Goal: Task Accomplishment & Management: Manage account settings

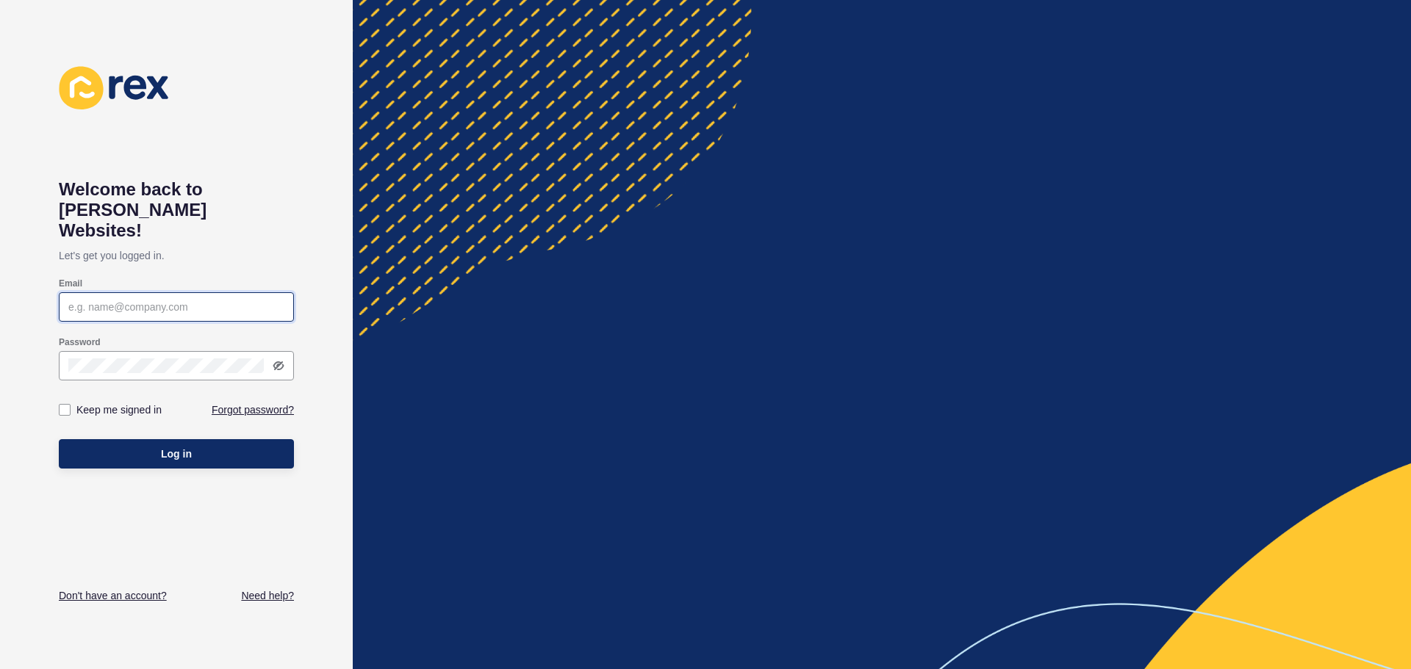
type input "systems@digitalstream.co.nz"
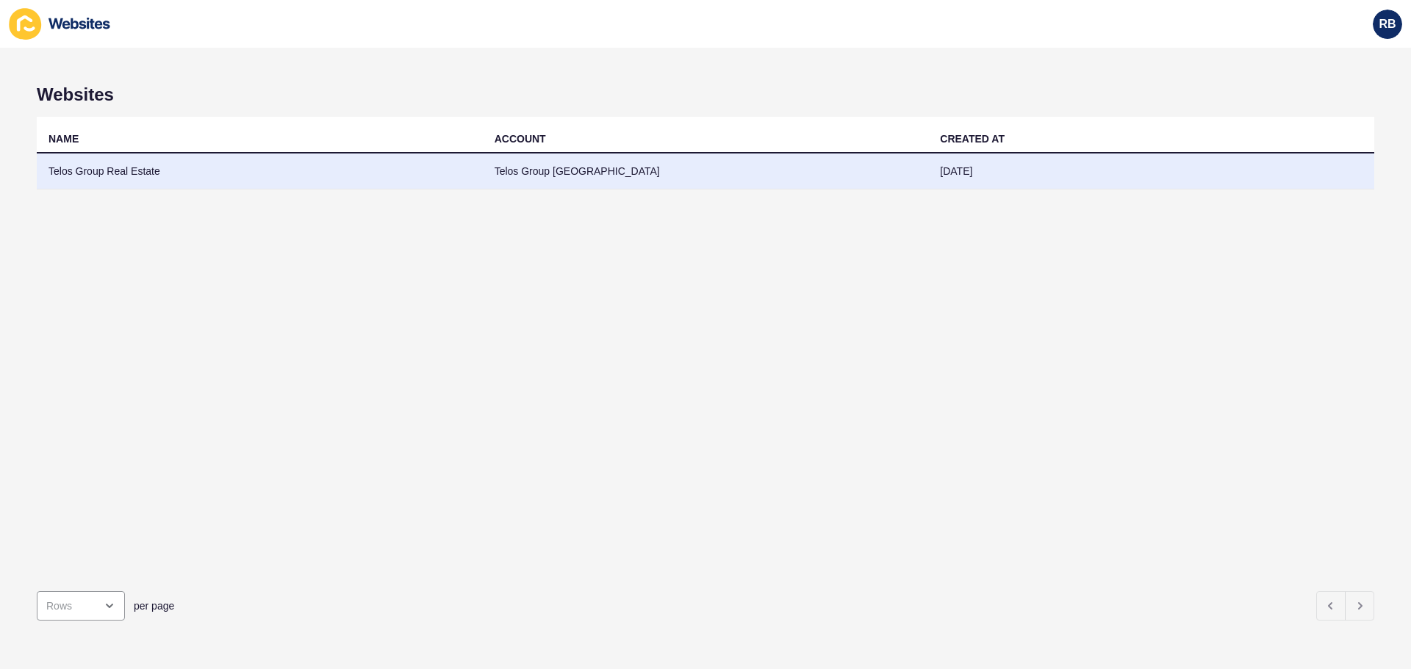
click at [185, 173] on td "Telos Group Real Estate" at bounding box center [260, 172] width 446 height 36
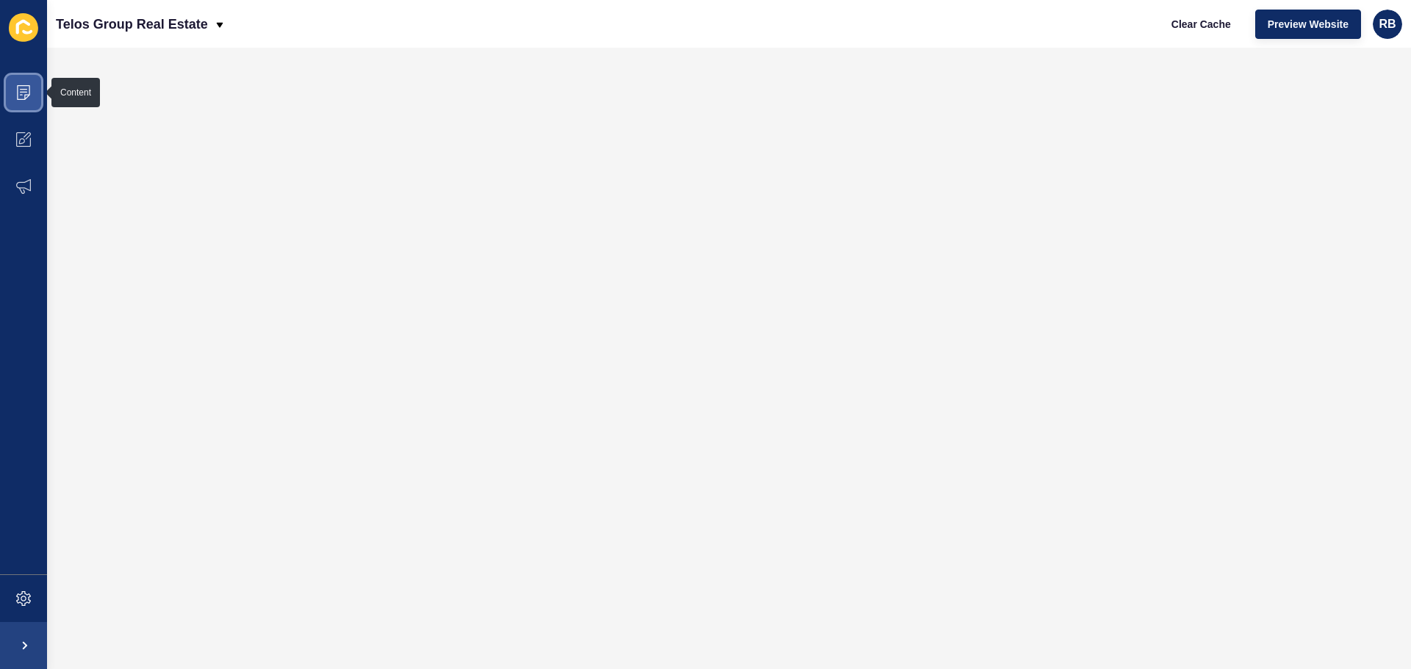
click at [18, 94] on icon at bounding box center [23, 92] width 13 height 15
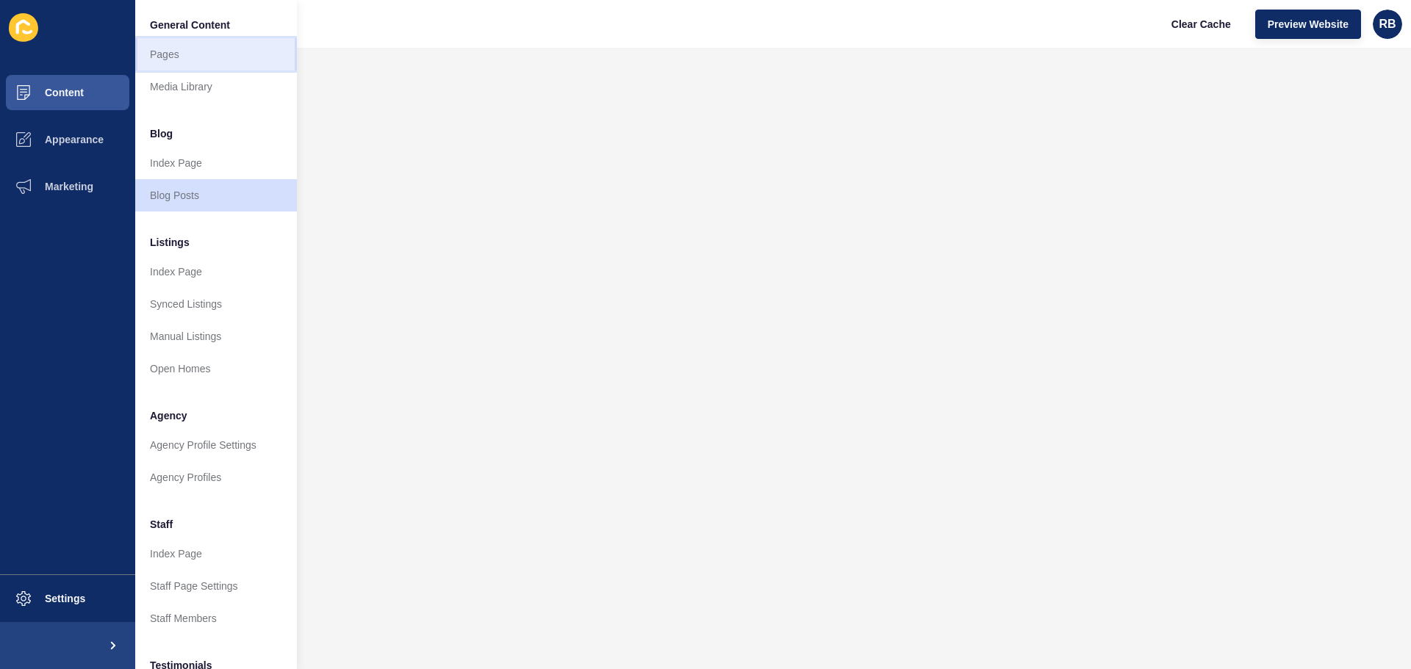
click at [172, 63] on link "Pages" at bounding box center [216, 54] width 162 height 32
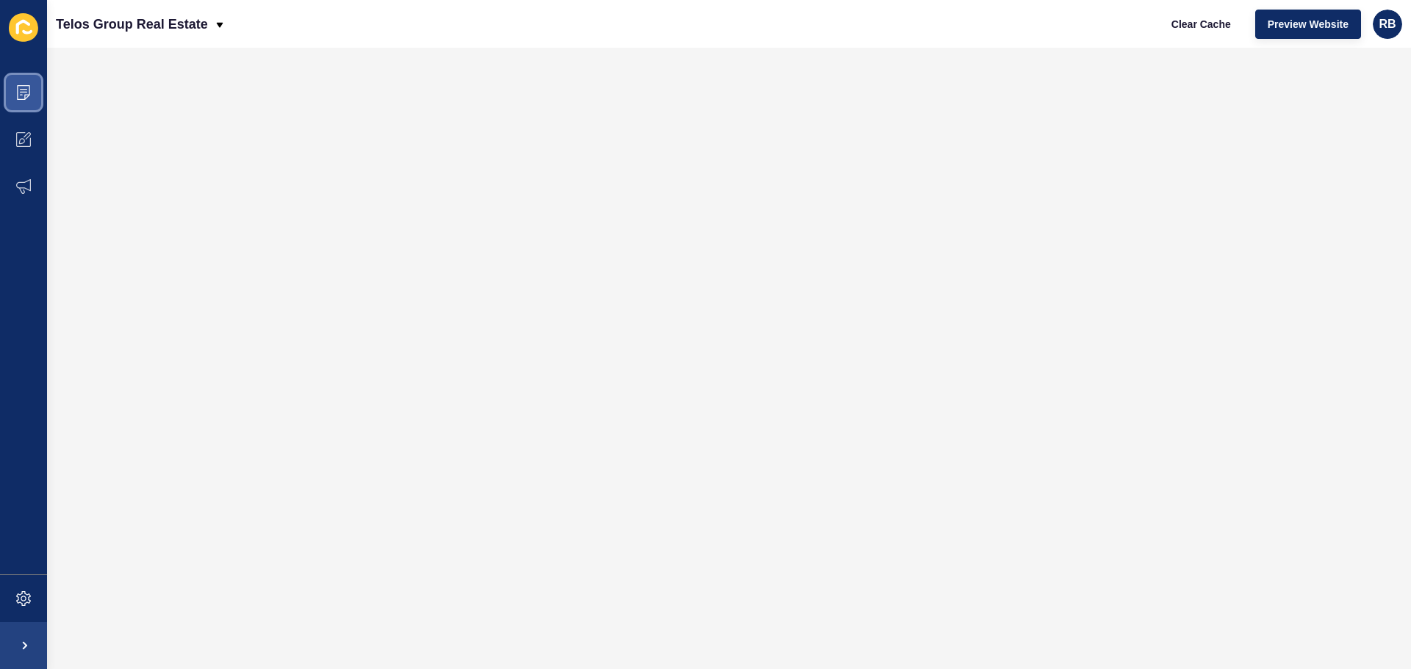
click at [32, 97] on span at bounding box center [23, 92] width 47 height 47
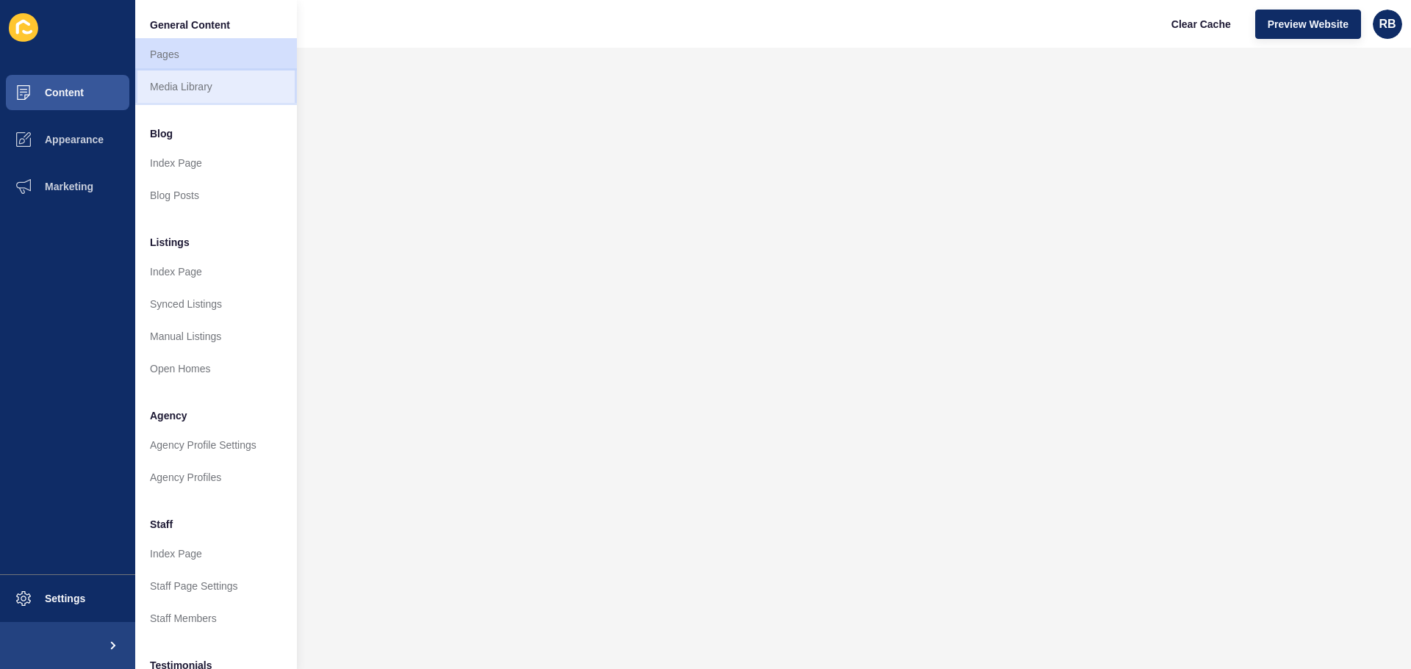
click at [189, 91] on link "Media Library" at bounding box center [216, 87] width 162 height 32
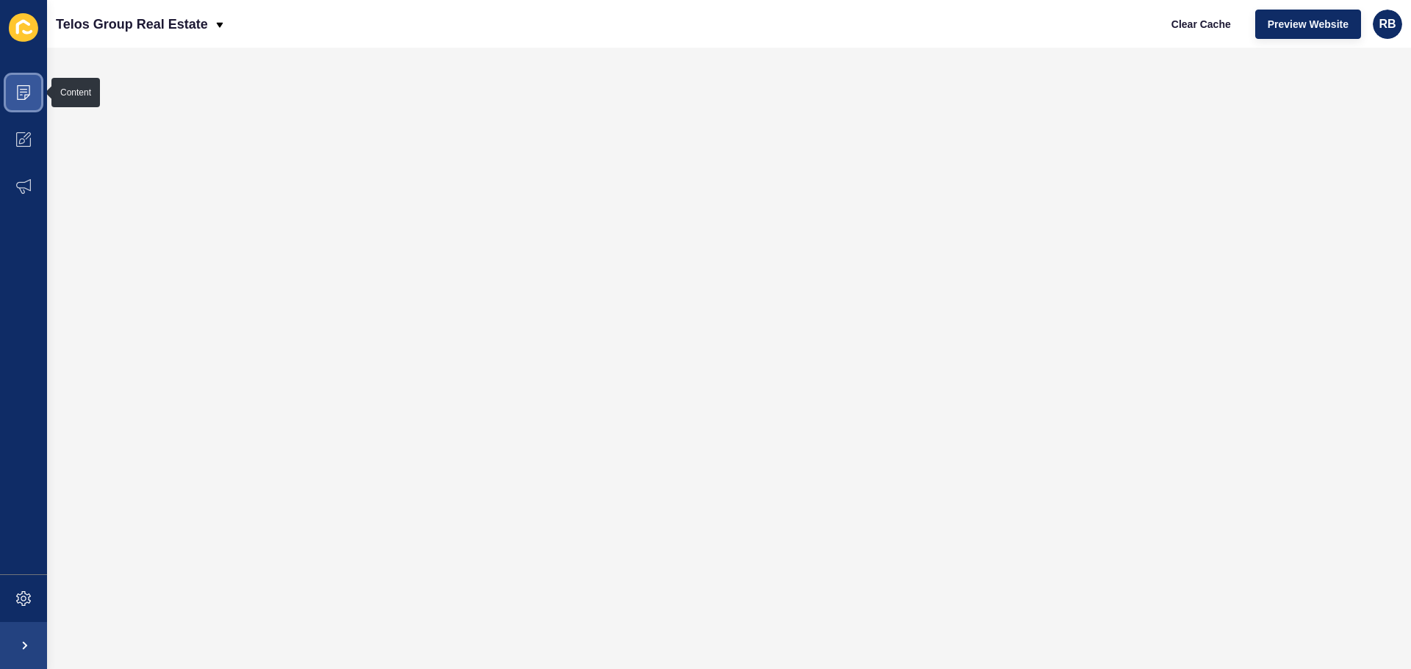
click at [16, 98] on icon at bounding box center [23, 92] width 15 height 15
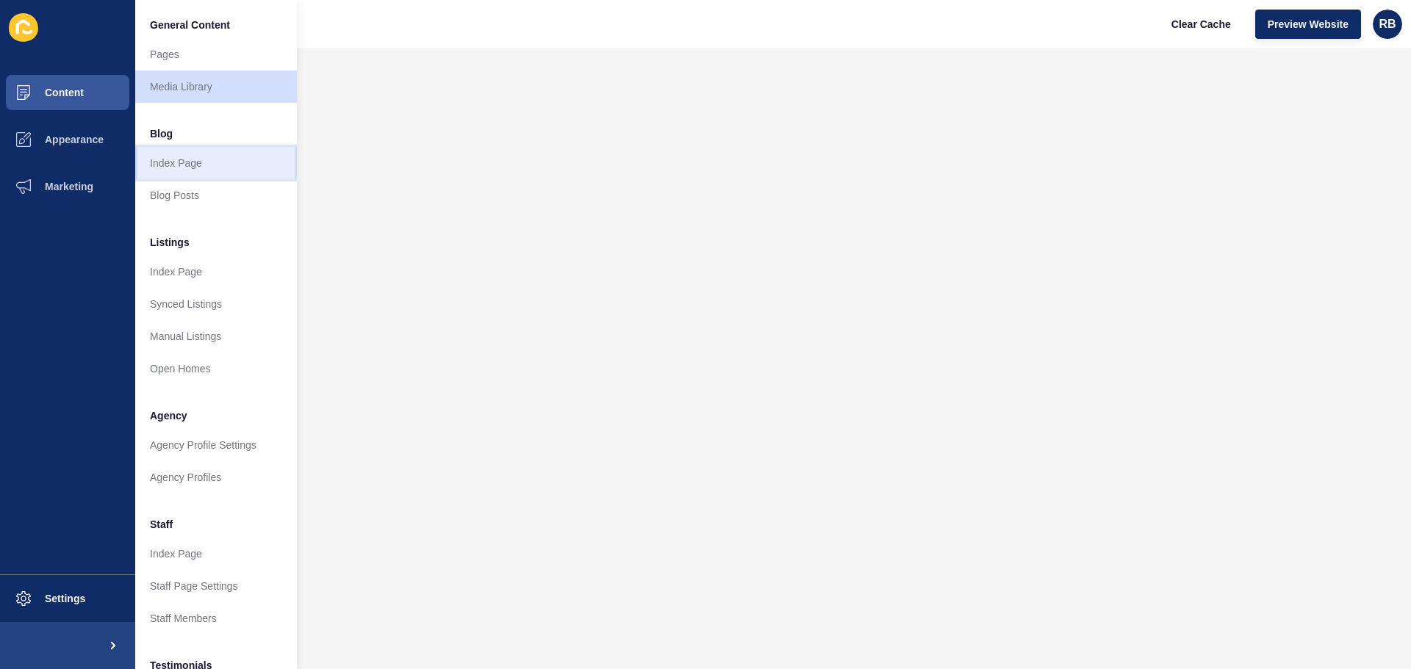
click at [187, 158] on link "Index Page" at bounding box center [216, 163] width 162 height 32
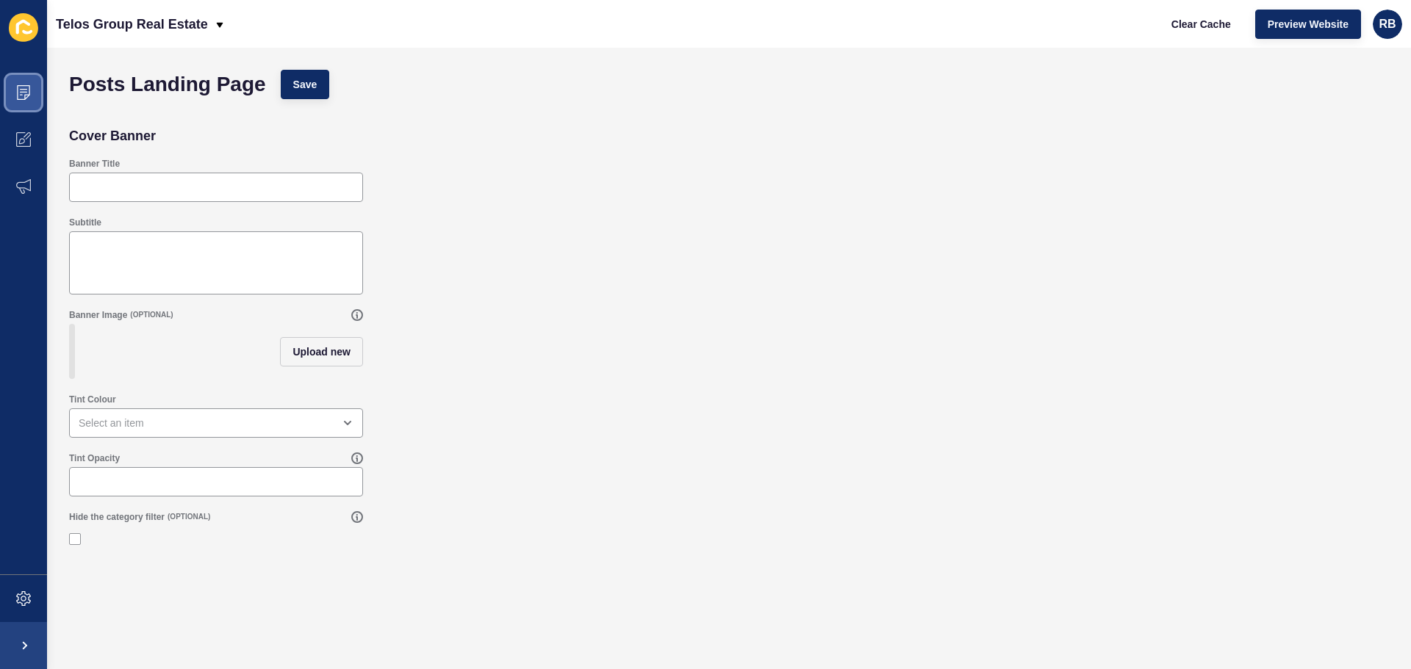
click at [27, 94] on icon at bounding box center [23, 92] width 15 height 15
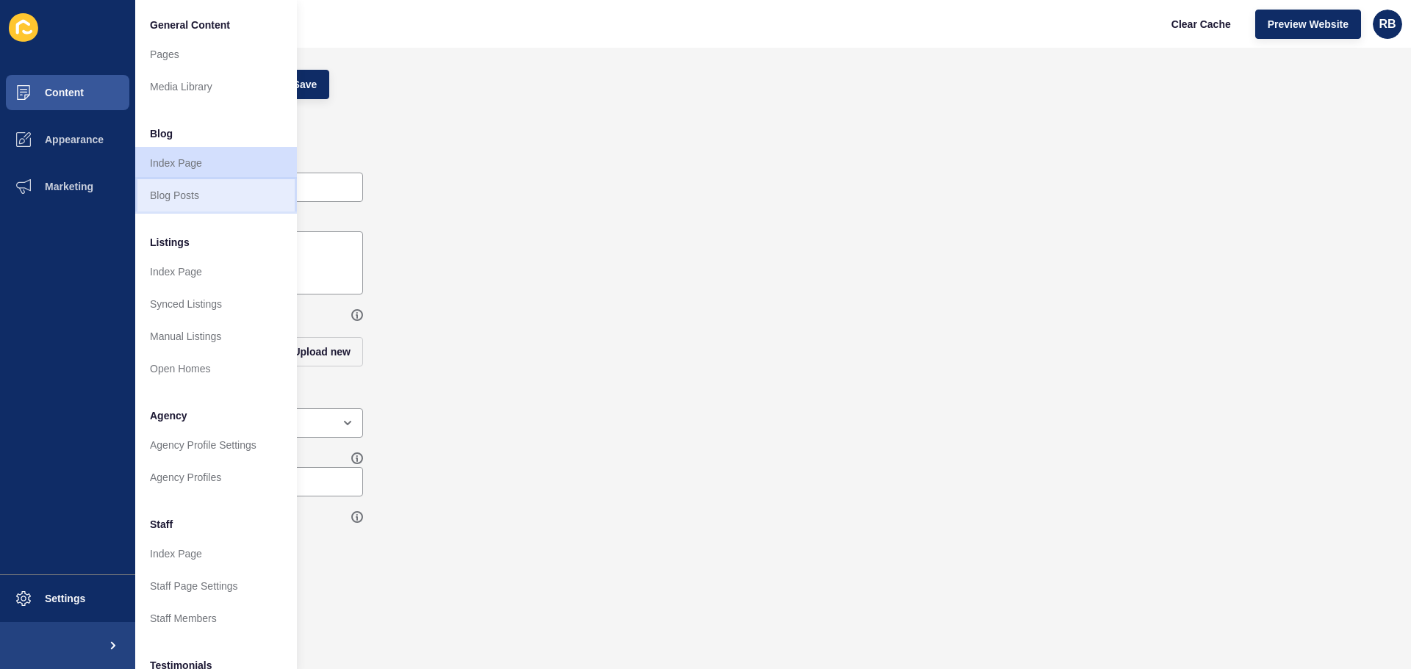
click at [168, 192] on link "Blog Posts" at bounding box center [216, 195] width 162 height 32
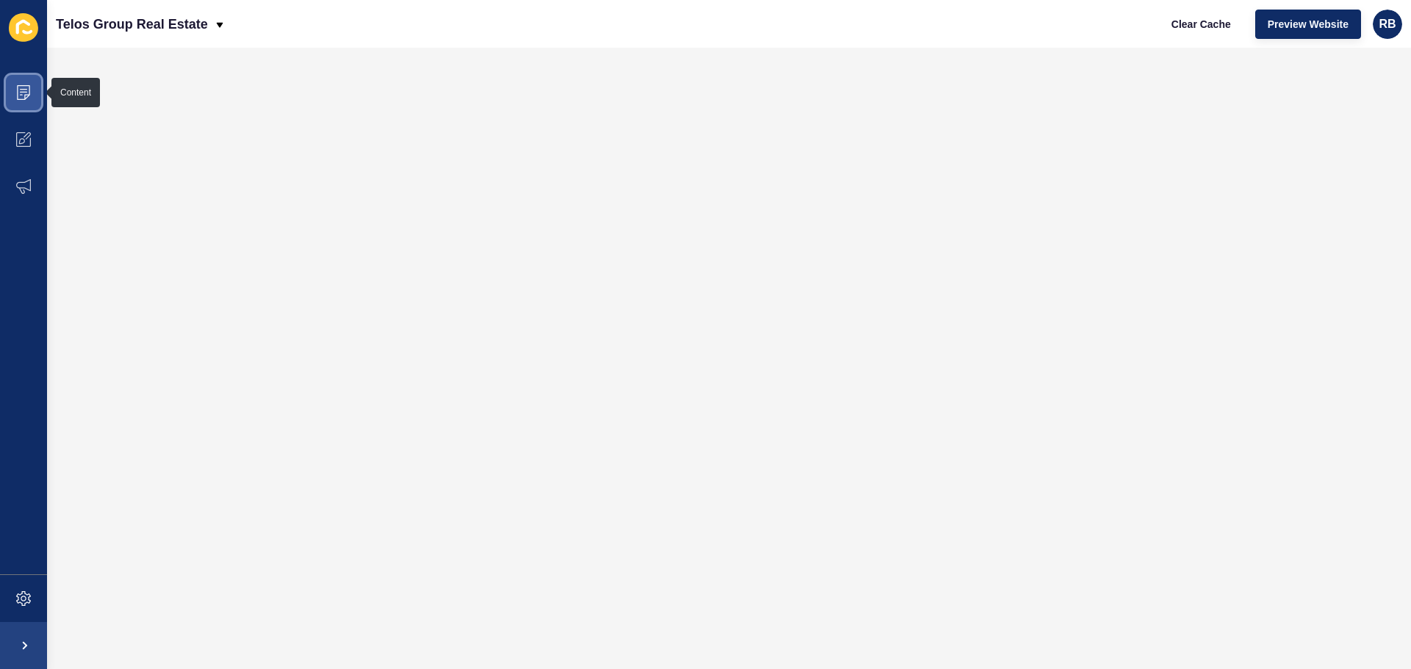
click at [21, 88] on icon at bounding box center [23, 92] width 15 height 15
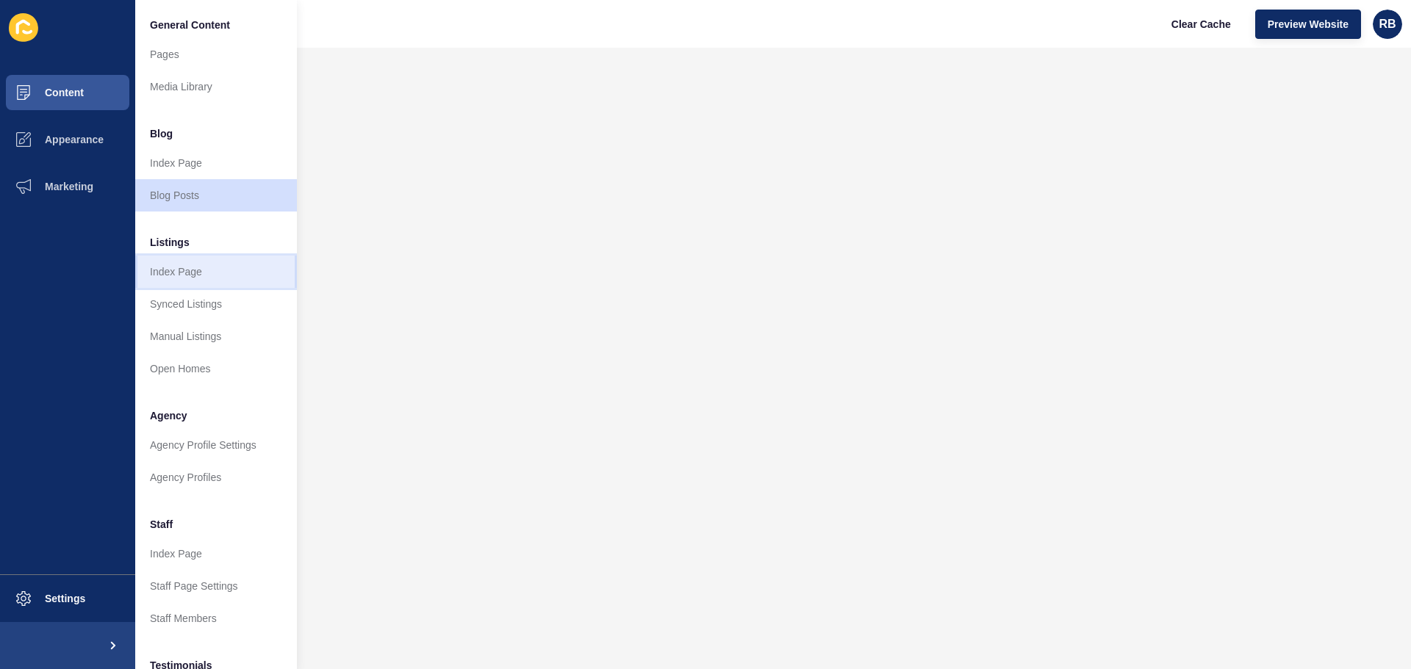
click at [194, 284] on link "Index Page" at bounding box center [216, 272] width 162 height 32
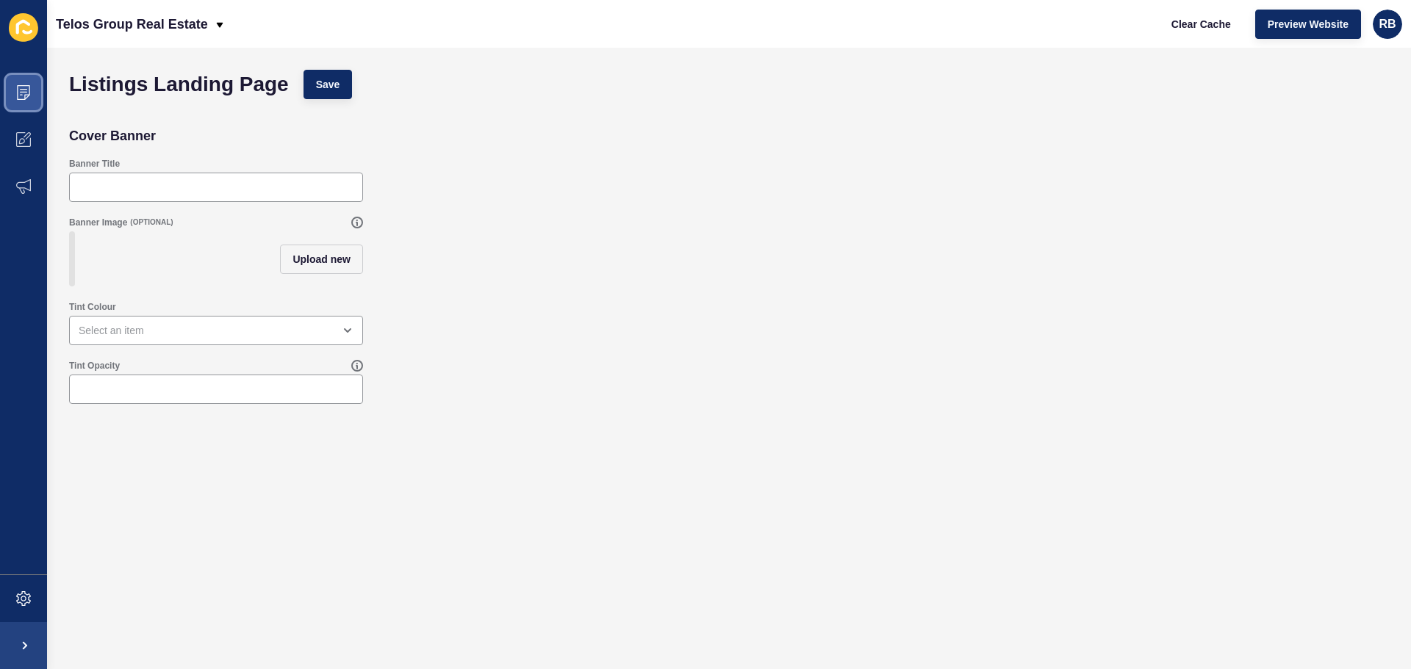
click at [21, 87] on icon at bounding box center [23, 92] width 15 height 15
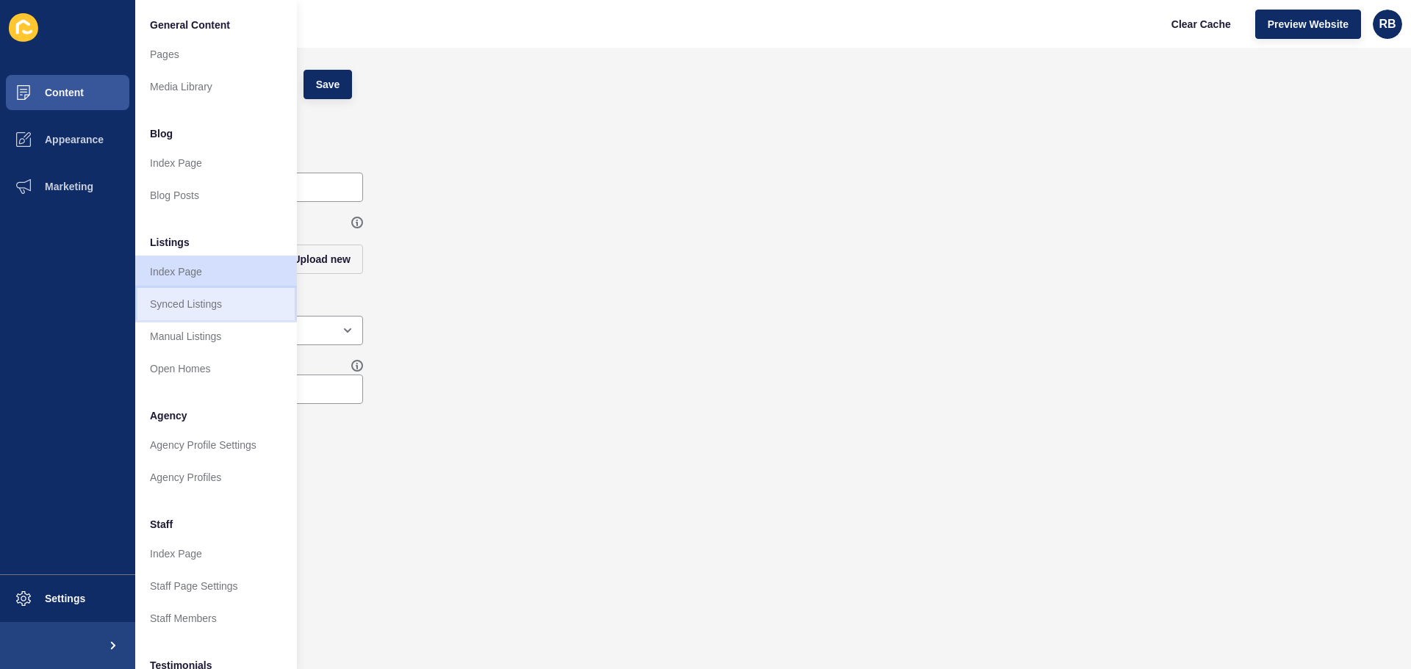
click at [186, 300] on link "Synced Listings" at bounding box center [216, 304] width 162 height 32
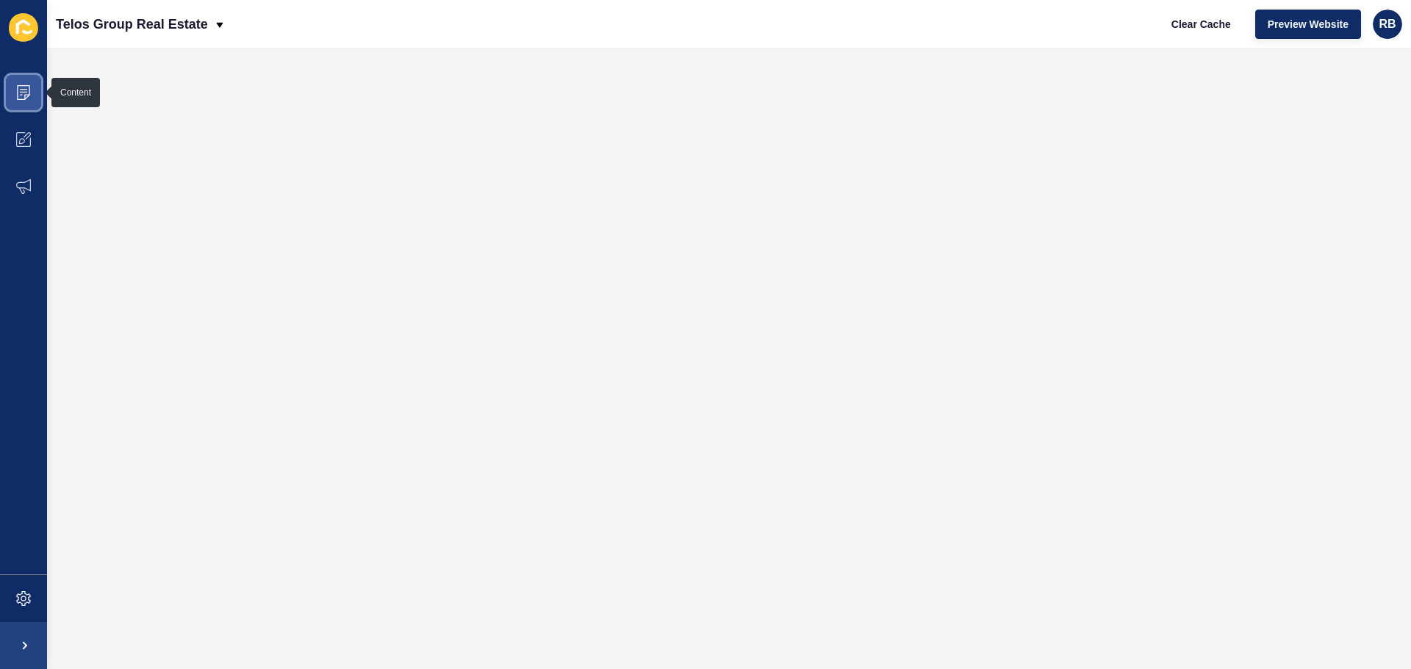
click at [24, 91] on icon at bounding box center [23, 92] width 15 height 15
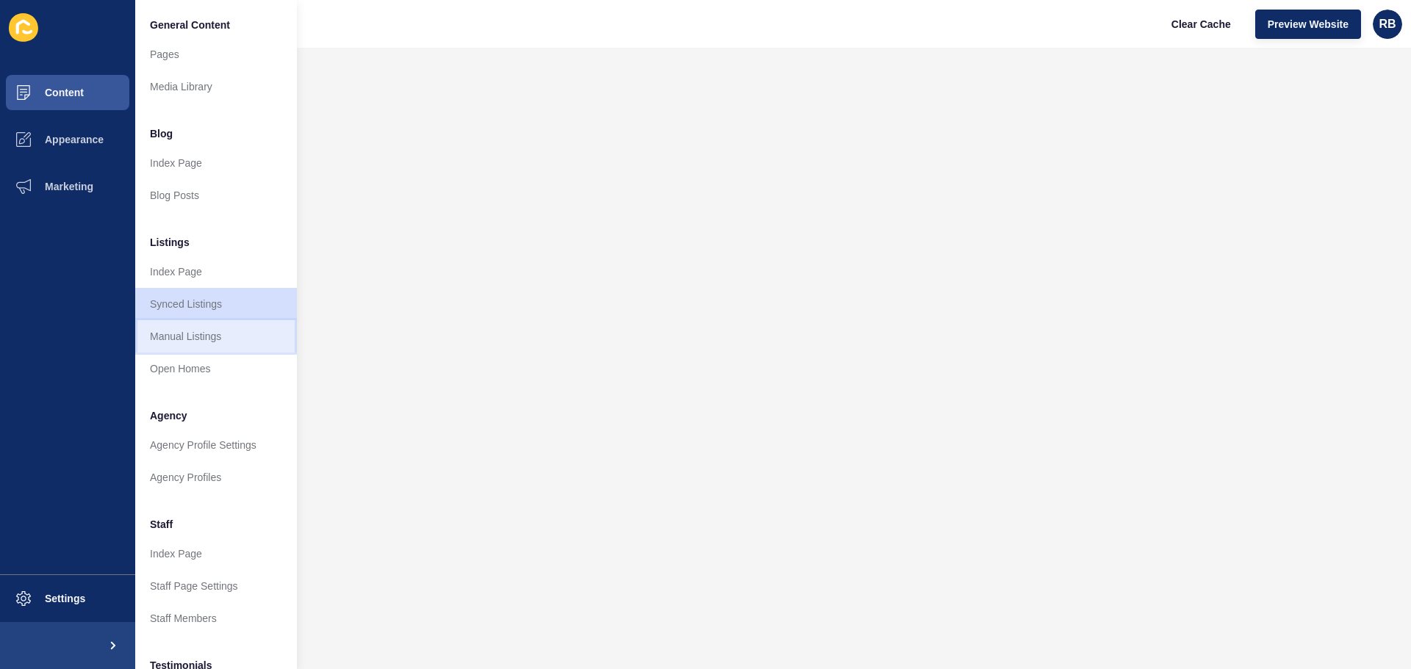
click at [187, 338] on link "Manual Listings" at bounding box center [216, 336] width 162 height 32
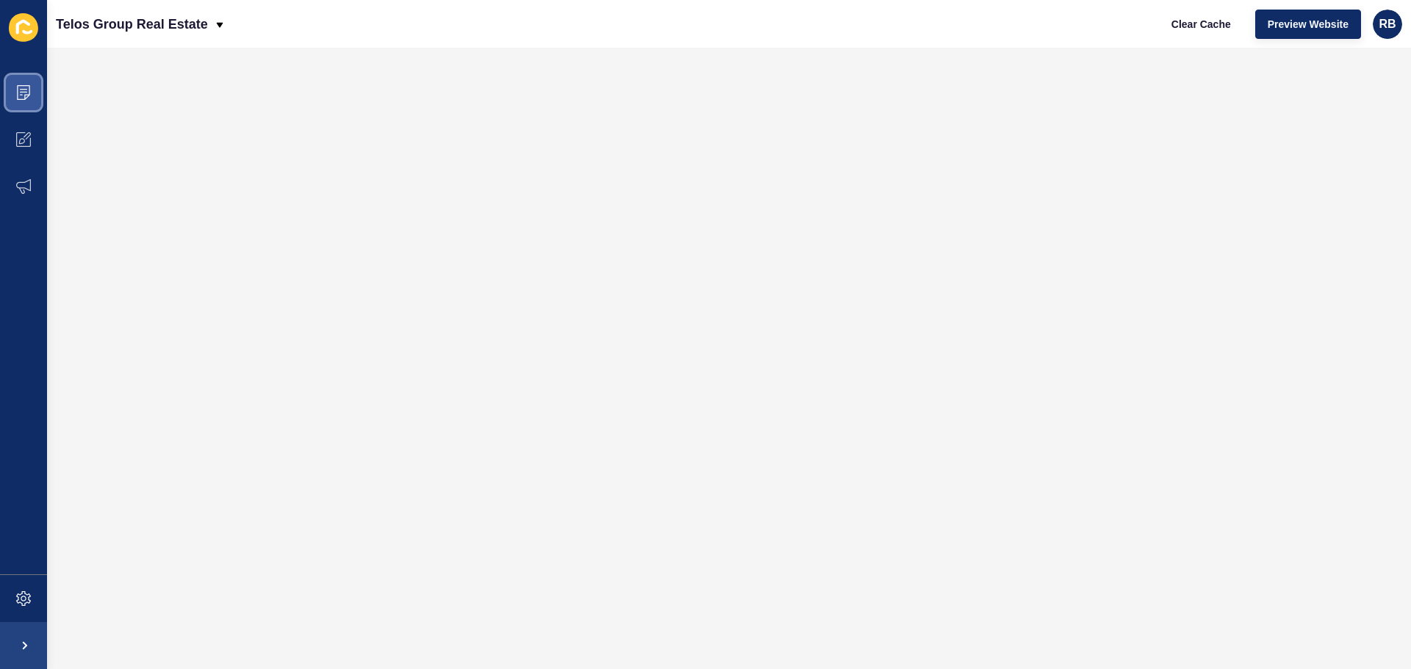
click at [20, 85] on span at bounding box center [23, 92] width 47 height 47
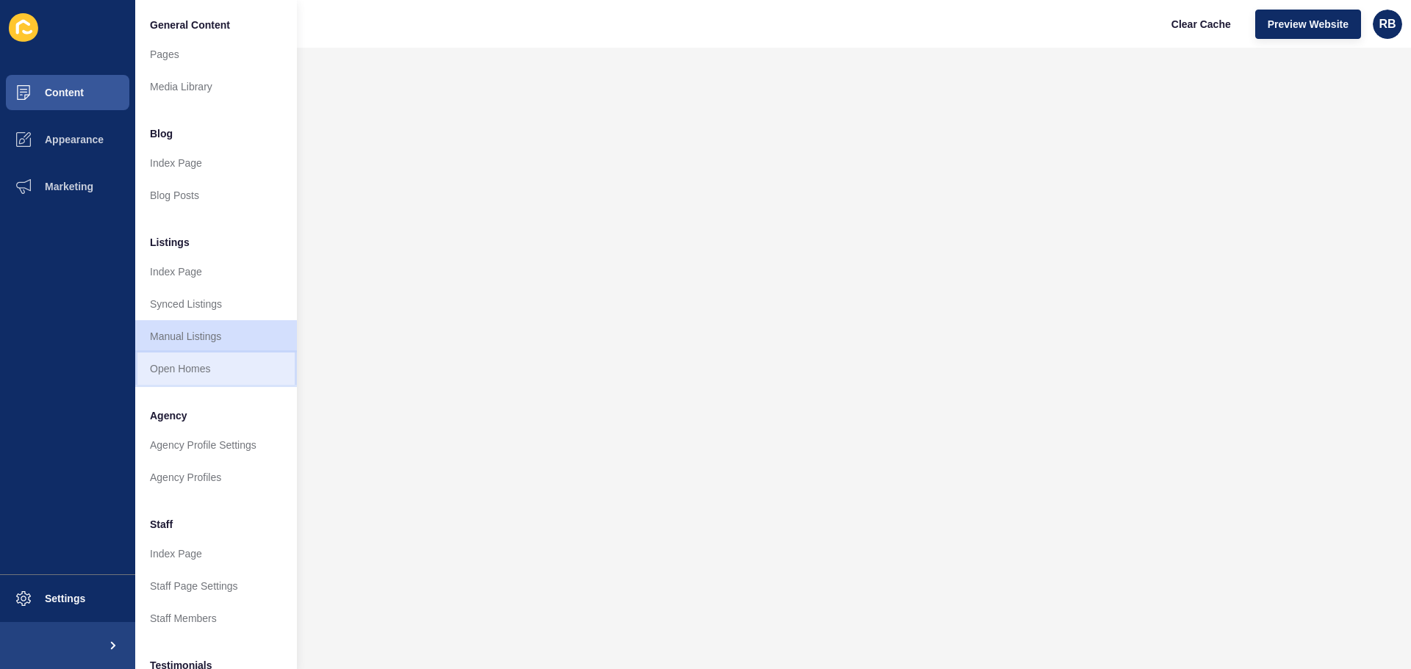
click at [157, 370] on link "Open Homes" at bounding box center [216, 369] width 162 height 32
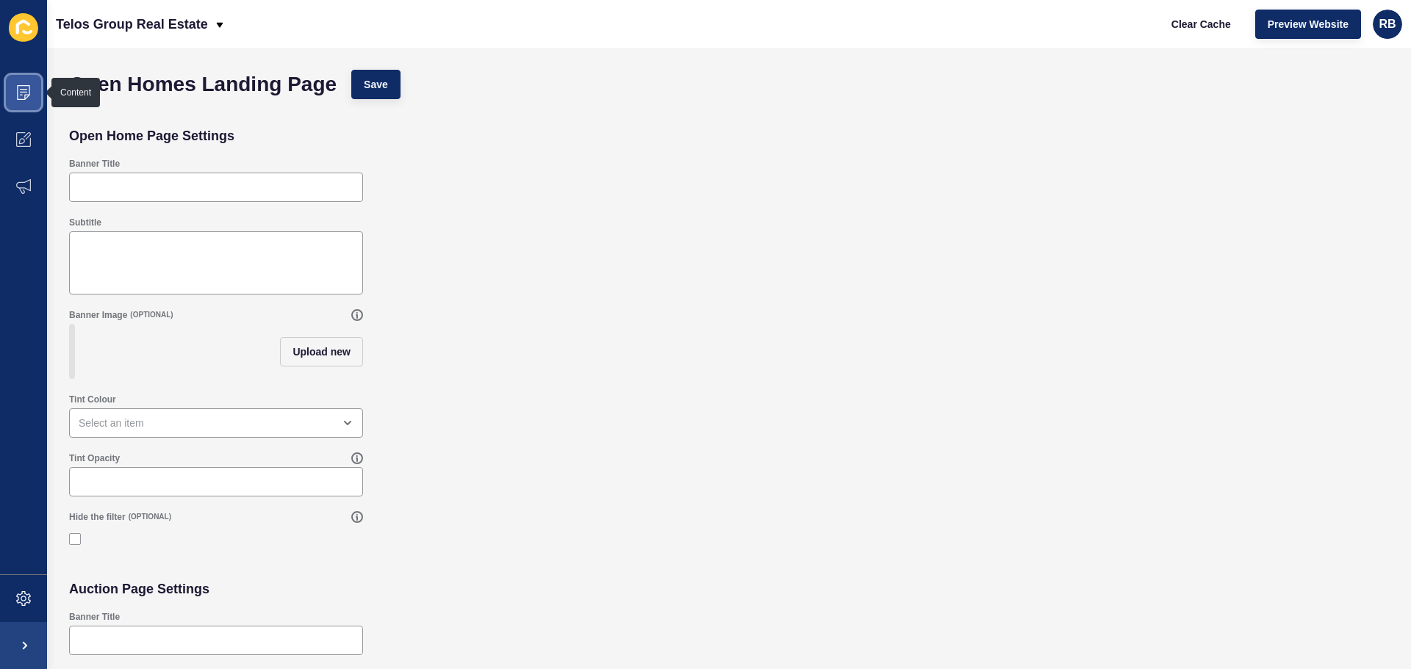
click at [25, 93] on icon at bounding box center [23, 92] width 15 height 15
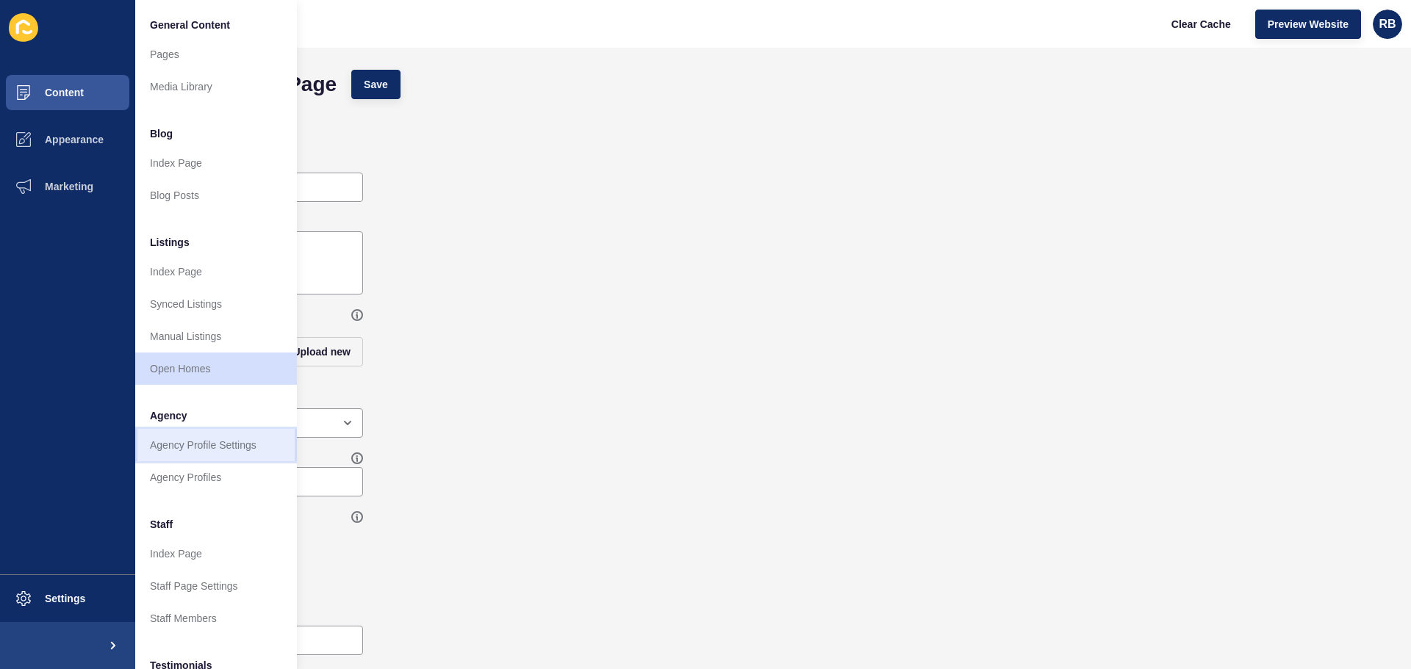
click at [195, 446] on link "Agency Profile Settings" at bounding box center [216, 445] width 162 height 32
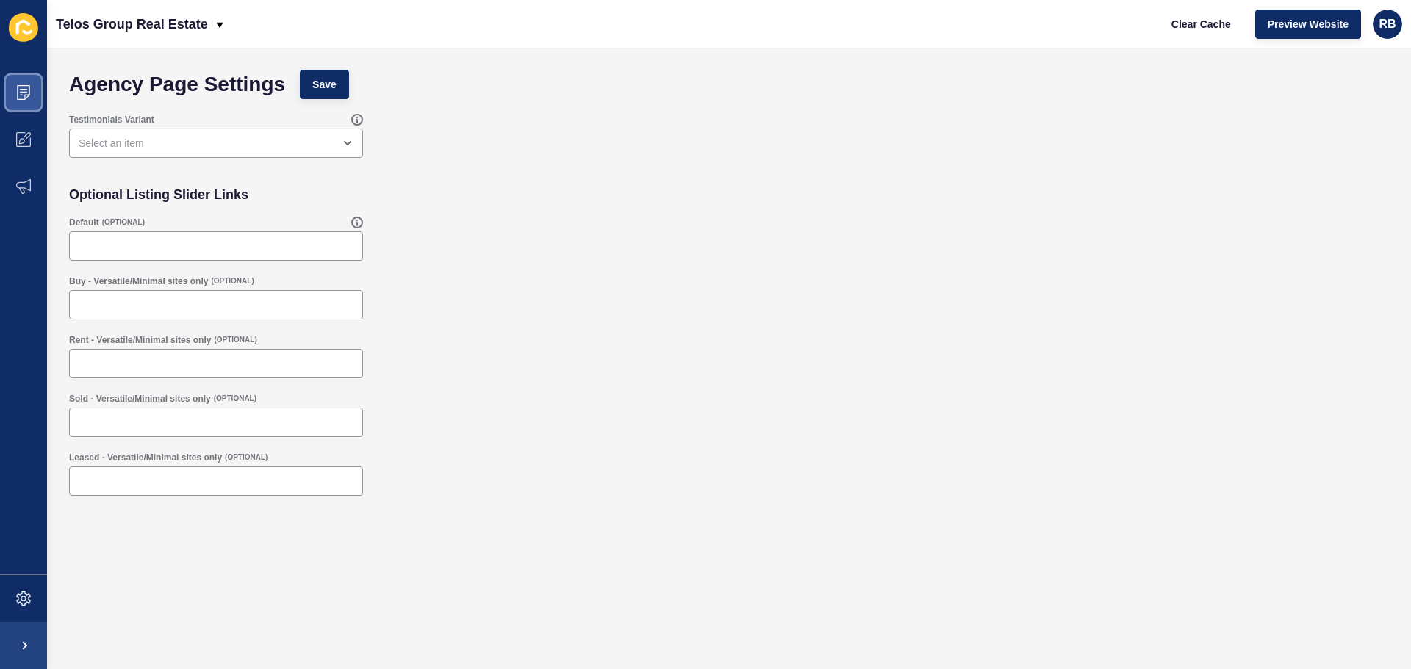
click at [22, 101] on span at bounding box center [23, 92] width 47 height 47
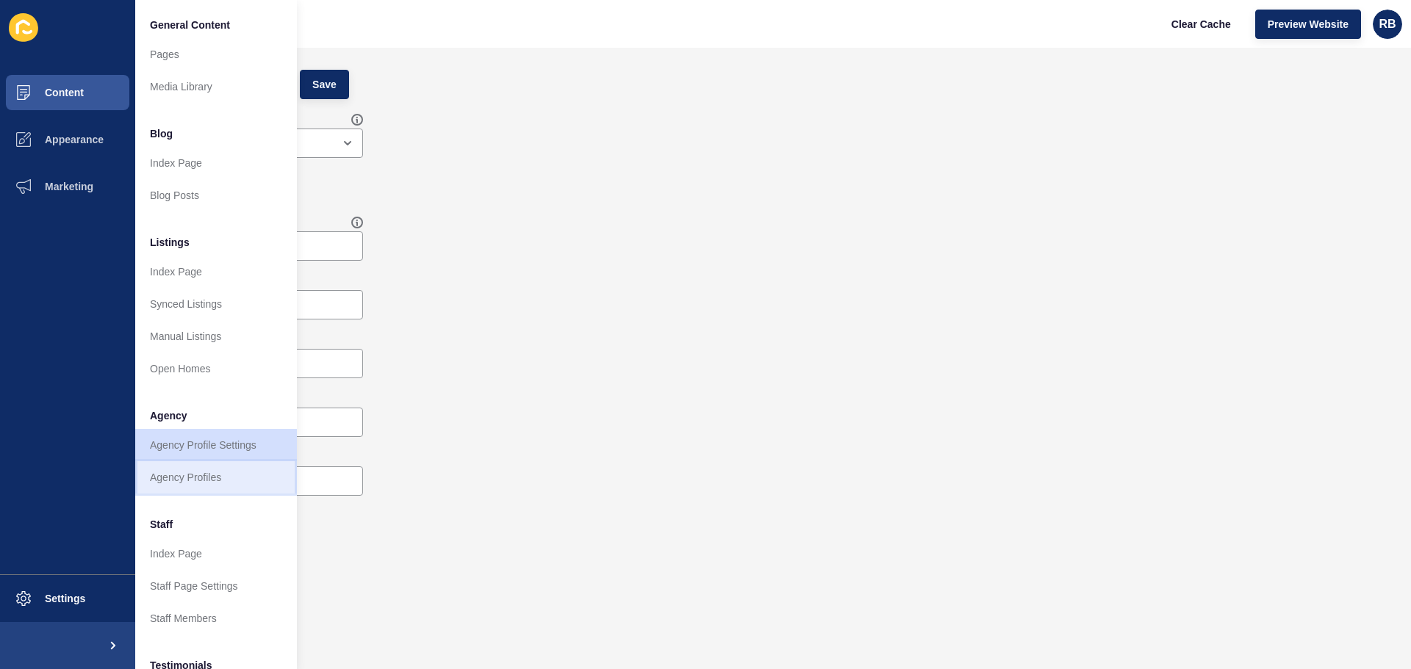
click at [175, 471] on link "Agency Profiles" at bounding box center [216, 477] width 162 height 32
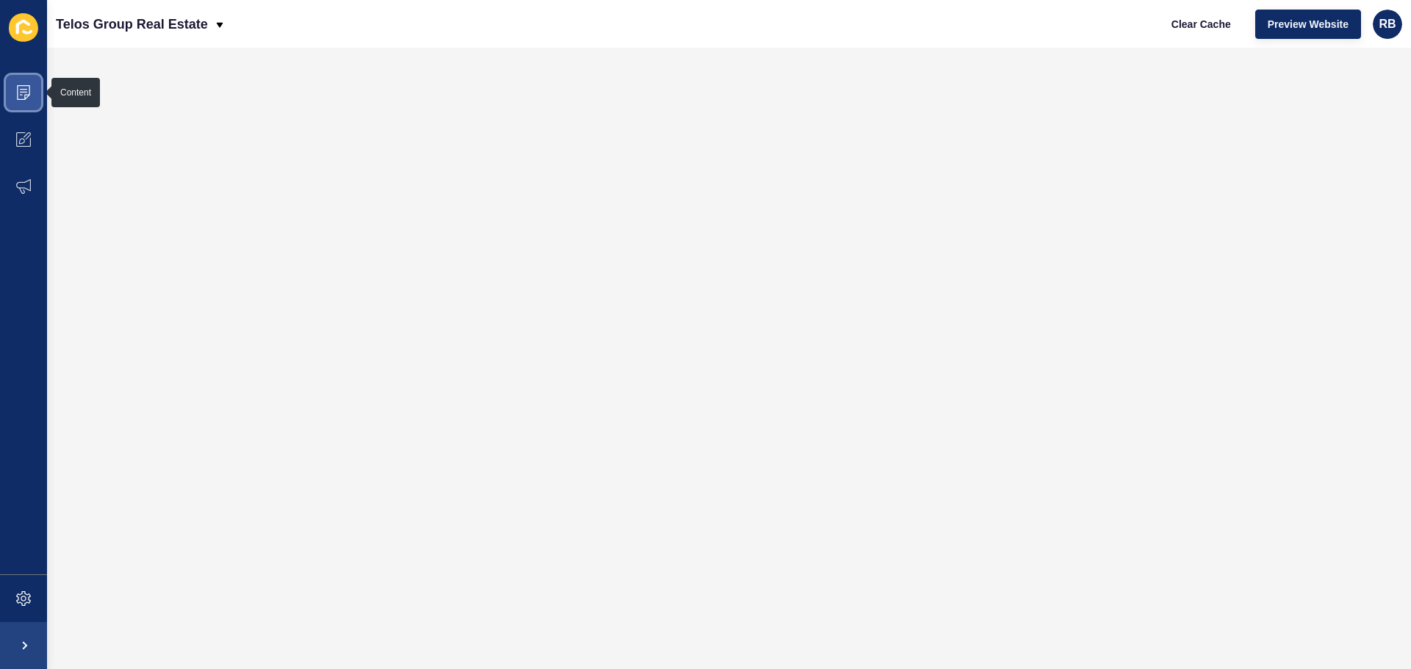
click at [21, 93] on icon at bounding box center [23, 92] width 15 height 15
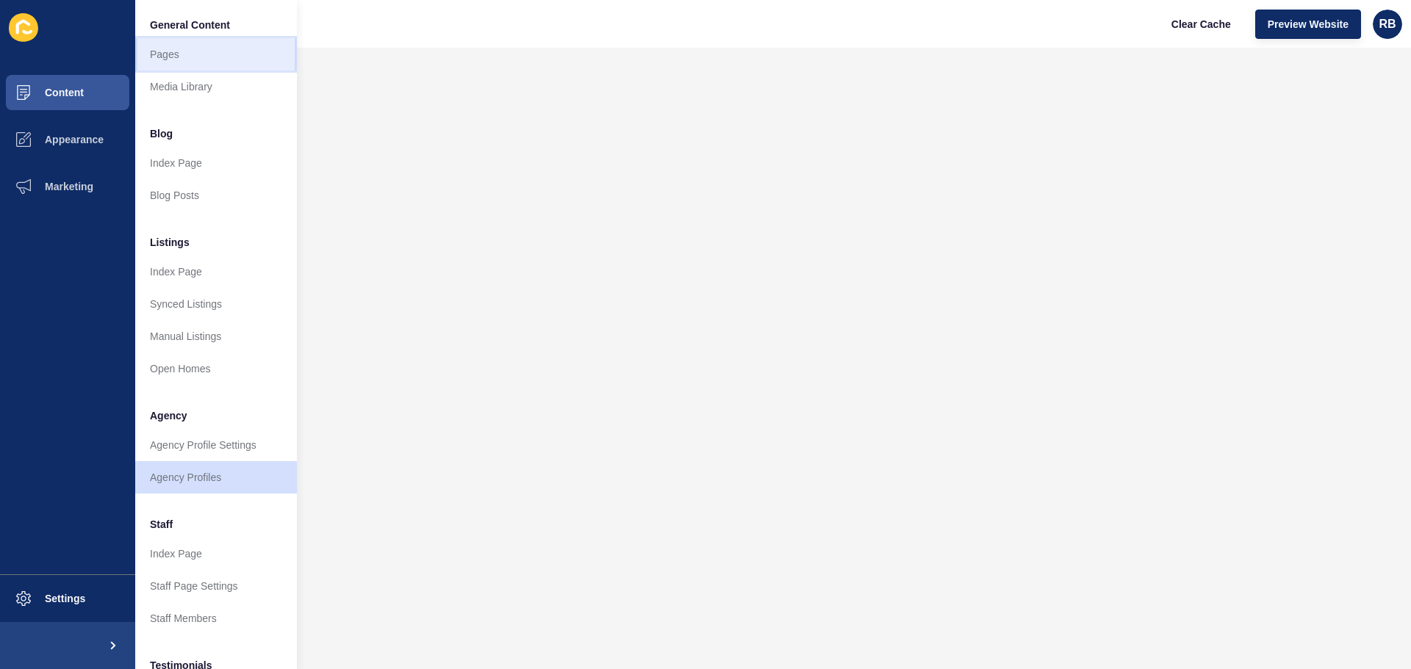
click at [170, 57] on link "Pages" at bounding box center [216, 54] width 162 height 32
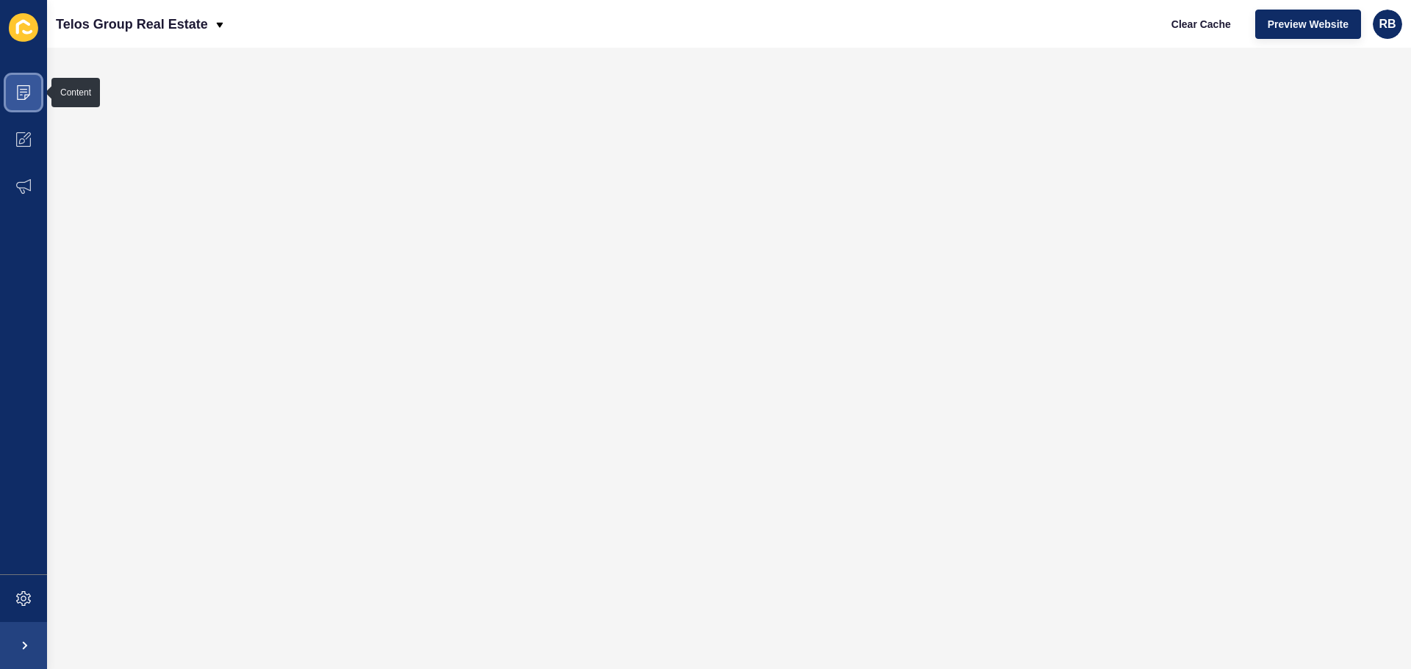
click at [20, 90] on icon at bounding box center [23, 92] width 15 height 15
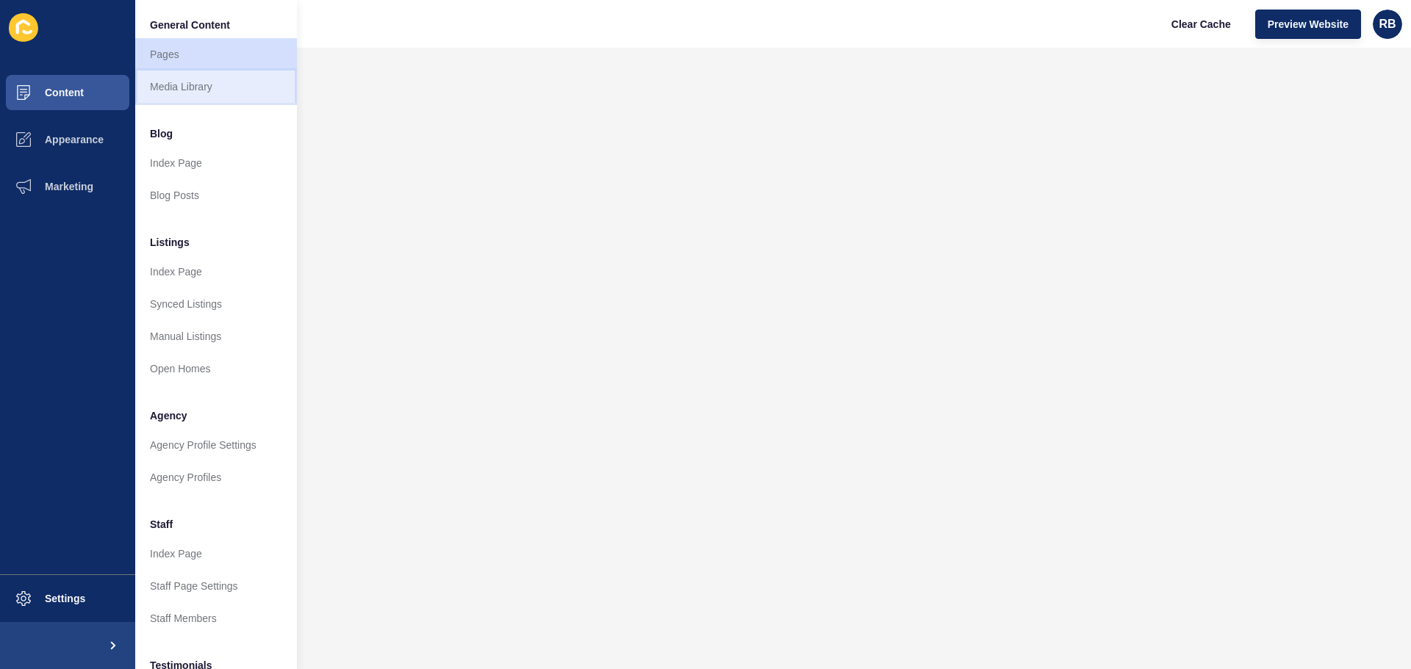
click at [171, 81] on link "Media Library" at bounding box center [216, 87] width 162 height 32
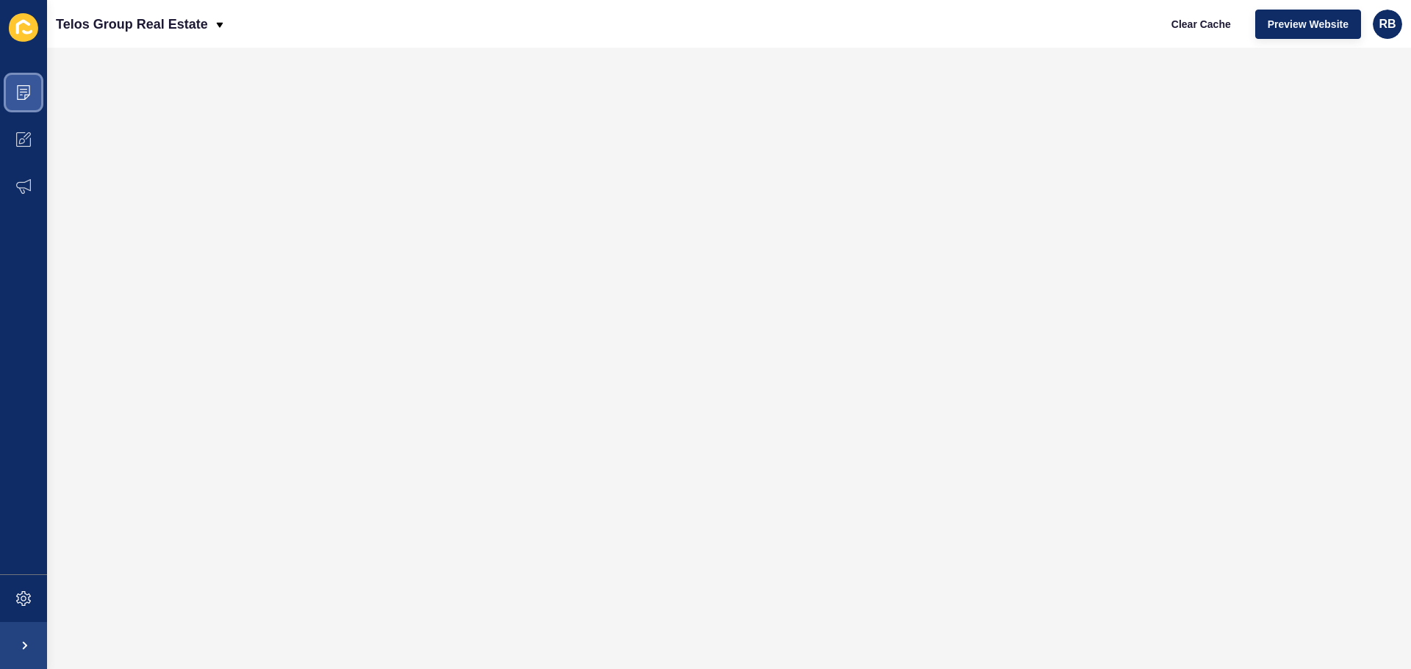
click at [13, 88] on span at bounding box center [23, 92] width 47 height 47
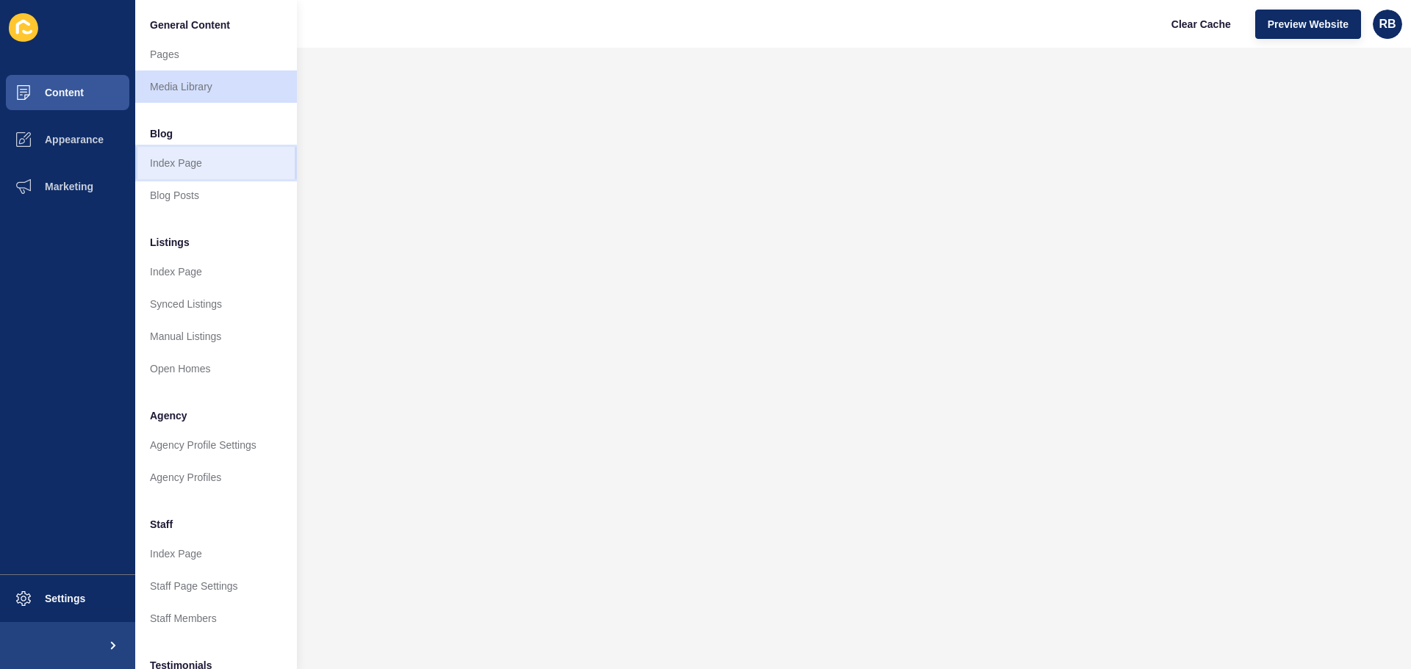
click at [180, 161] on link "Index Page" at bounding box center [216, 163] width 162 height 32
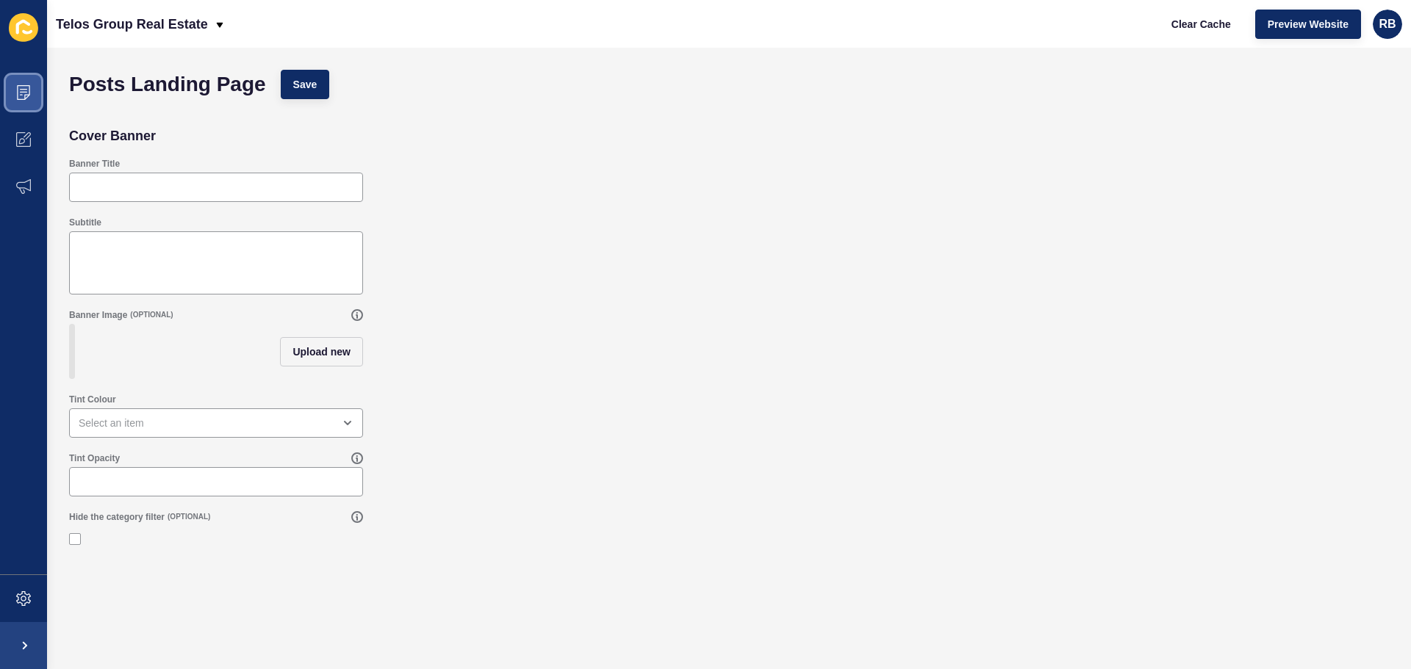
click at [25, 82] on span at bounding box center [23, 92] width 47 height 47
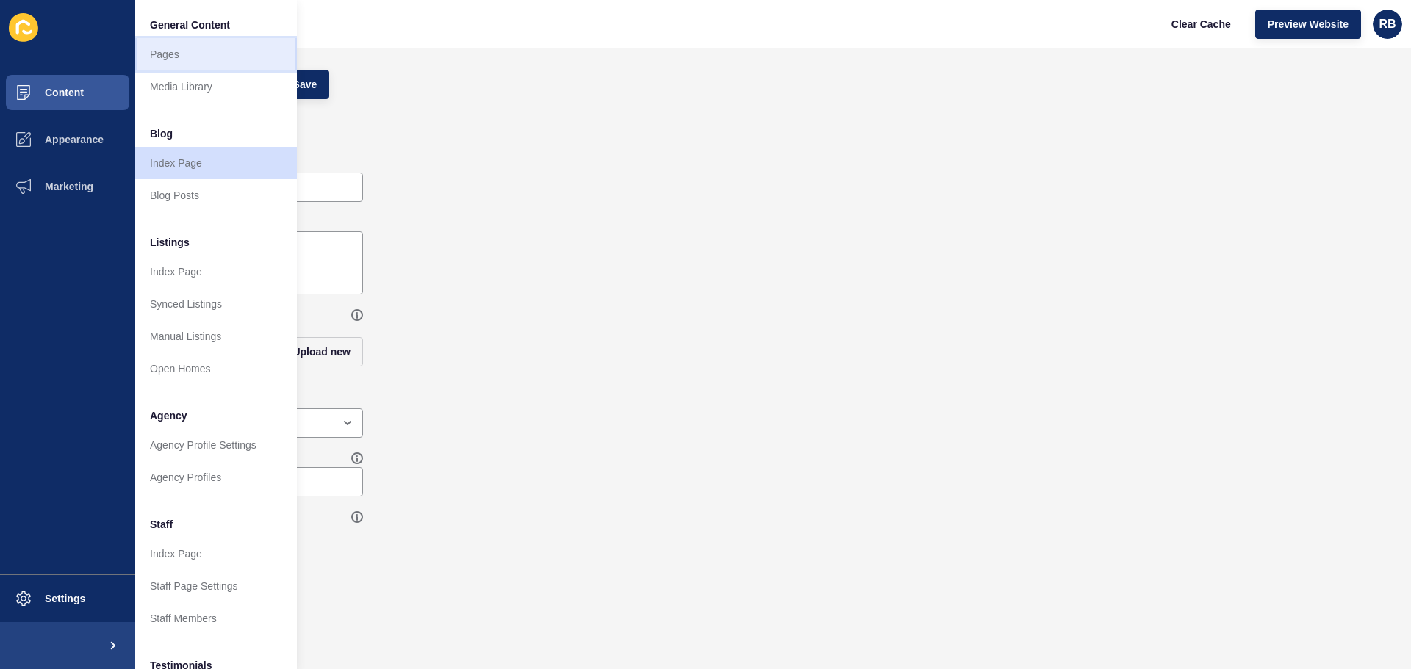
click at [173, 57] on link "Pages" at bounding box center [216, 54] width 162 height 32
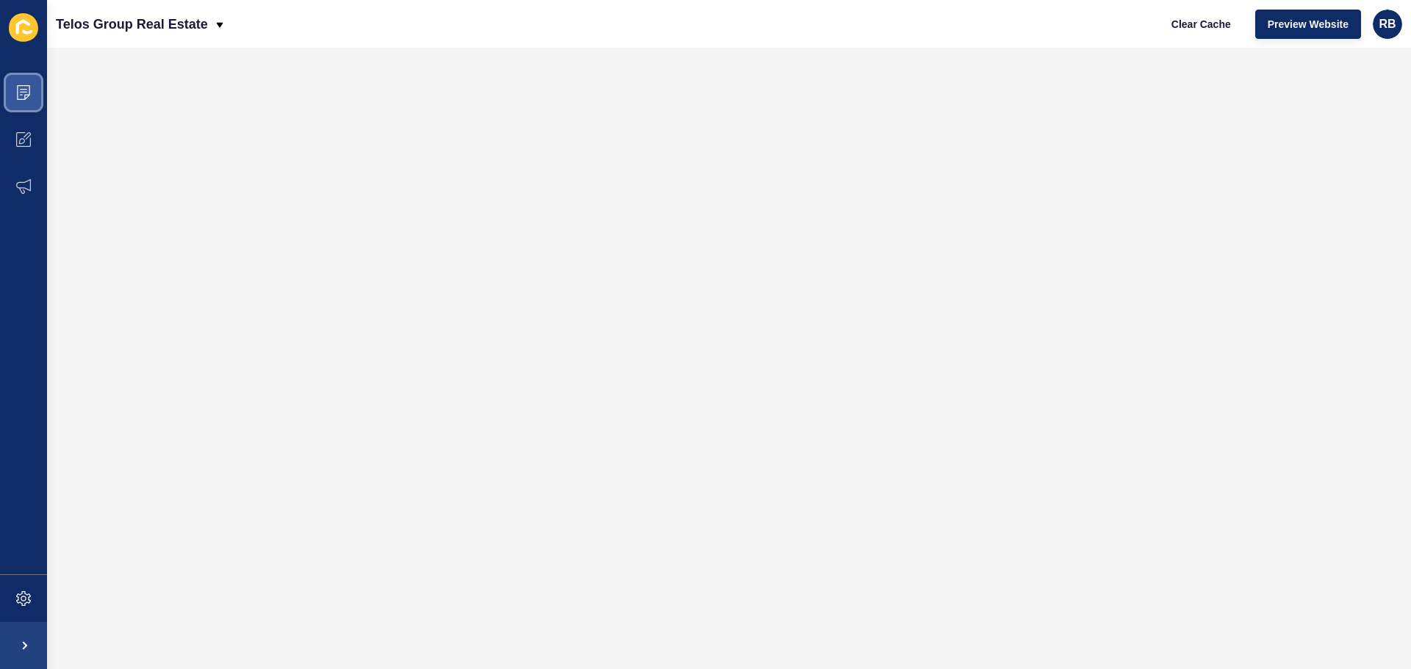
click at [14, 79] on span at bounding box center [23, 92] width 47 height 47
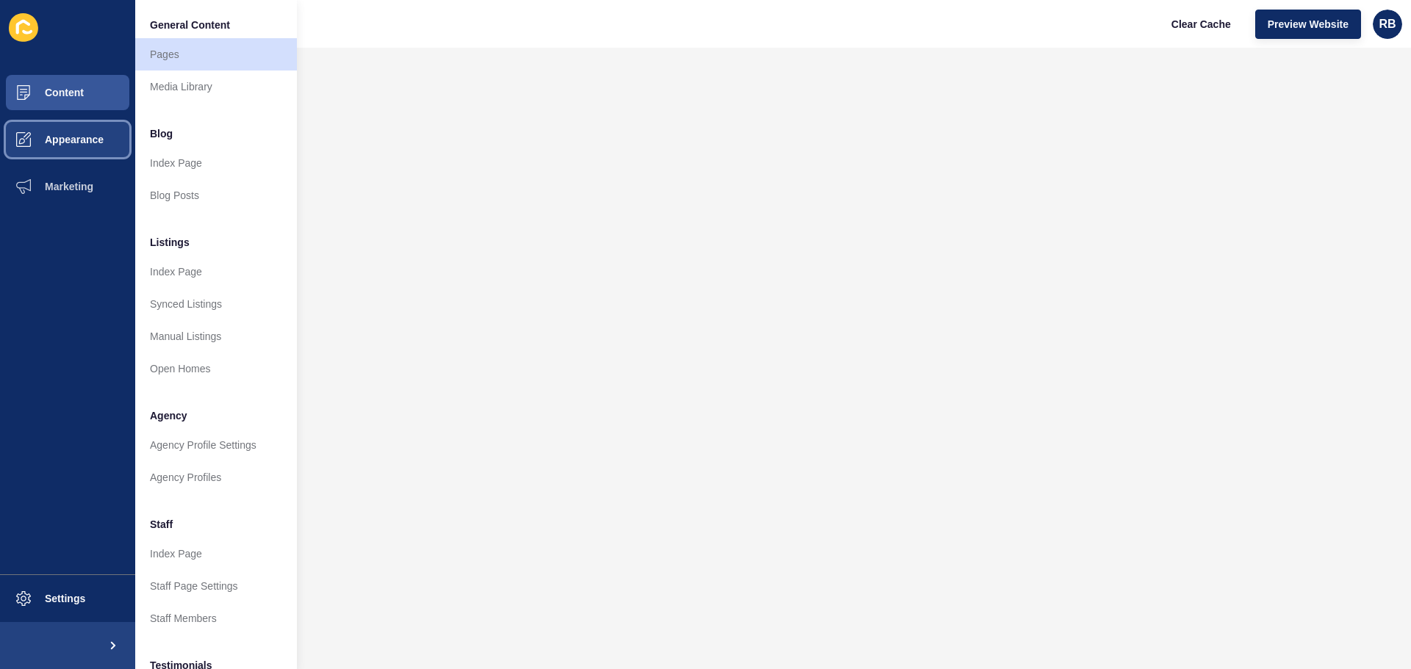
click at [83, 140] on span "Appearance" at bounding box center [51, 140] width 106 height 12
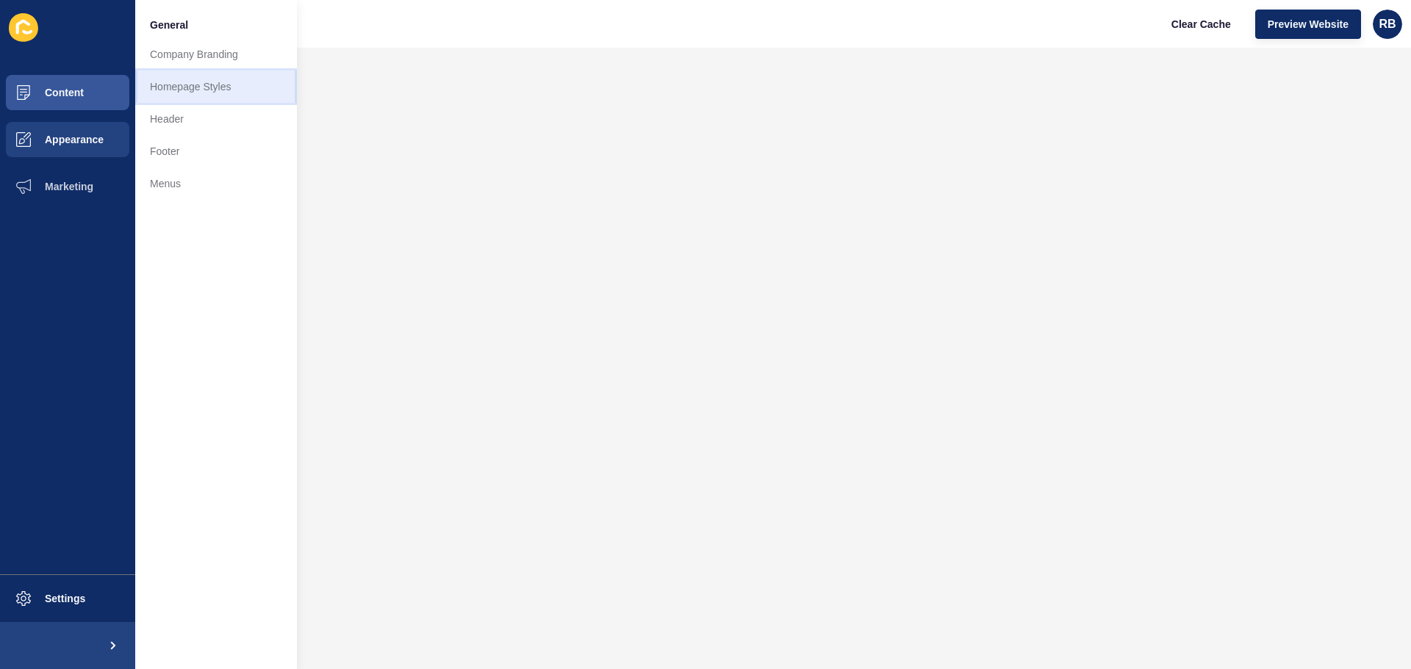
click at [170, 88] on link "Homepage Styles" at bounding box center [216, 87] width 162 height 32
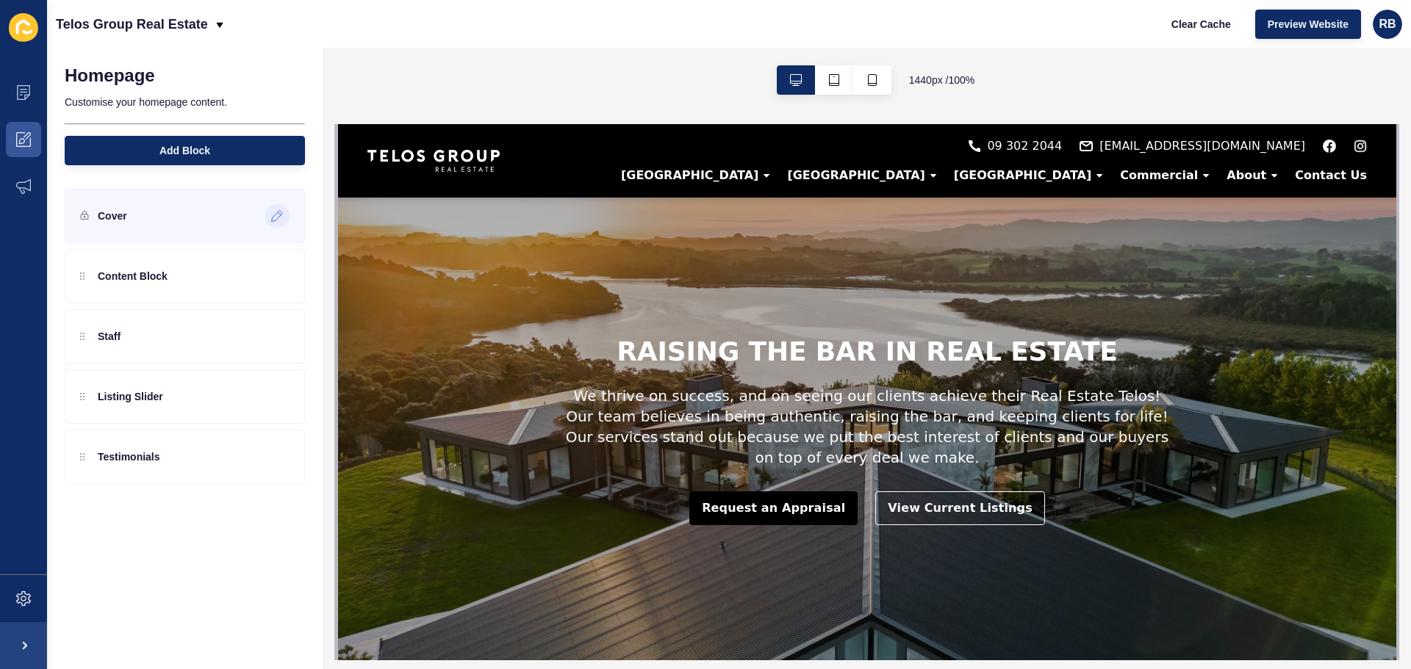
click at [283, 215] on icon at bounding box center [277, 216] width 12 height 12
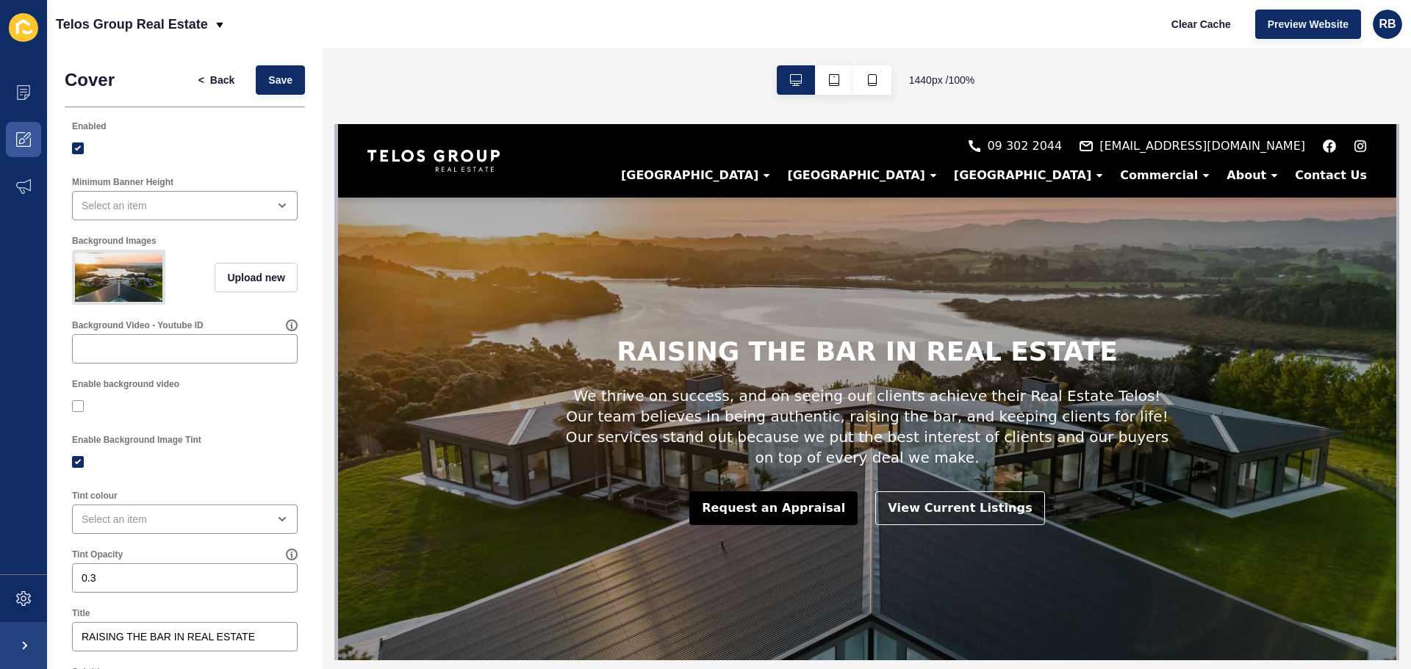
click at [106, 265] on img at bounding box center [118, 277] width 87 height 49
click at [108, 274] on img at bounding box center [118, 277] width 87 height 49
click at [28, 598] on icon at bounding box center [23, 599] width 15 height 15
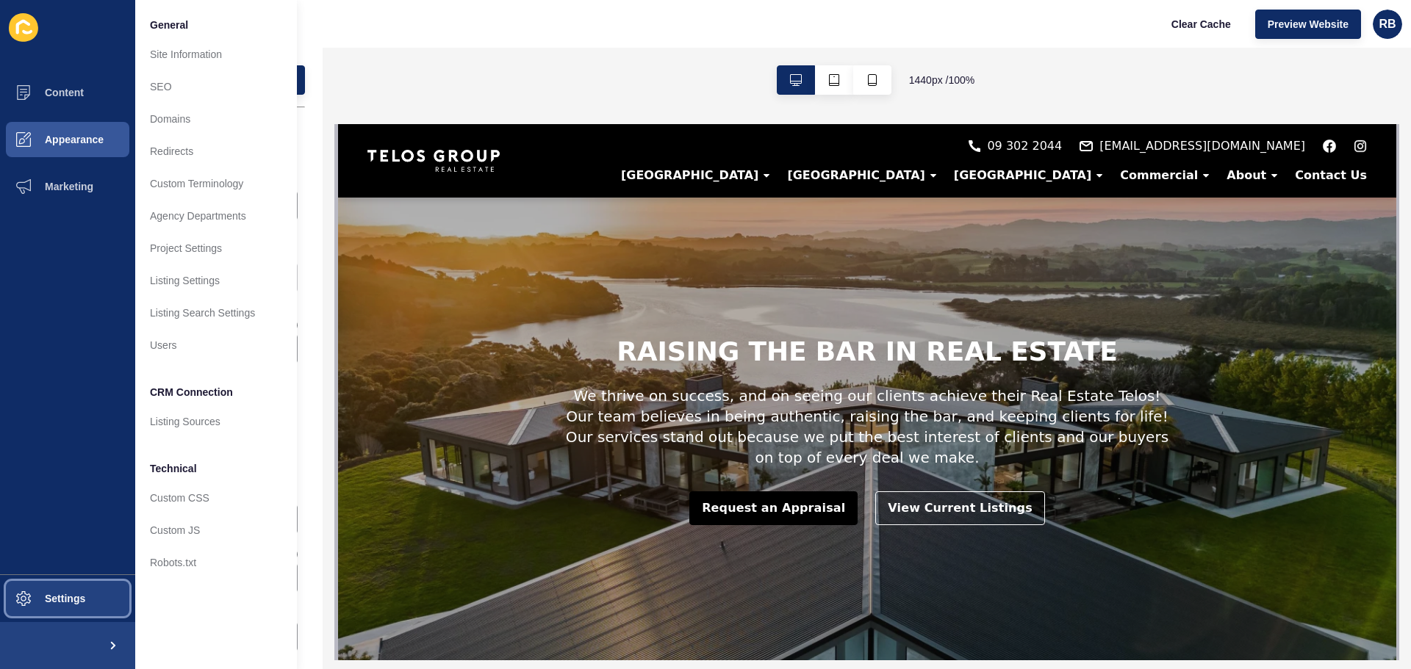
click at [40, 603] on span "Settings" at bounding box center [41, 599] width 87 height 12
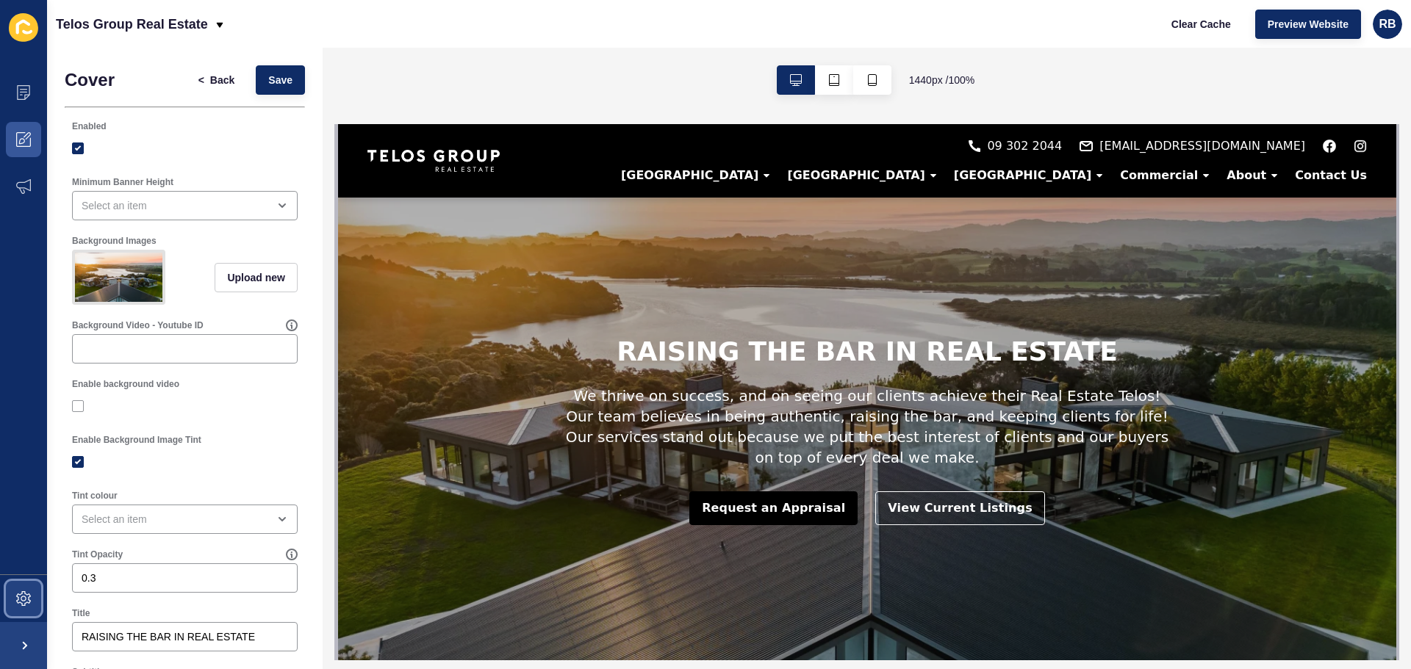
click at [31, 605] on span at bounding box center [23, 598] width 47 height 47
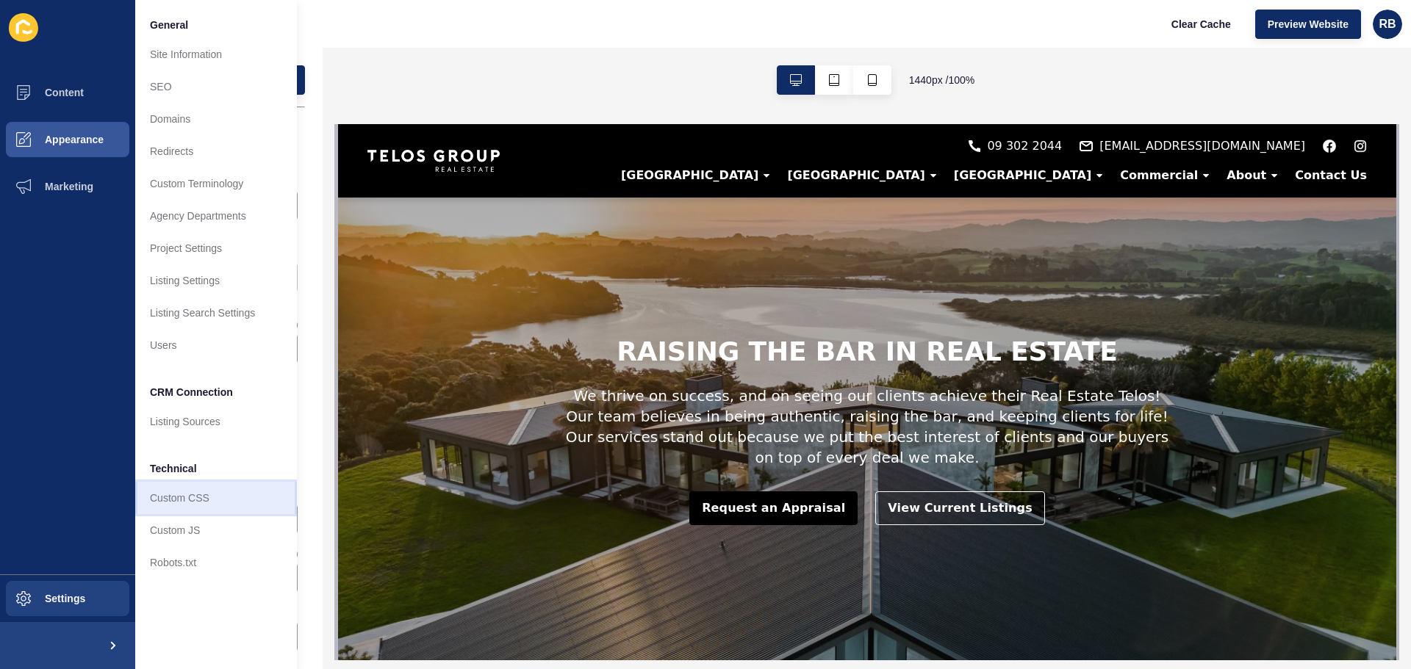
click at [164, 507] on link "Custom CSS" at bounding box center [216, 498] width 162 height 32
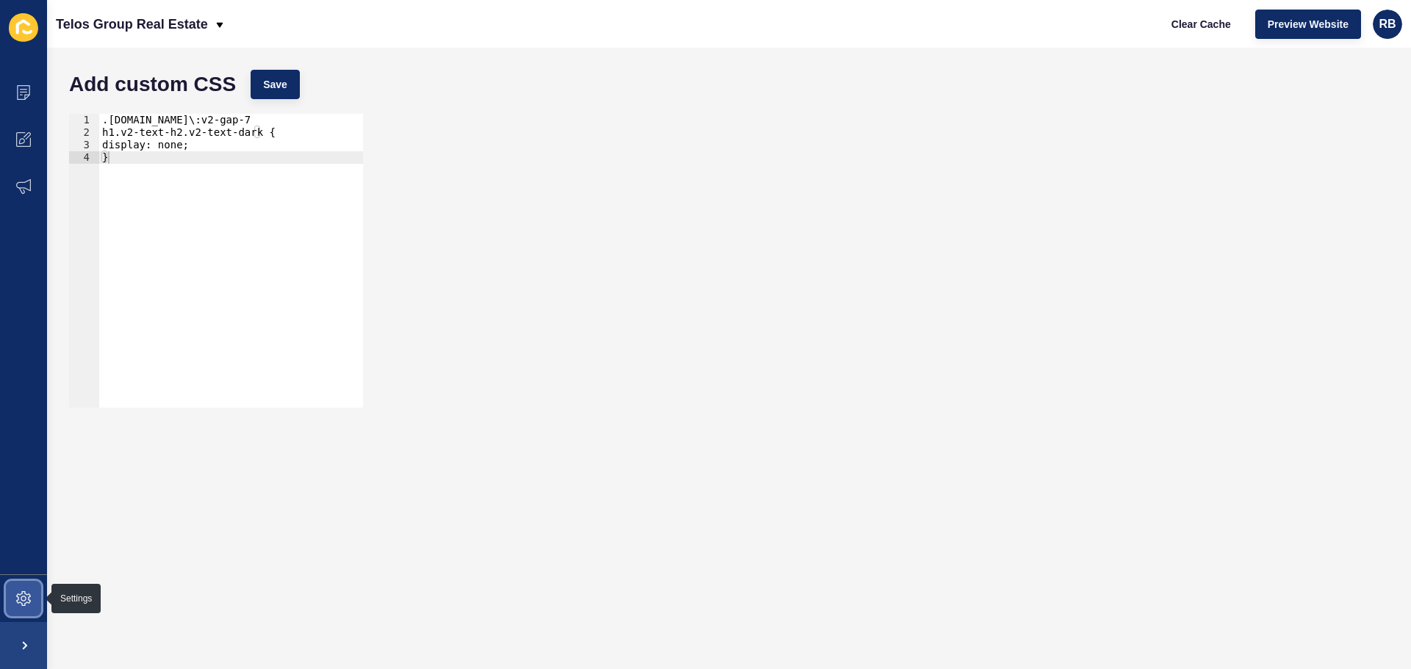
click at [17, 599] on icon at bounding box center [23, 599] width 15 height 15
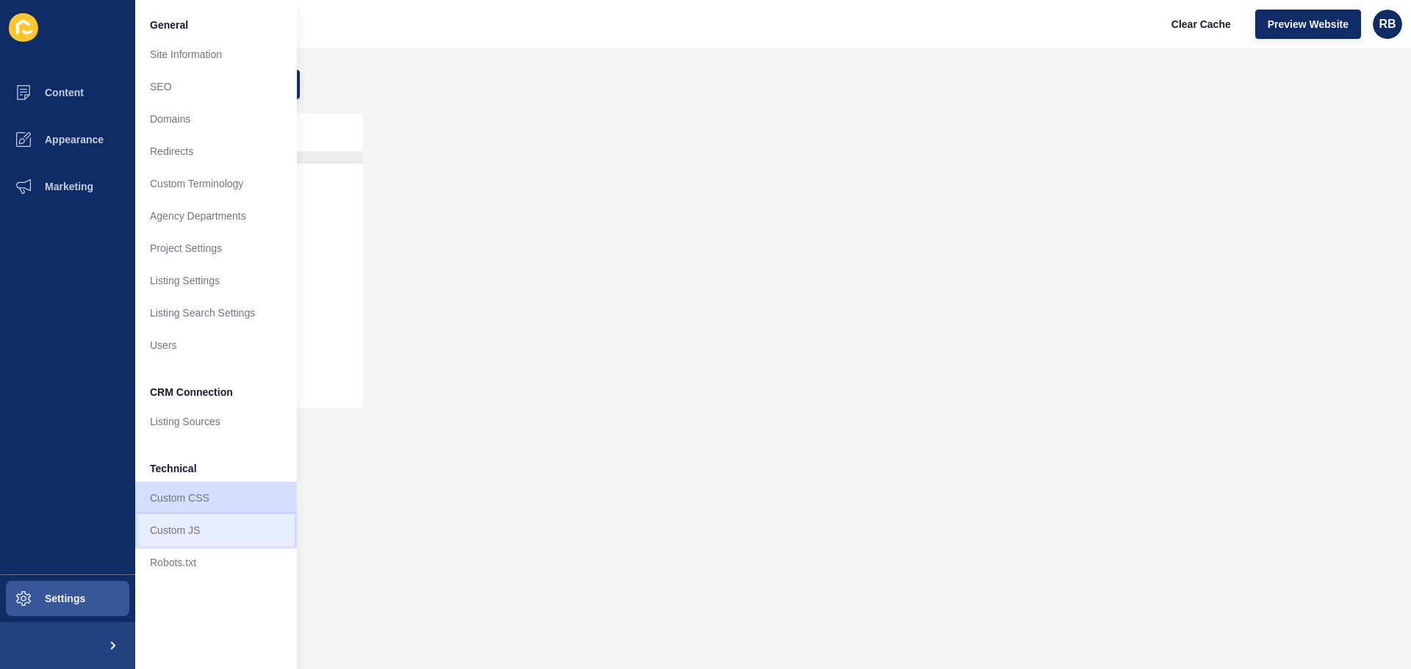
click at [182, 526] on link "Custom JS" at bounding box center [216, 530] width 162 height 32
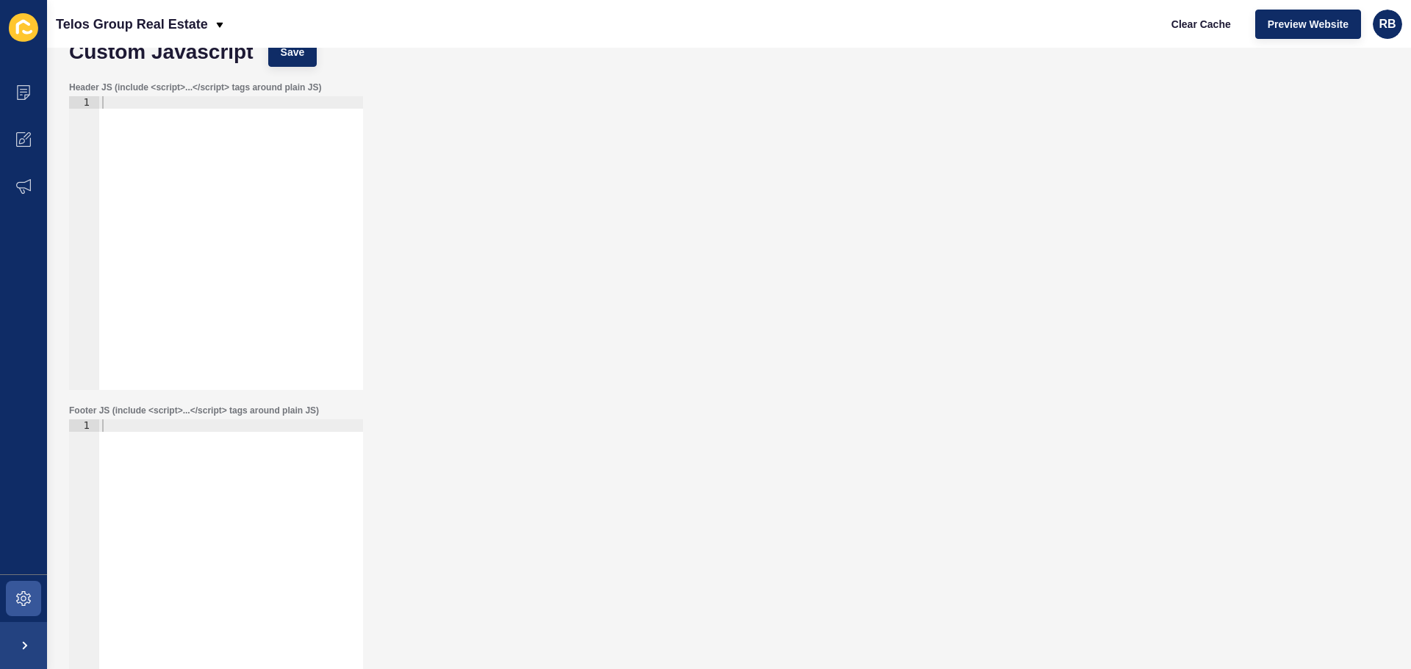
scroll to position [84, 0]
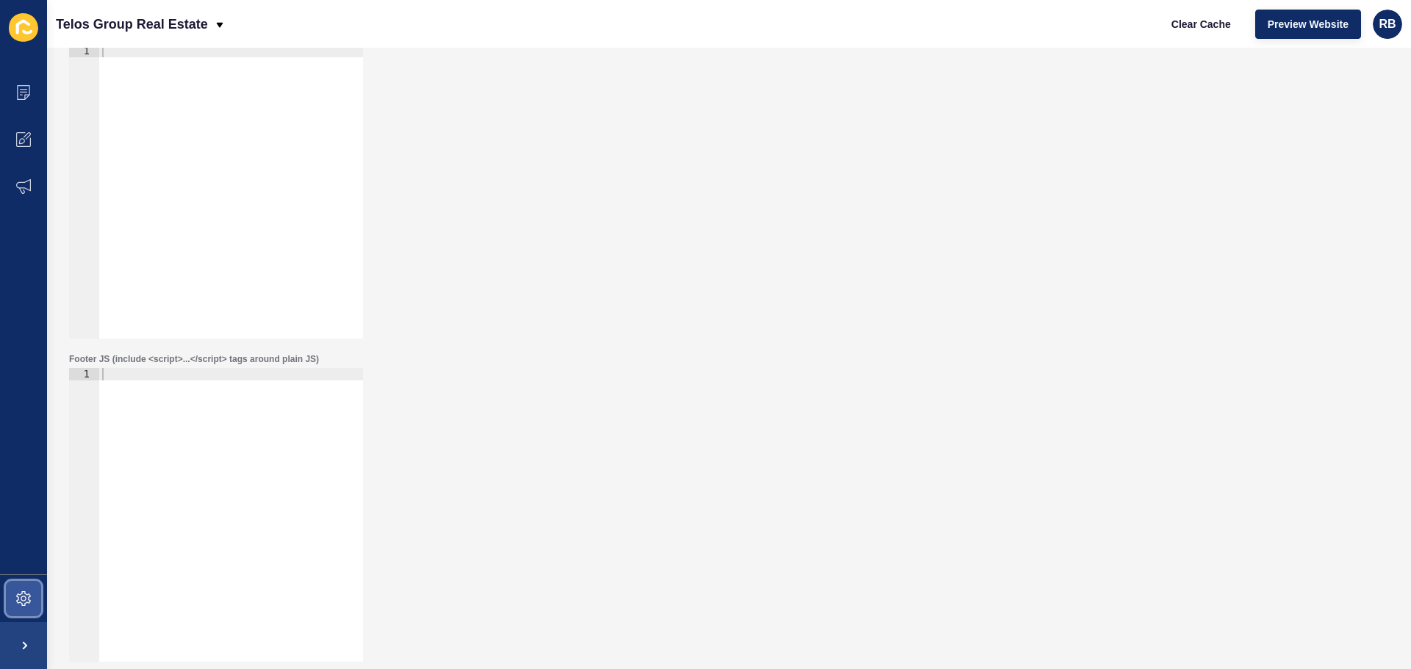
click at [0, 596] on span at bounding box center [23, 598] width 47 height 47
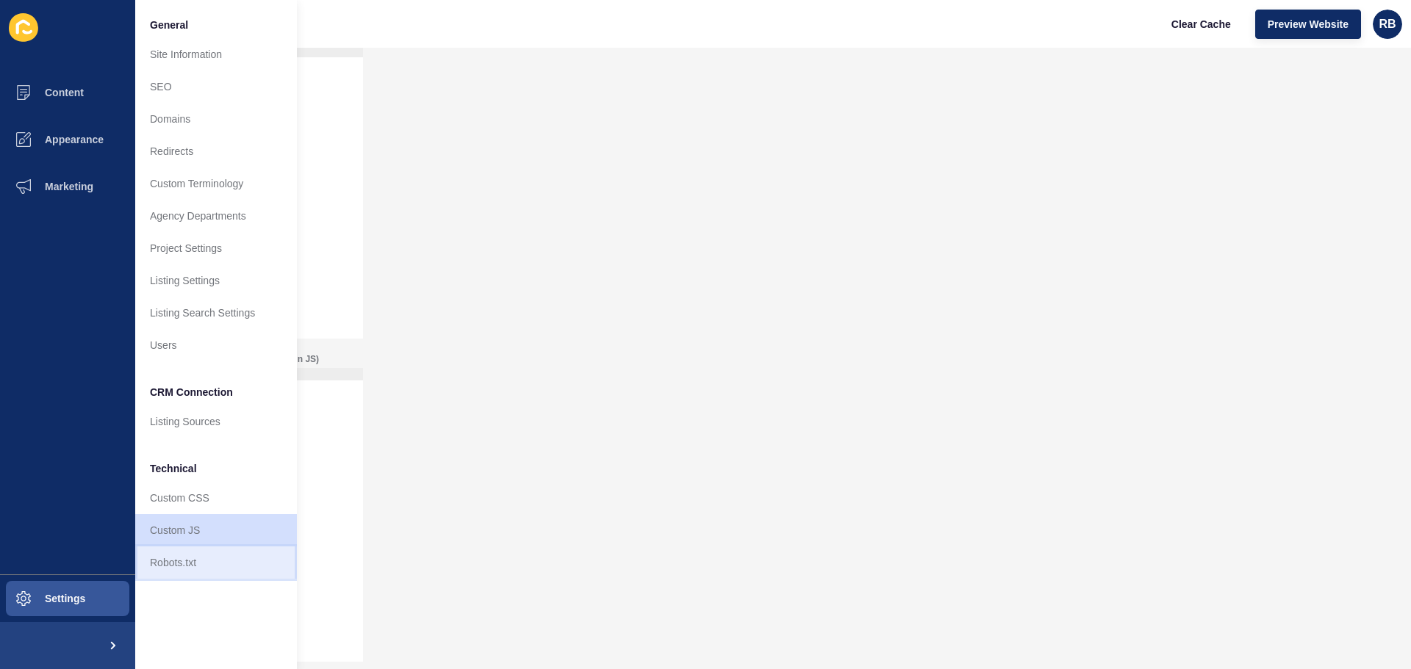
click at [204, 555] on link "Robots.txt" at bounding box center [216, 563] width 162 height 32
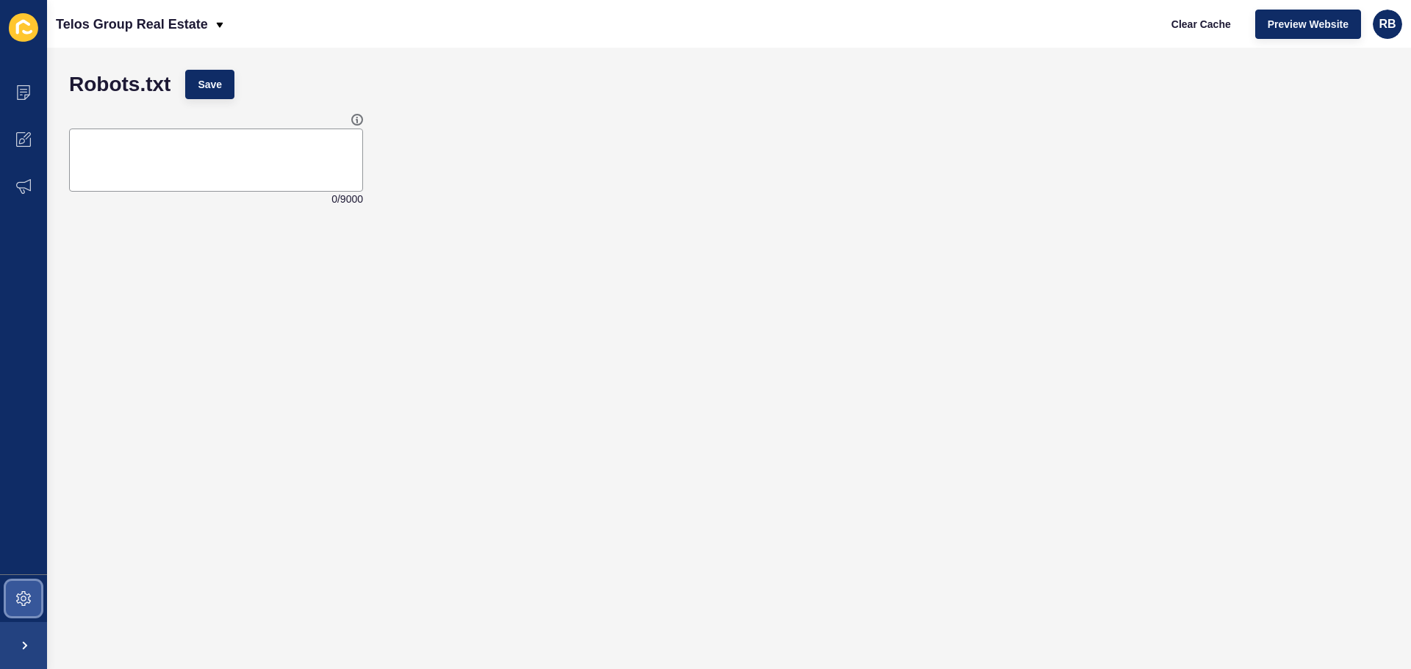
click at [12, 586] on span at bounding box center [23, 598] width 47 height 47
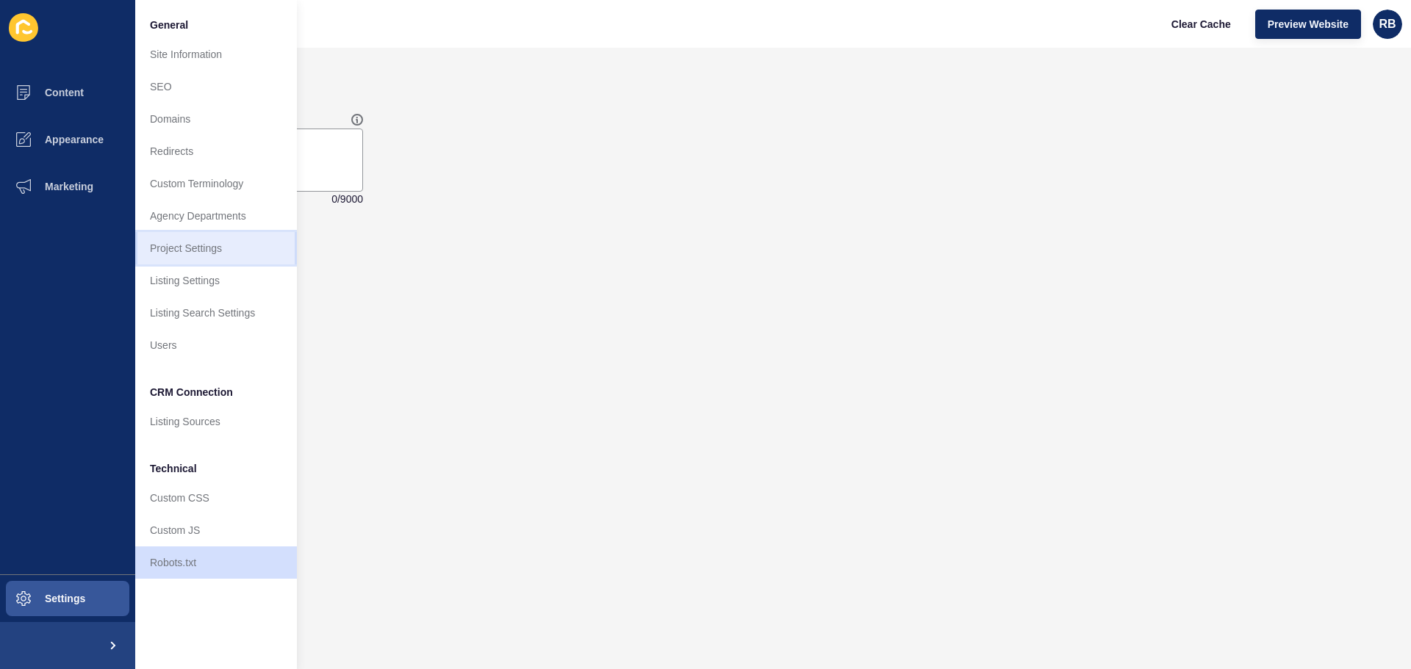
click at [184, 248] on link "Project Settings" at bounding box center [216, 248] width 162 height 32
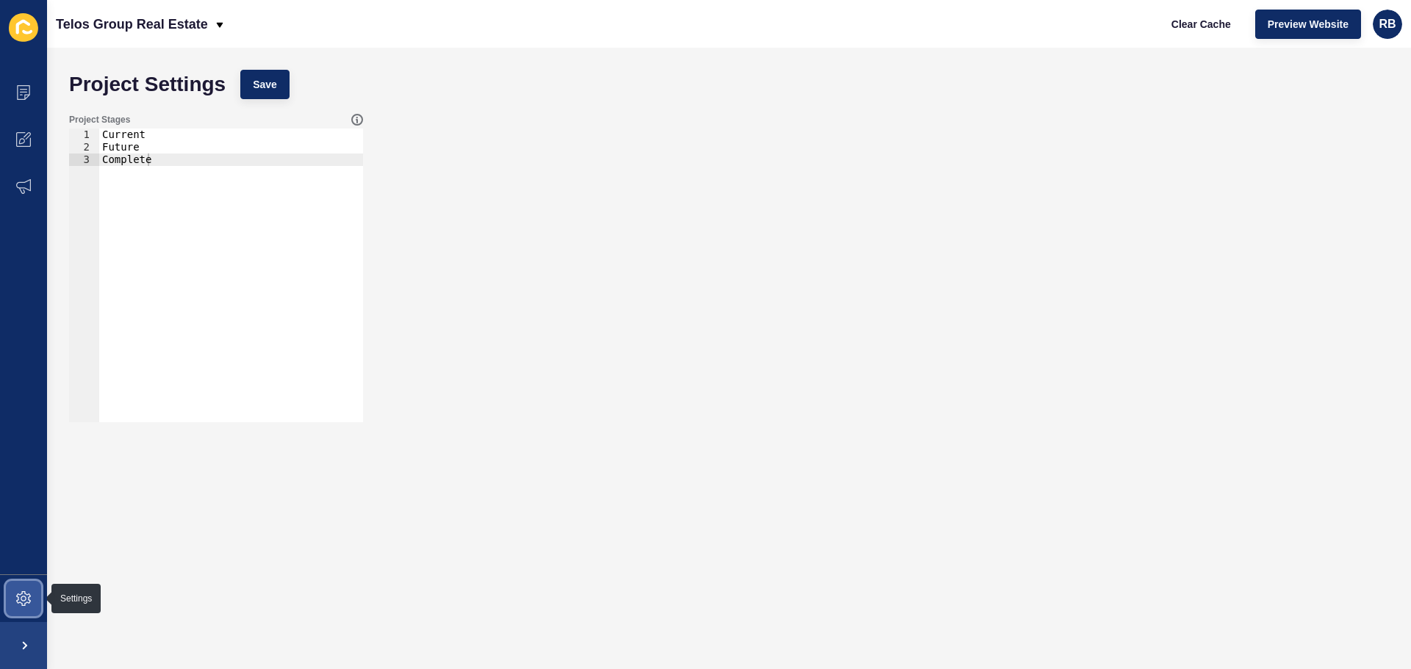
click at [18, 598] on icon at bounding box center [23, 599] width 15 height 15
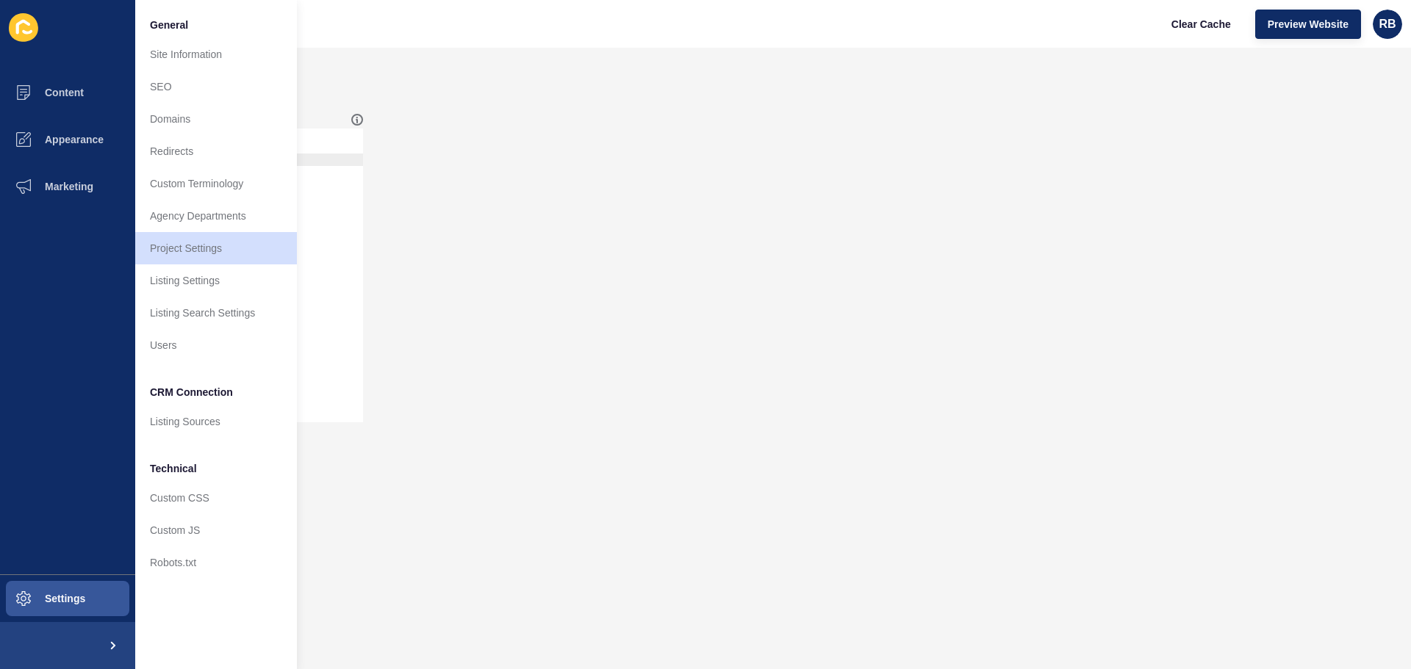
click at [473, 293] on div "Project Stages 1 2 3 Current Future Complete הההההההההההההההההההההההההההההההההה…" at bounding box center [729, 268] width 1335 height 323
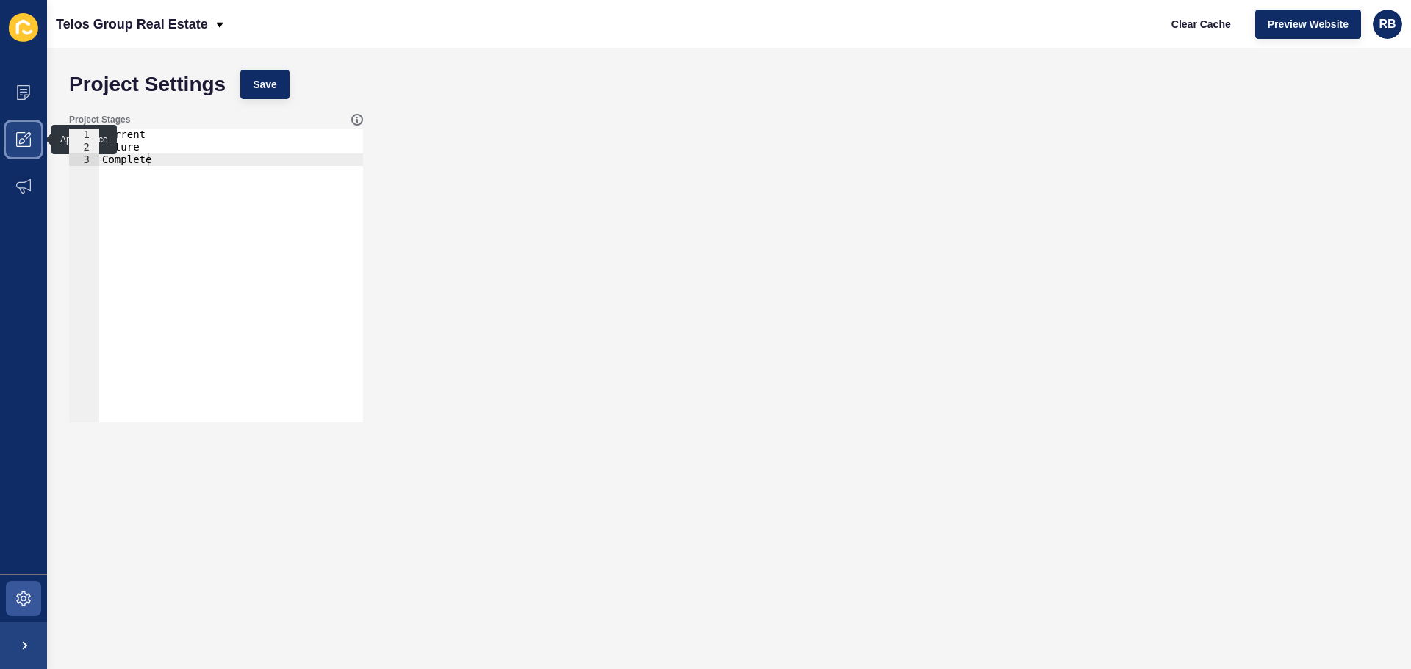
click at [18, 138] on icon at bounding box center [23, 139] width 15 height 15
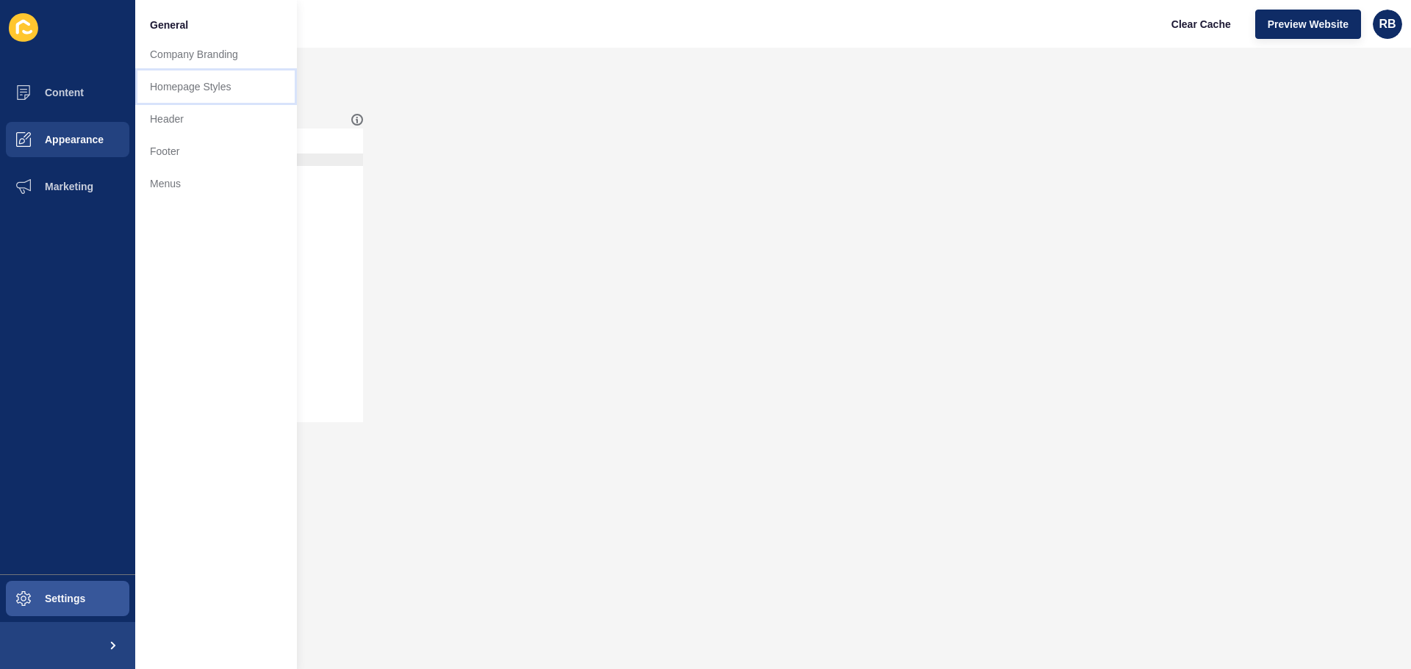
click at [181, 84] on link "Homepage Styles" at bounding box center [216, 87] width 162 height 32
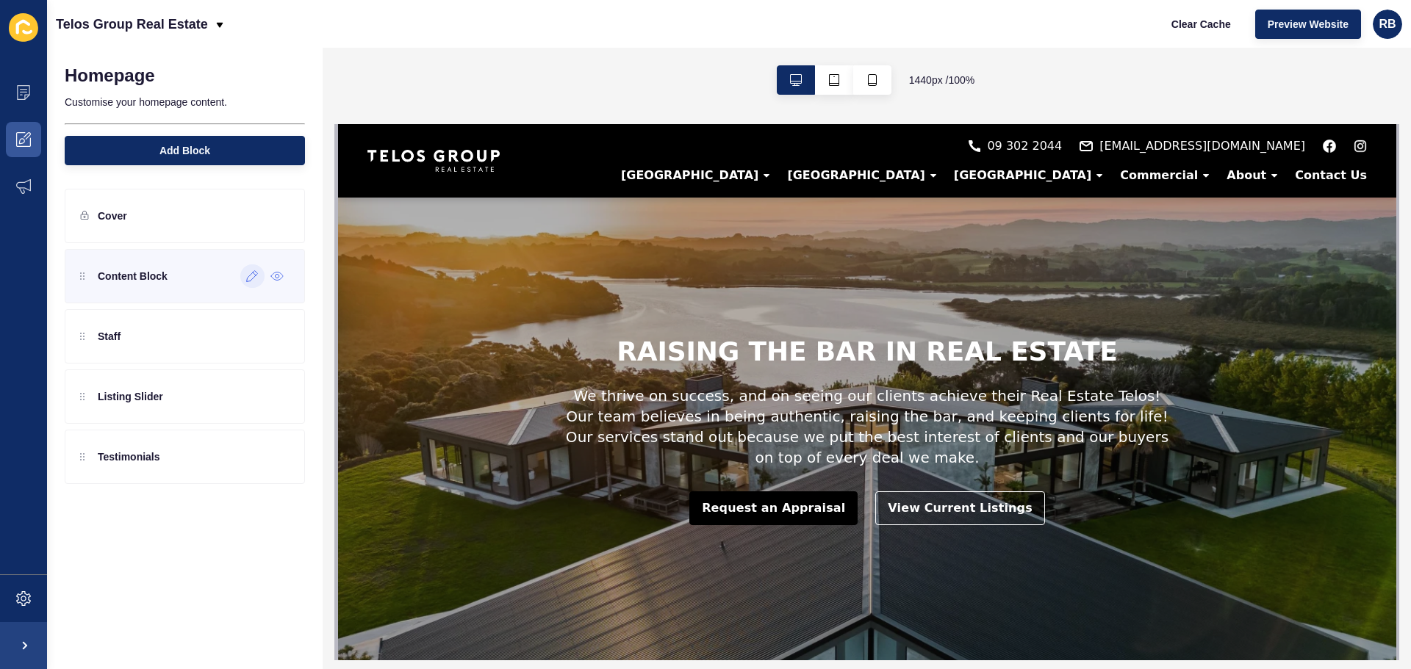
click at [255, 277] on icon at bounding box center [252, 276] width 12 height 12
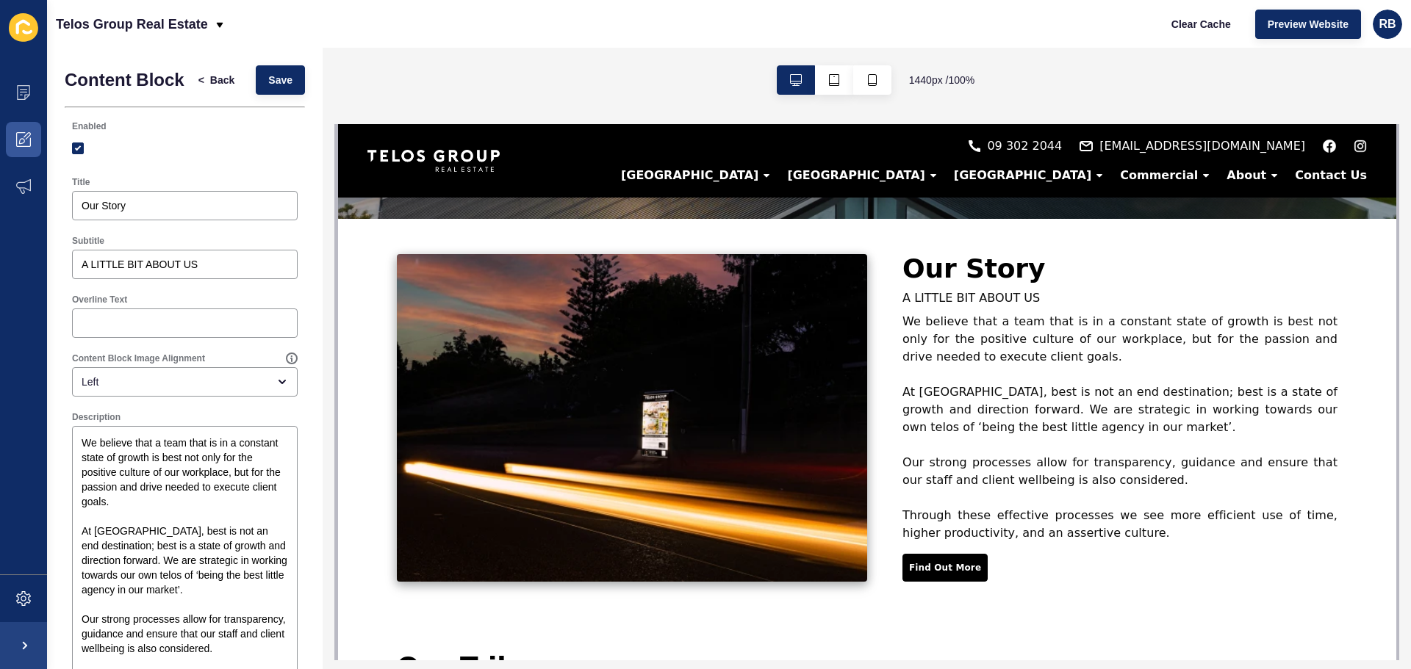
scroll to position [441, 0]
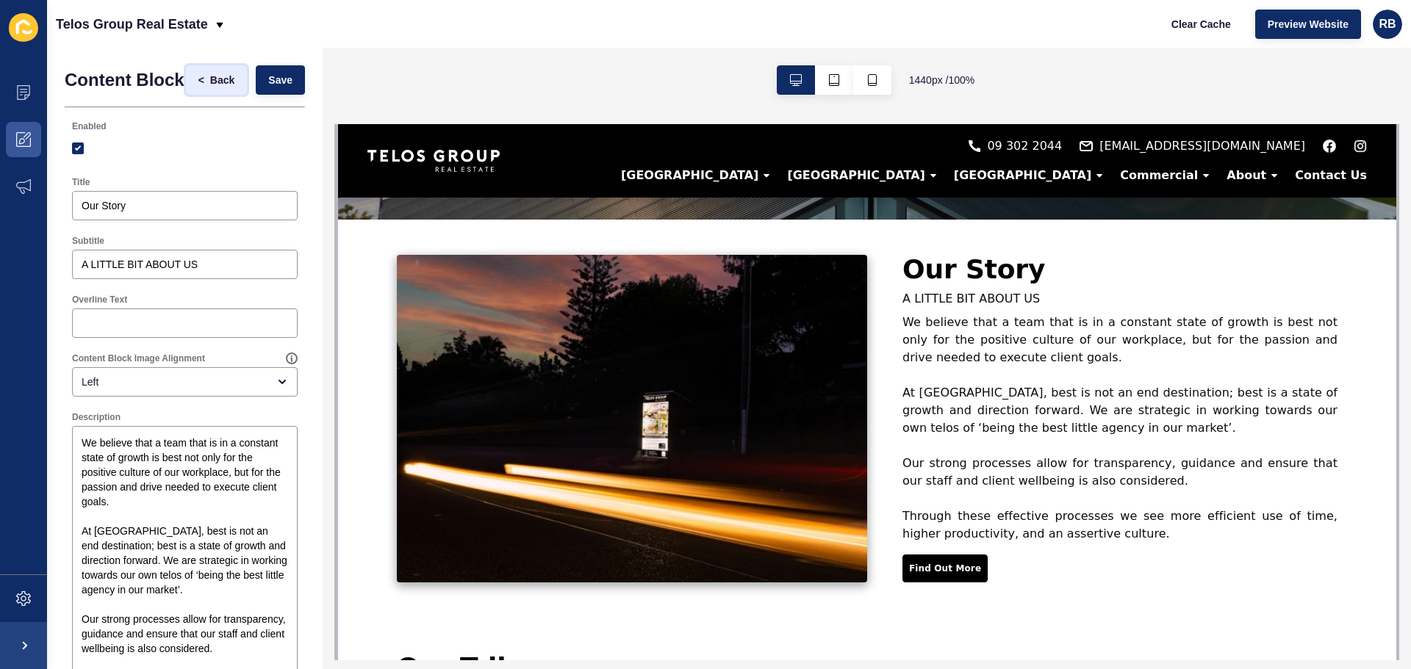
click at [210, 87] on span "Back" at bounding box center [222, 80] width 24 height 15
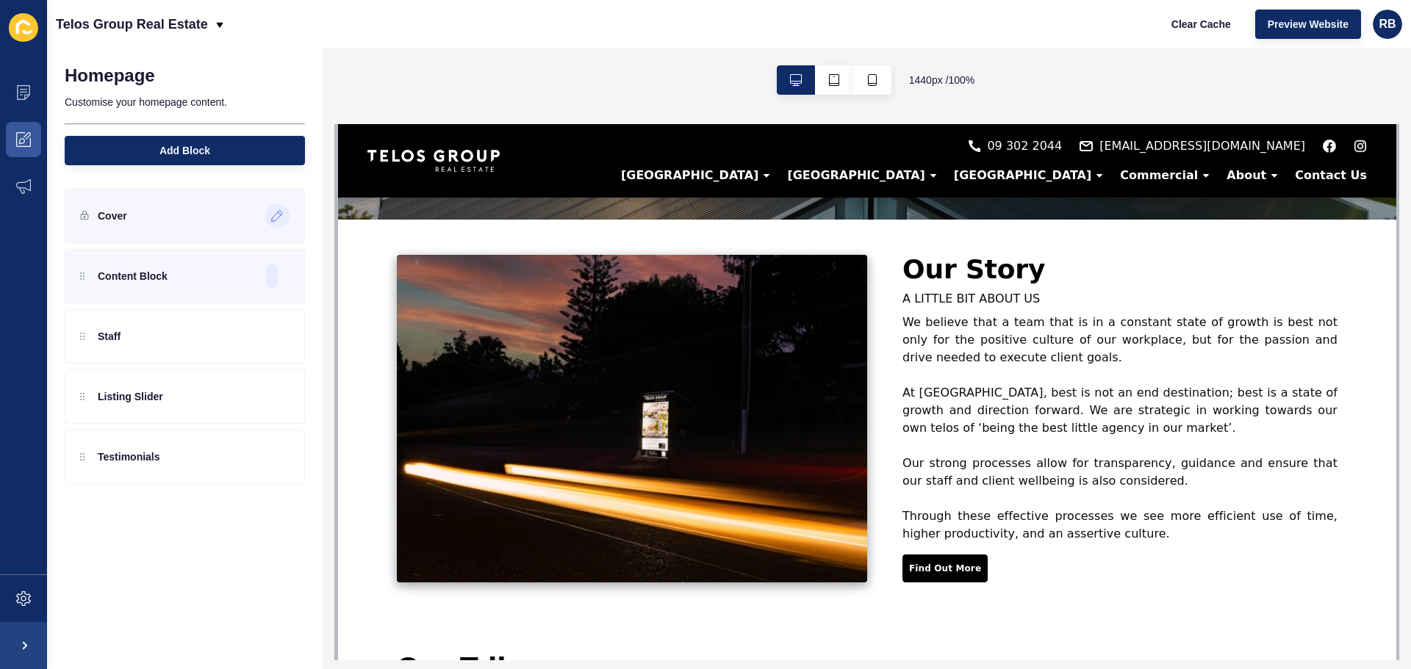
click at [276, 216] on icon at bounding box center [277, 216] width 12 height 12
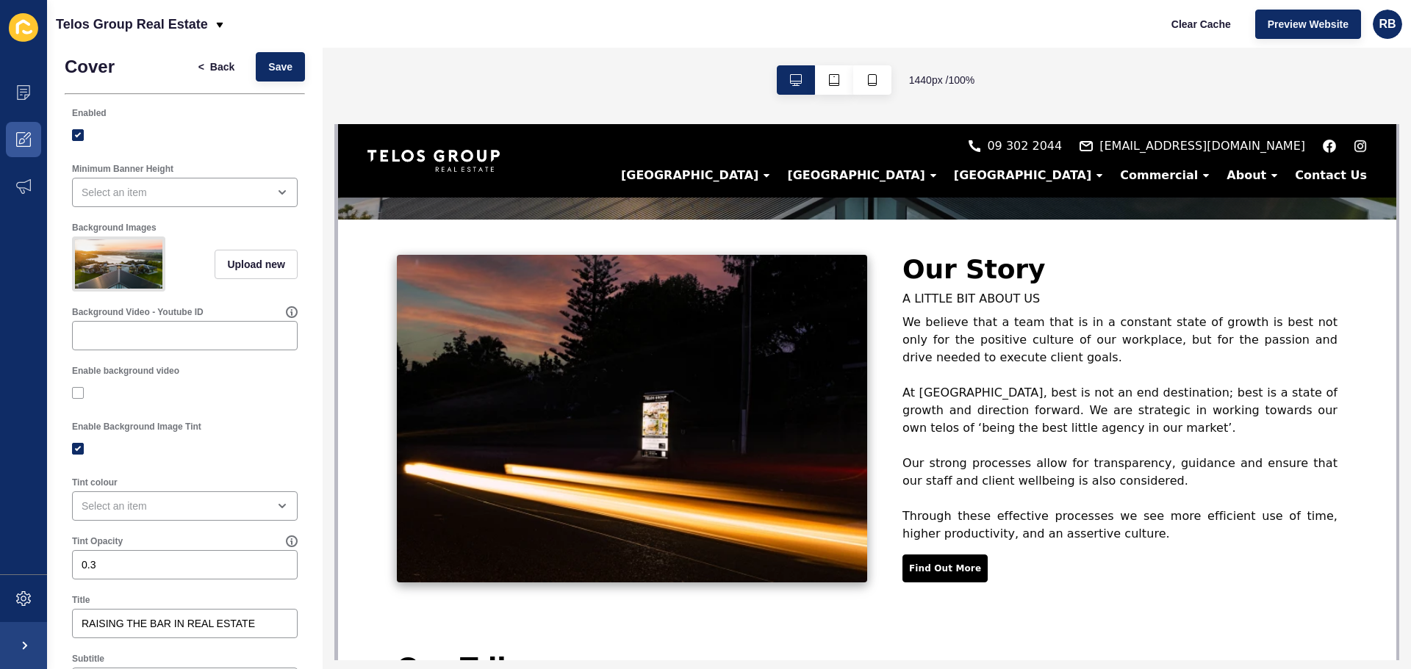
scroll to position [0, 0]
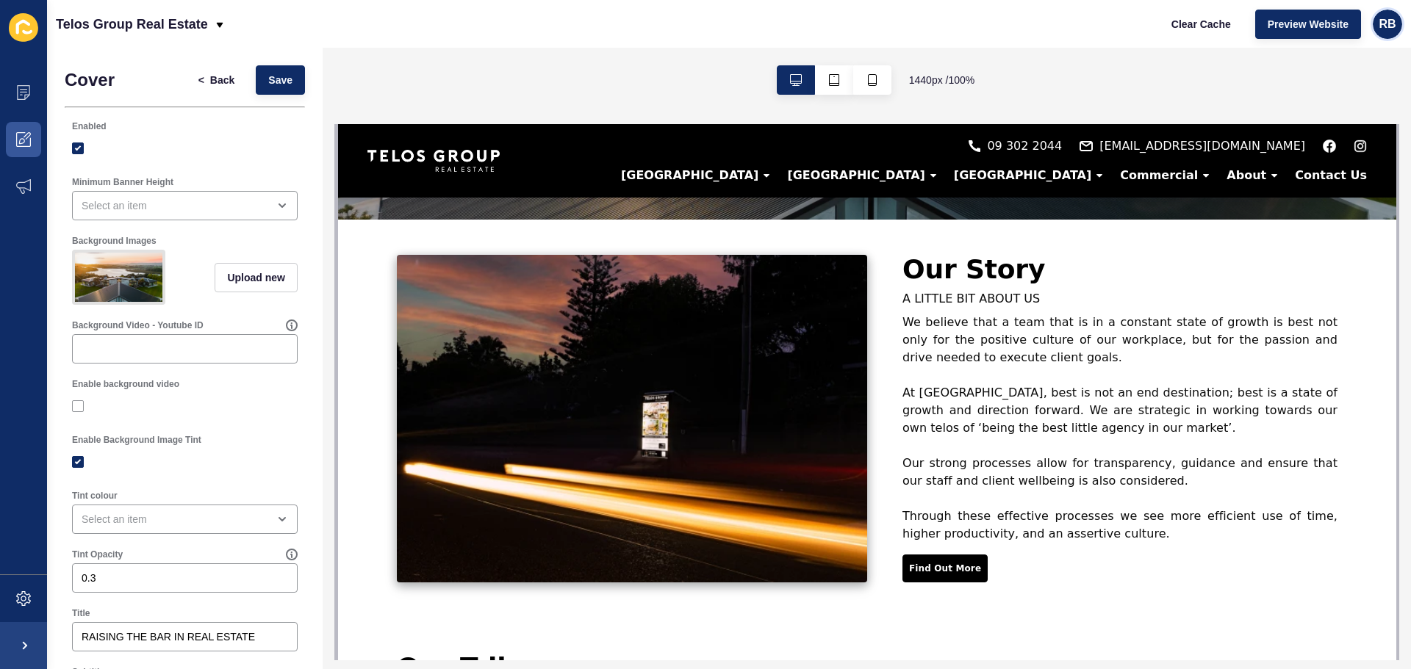
click at [1393, 12] on div "RB" at bounding box center [1387, 24] width 29 height 29
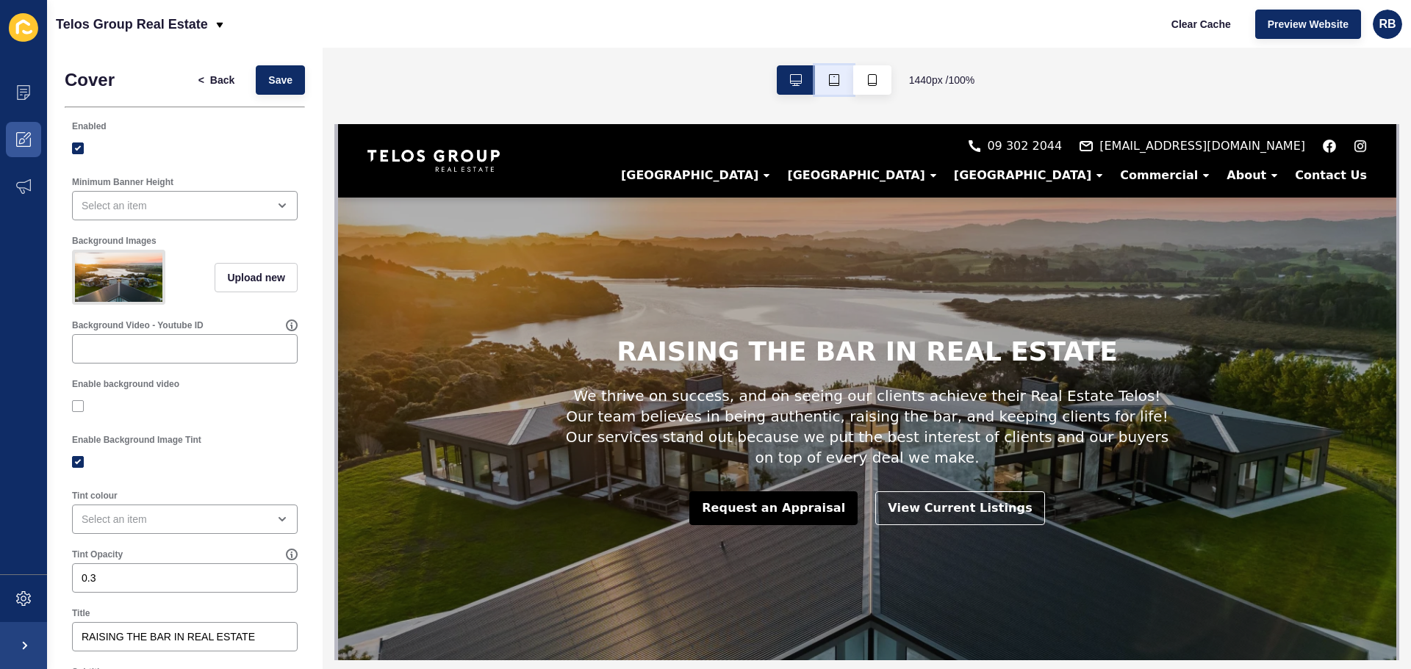
click at [828, 82] on icon "button" at bounding box center [834, 80] width 12 height 12
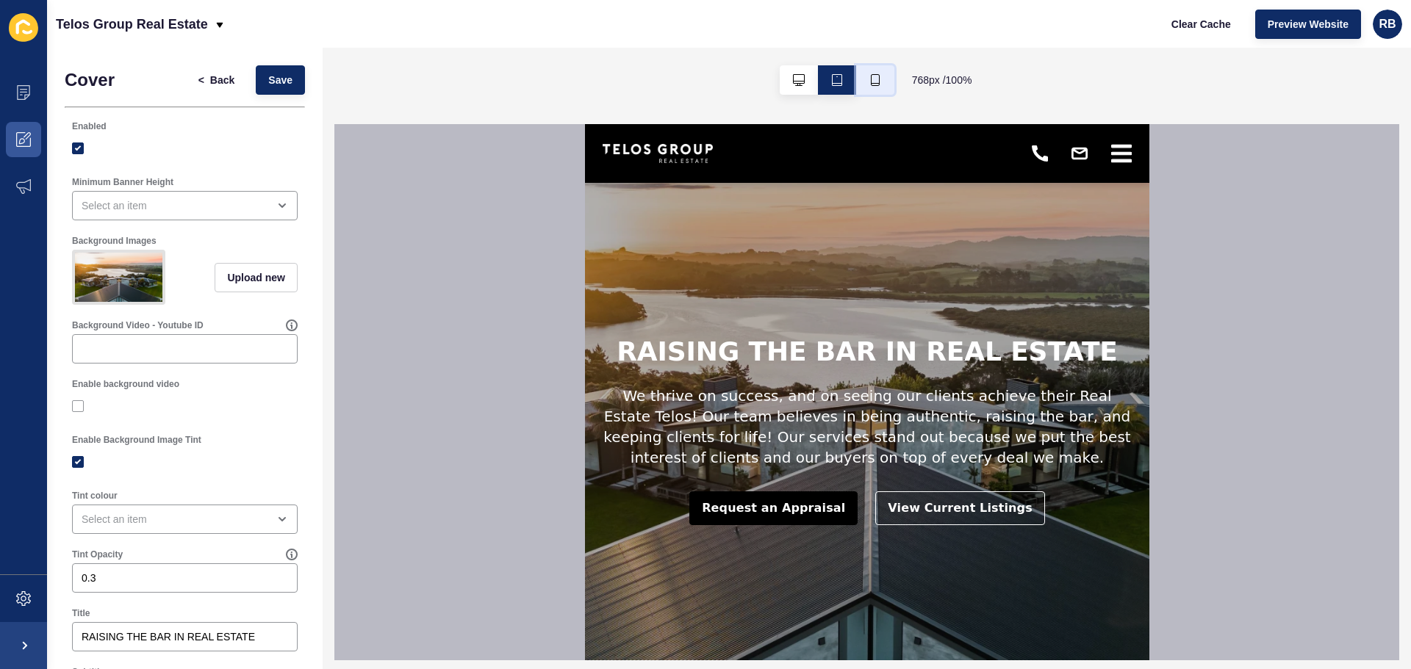
click at [884, 84] on button "button" at bounding box center [875, 79] width 38 height 29
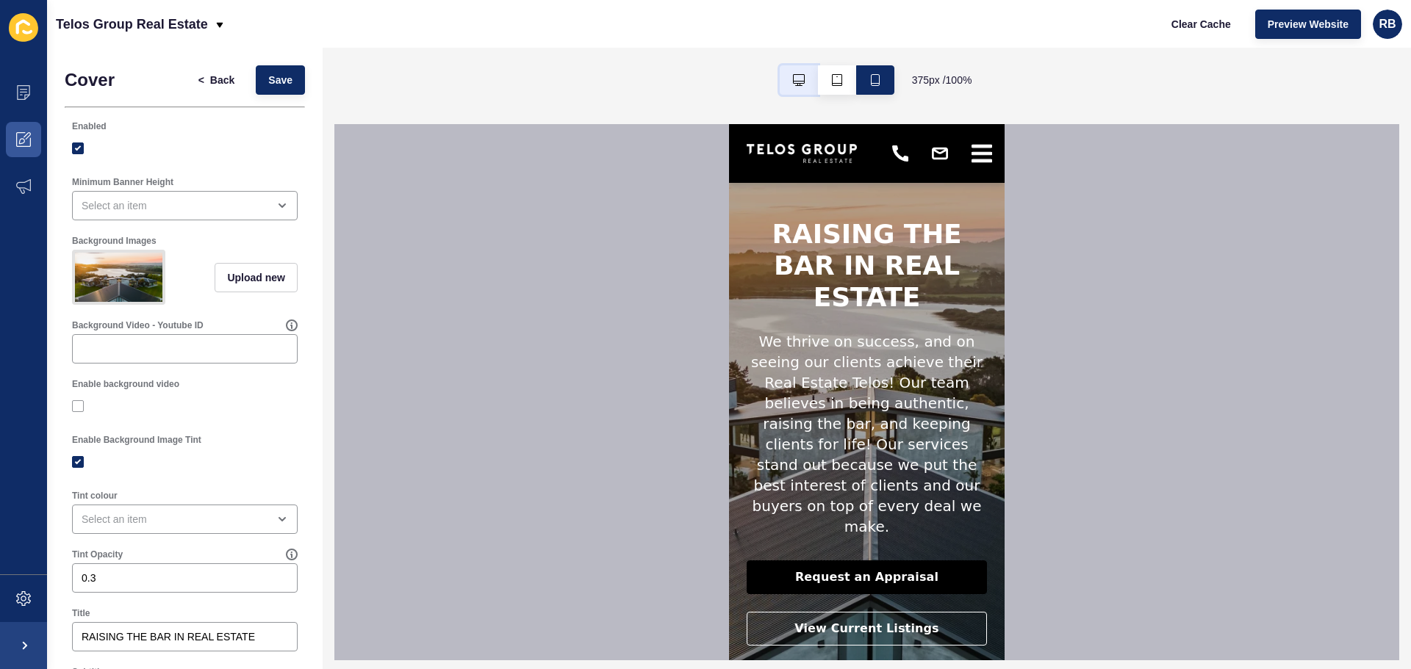
click at [793, 83] on icon "button" at bounding box center [799, 80] width 12 height 12
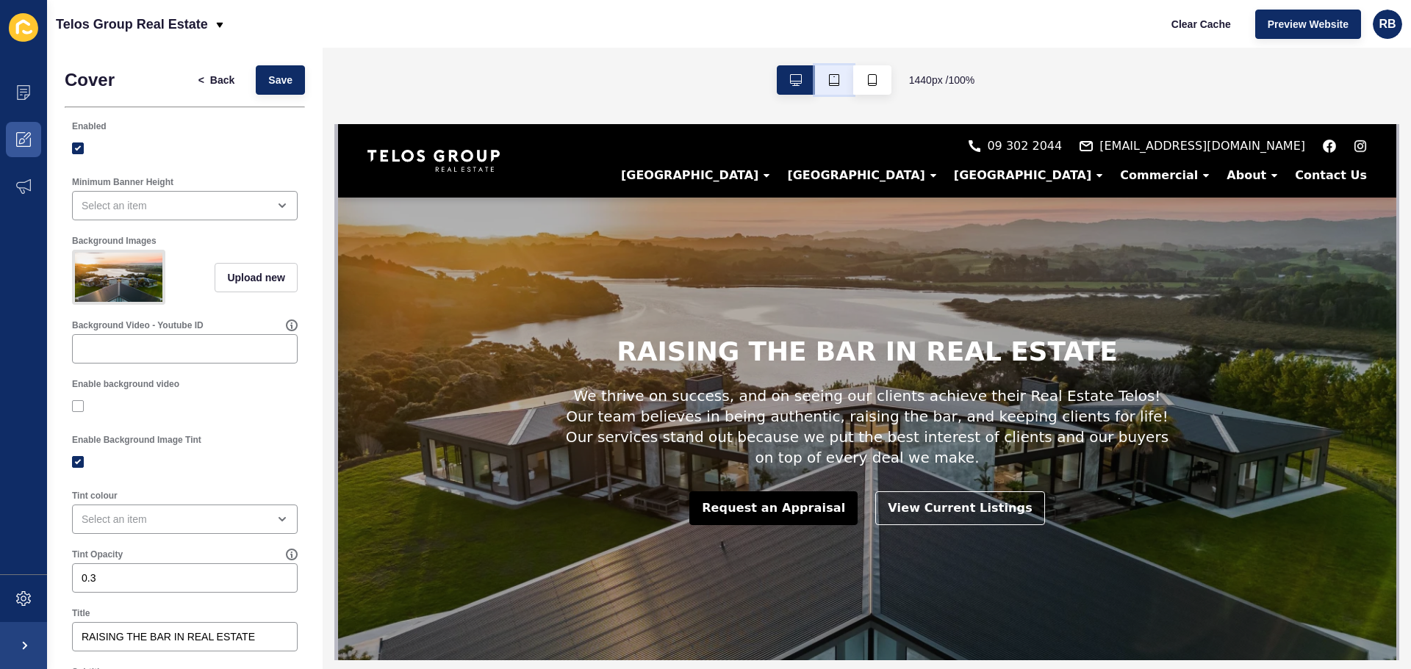
click at [824, 83] on button "button" at bounding box center [834, 79] width 38 height 29
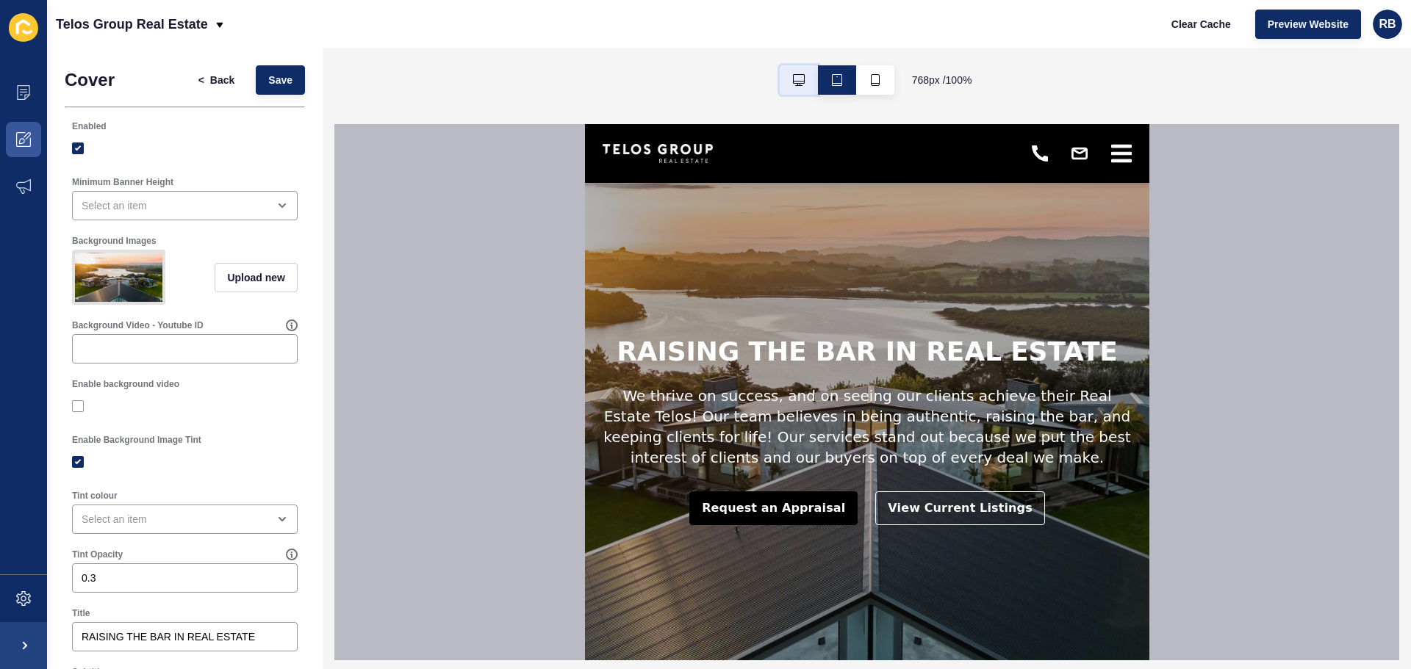
click at [786, 79] on button "button" at bounding box center [799, 79] width 38 height 29
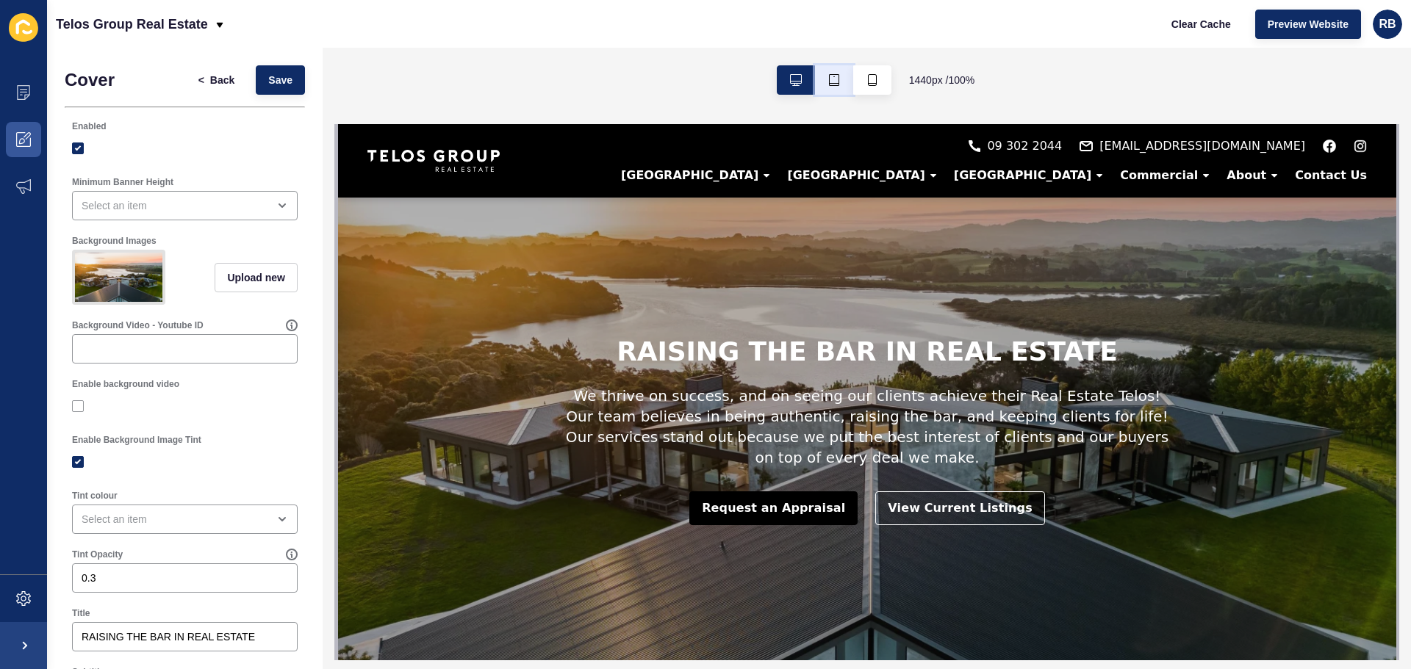
click at [828, 81] on icon "button" at bounding box center [834, 80] width 12 height 12
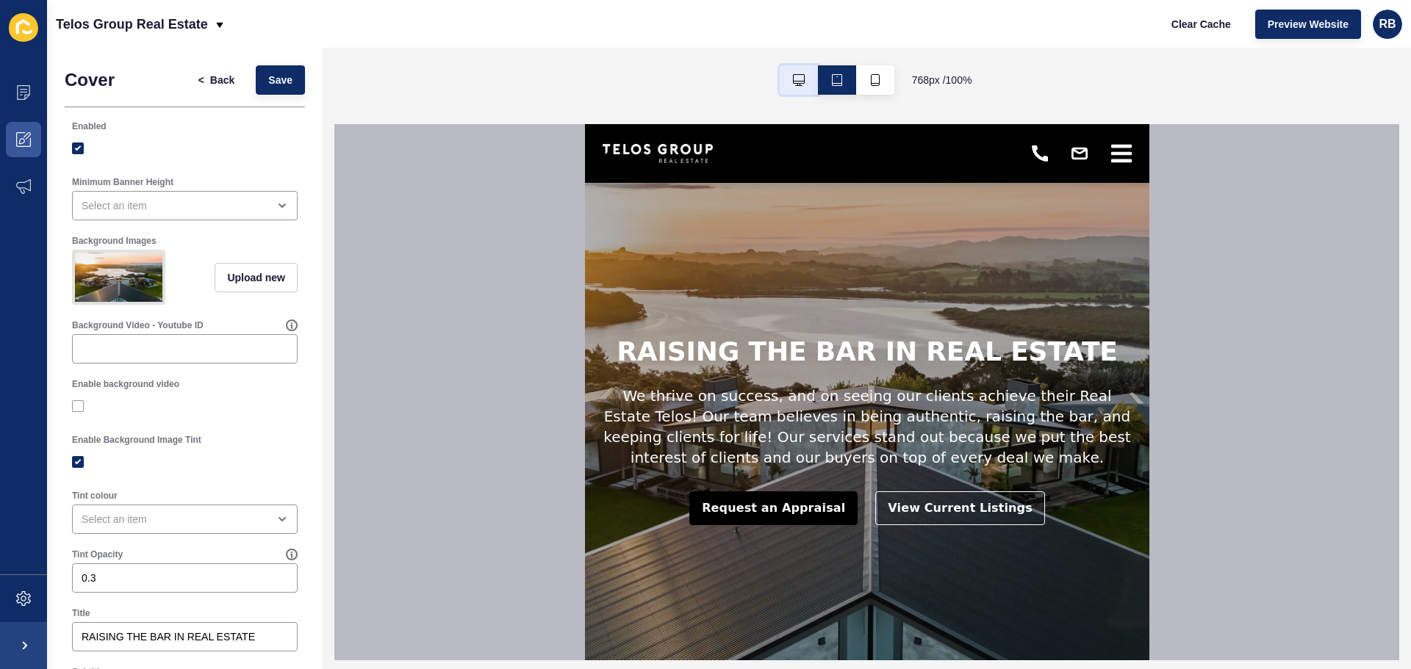
click at [785, 78] on button "button" at bounding box center [799, 79] width 38 height 29
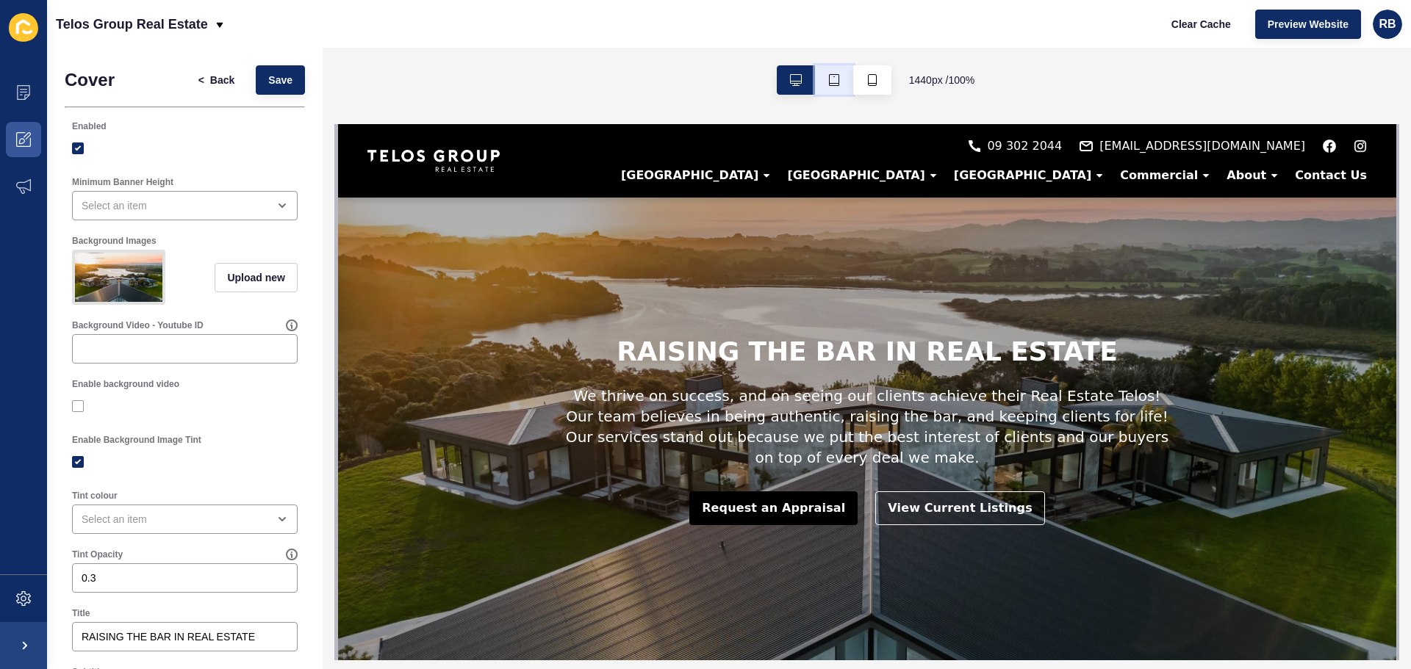
click at [842, 81] on button "button" at bounding box center [834, 79] width 38 height 29
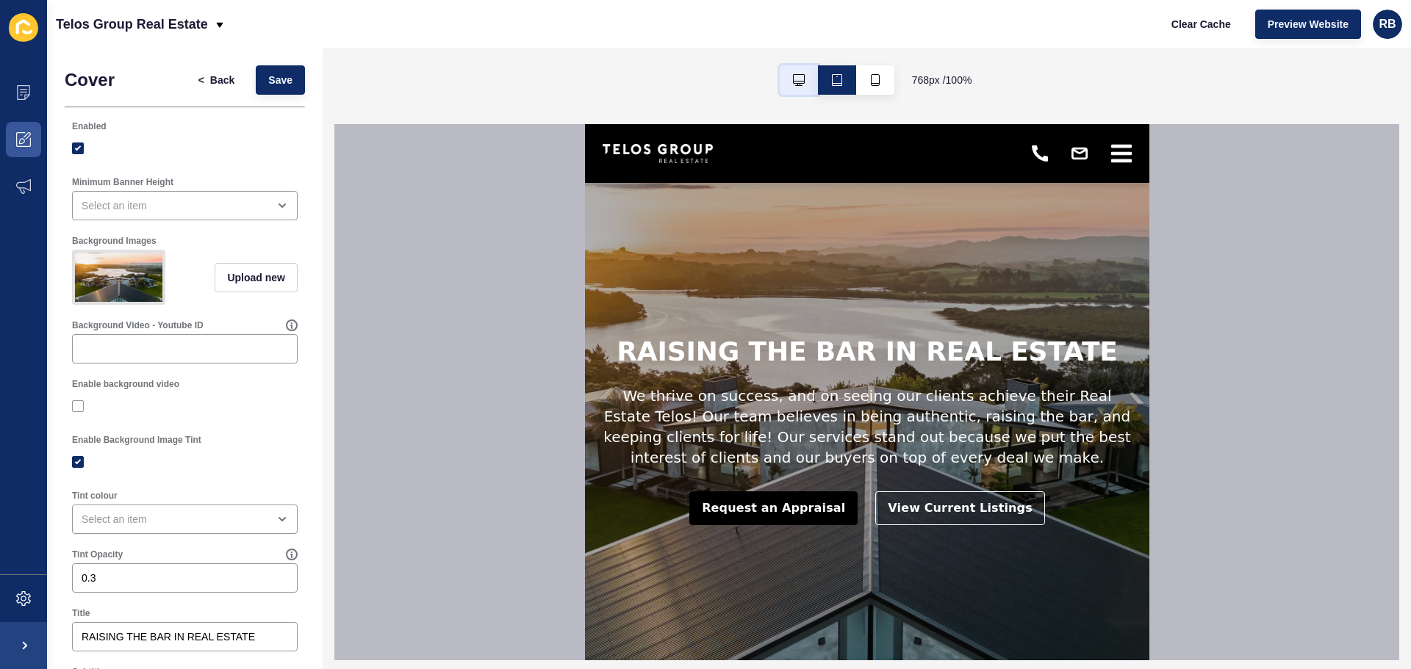
click at [783, 79] on button "button" at bounding box center [799, 79] width 38 height 29
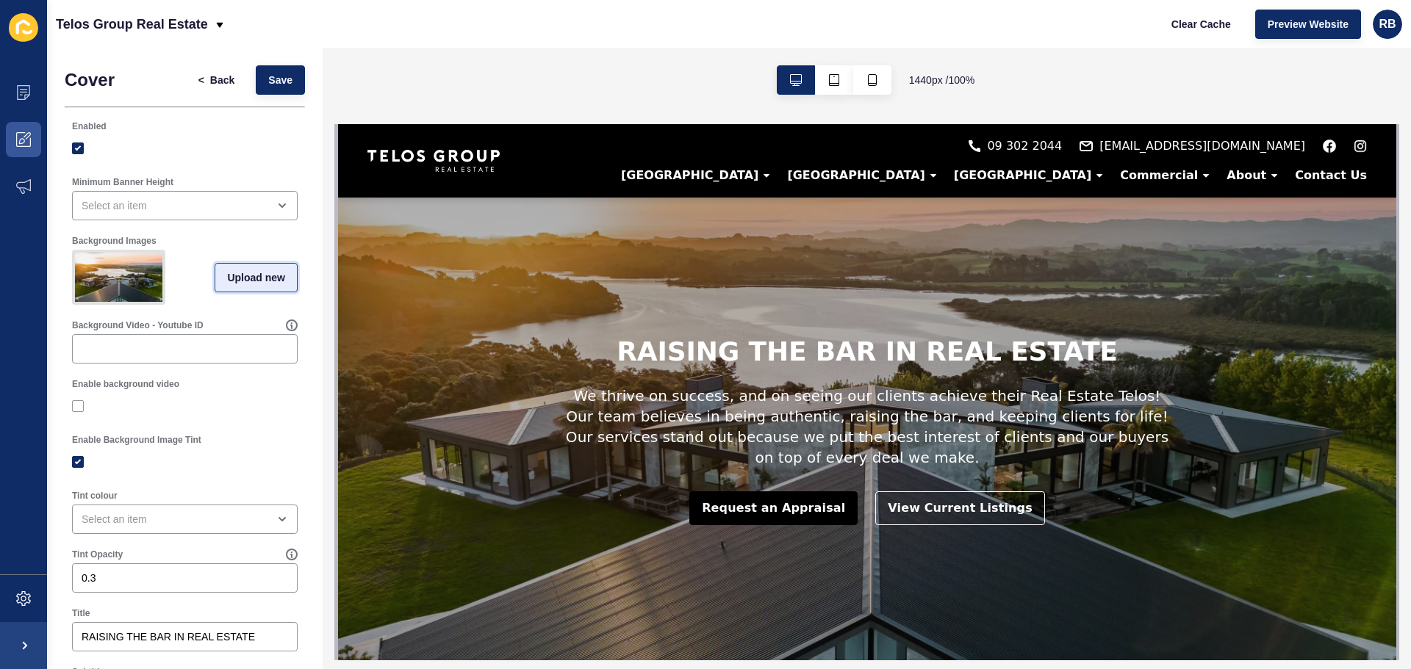
click at [232, 284] on span "Upload new" at bounding box center [256, 277] width 58 height 15
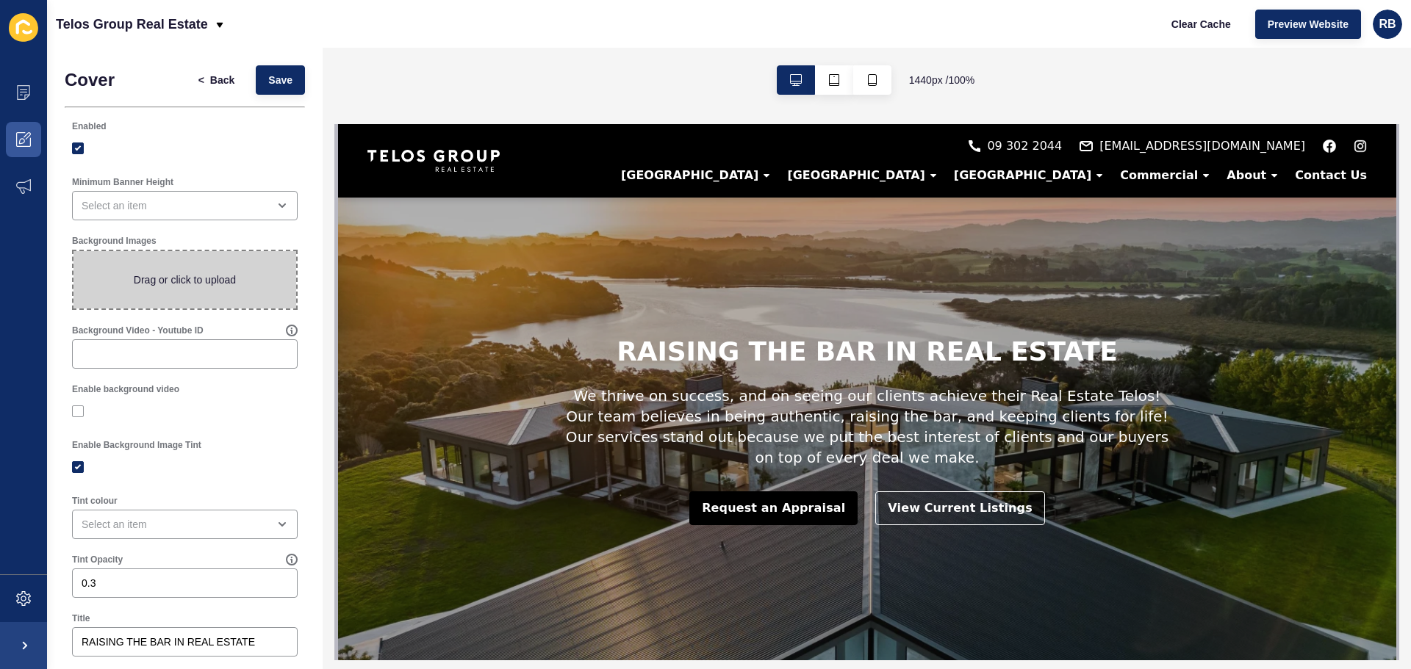
click at [158, 276] on span at bounding box center [184, 279] width 223 height 57
click at [73, 251] on input "Drag or click to upload" at bounding box center [73, 251] width 0 height 0
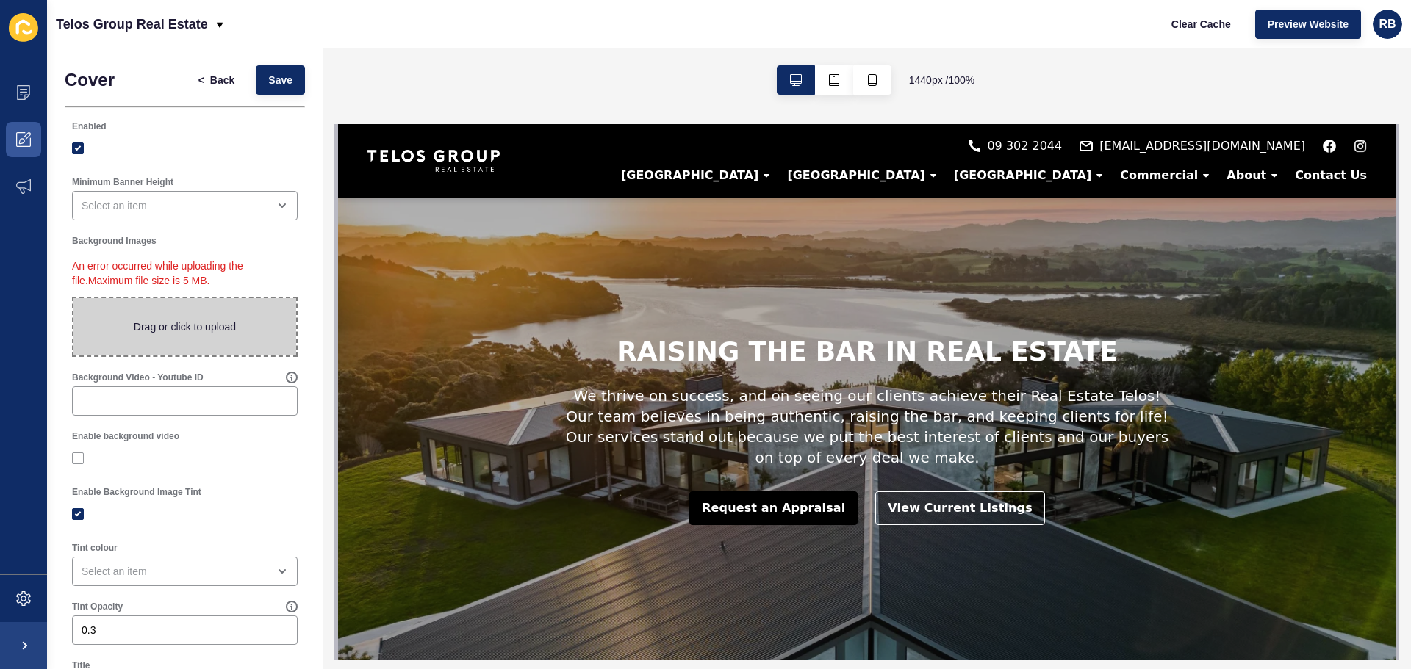
click at [171, 308] on span at bounding box center [184, 326] width 223 height 57
click at [73, 298] on input "Drag or click to upload" at bounding box center [73, 298] width 0 height 0
click at [142, 264] on p "An error occurred while uploading the file. Maximum file size is 5 MB." at bounding box center [185, 273] width 226 height 47
click at [164, 312] on span at bounding box center [184, 326] width 223 height 57
click at [73, 298] on input "Drag or click to upload" at bounding box center [73, 298] width 0 height 0
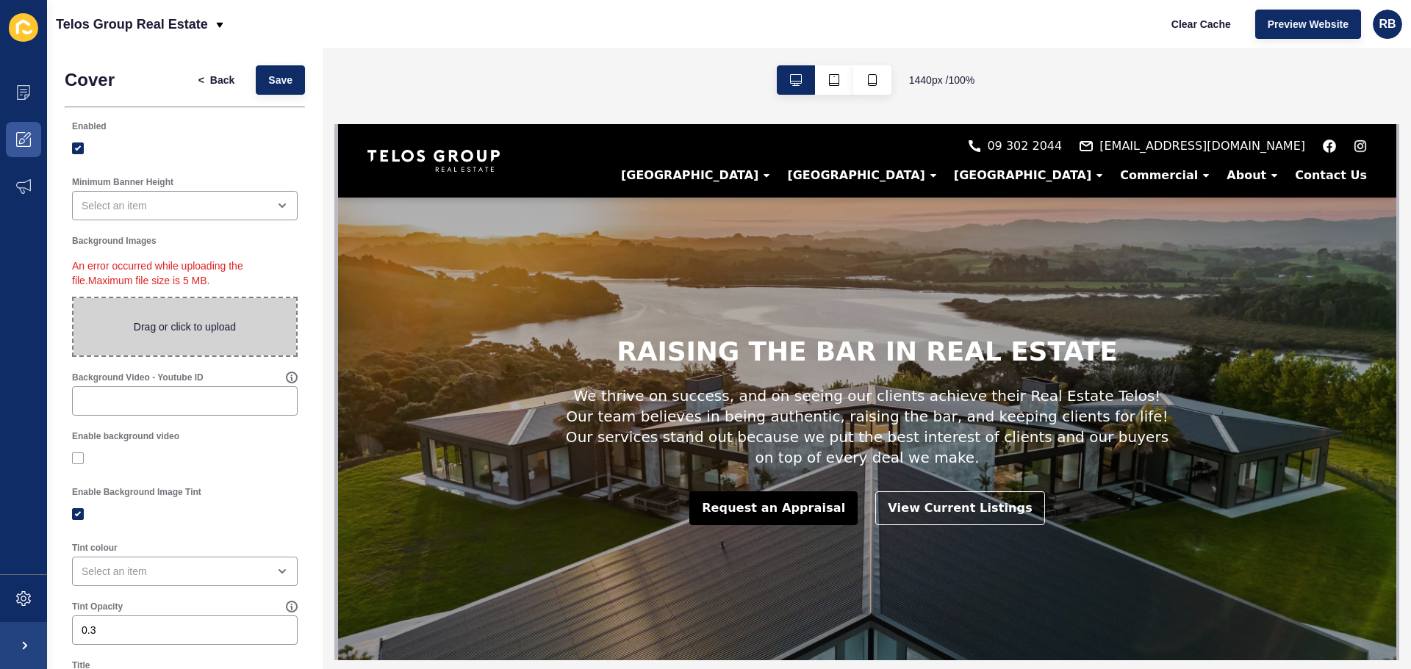
type input "C:\fakepath\52c981a4a93dbc47674d80ebf366e02e.png"
click at [192, 306] on span at bounding box center [184, 326] width 223 height 57
click at [73, 298] on input "Drag or click to upload" at bounding box center [73, 298] width 0 height 0
click at [149, 334] on span at bounding box center [184, 326] width 223 height 57
click at [73, 298] on input "Drag or click to upload" at bounding box center [73, 298] width 0 height 0
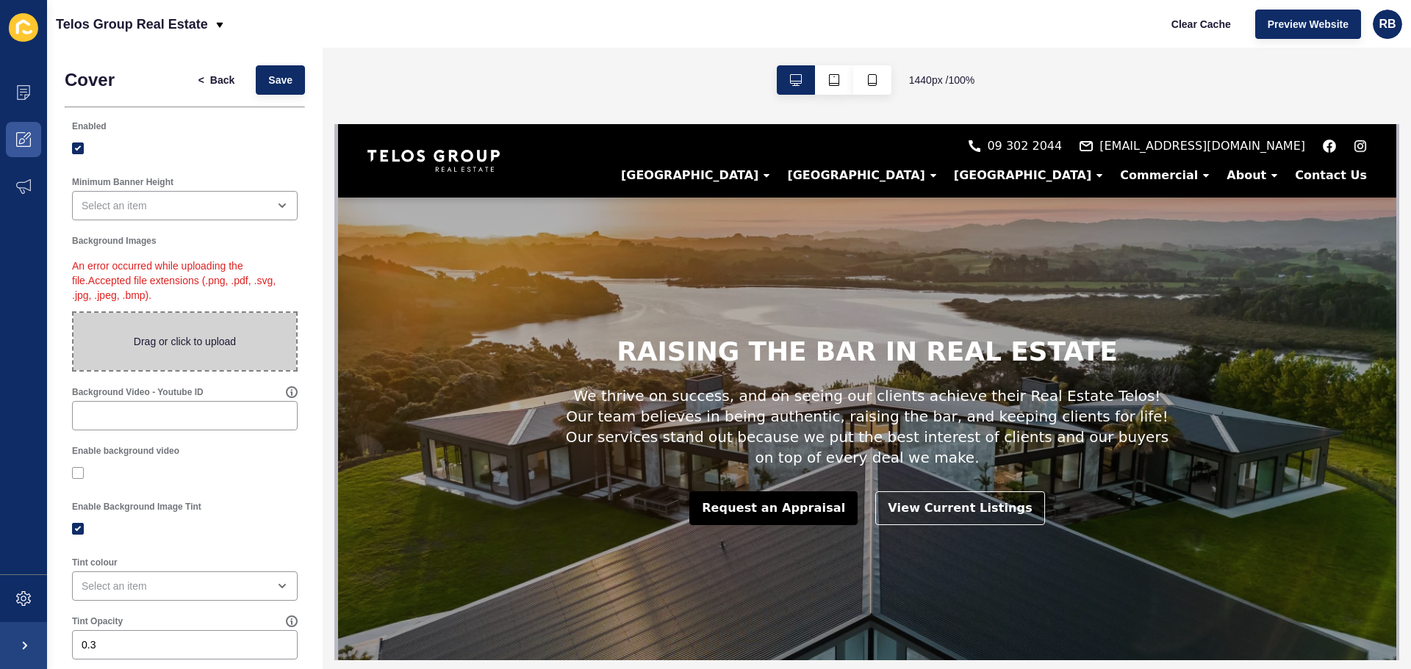
click at [152, 325] on span at bounding box center [184, 341] width 223 height 57
click at [73, 313] on input "Drag or click to upload" at bounding box center [73, 313] width 0 height 0
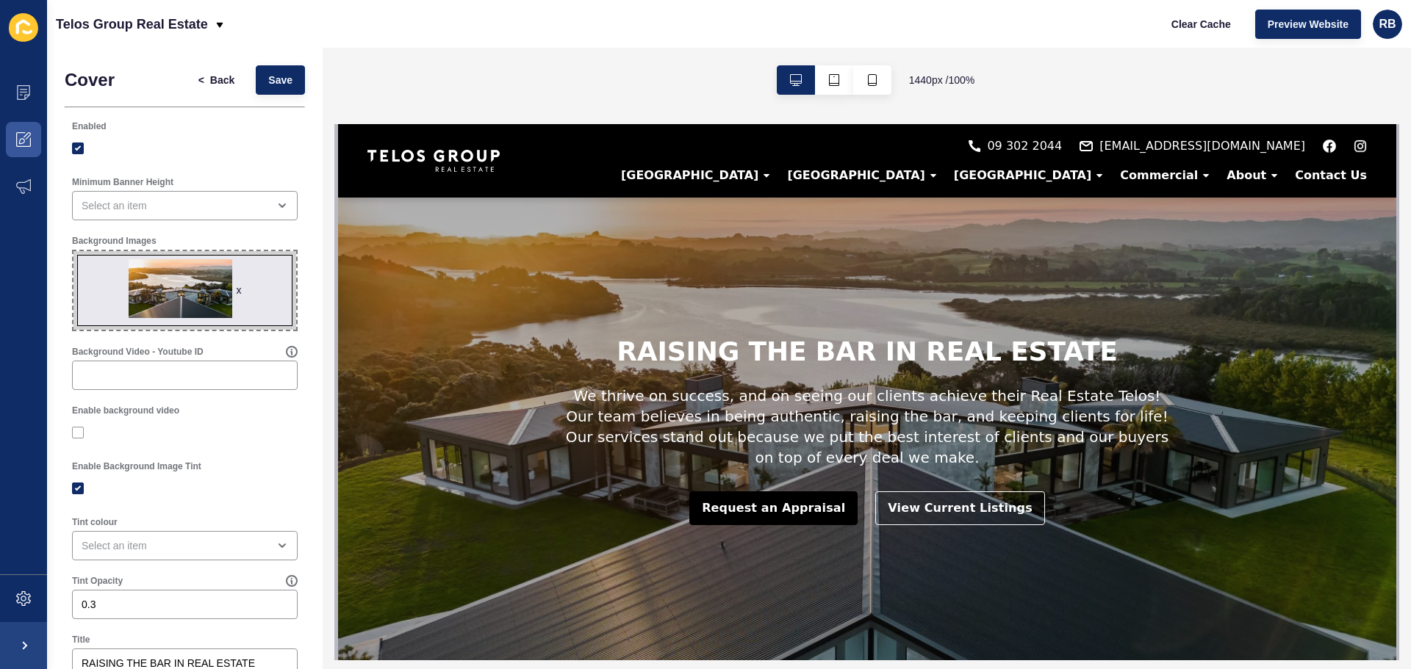
click at [164, 307] on span "x" at bounding box center [184, 290] width 223 height 79
click at [73, 251] on input "x Drag or click to upload" at bounding box center [73, 251] width 0 height 0
type input "C:\fakepath\backup.jpg"
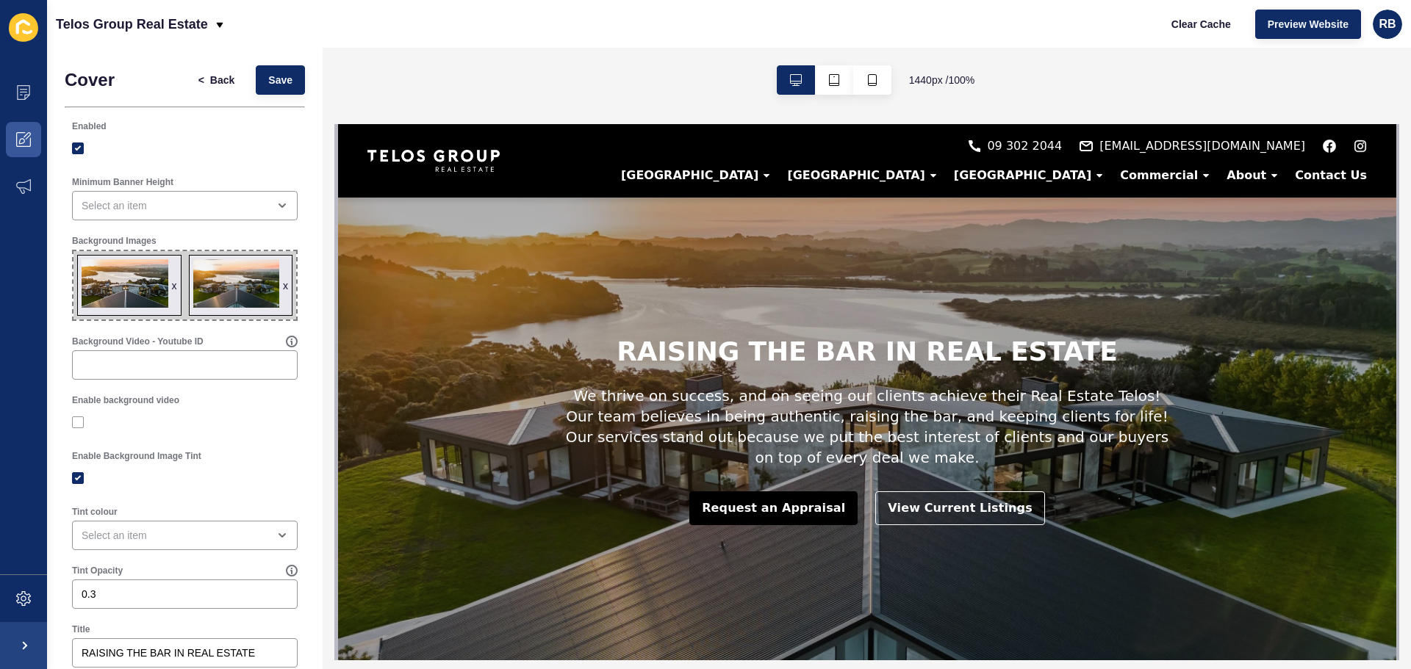
click at [172, 283] on div "x" at bounding box center [174, 286] width 5 height 15
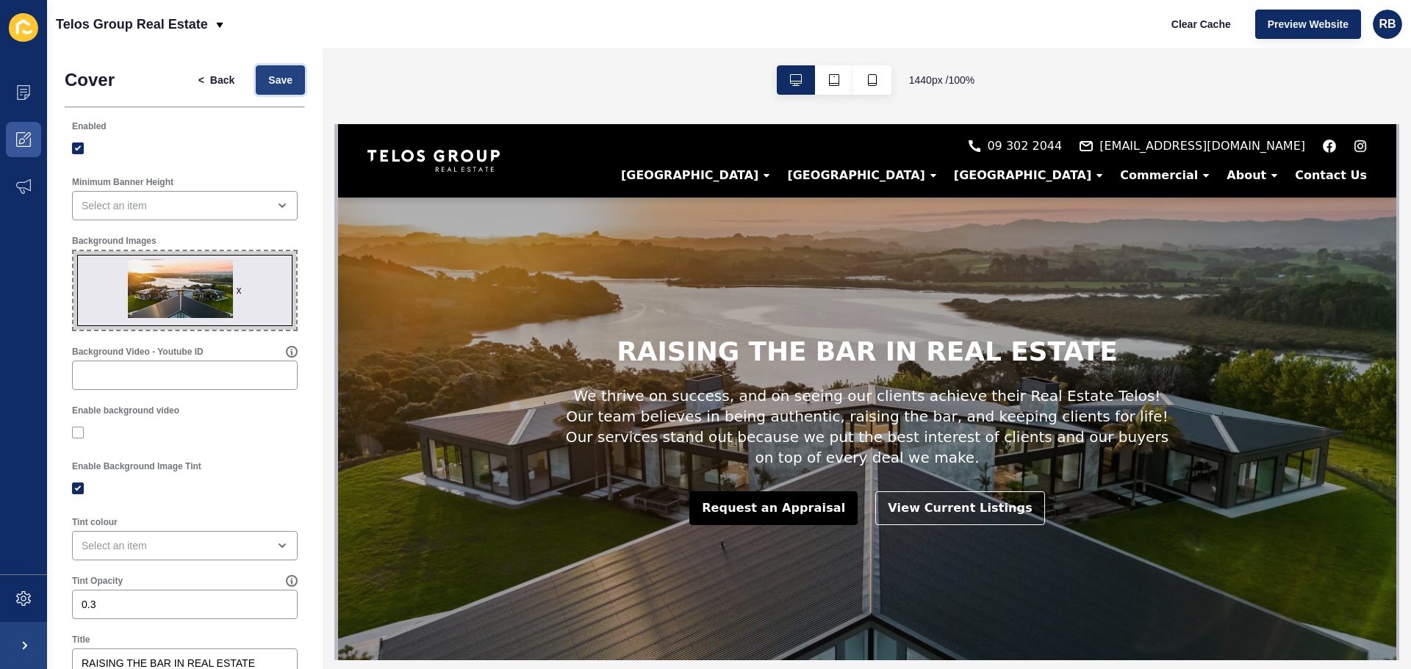
click at [270, 79] on span "Save" at bounding box center [280, 80] width 24 height 15
click at [237, 291] on div "x" at bounding box center [239, 290] width 5 height 15
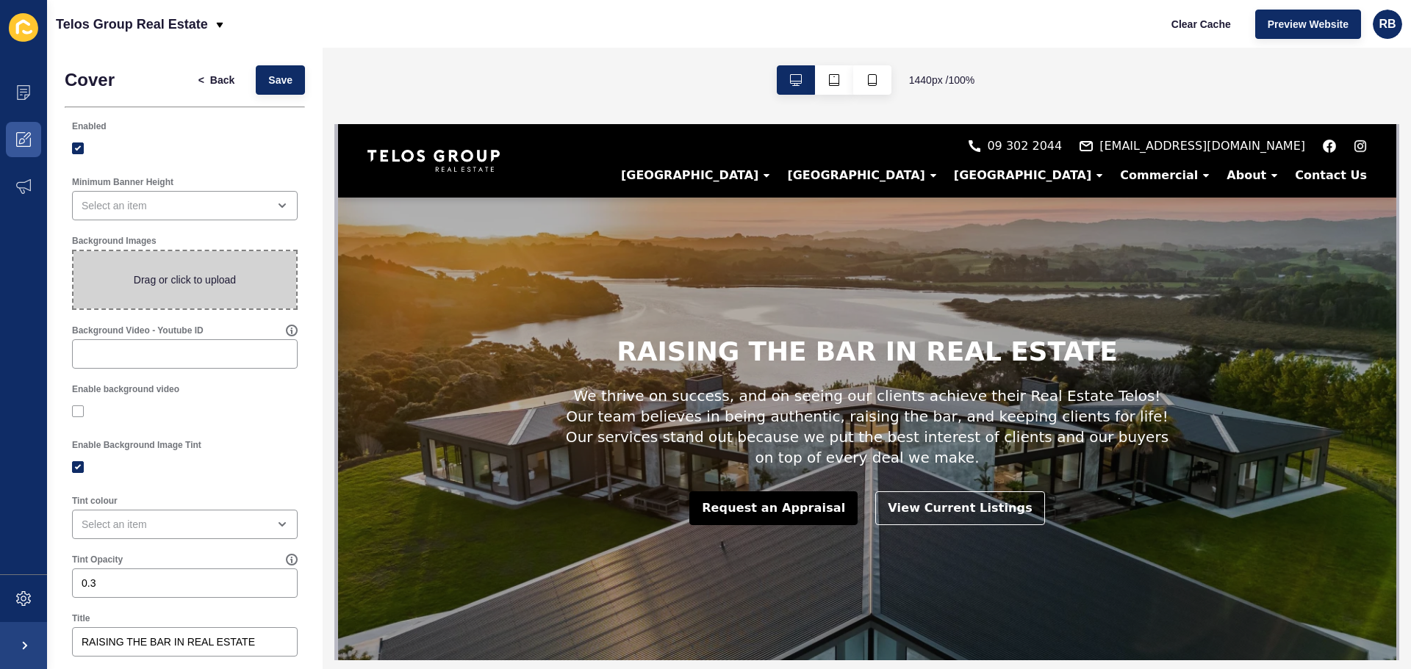
click at [158, 287] on span at bounding box center [184, 279] width 223 height 57
click at [73, 251] on input "Drag or click to upload" at bounding box center [73, 251] width 0 height 0
type input "C:\fakepath\52c981a4a93dbc47674d80ebf366e02e.jpg"
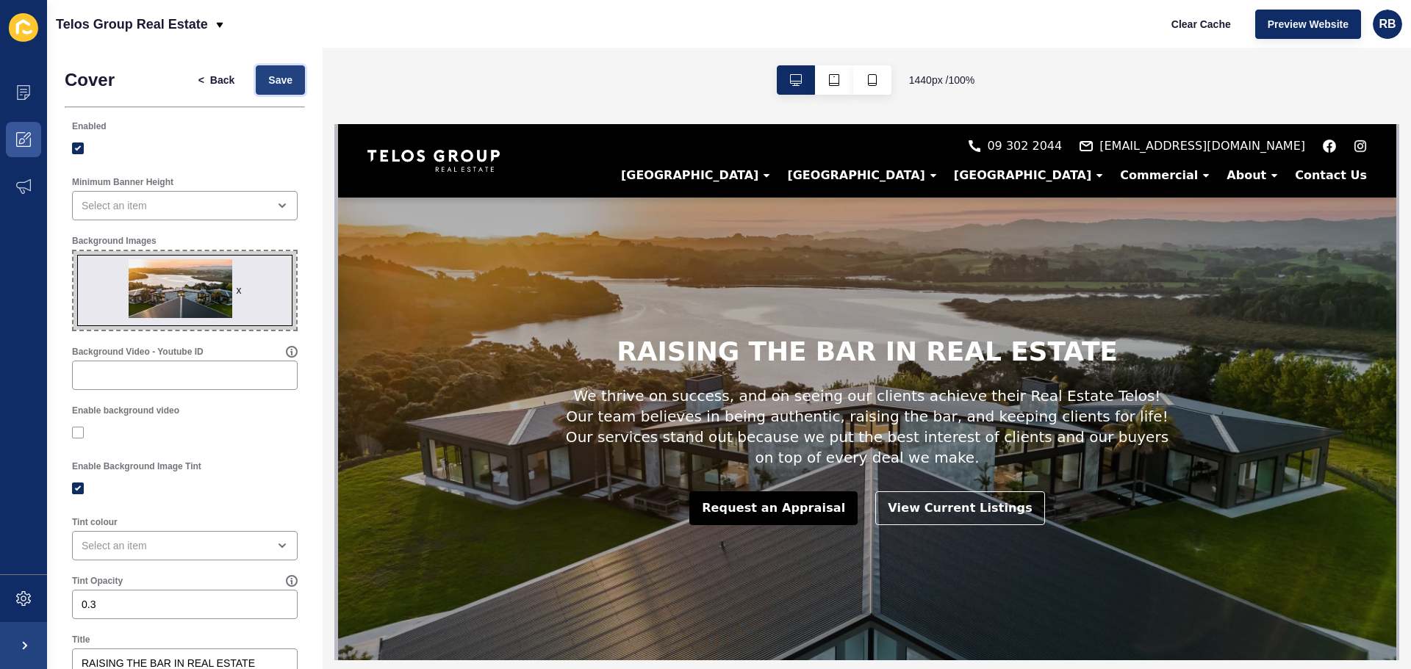
click at [268, 76] on span "Save" at bounding box center [280, 80] width 24 height 15
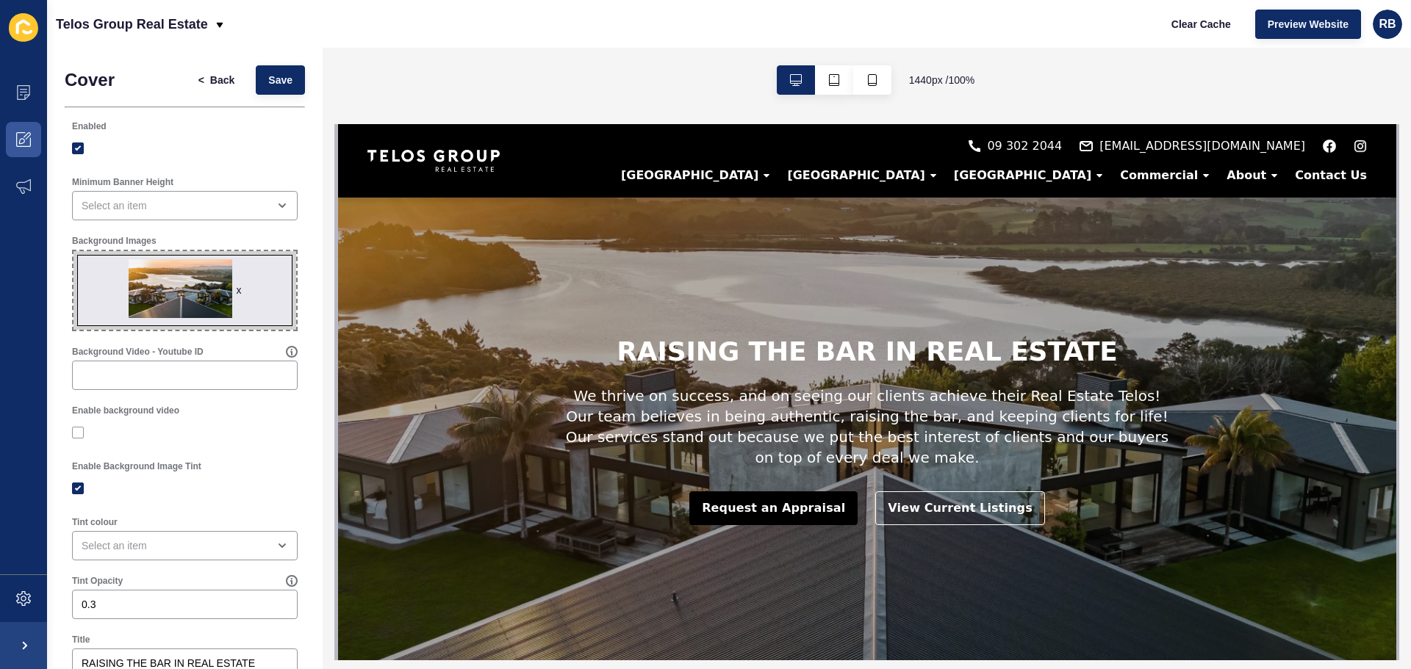
click at [236, 290] on div "x" at bounding box center [238, 290] width 5 height 15
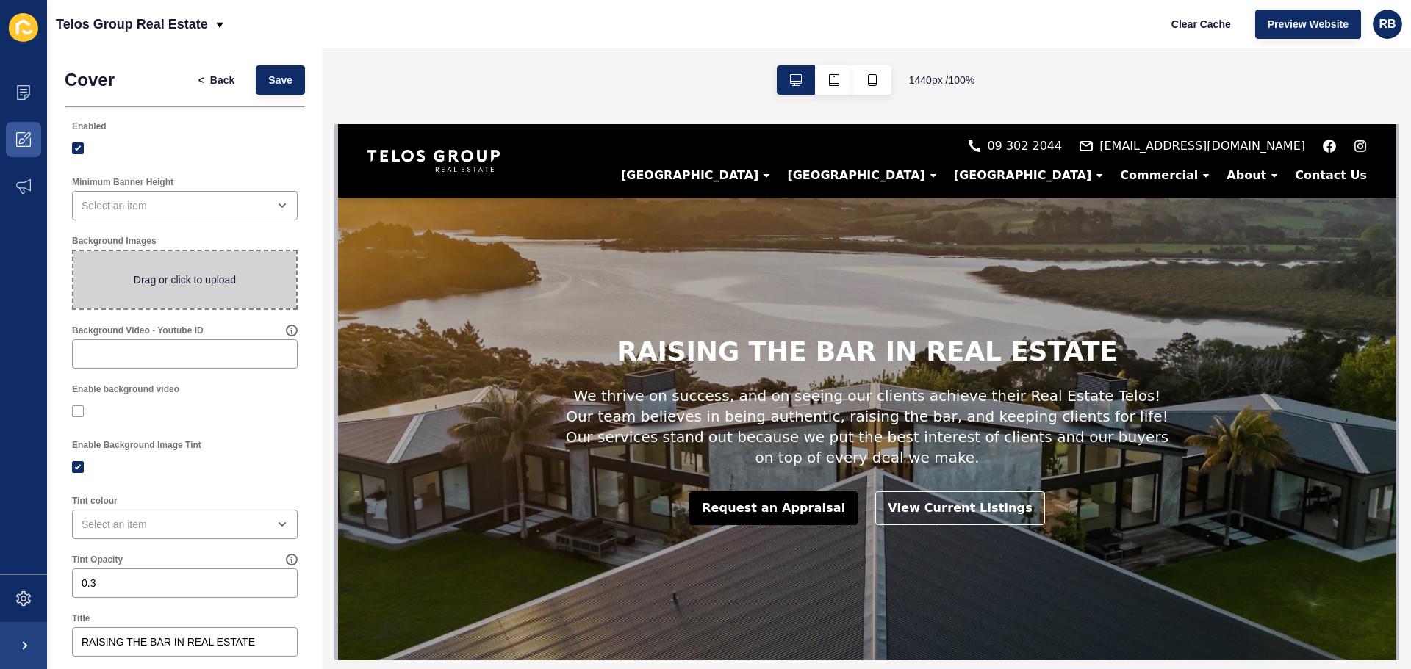
click at [162, 290] on span at bounding box center [184, 279] width 223 height 57
click at [73, 251] on input "Drag or click to upload" at bounding box center [73, 251] width 0 height 0
type input "C:\fakepath\backup.jpg"
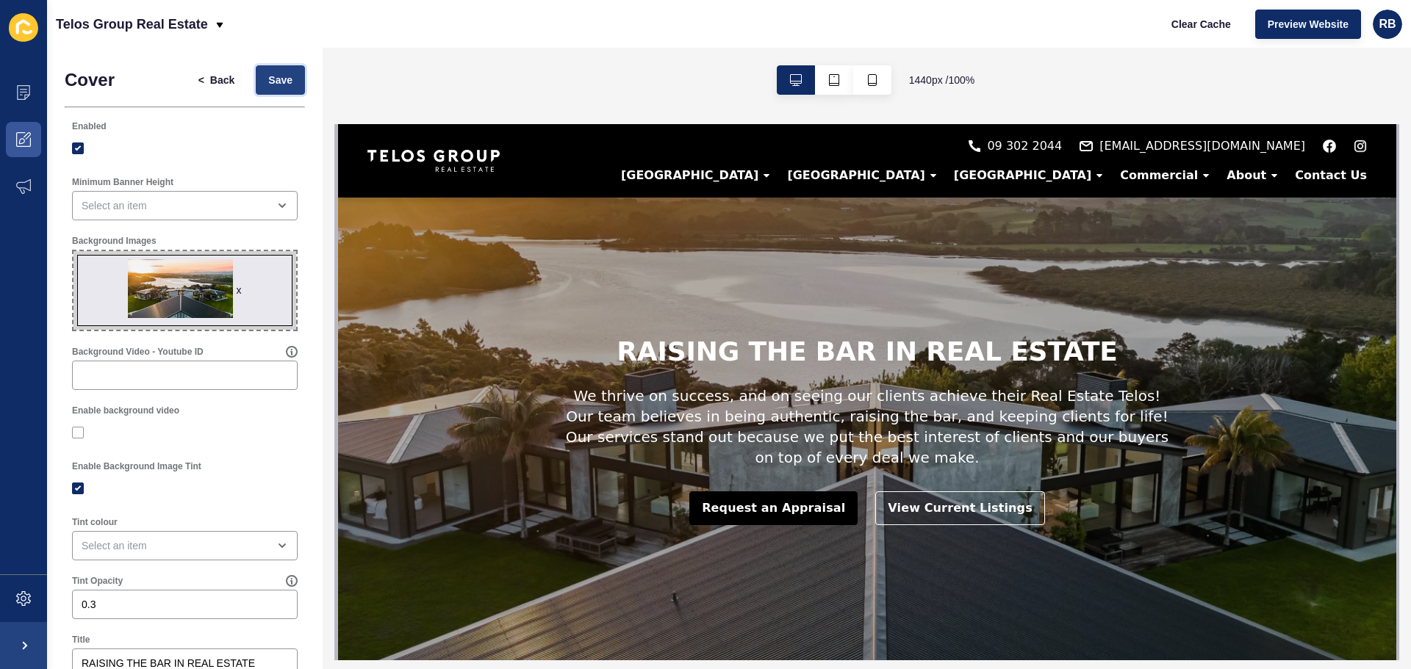
click at [268, 86] on span "Save" at bounding box center [280, 80] width 24 height 15
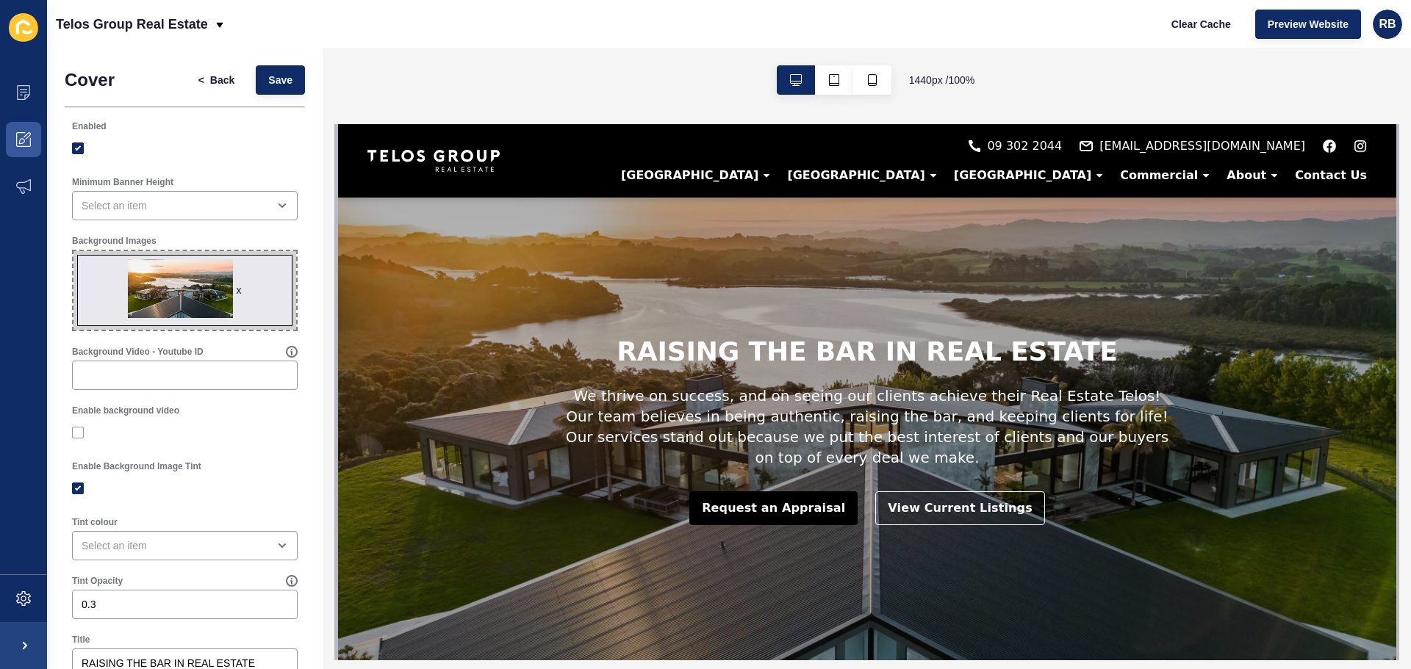
click at [177, 287] on span "x" at bounding box center [184, 290] width 223 height 79
click at [73, 251] on input "x Drag or click to upload" at bounding box center [73, 251] width 0 height 0
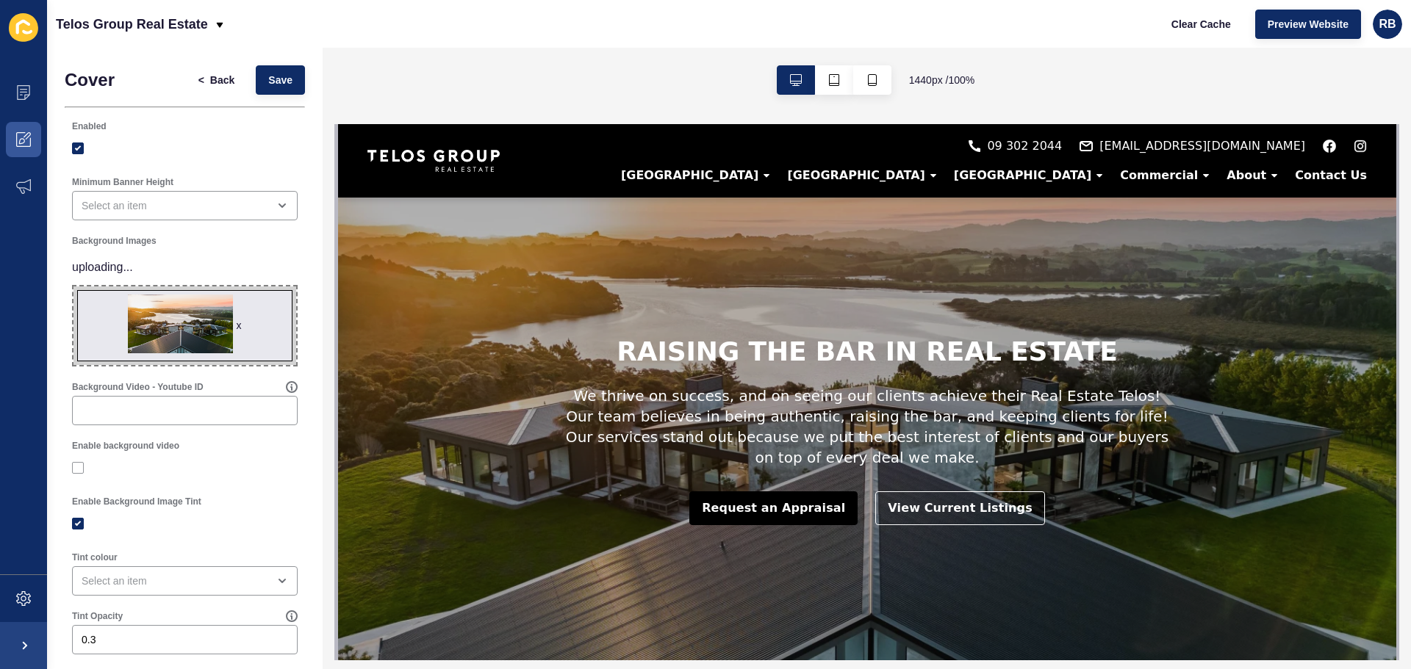
click at [237, 327] on div "x" at bounding box center [239, 325] width 5 height 15
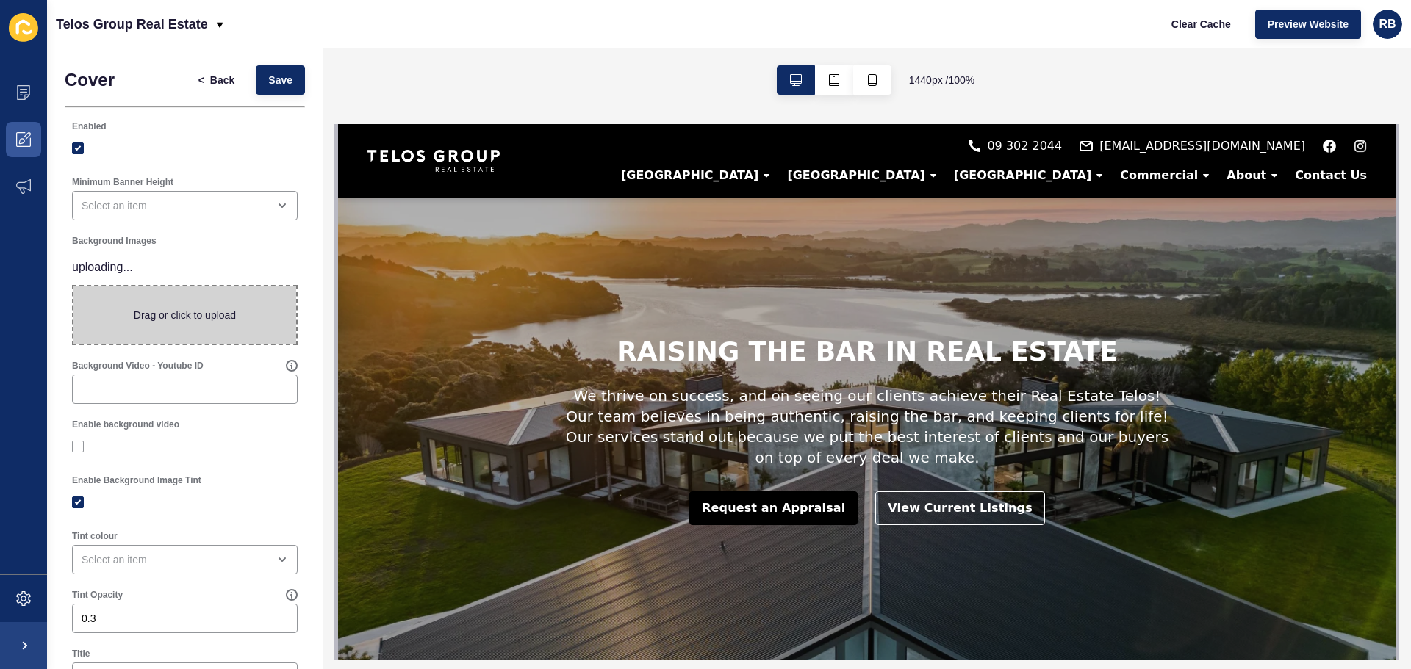
click at [185, 312] on span at bounding box center [184, 315] width 223 height 57
click at [73, 287] on input "Drag or click to upload" at bounding box center [73, 287] width 0 height 0
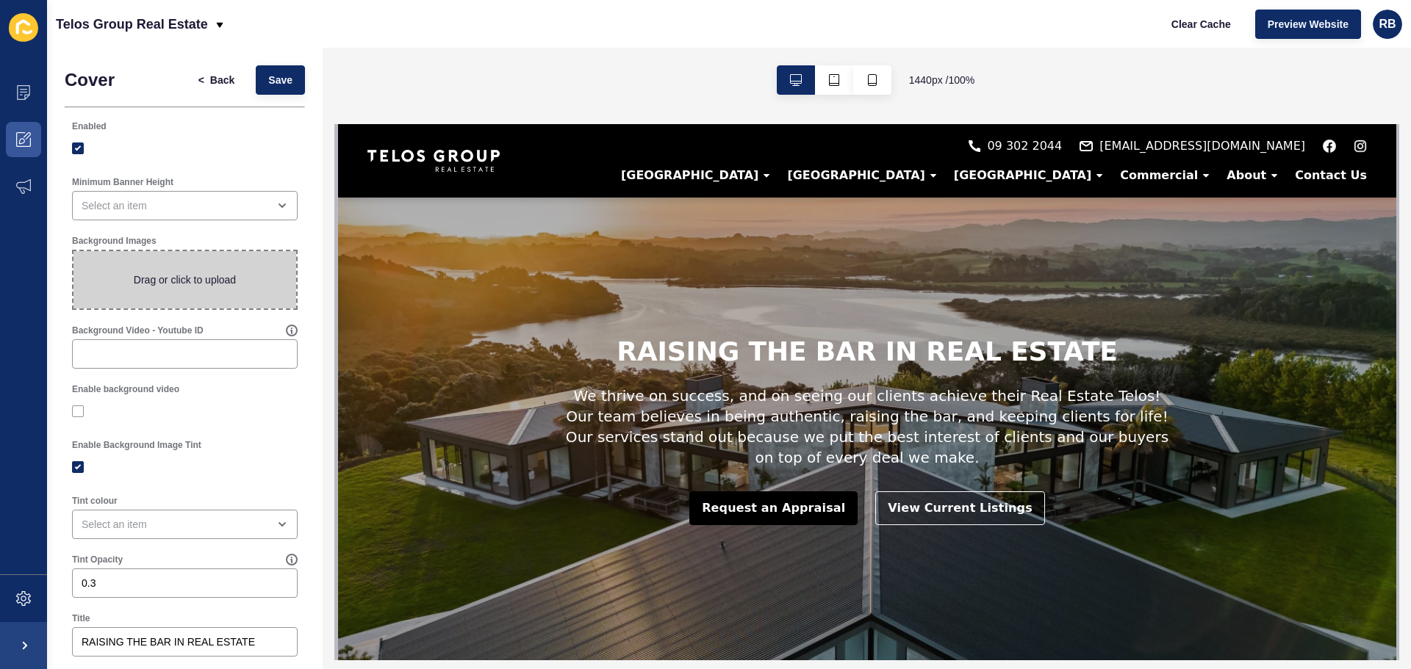
type input "C:\fakepath\52c981a4a93dbc47674d80ebf366e02e.jpg"
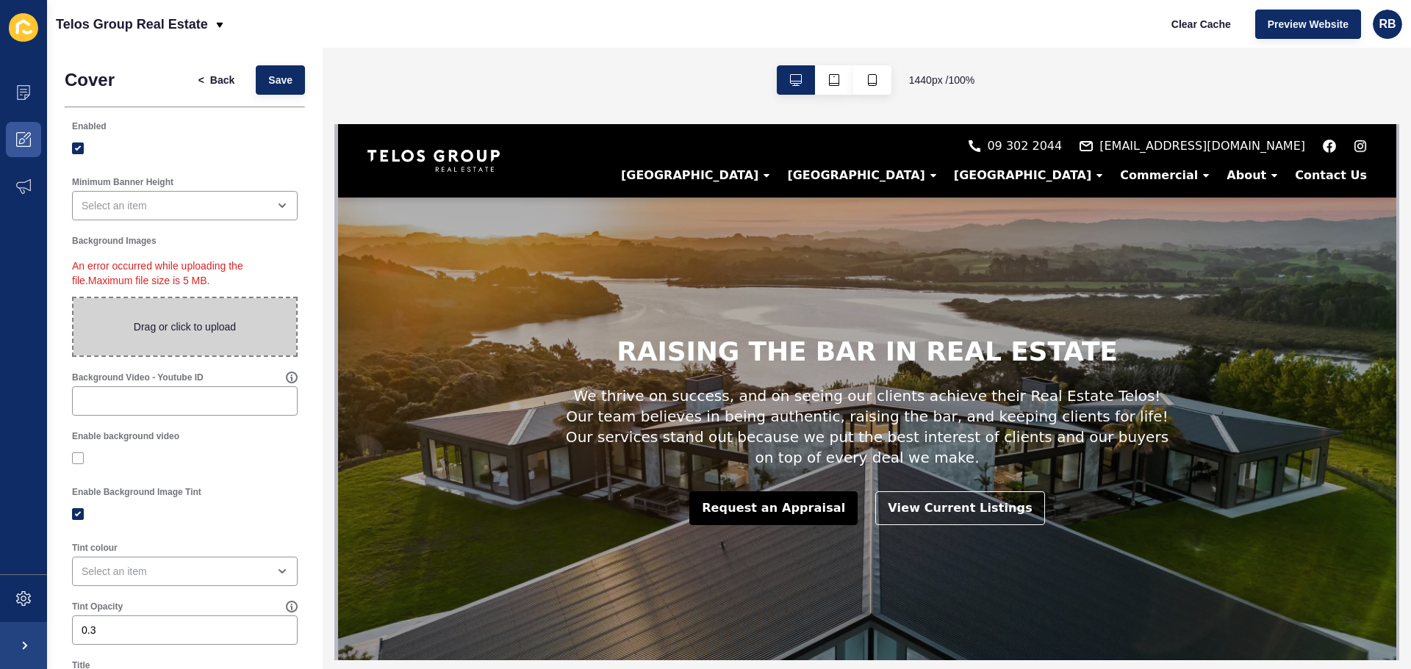
click at [132, 344] on span at bounding box center [184, 326] width 223 height 57
click at [73, 298] on input "Drag or click to upload" at bounding box center [73, 298] width 0 height 0
click at [149, 307] on span at bounding box center [184, 326] width 223 height 57
click at [73, 298] on input "Drag or click to upload" at bounding box center [73, 298] width 0 height 0
type input "C:\fakepath\backup - Copy.jpg"
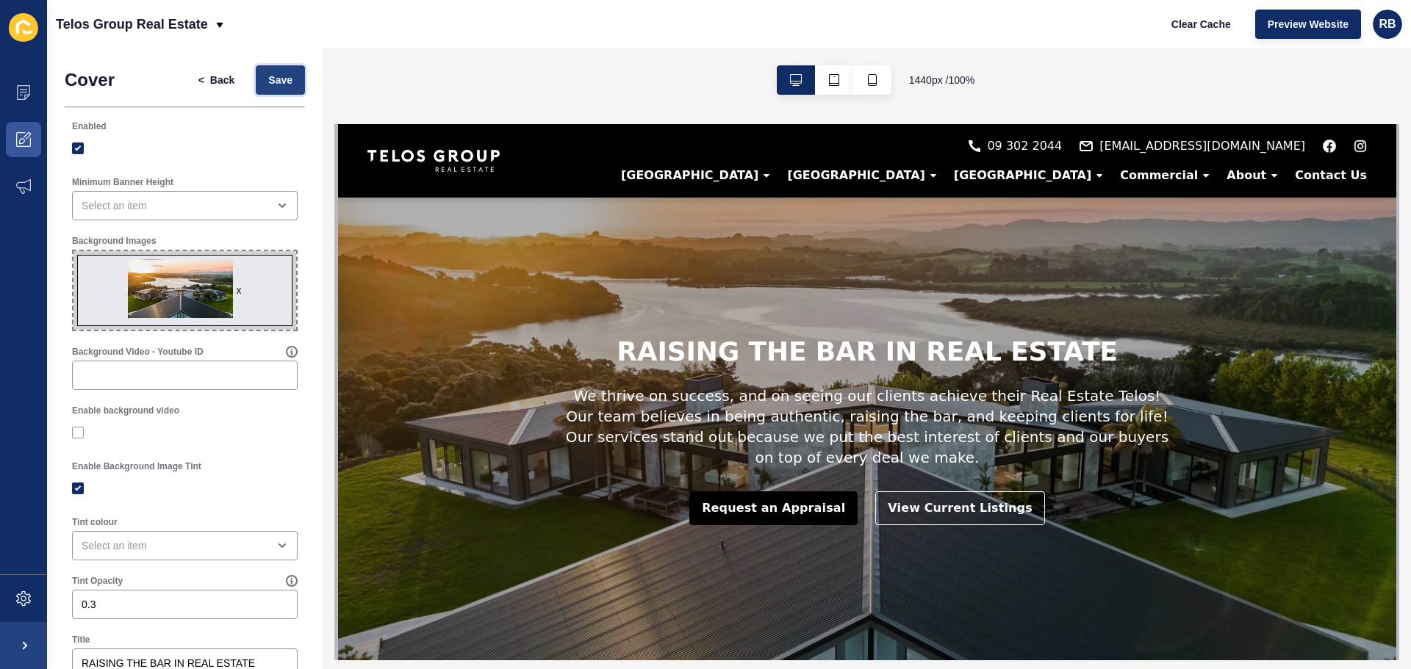
click at [262, 88] on button "Save" at bounding box center [280, 79] width 49 height 29
click at [237, 289] on div "x" at bounding box center [239, 290] width 5 height 15
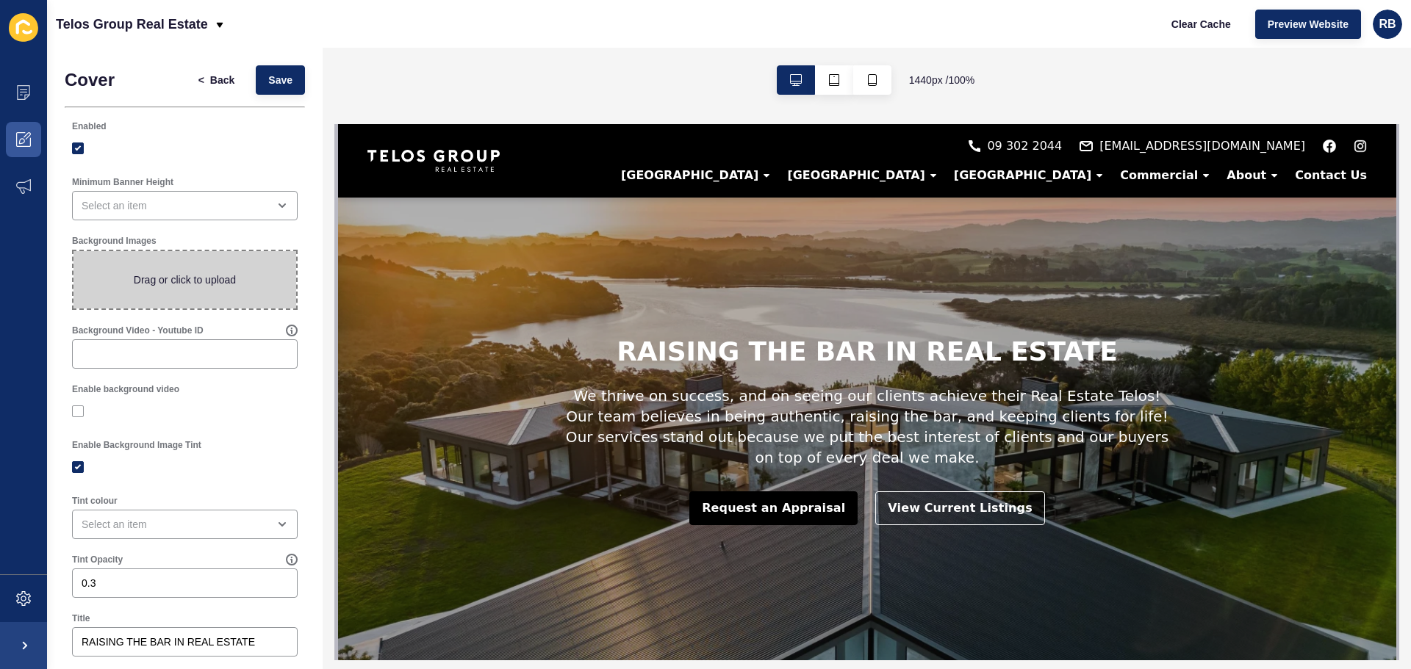
click at [159, 281] on span at bounding box center [184, 279] width 223 height 57
click at [73, 251] on input "Drag or click to upload" at bounding box center [73, 251] width 0 height 0
type input "C:\fakepath\backup - Copy.jpg"
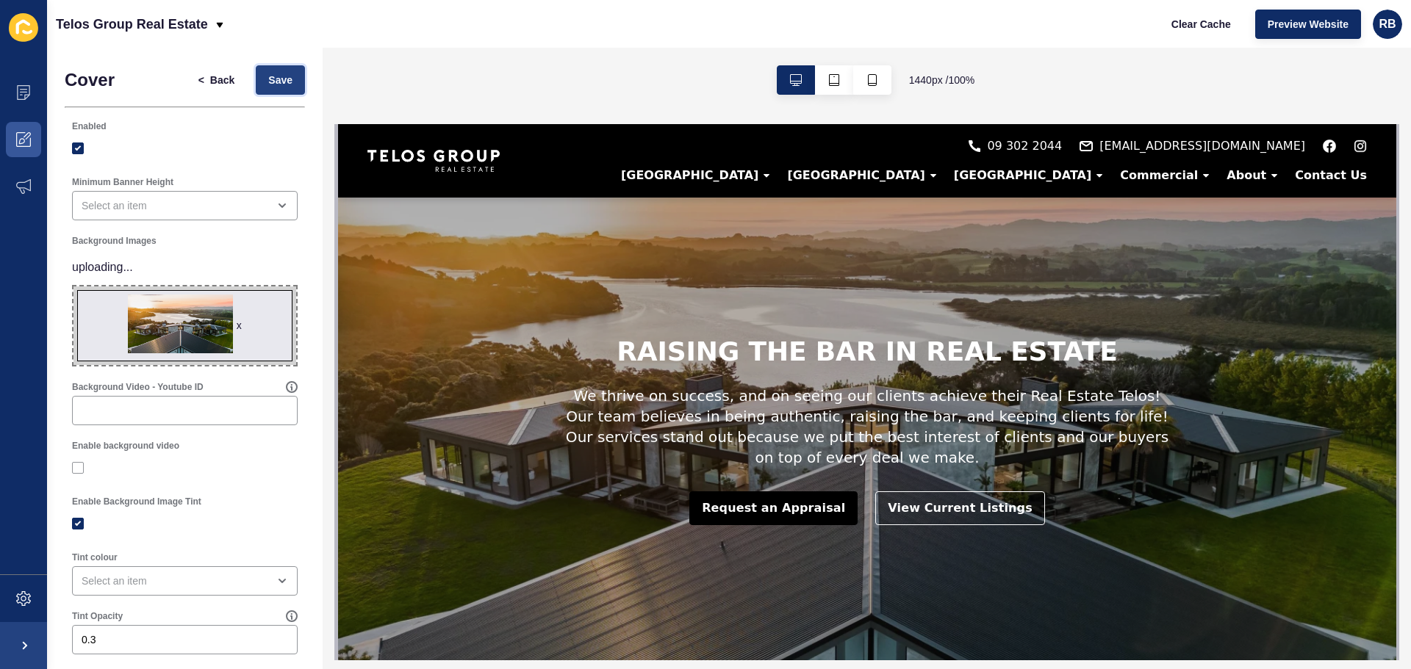
click at [273, 85] on span "Save" at bounding box center [280, 80] width 24 height 15
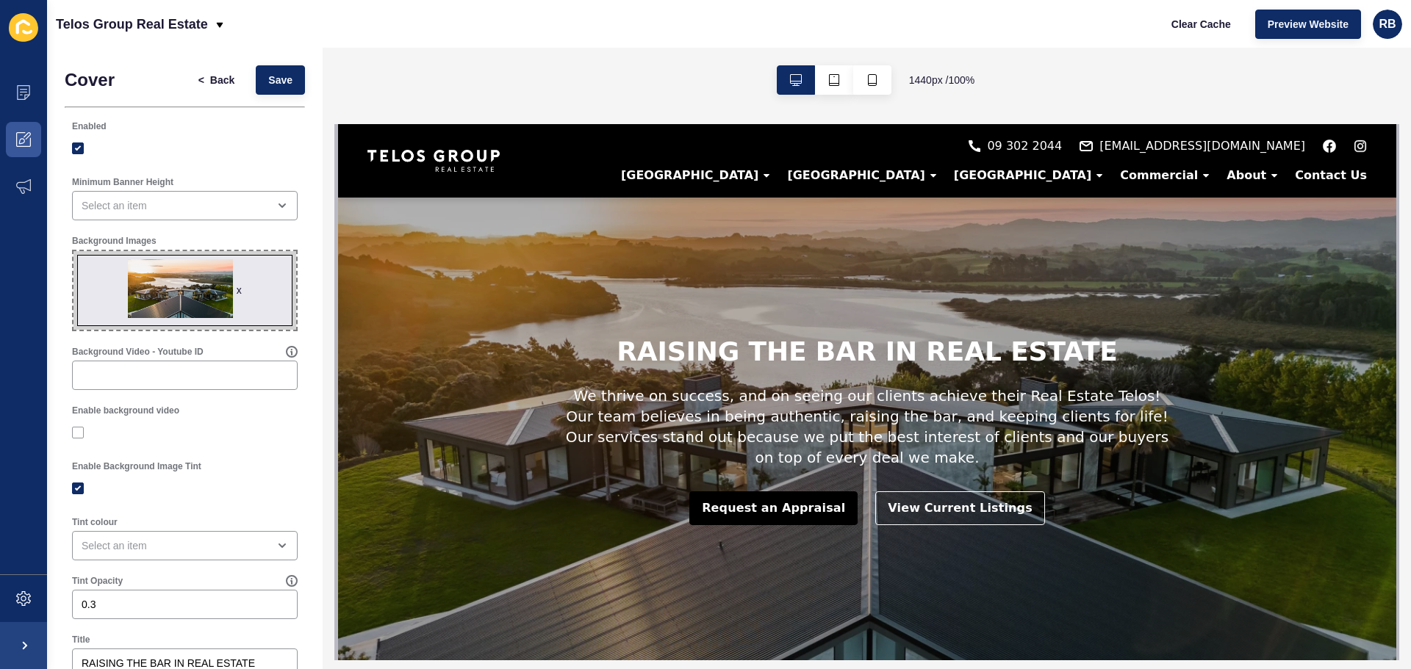
click at [237, 289] on div "x" at bounding box center [239, 290] width 5 height 15
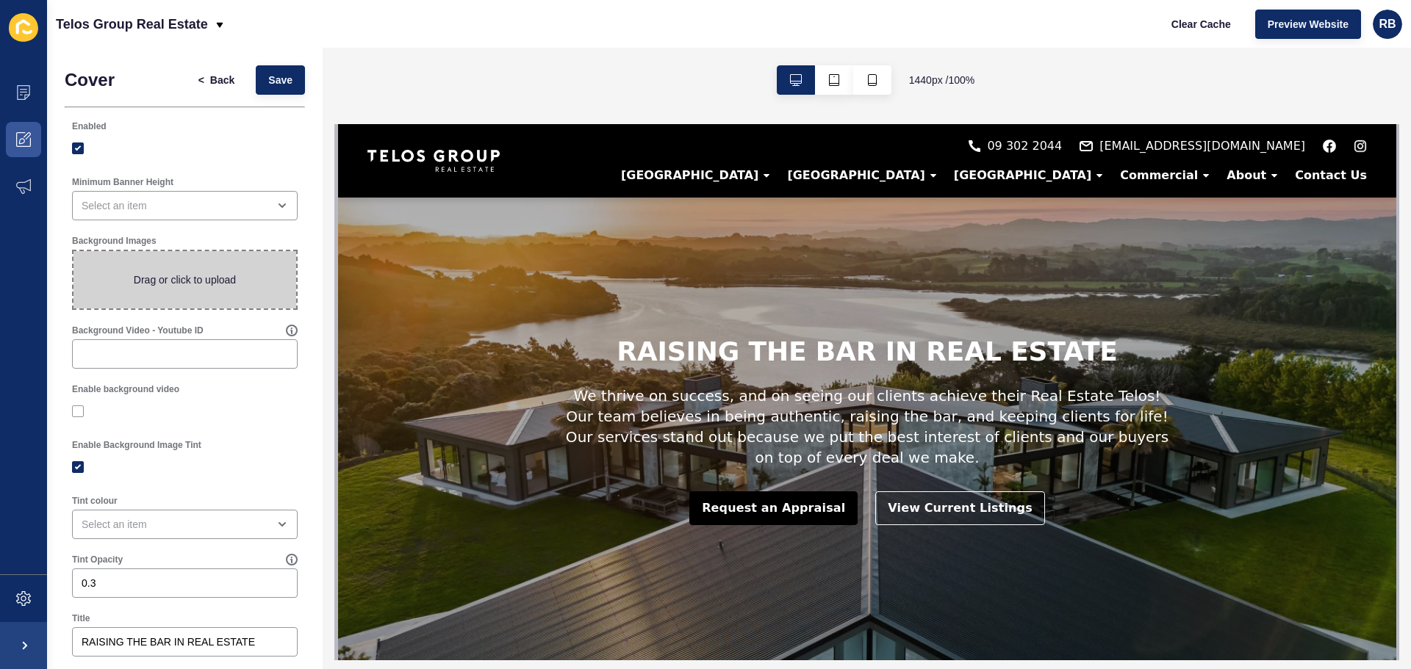
click at [161, 285] on span at bounding box center [184, 279] width 223 height 57
click at [73, 251] on input "Drag or click to upload" at bounding box center [73, 251] width 0 height 0
type input "C:\fakepath\backup - Copy.jpg"
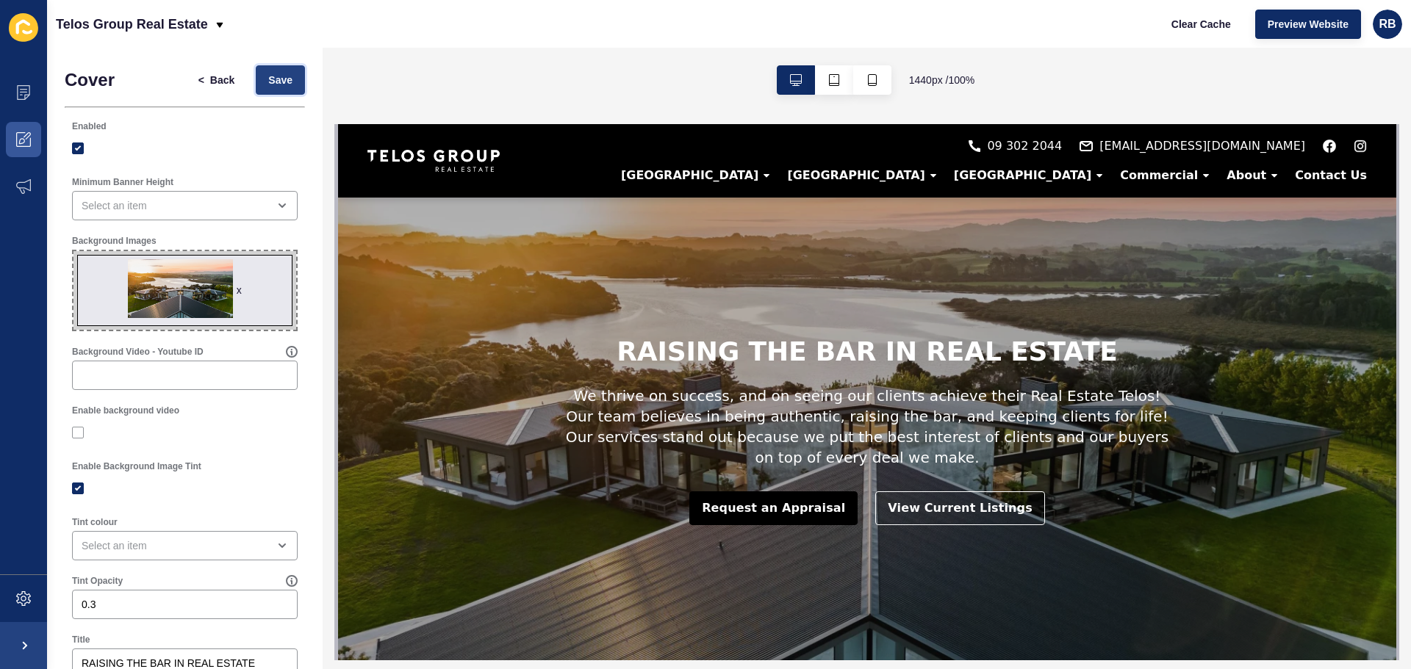
click at [268, 83] on span "Save" at bounding box center [280, 80] width 24 height 15
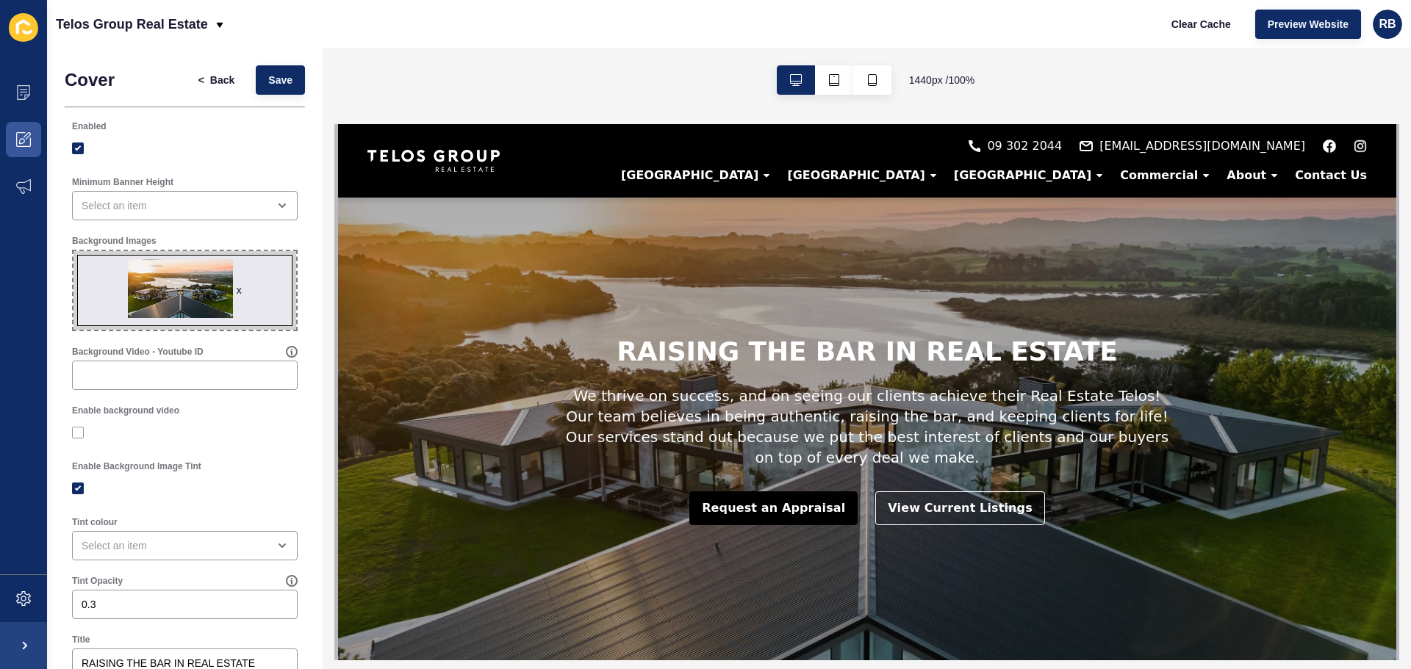
click at [237, 289] on div "x" at bounding box center [239, 290] width 5 height 15
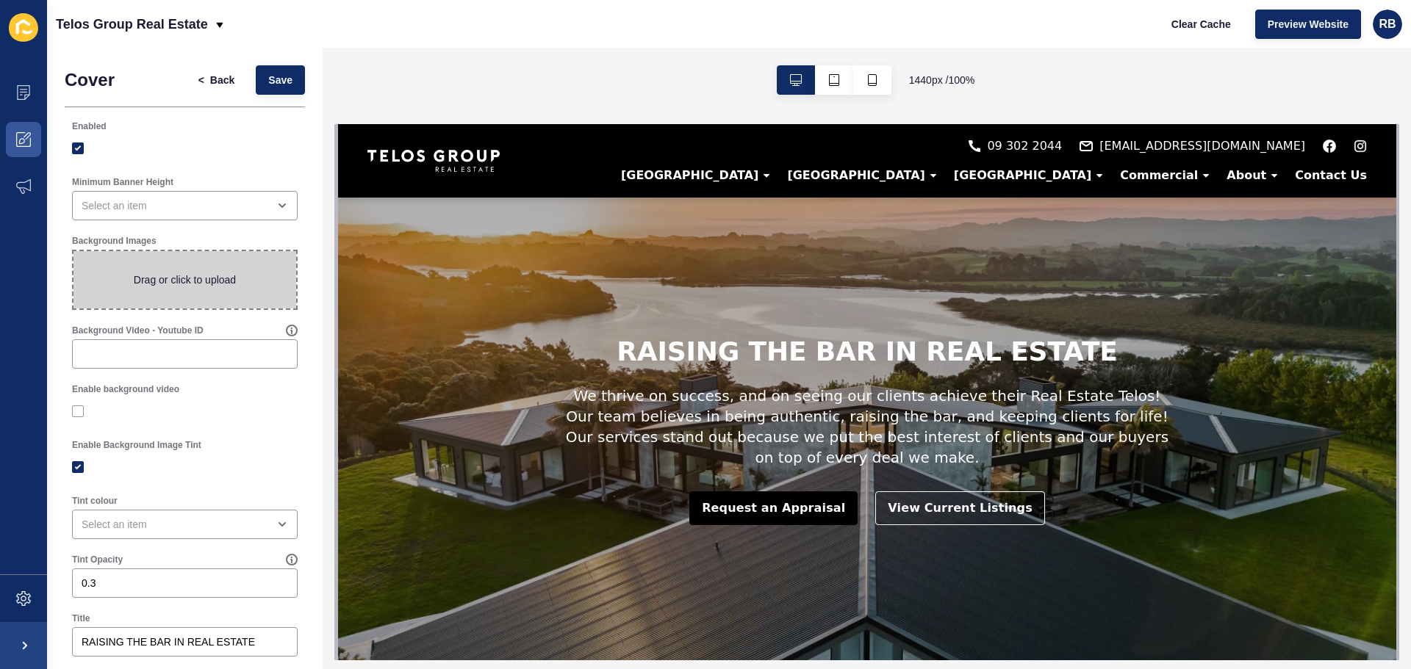
click at [171, 284] on span at bounding box center [184, 279] width 223 height 57
click at [73, 251] on input "Drag or click to upload" at bounding box center [73, 251] width 0 height 0
type input "C:\fakepath\backup - Copy.jpg"
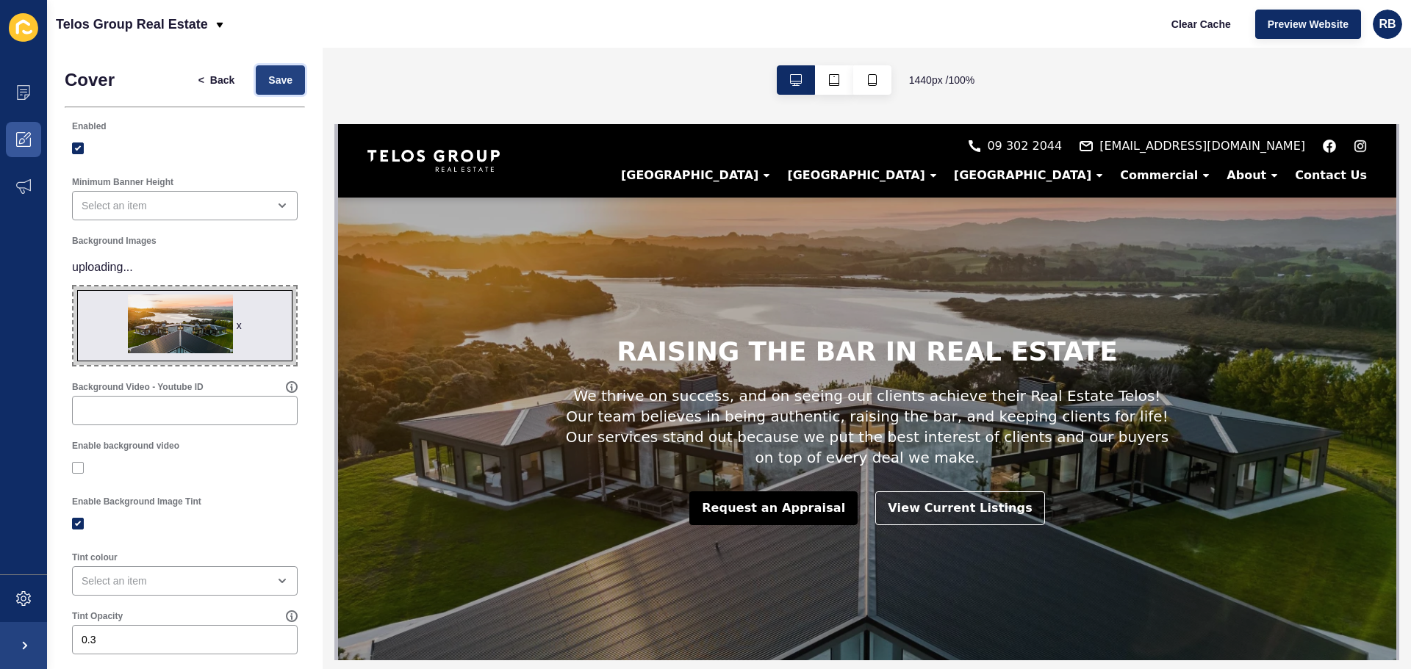
click at [270, 76] on span "Save" at bounding box center [280, 80] width 24 height 15
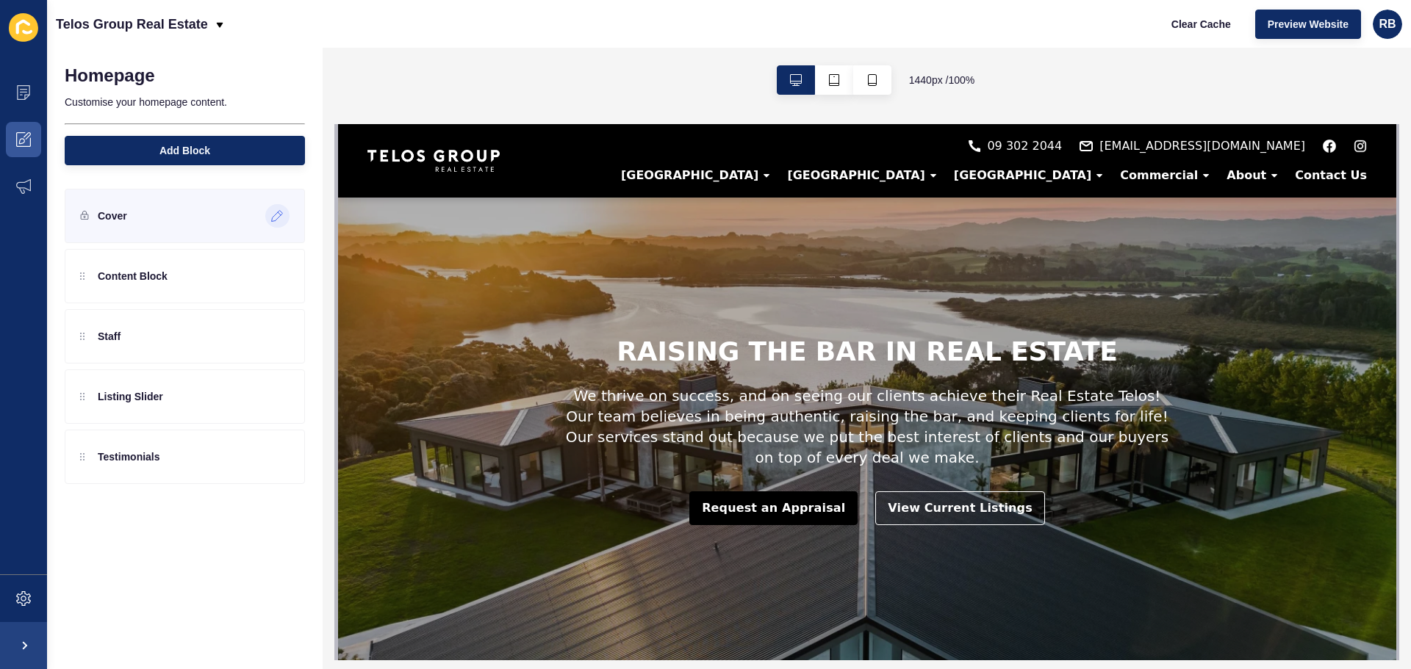
click at [279, 217] on icon at bounding box center [277, 216] width 11 height 11
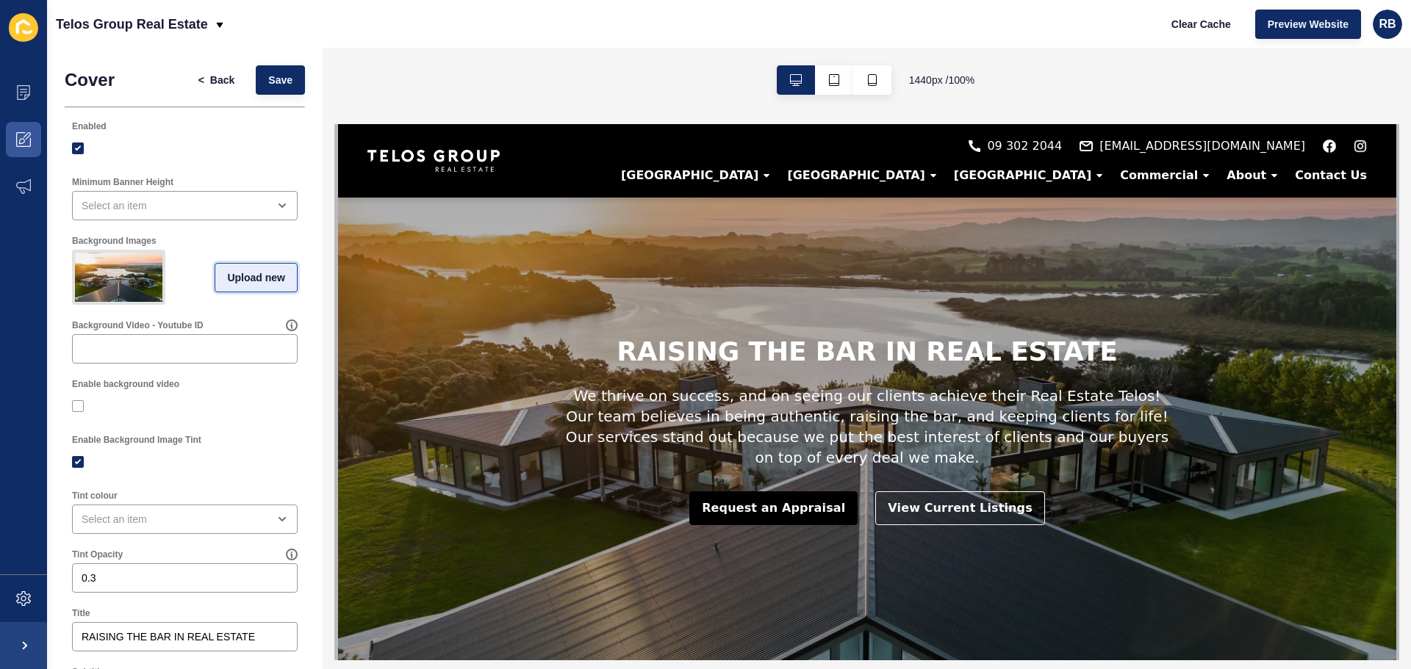
click at [227, 279] on span "Upload new" at bounding box center [256, 277] width 58 height 15
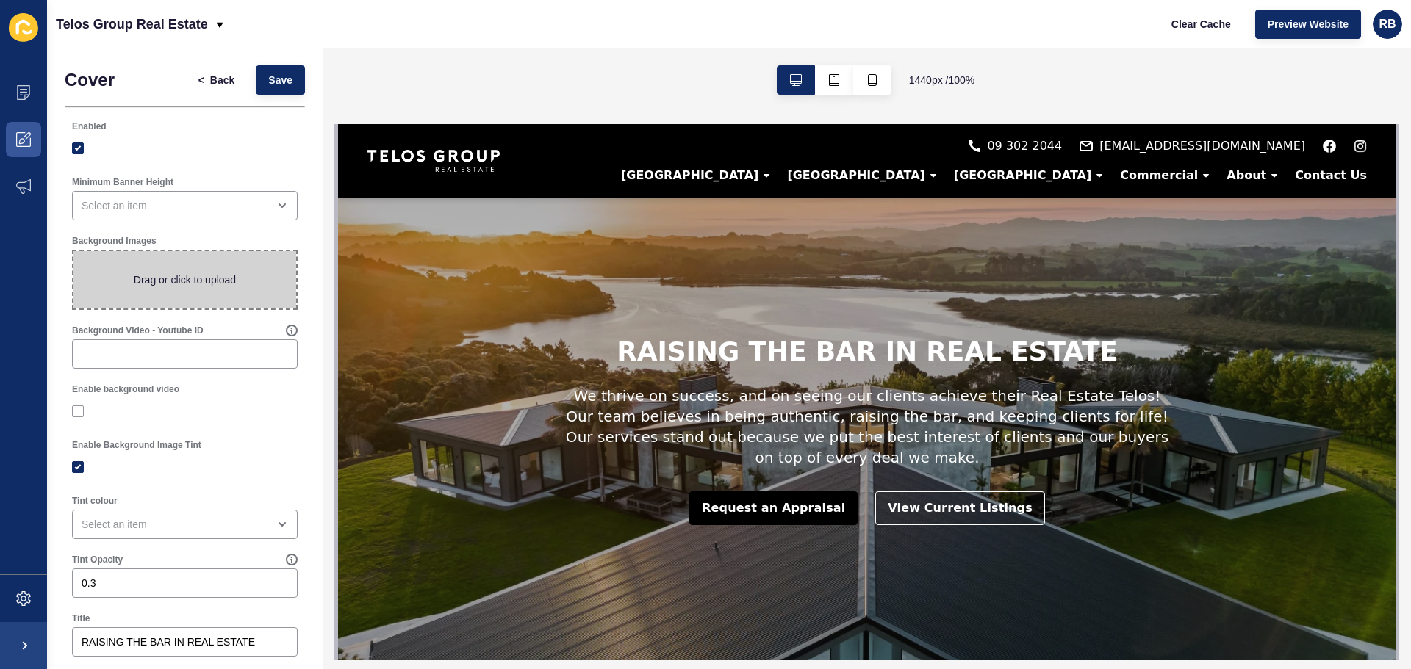
click at [184, 281] on span at bounding box center [184, 279] width 223 height 57
click at [73, 251] on input "Drag or click to upload" at bounding box center [73, 251] width 0 height 0
type input "C:\fakepath\backup - Copy.jpg"
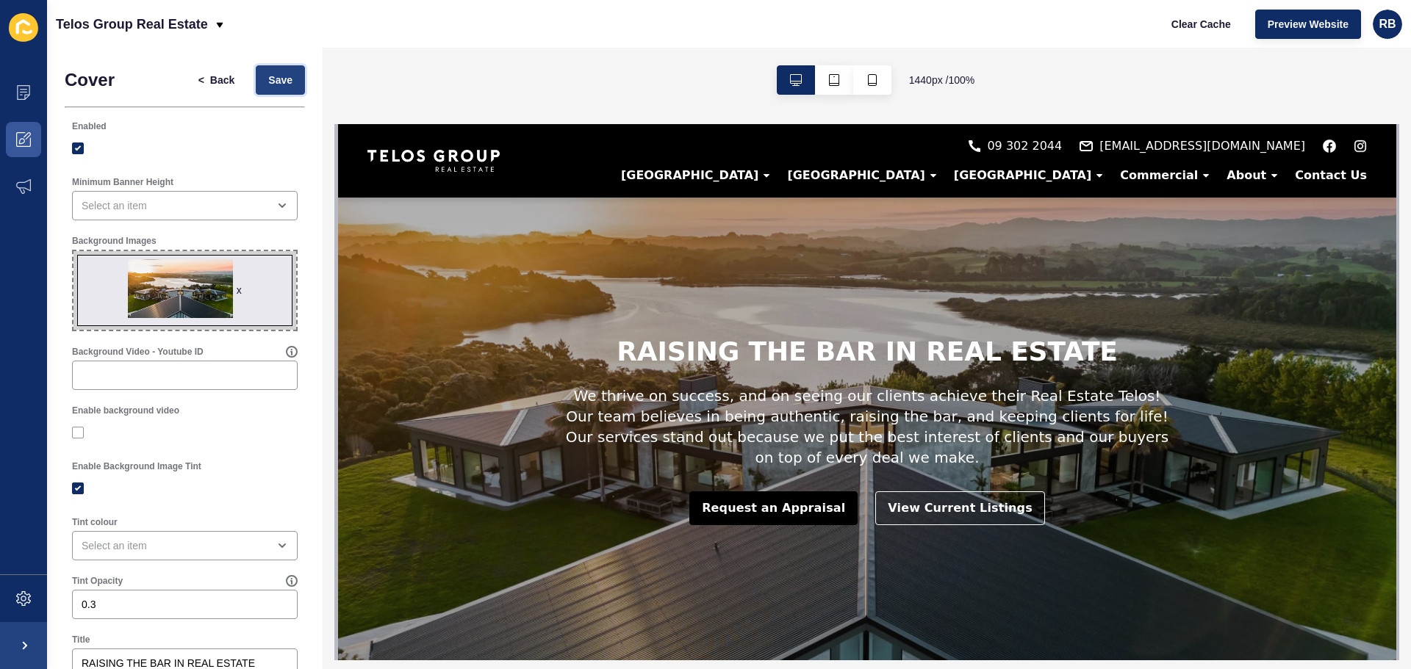
click at [273, 71] on button "Save" at bounding box center [280, 79] width 49 height 29
click at [237, 293] on span "x" at bounding box center [184, 290] width 223 height 79
click at [73, 251] on input "x Drag or click to upload" at bounding box center [73, 251] width 0 height 0
click at [237, 294] on div "x" at bounding box center [239, 290] width 5 height 15
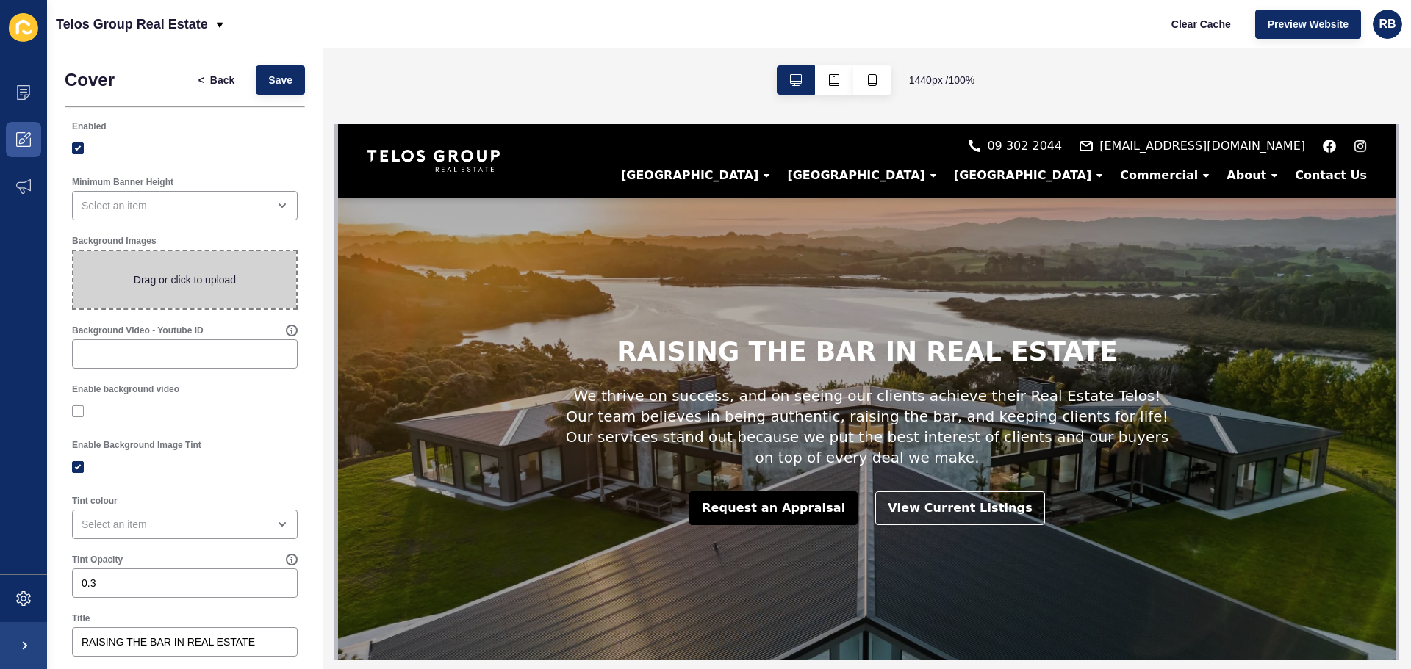
click at [234, 290] on span at bounding box center [184, 279] width 223 height 57
click at [73, 251] on input "Drag or click to upload" at bounding box center [73, 251] width 0 height 0
type input "C:\fakepath\backup - Copy.jpg"
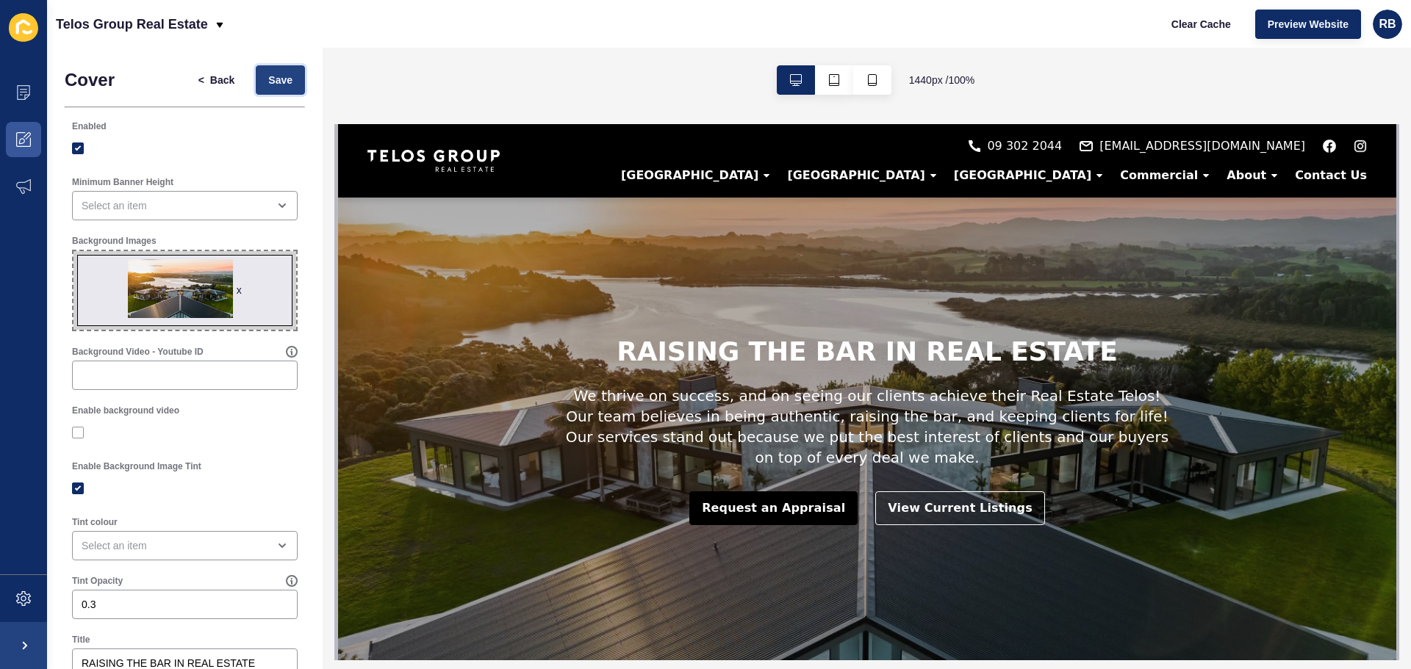
click at [268, 79] on span "Save" at bounding box center [280, 80] width 24 height 15
click at [1270, 18] on span "Preview Website" at bounding box center [1308, 24] width 81 height 15
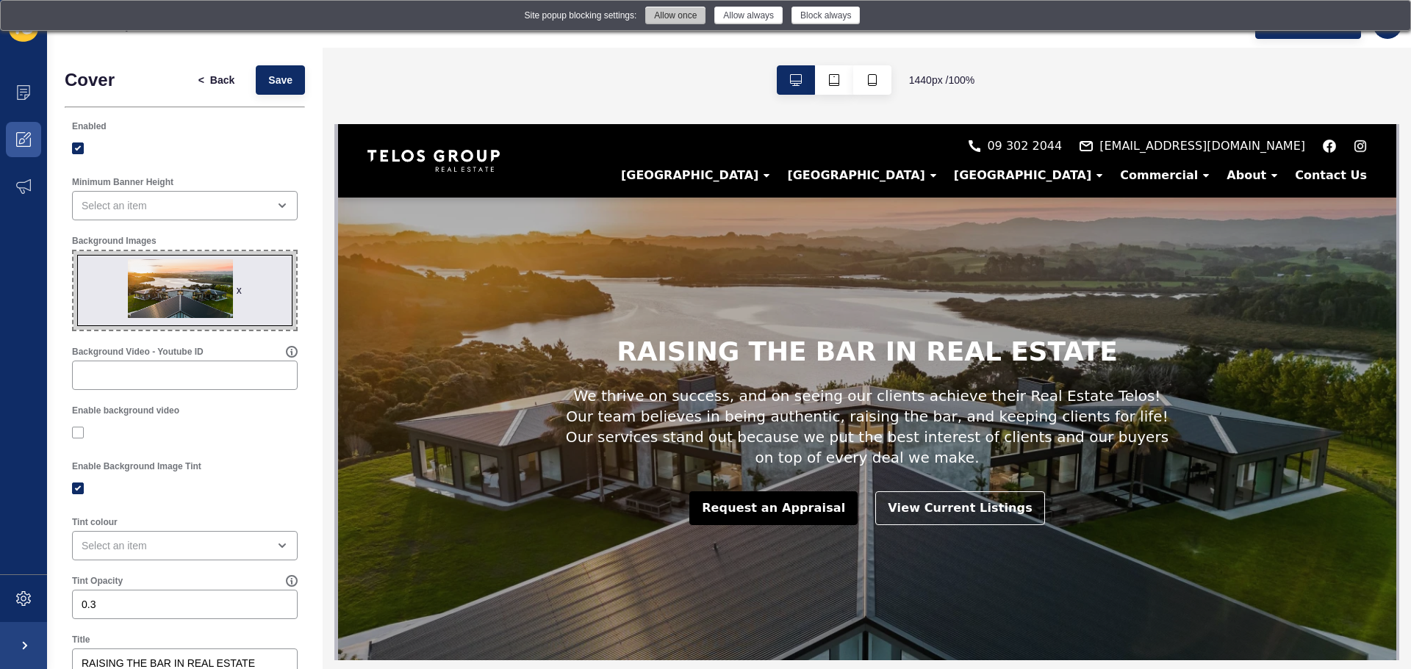
click at [673, 12] on button "Allow once" at bounding box center [675, 16] width 60 height 18
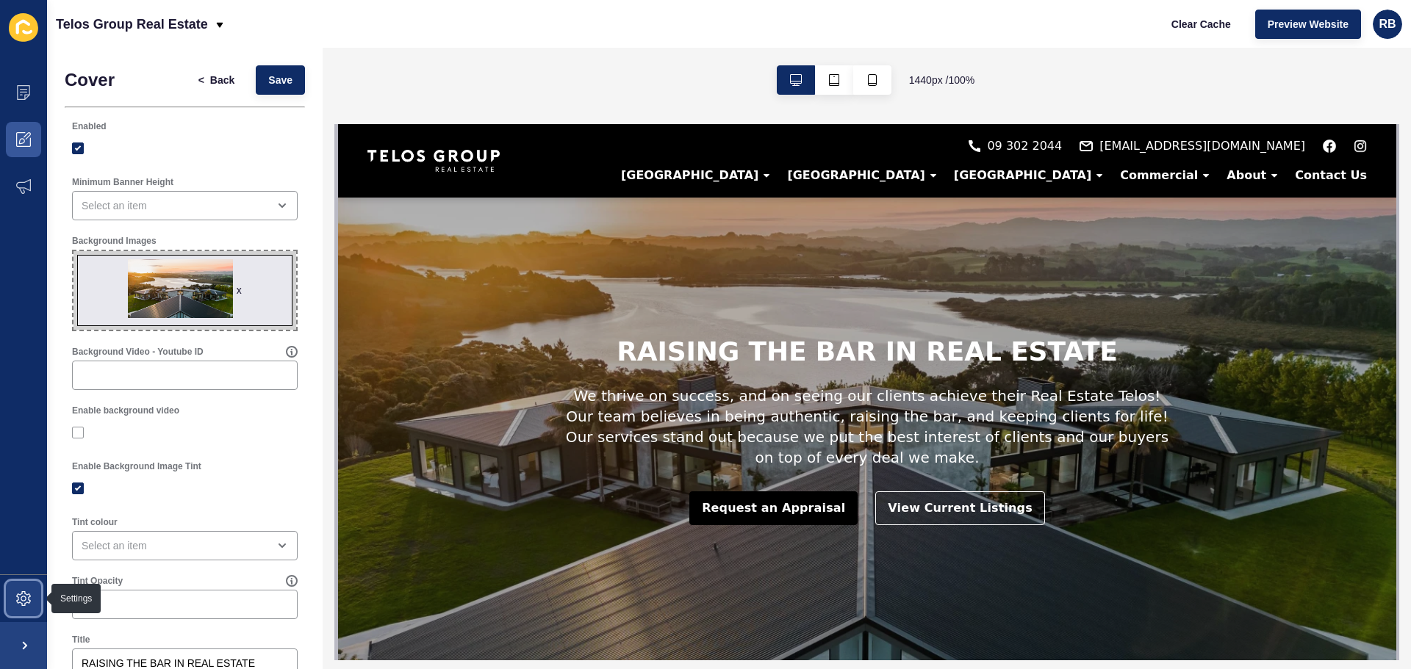
click at [24, 608] on span at bounding box center [23, 598] width 47 height 47
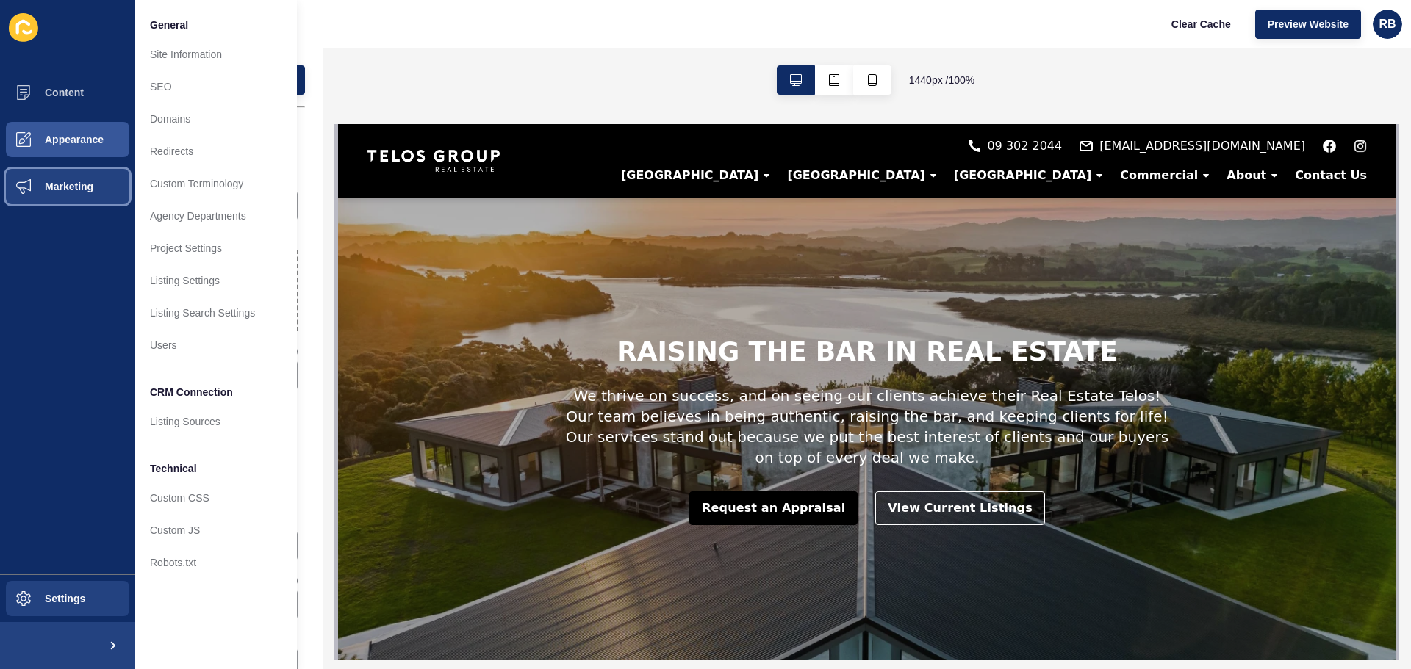
click at [54, 178] on button "Marketing" at bounding box center [67, 186] width 135 height 47
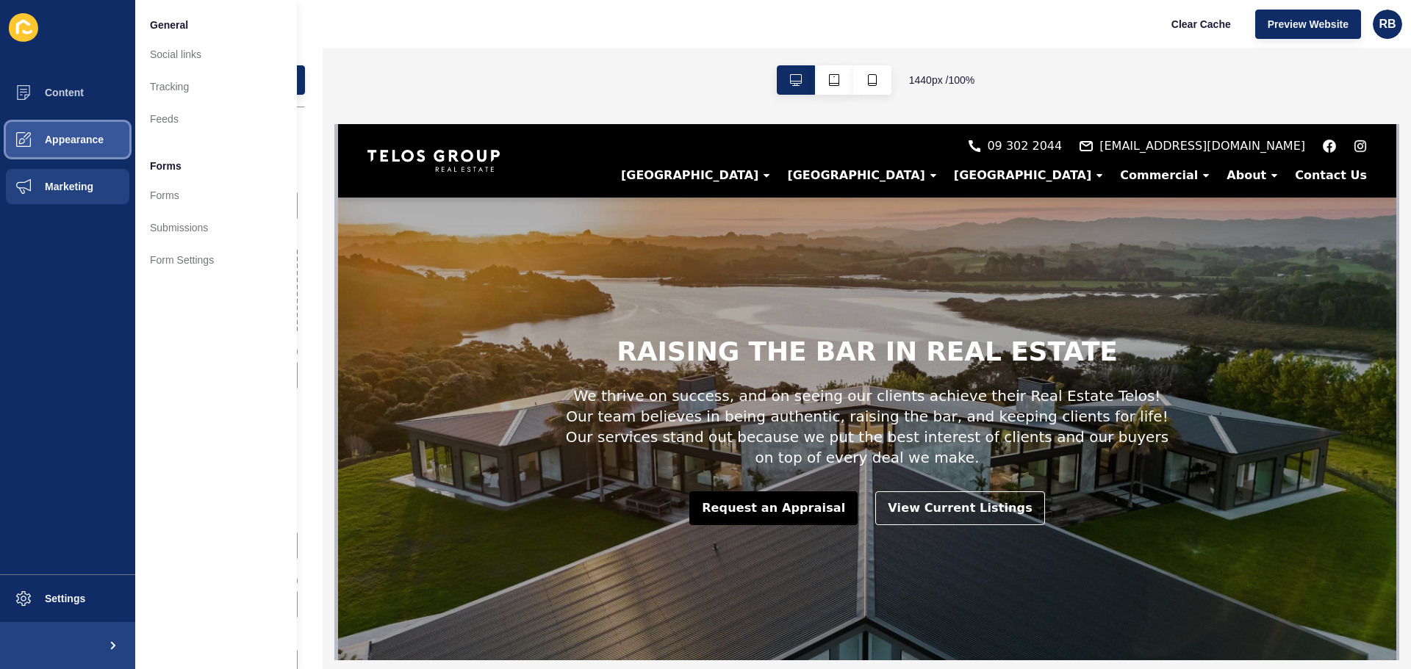
click at [51, 145] on span "Appearance" at bounding box center [51, 140] width 106 height 12
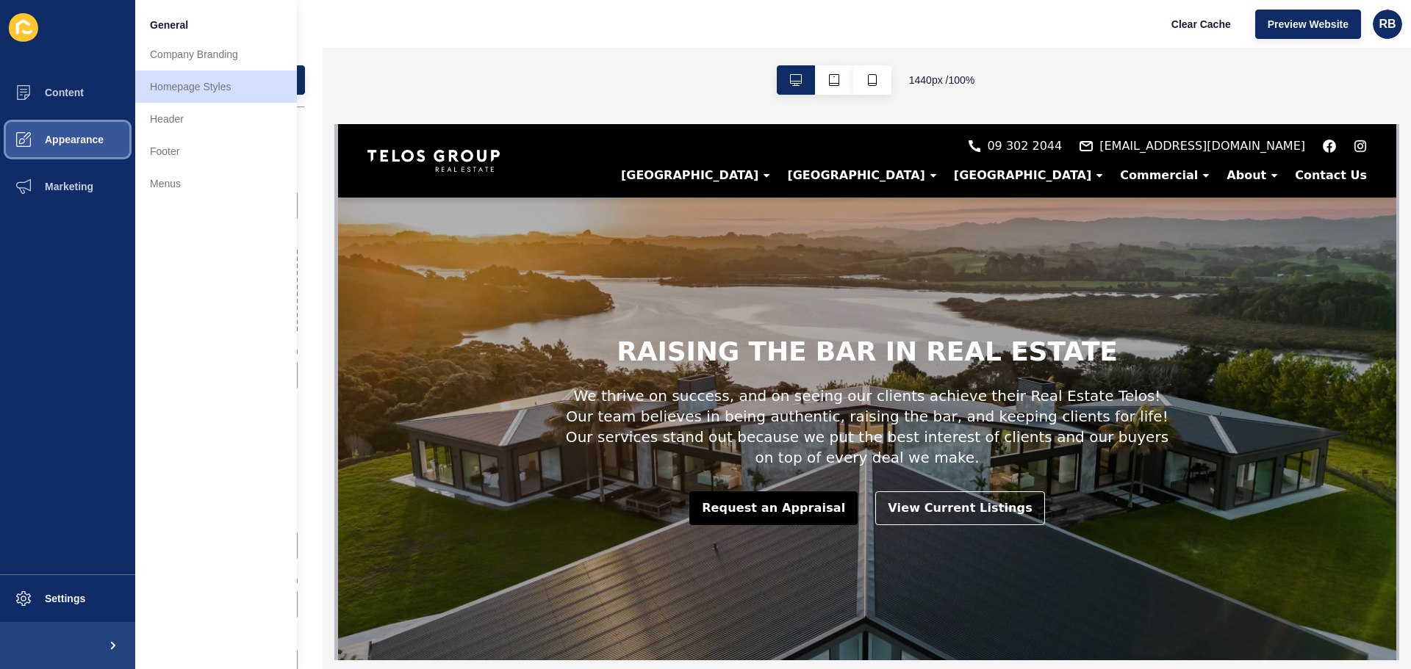
click at [27, 123] on span at bounding box center [23, 139] width 47 height 47
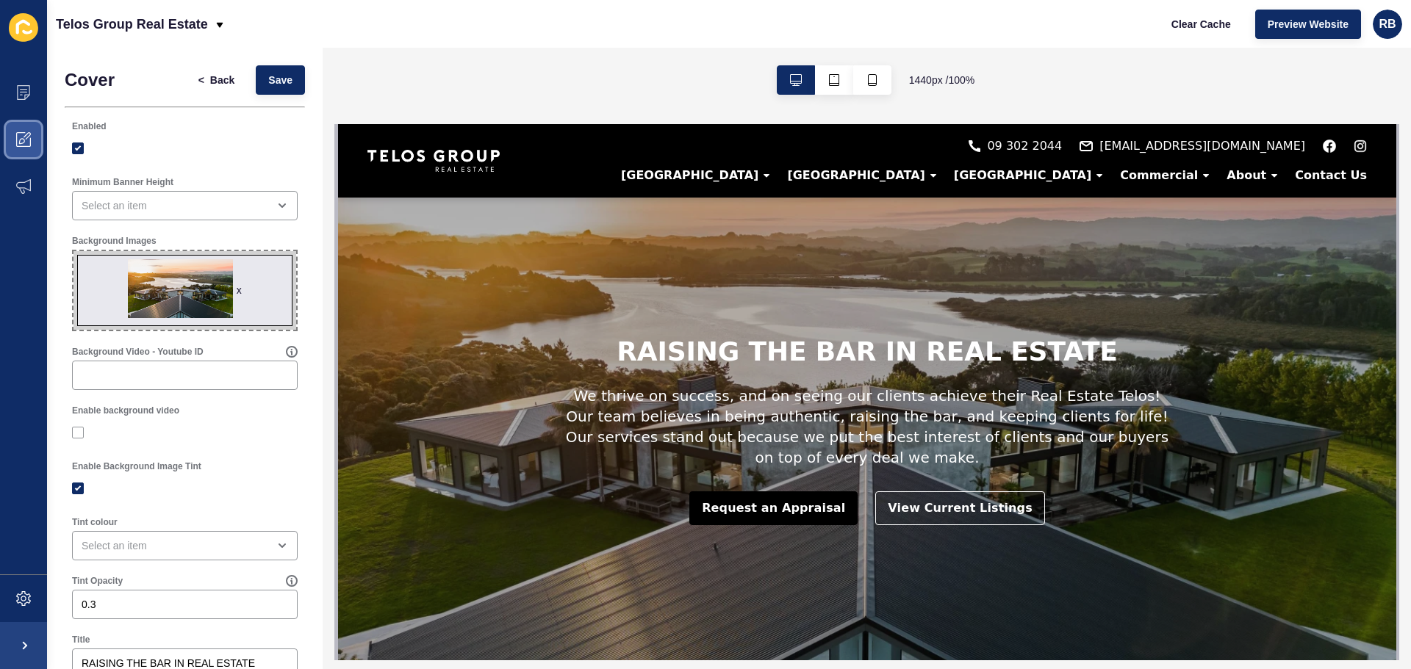
click at [18, 123] on span at bounding box center [23, 139] width 47 height 47
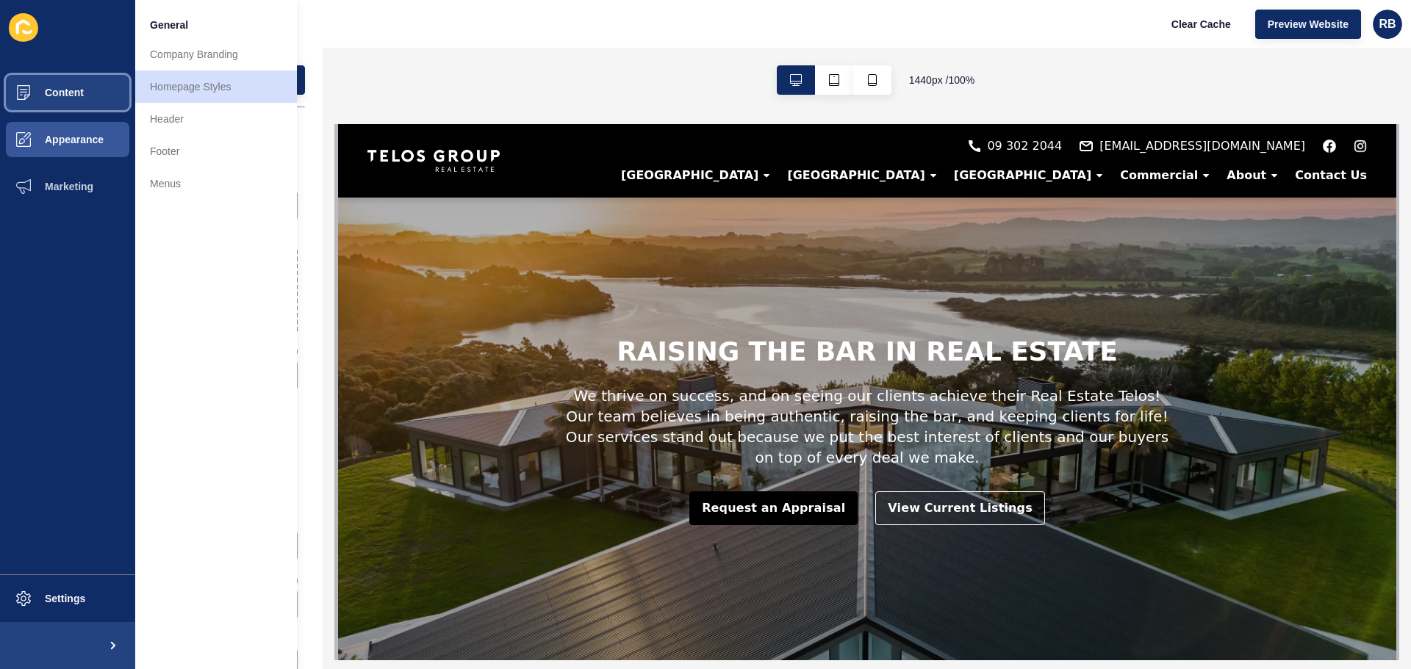
click at [25, 92] on span "Content" at bounding box center [41, 93] width 86 height 12
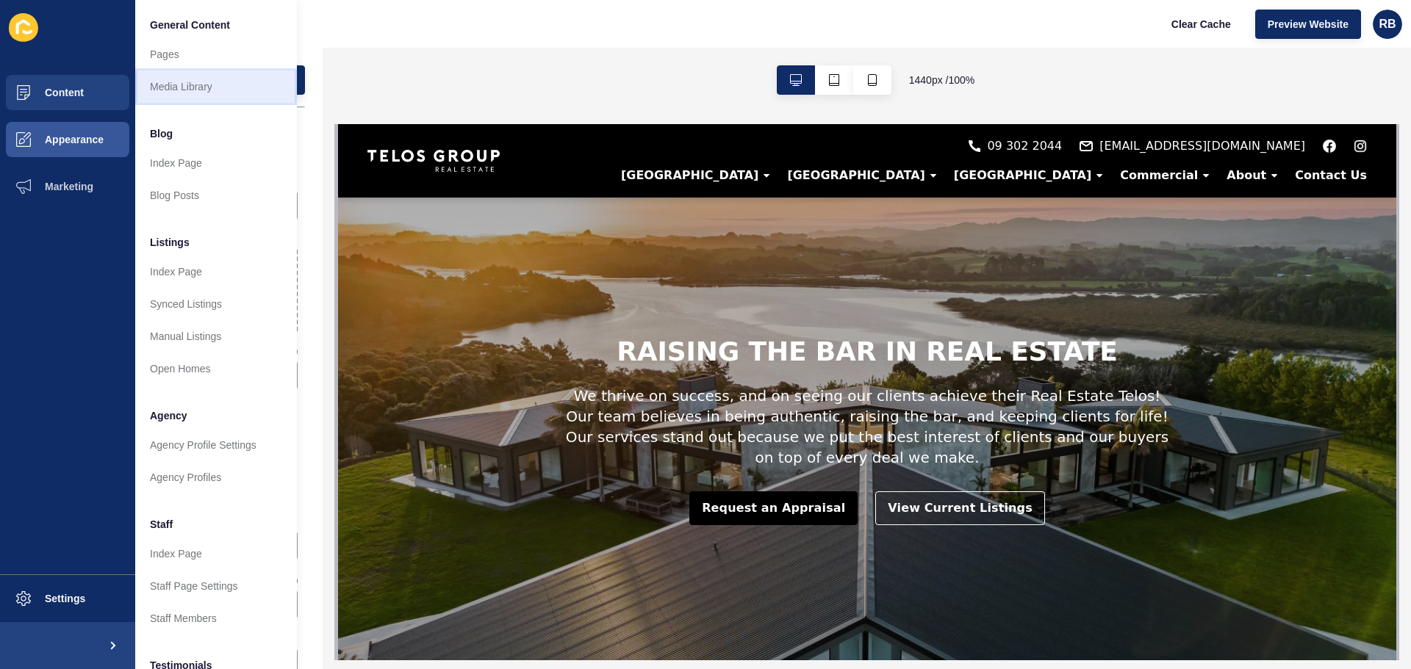
click at [197, 85] on link "Media Library" at bounding box center [216, 87] width 162 height 32
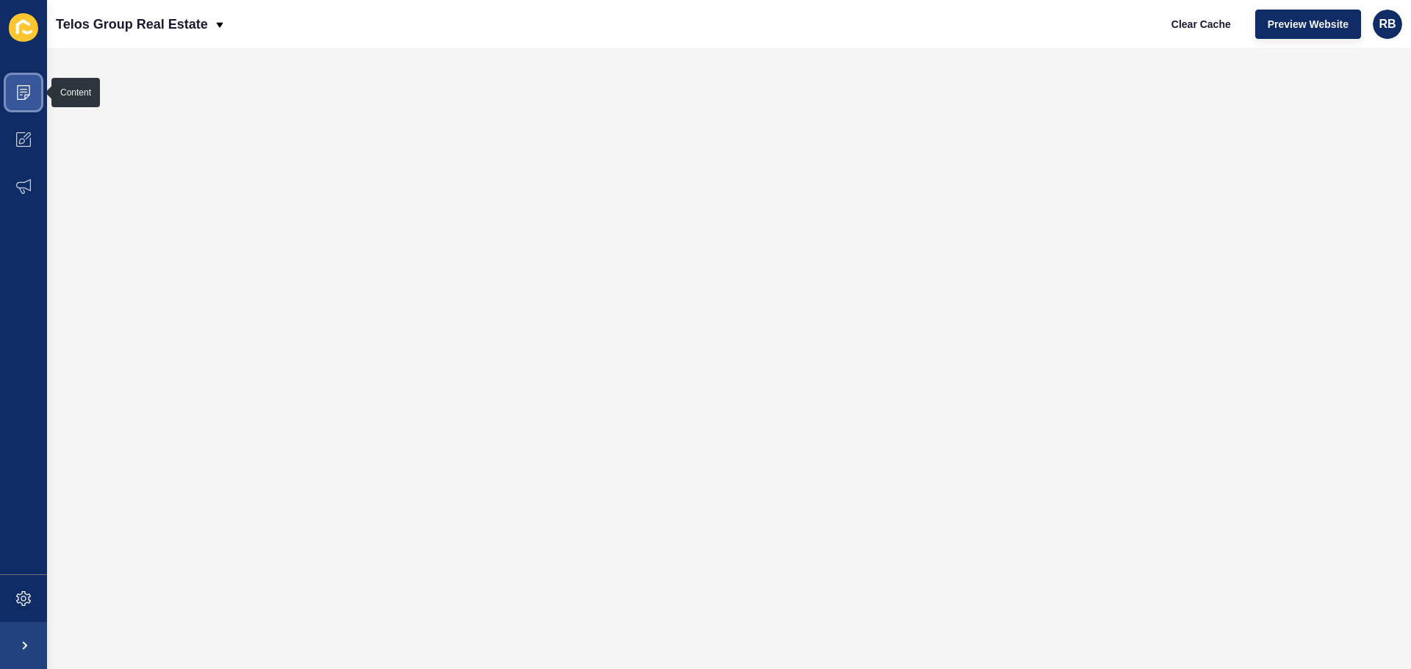
click at [18, 99] on icon at bounding box center [23, 92] width 13 height 15
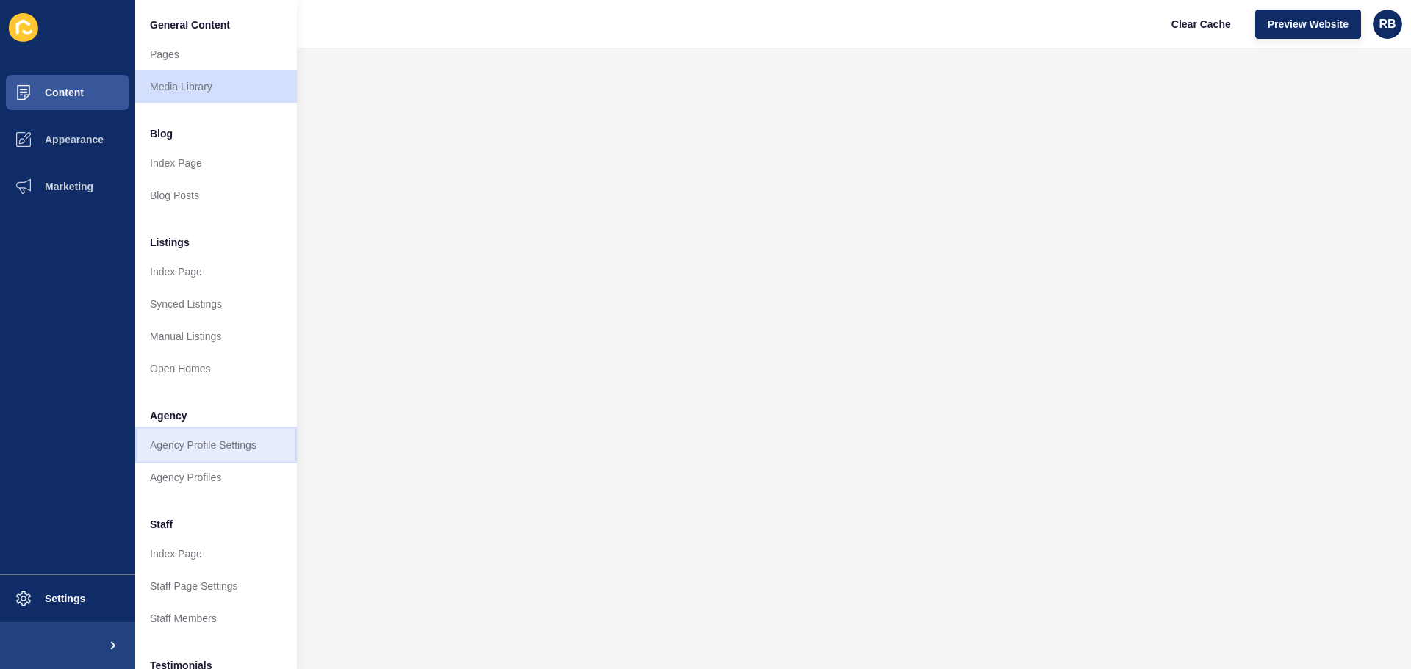
click at [188, 442] on link "Agency Profile Settings" at bounding box center [216, 445] width 162 height 32
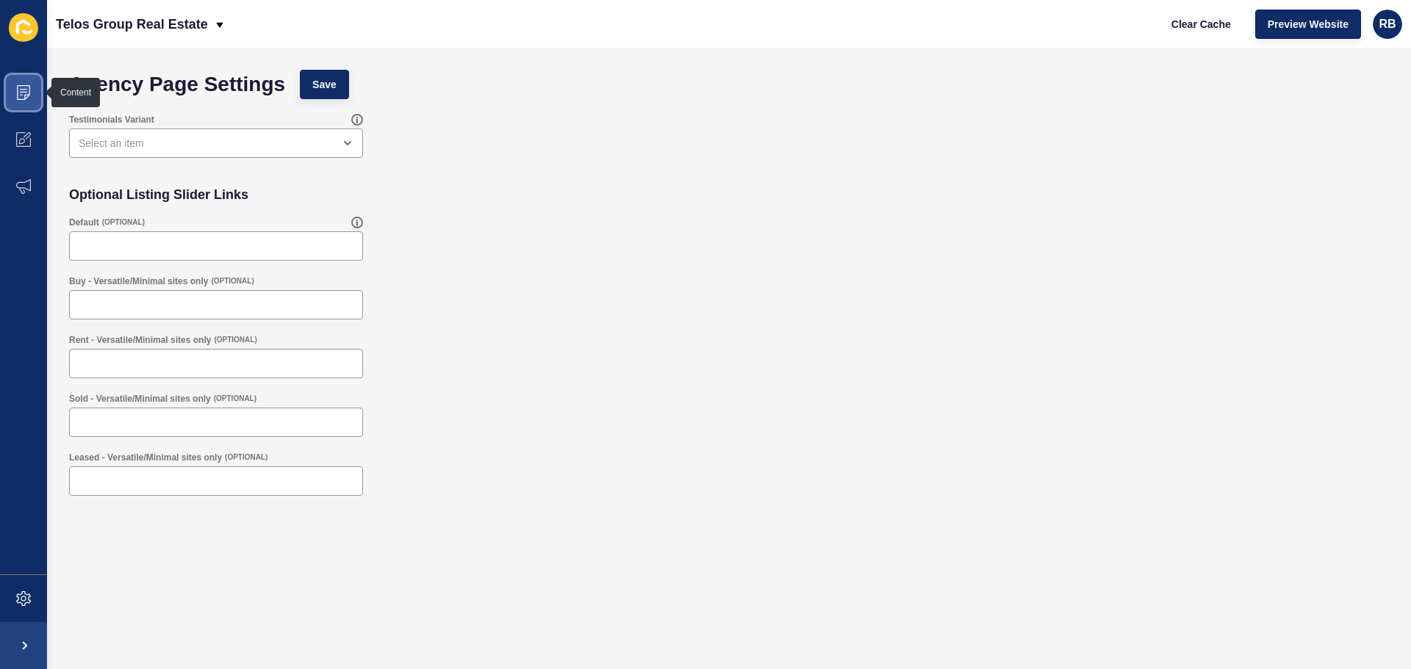
click at [18, 98] on icon at bounding box center [23, 92] width 13 height 15
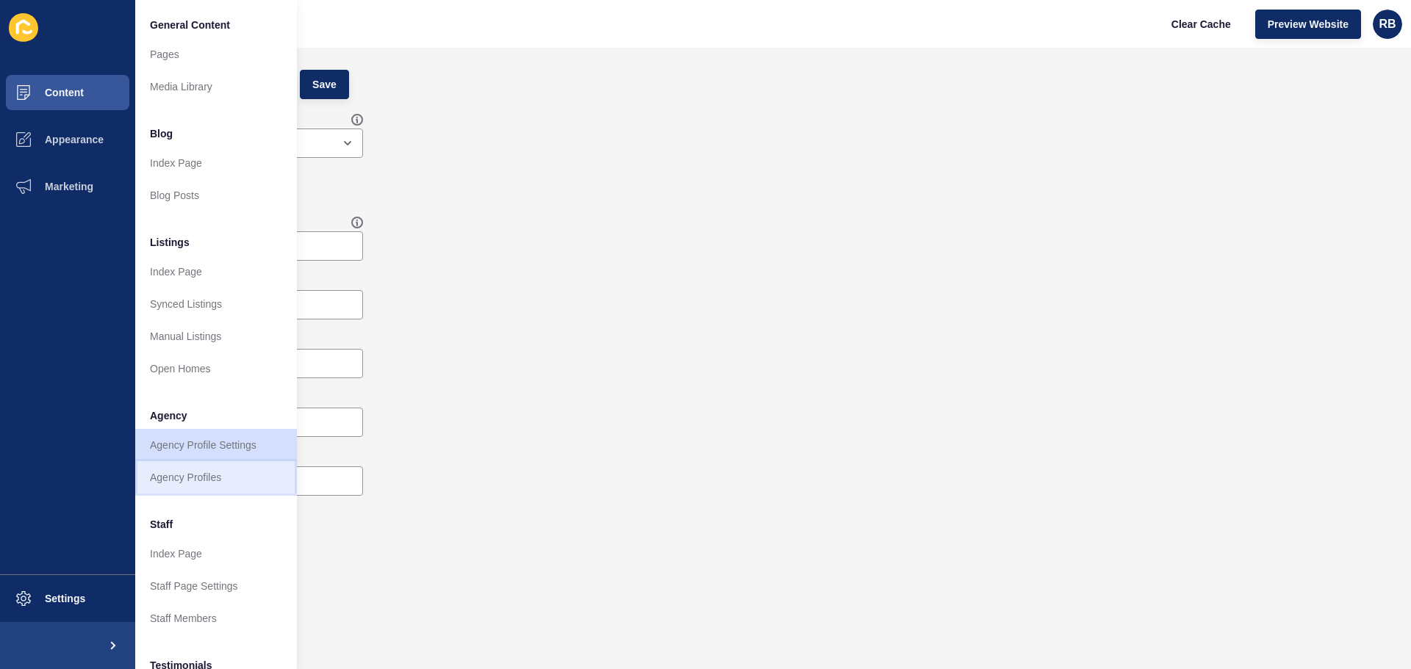
click at [194, 483] on link "Agency Profiles" at bounding box center [216, 477] width 162 height 32
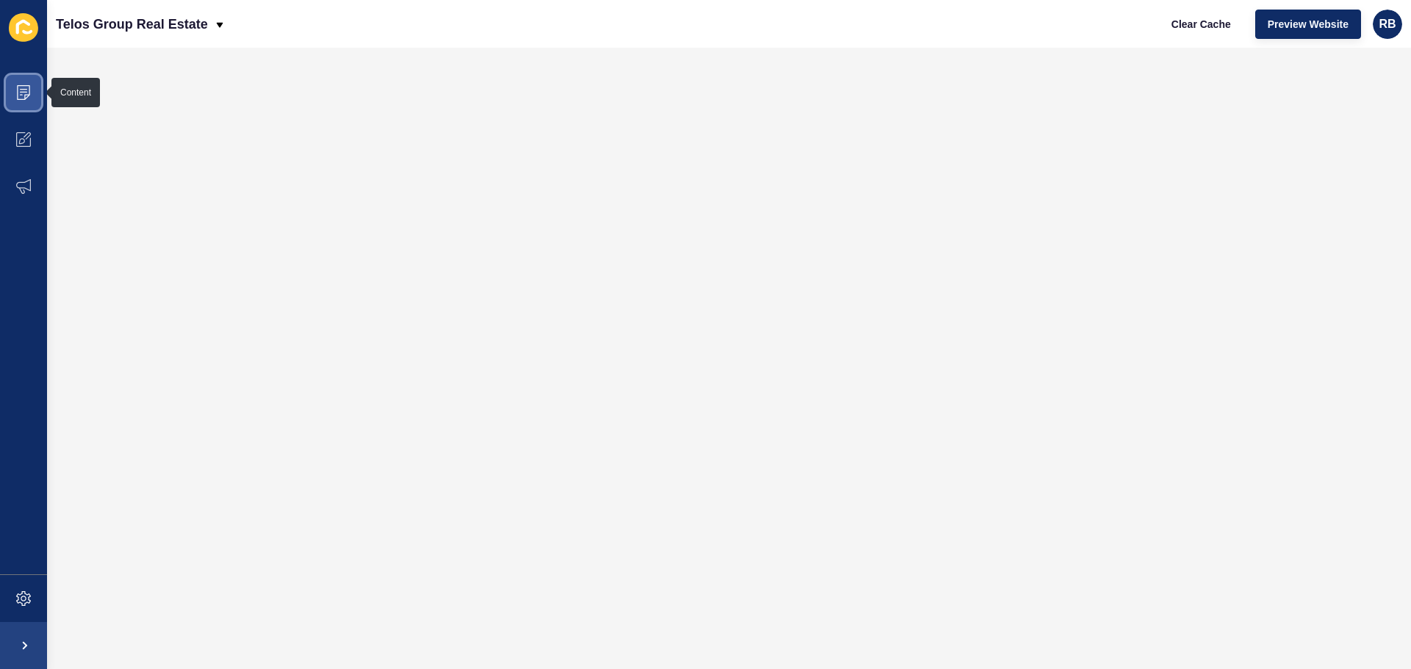
click at [26, 99] on icon at bounding box center [23, 92] width 13 height 15
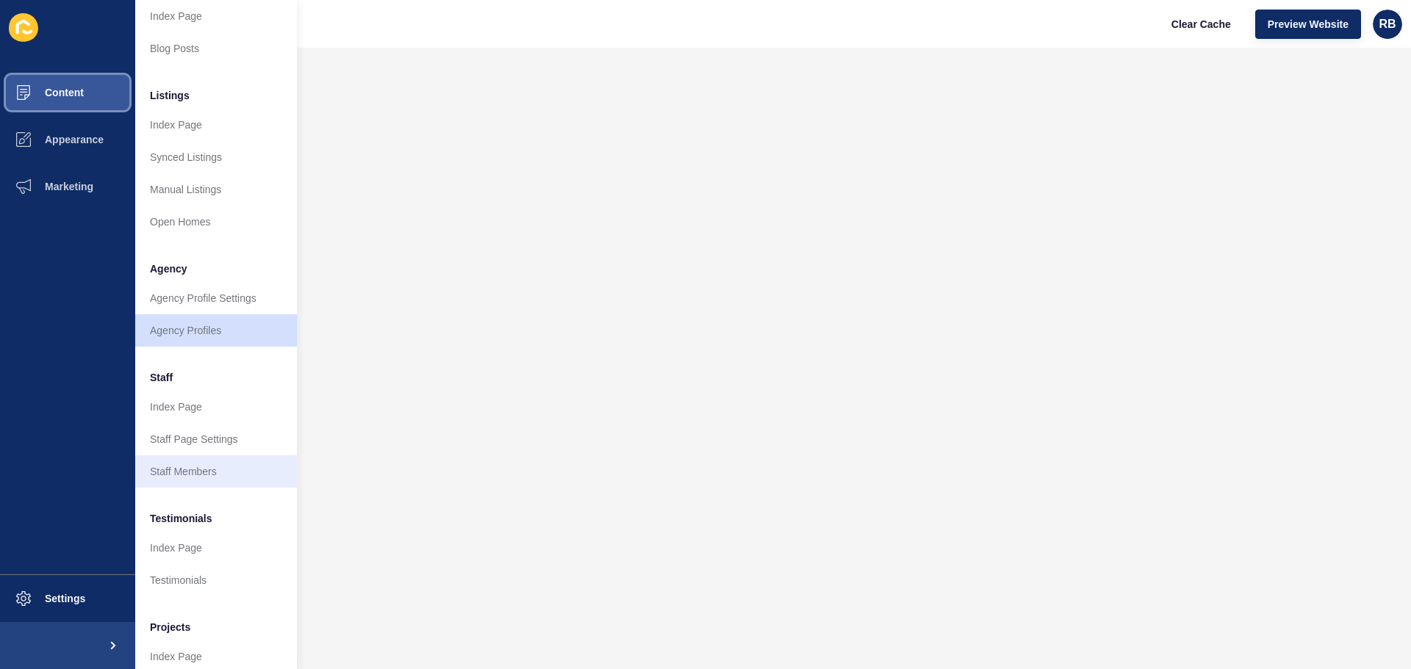
scroll to position [203, 0]
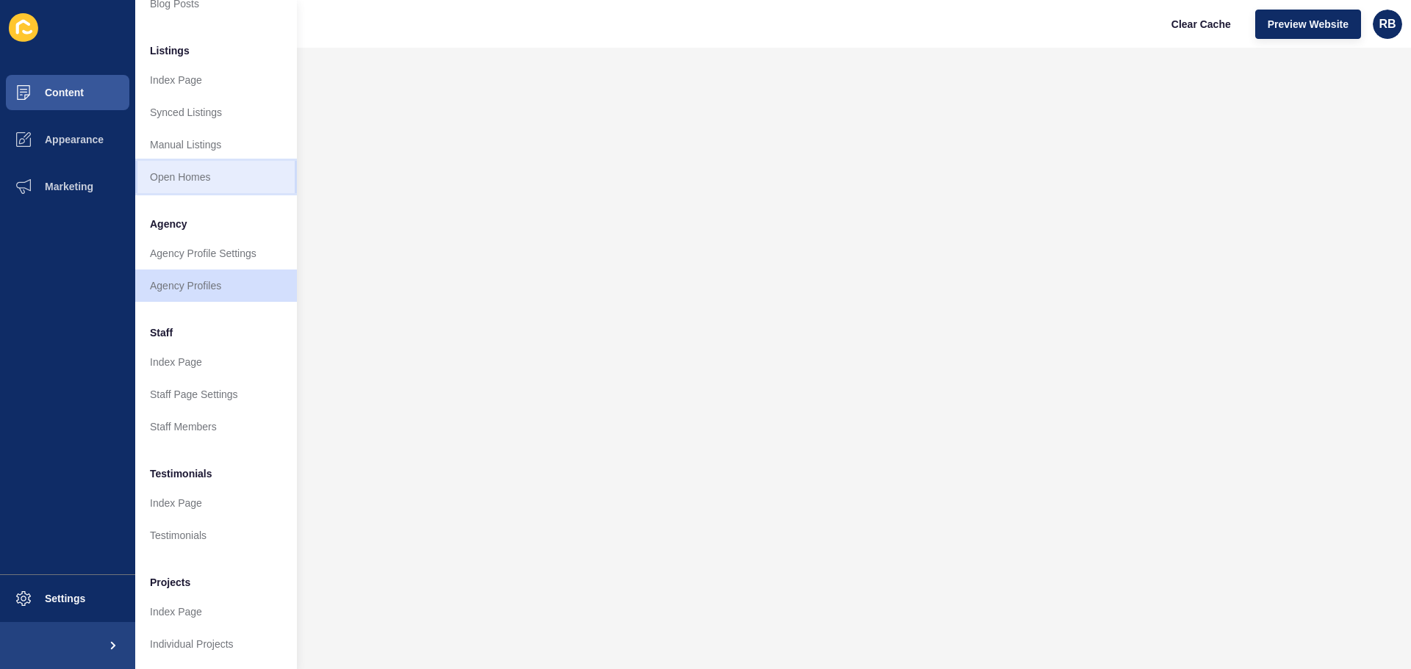
click at [186, 165] on link "Open Homes" at bounding box center [216, 177] width 162 height 32
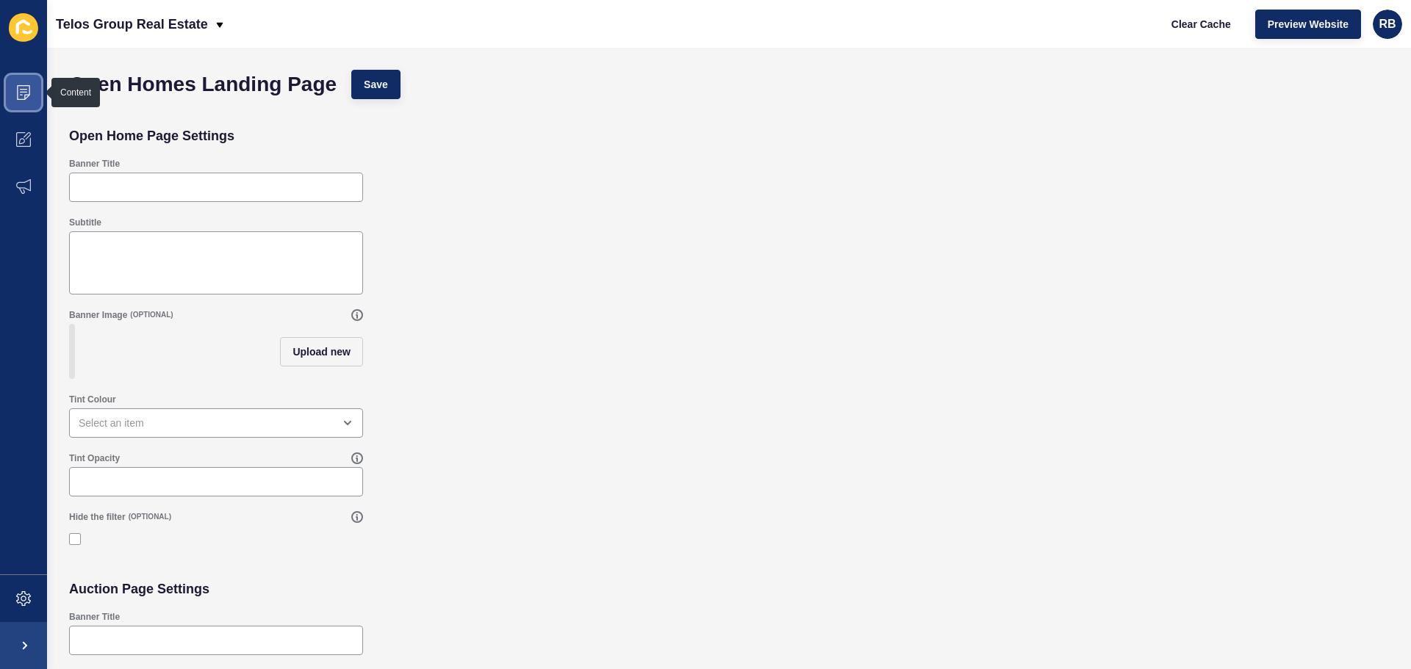
click at [21, 90] on icon at bounding box center [23, 92] width 15 height 15
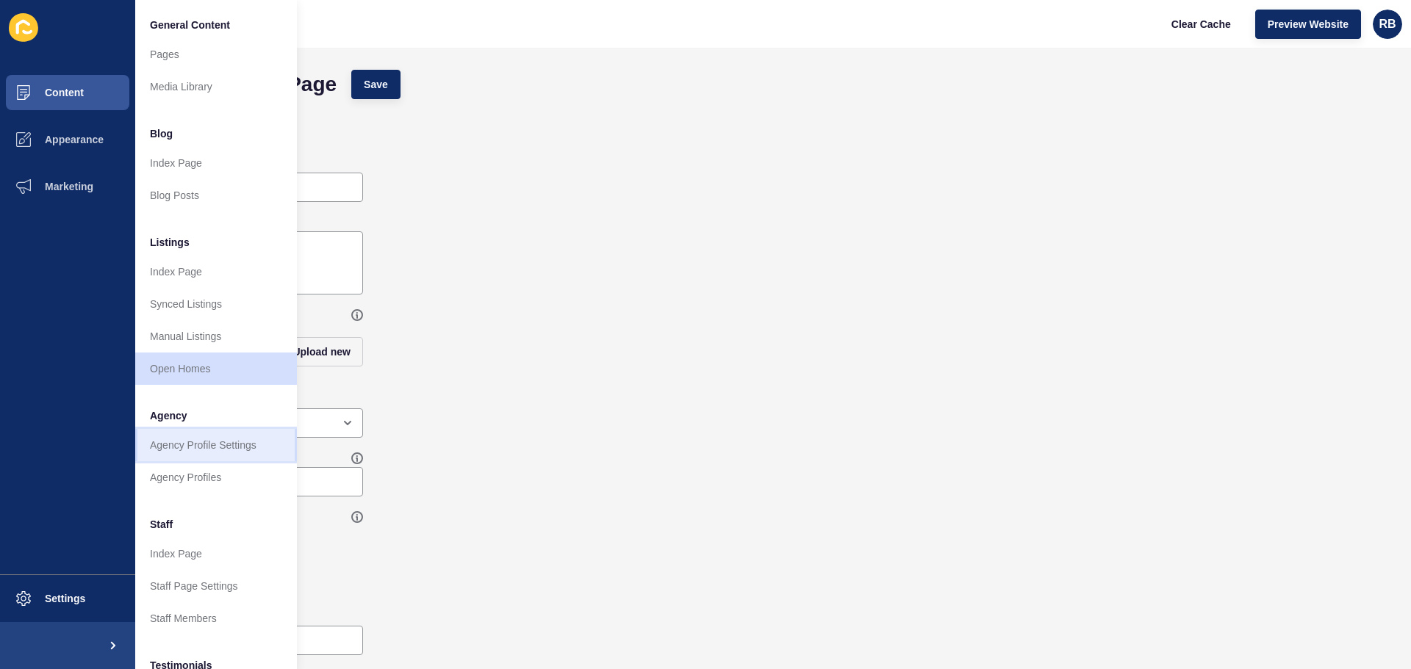
click at [182, 445] on link "Agency Profile Settings" at bounding box center [216, 445] width 162 height 32
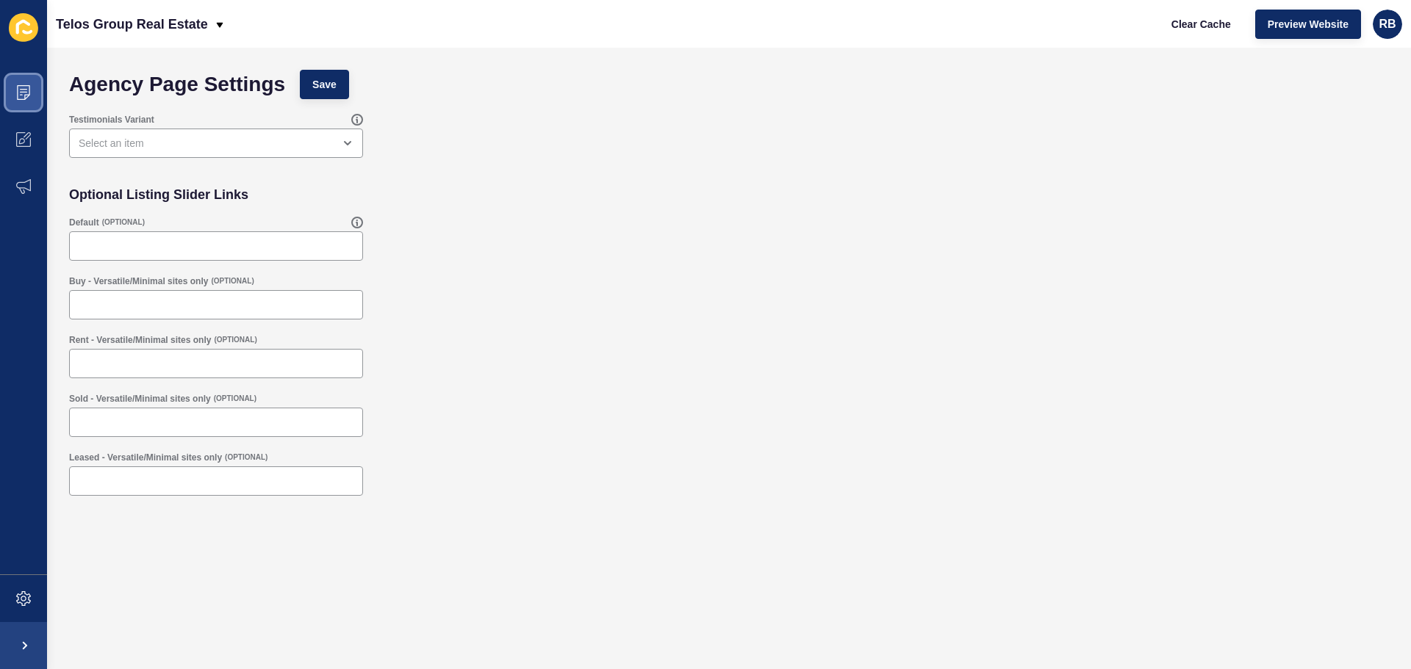
click at [13, 83] on span at bounding box center [23, 92] width 47 height 47
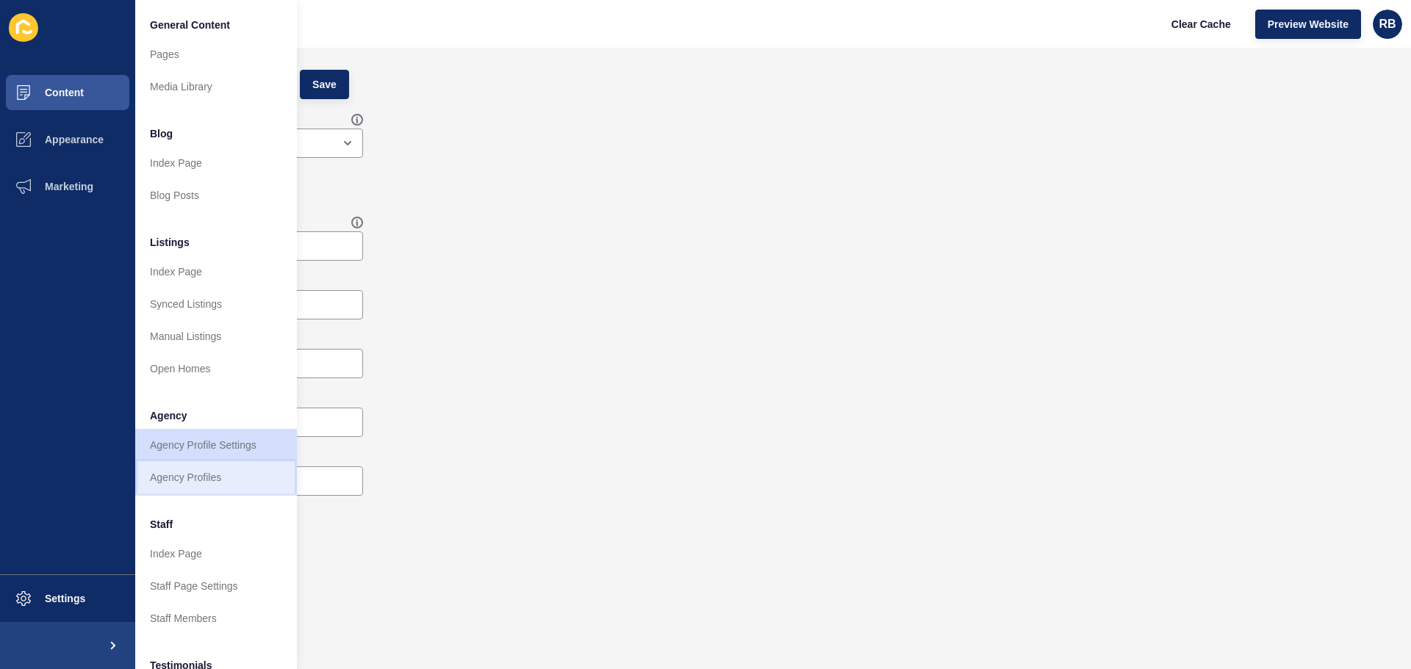
click at [193, 470] on link "Agency Profiles" at bounding box center [216, 477] width 162 height 32
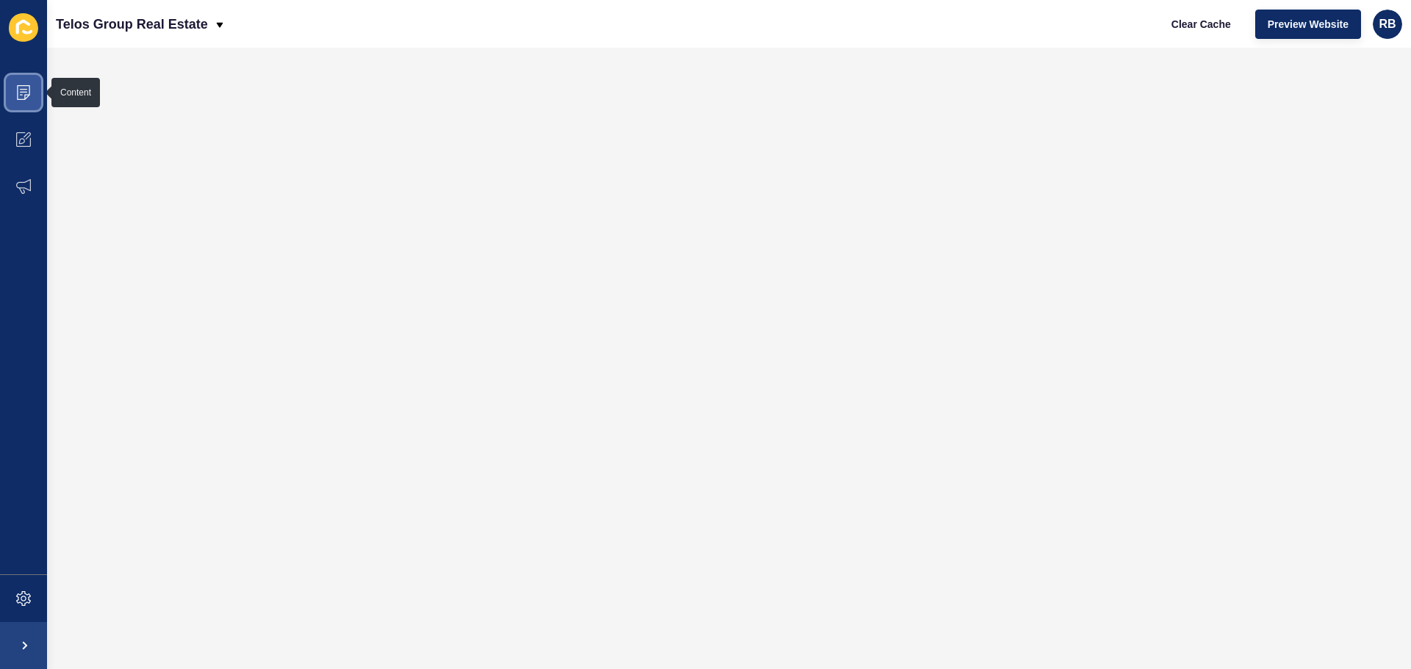
click at [26, 87] on icon at bounding box center [23, 92] width 15 height 15
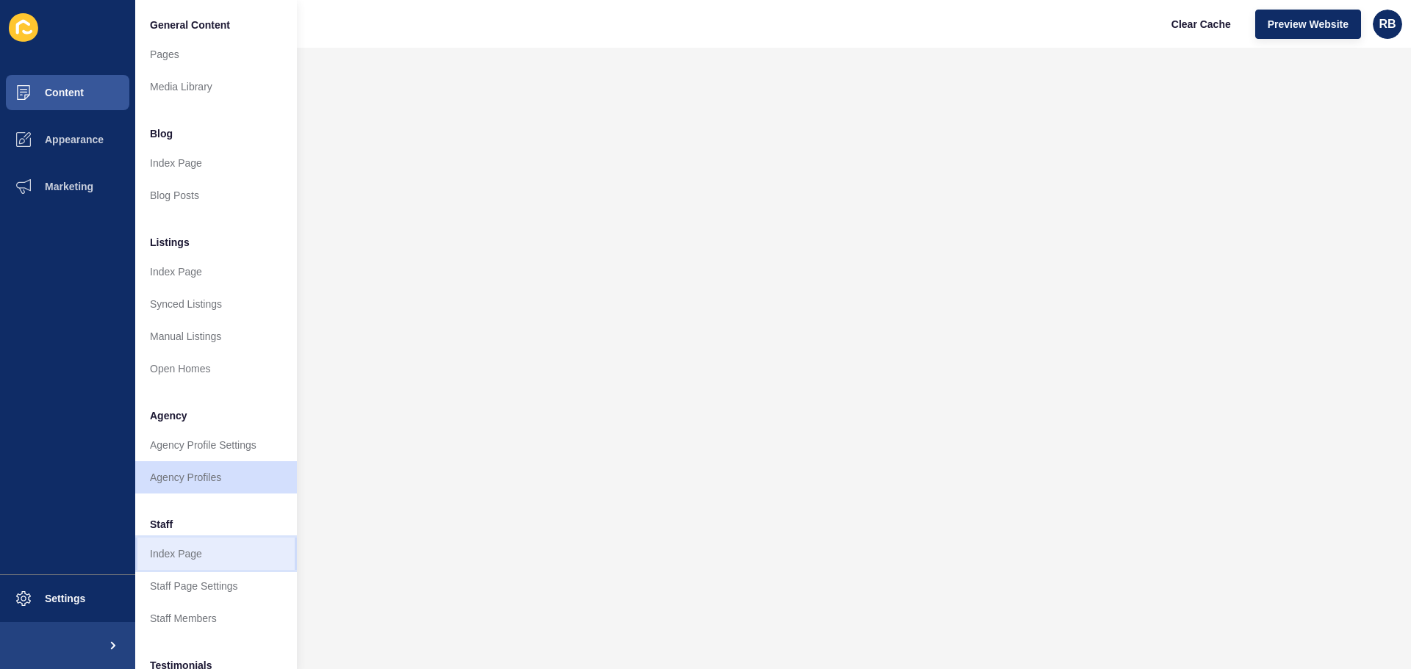
click at [186, 552] on link "Index Page" at bounding box center [216, 554] width 162 height 32
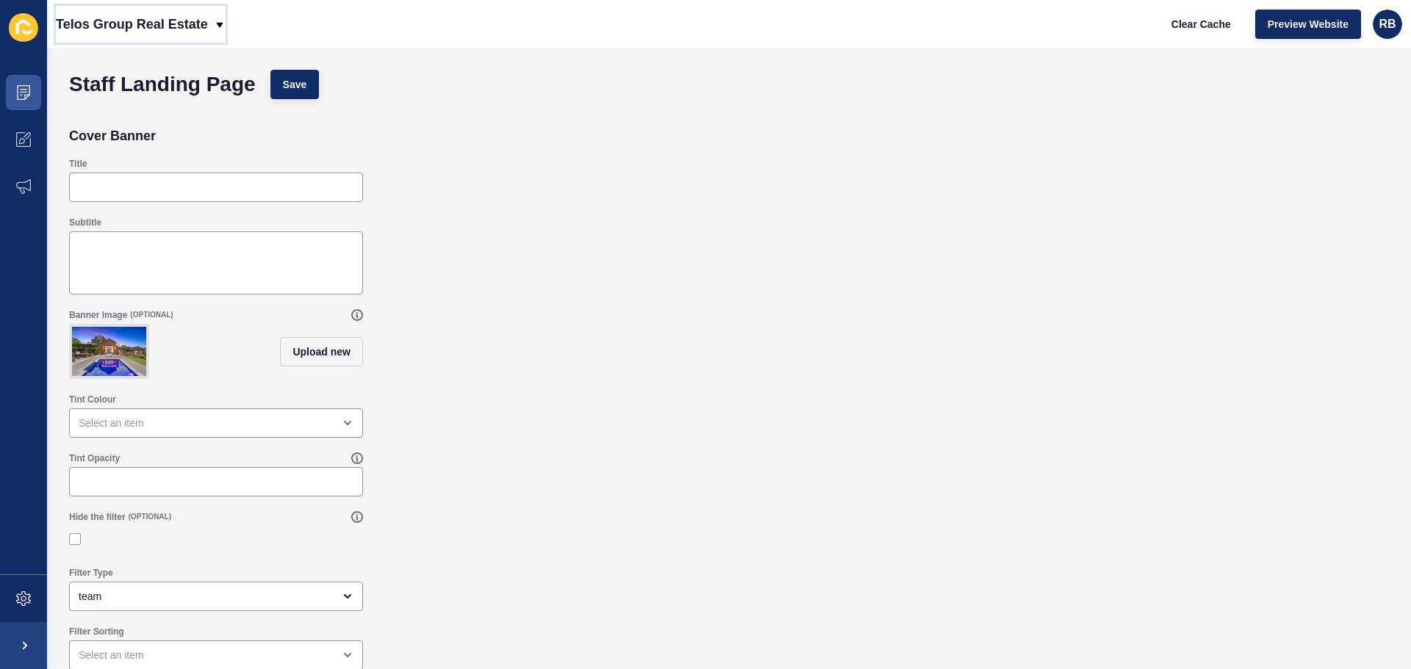
click at [207, 26] on p "Telos Group Real Estate" at bounding box center [132, 24] width 152 height 37
click at [1, 306] on ul "Content Appearance Marketing" at bounding box center [23, 322] width 47 height 506
click at [29, 81] on span at bounding box center [23, 92] width 47 height 47
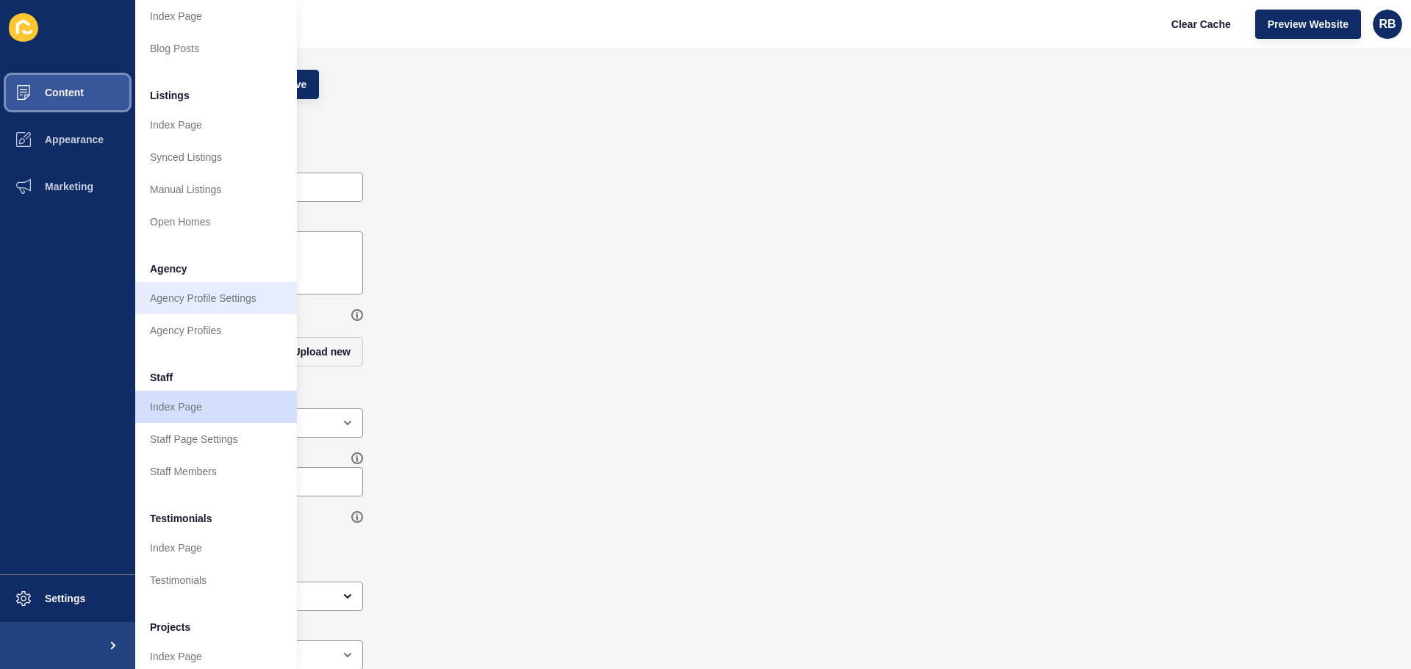
scroll to position [203, 0]
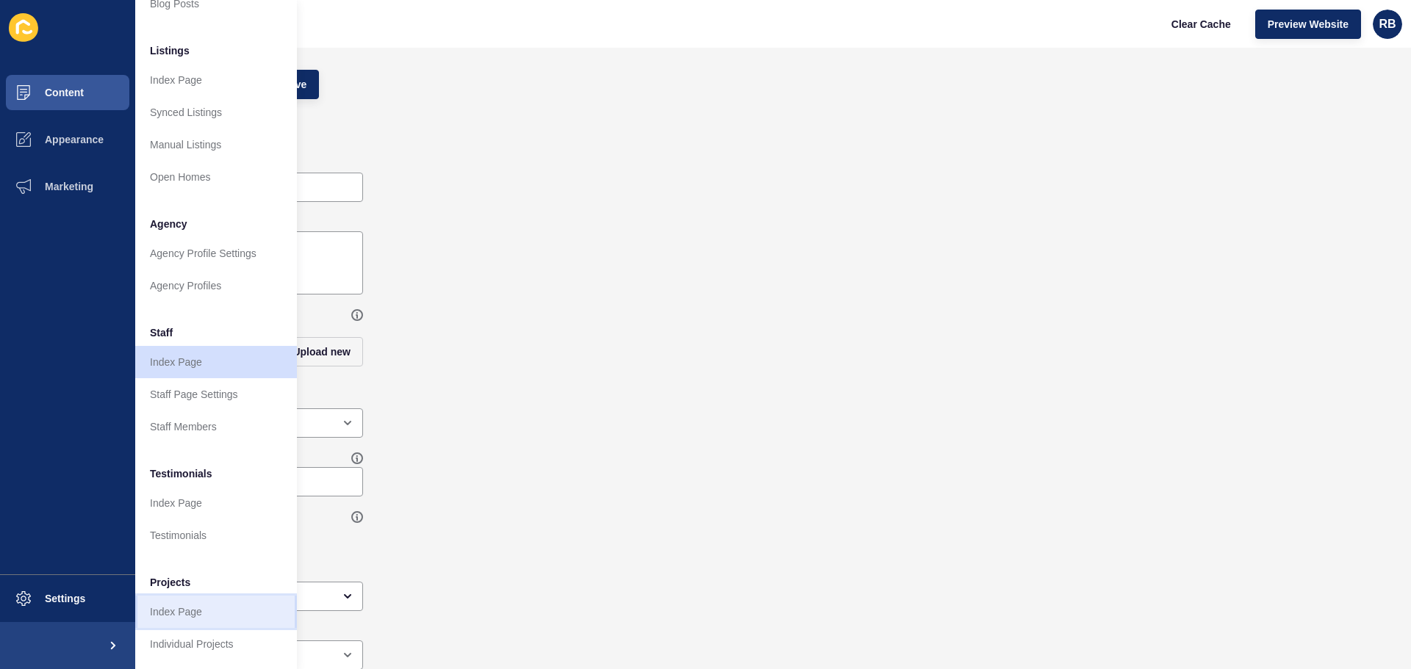
click at [179, 608] on link "Index Page" at bounding box center [216, 612] width 162 height 32
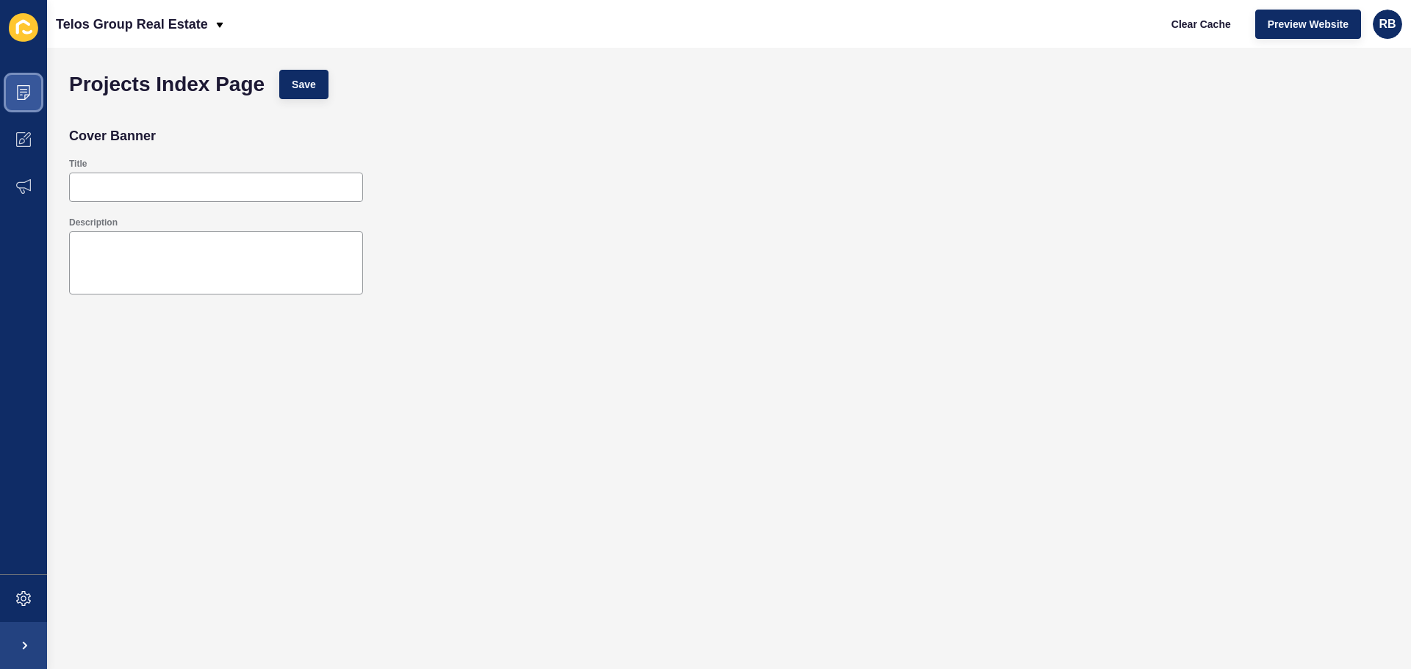
click at [28, 94] on icon at bounding box center [23, 92] width 15 height 15
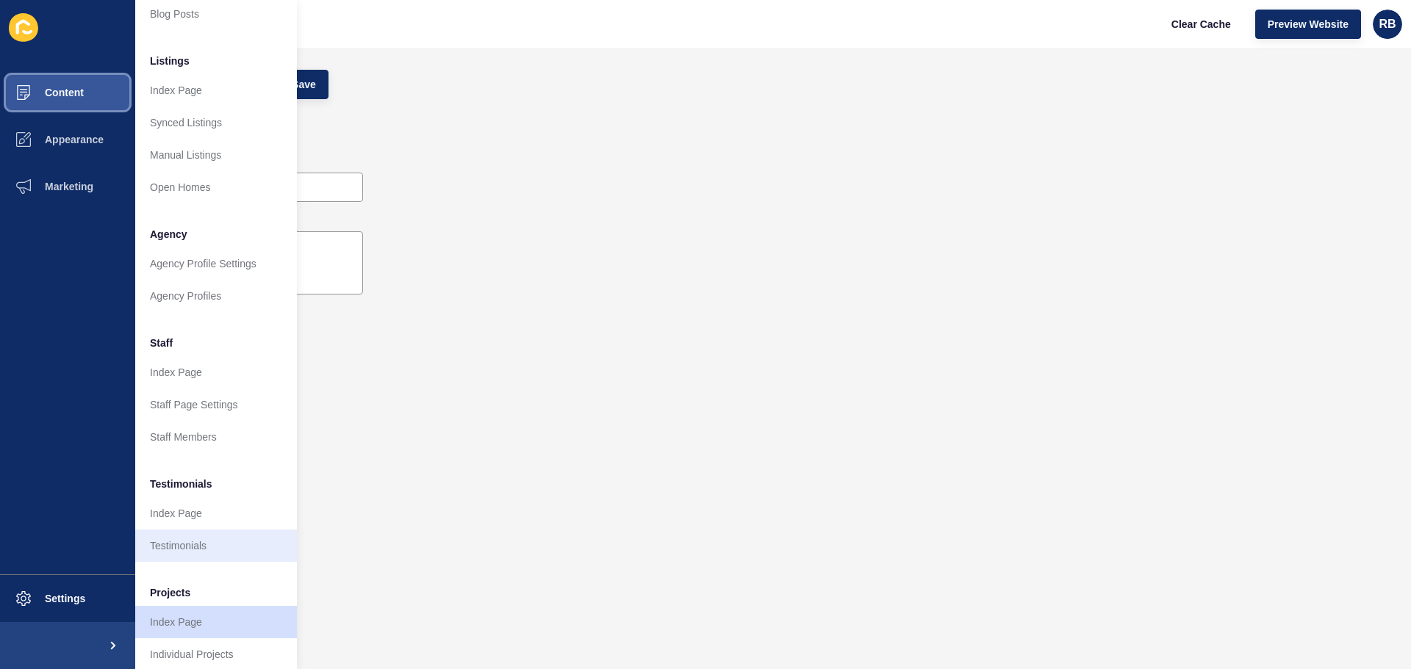
scroll to position [203, 0]
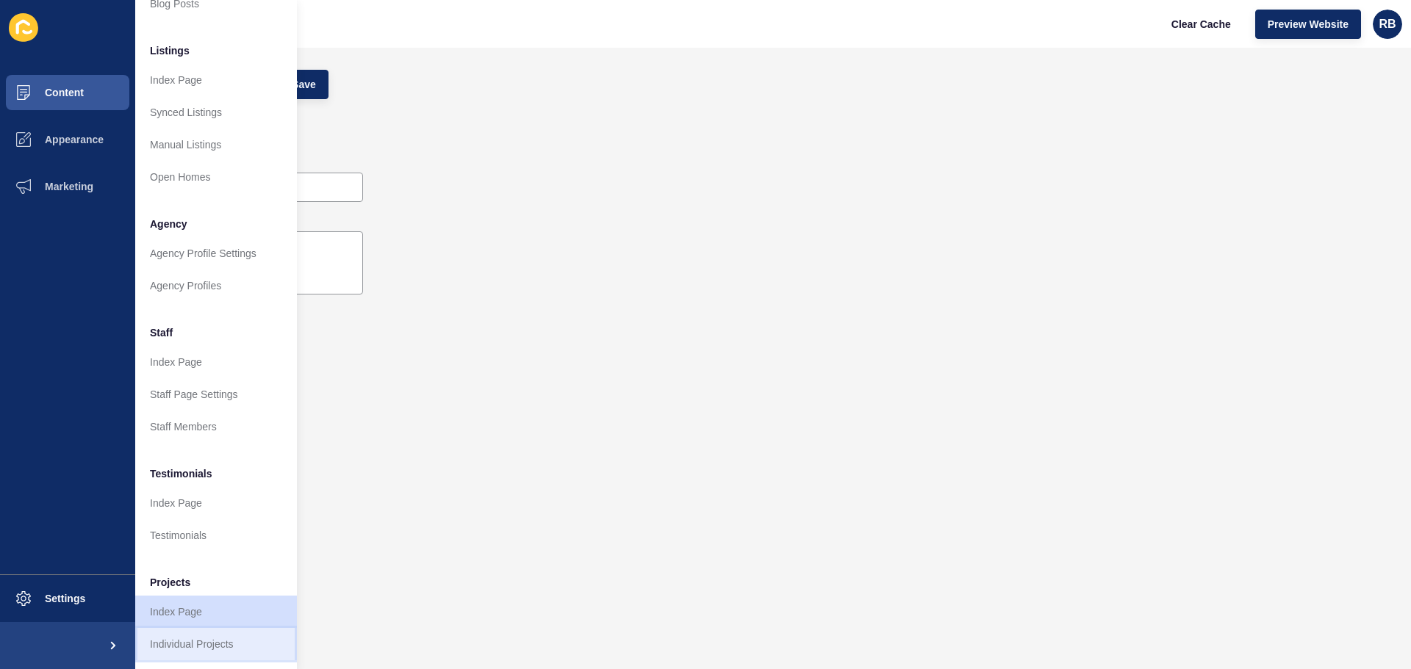
click at [198, 628] on link "Individual Projects" at bounding box center [216, 644] width 162 height 32
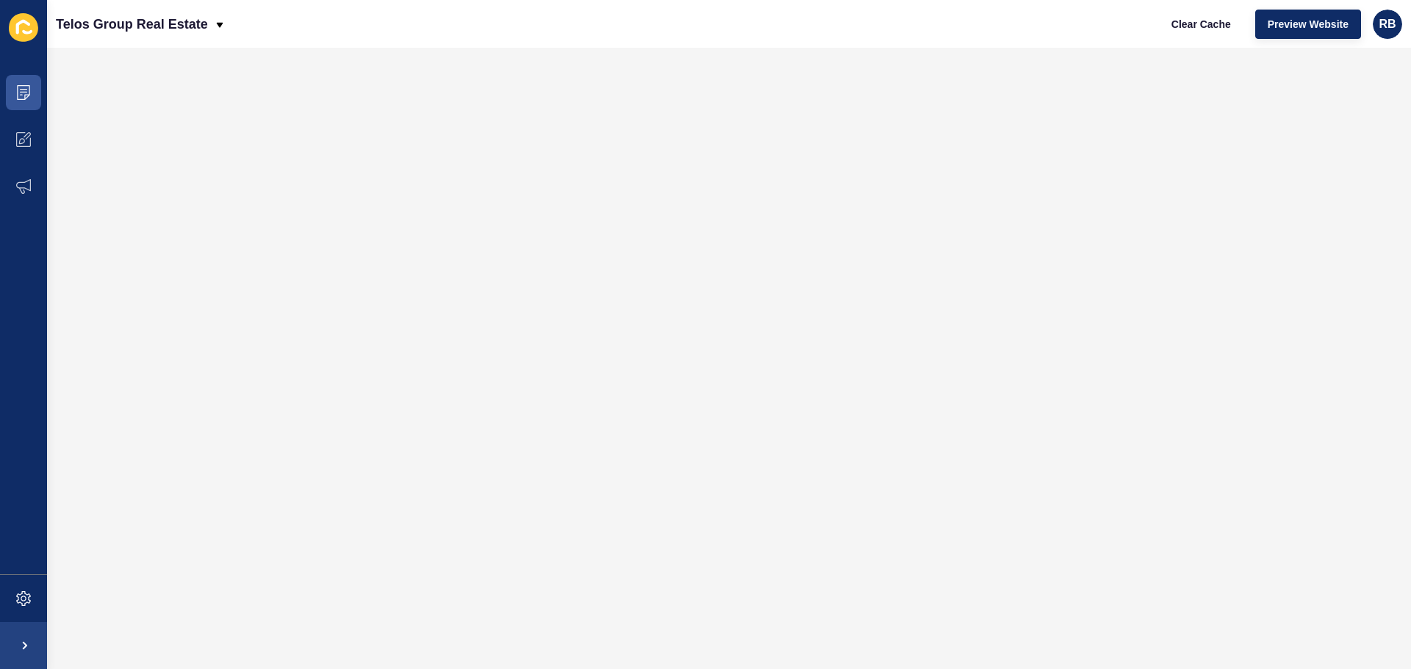
click at [8, 335] on ul "Content Appearance Marketing" at bounding box center [23, 322] width 47 height 506
click at [17, 101] on span at bounding box center [23, 92] width 47 height 47
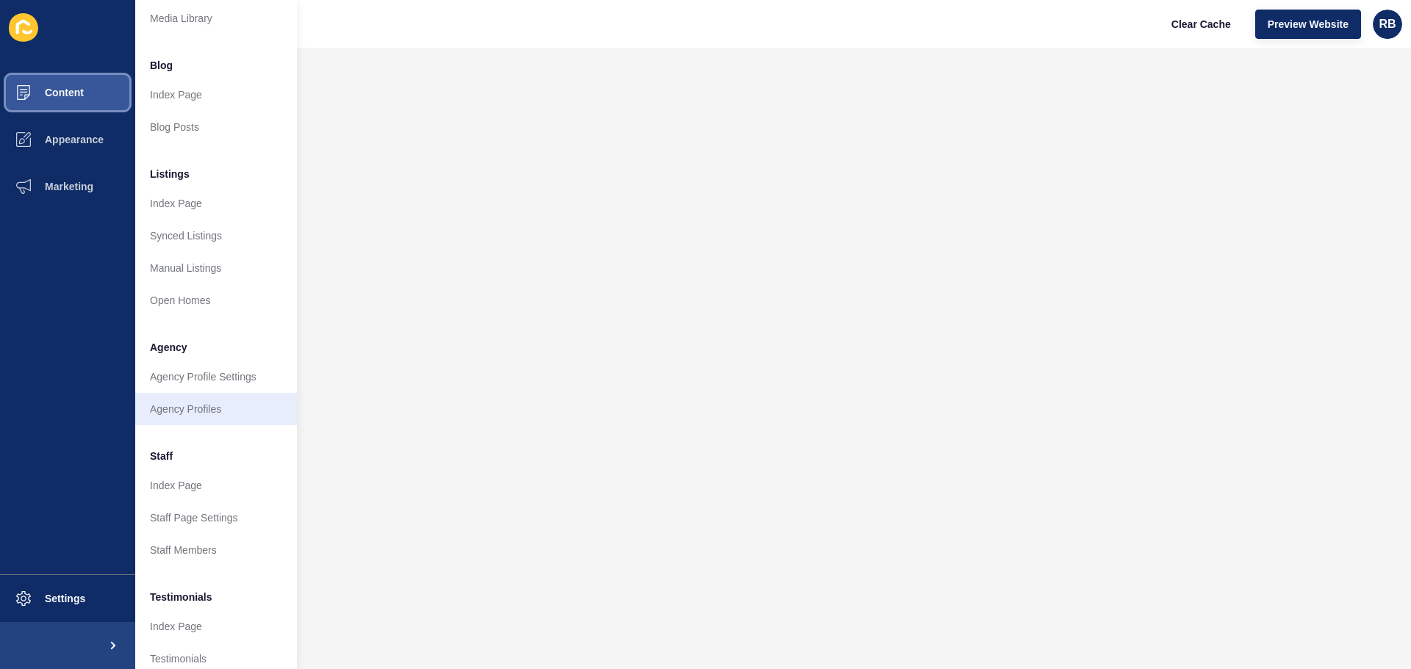
scroll to position [203, 0]
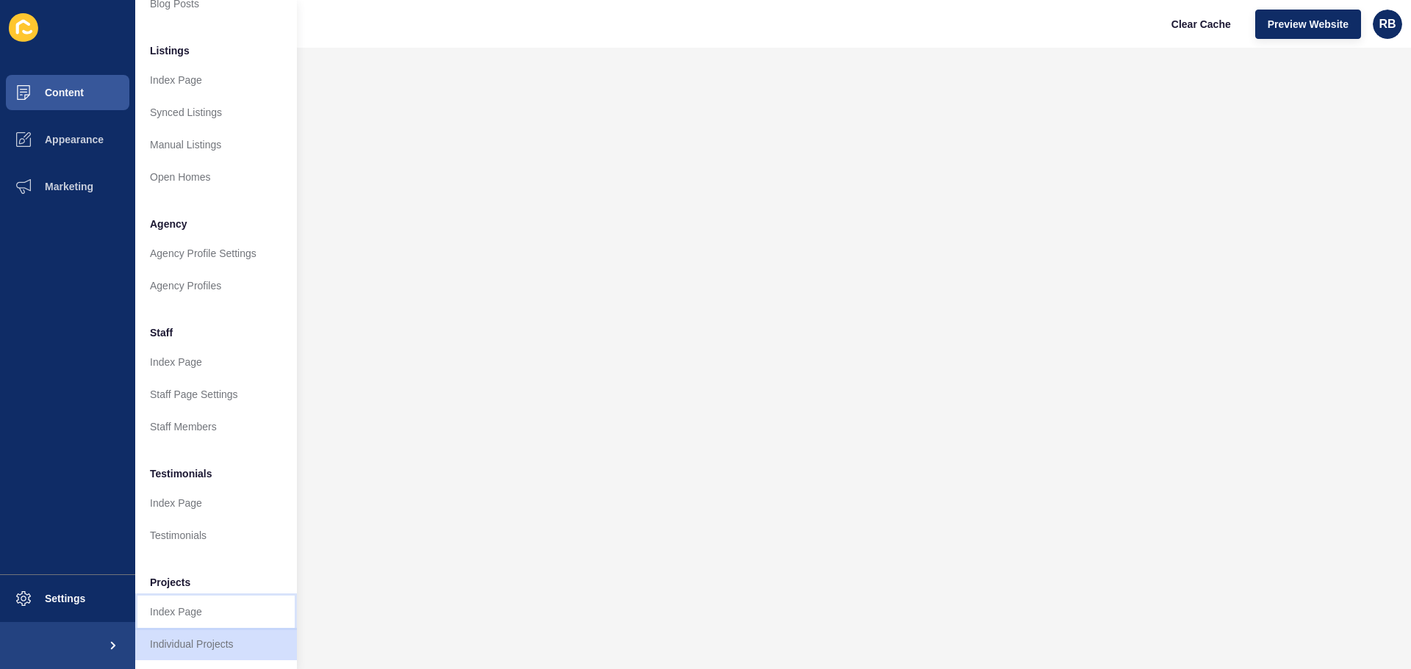
click at [172, 599] on link "Index Page" at bounding box center [216, 612] width 162 height 32
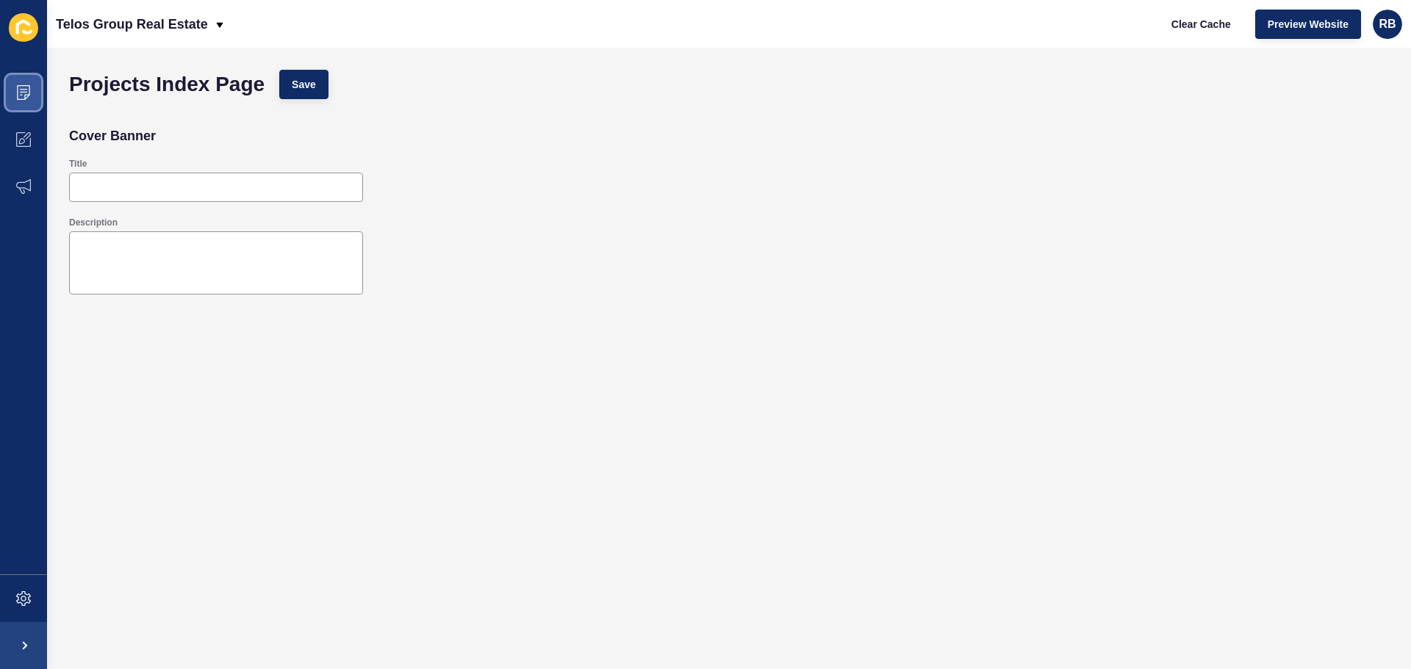
click at [14, 83] on span at bounding box center [23, 92] width 47 height 47
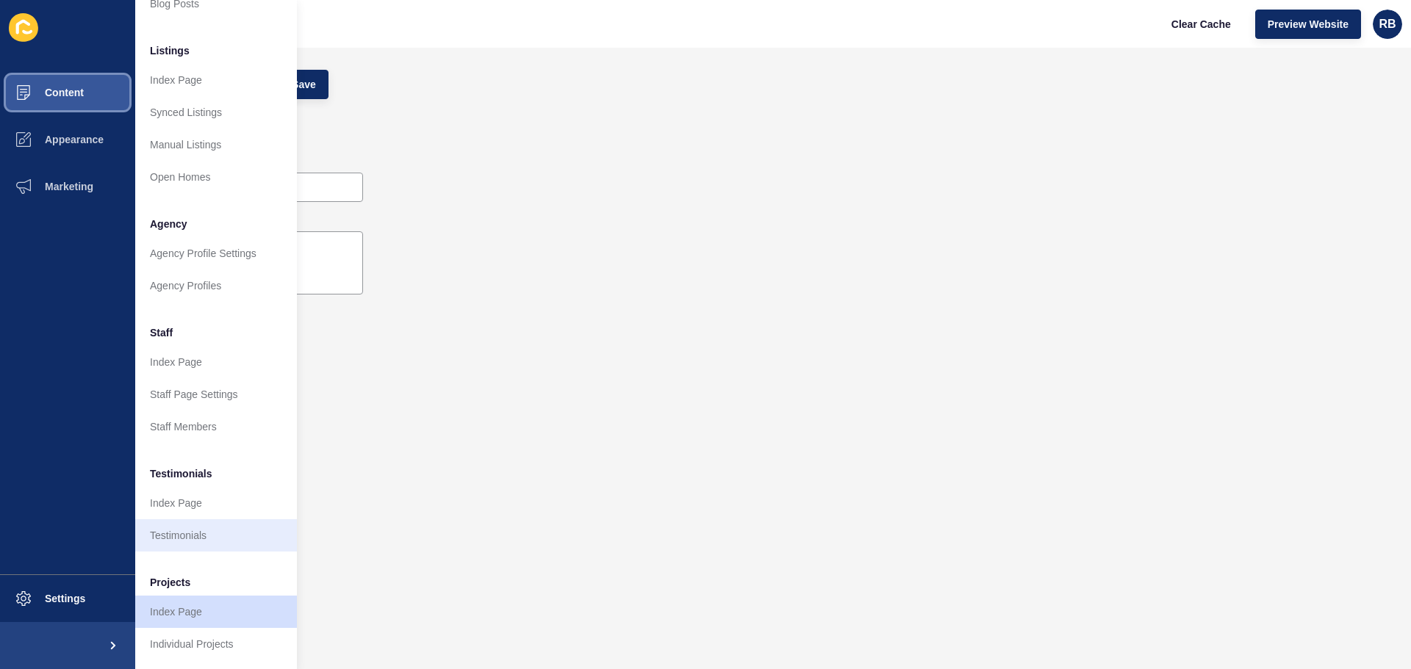
scroll to position [203, 0]
click at [186, 525] on link "Testimonials" at bounding box center [216, 536] width 162 height 32
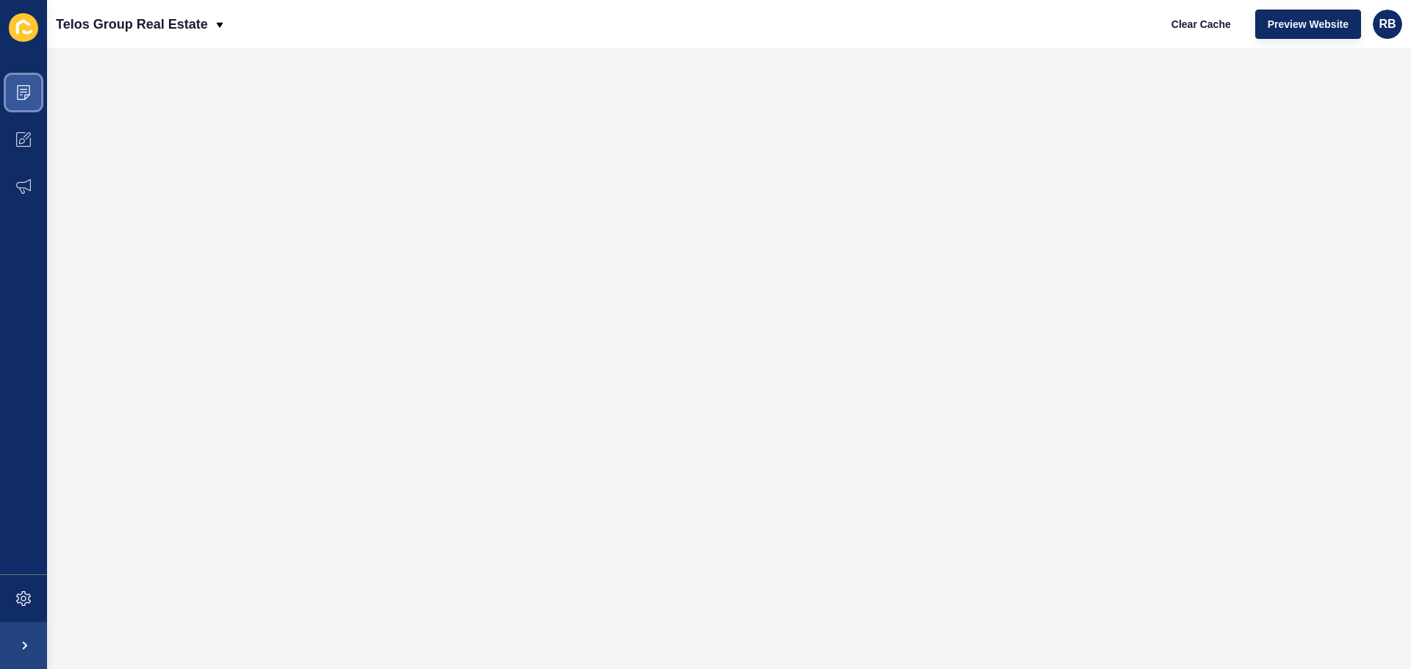
click at [25, 94] on icon at bounding box center [23, 92] width 15 height 15
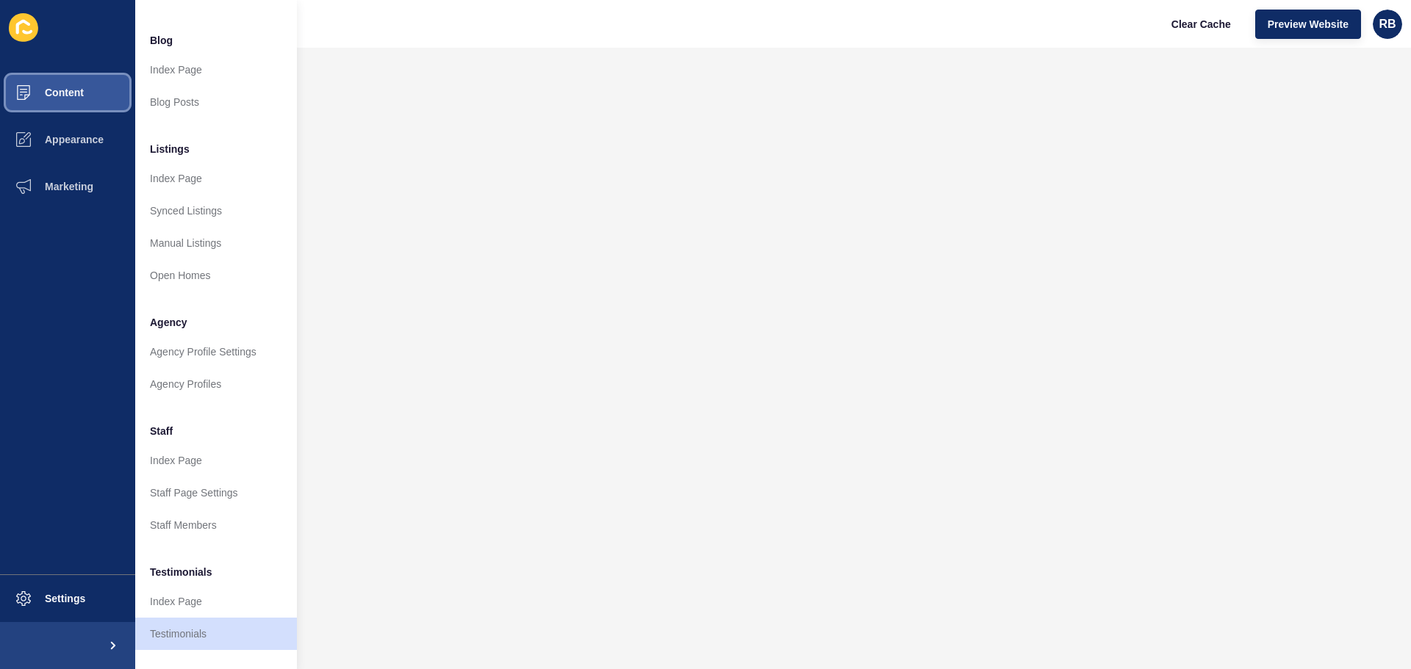
scroll to position [203, 0]
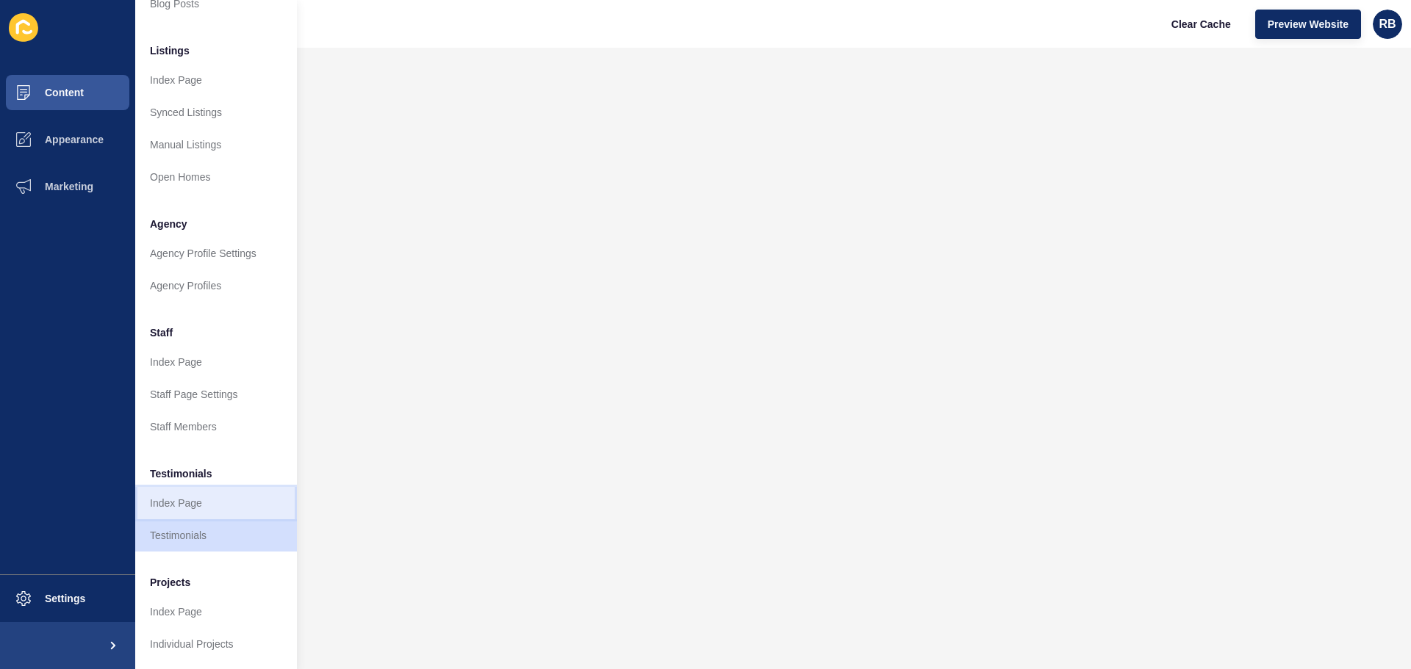
click at [173, 487] on link "Index Page" at bounding box center [216, 503] width 162 height 32
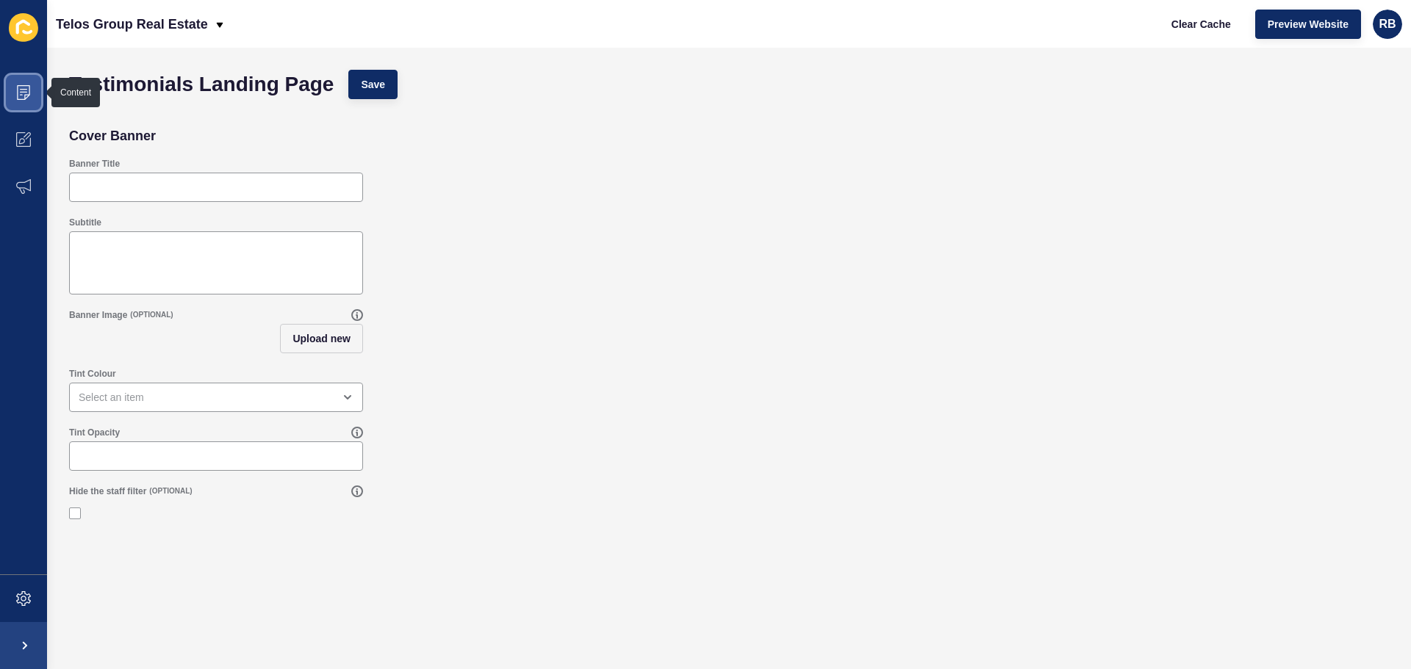
click at [25, 96] on icon at bounding box center [23, 92] width 13 height 15
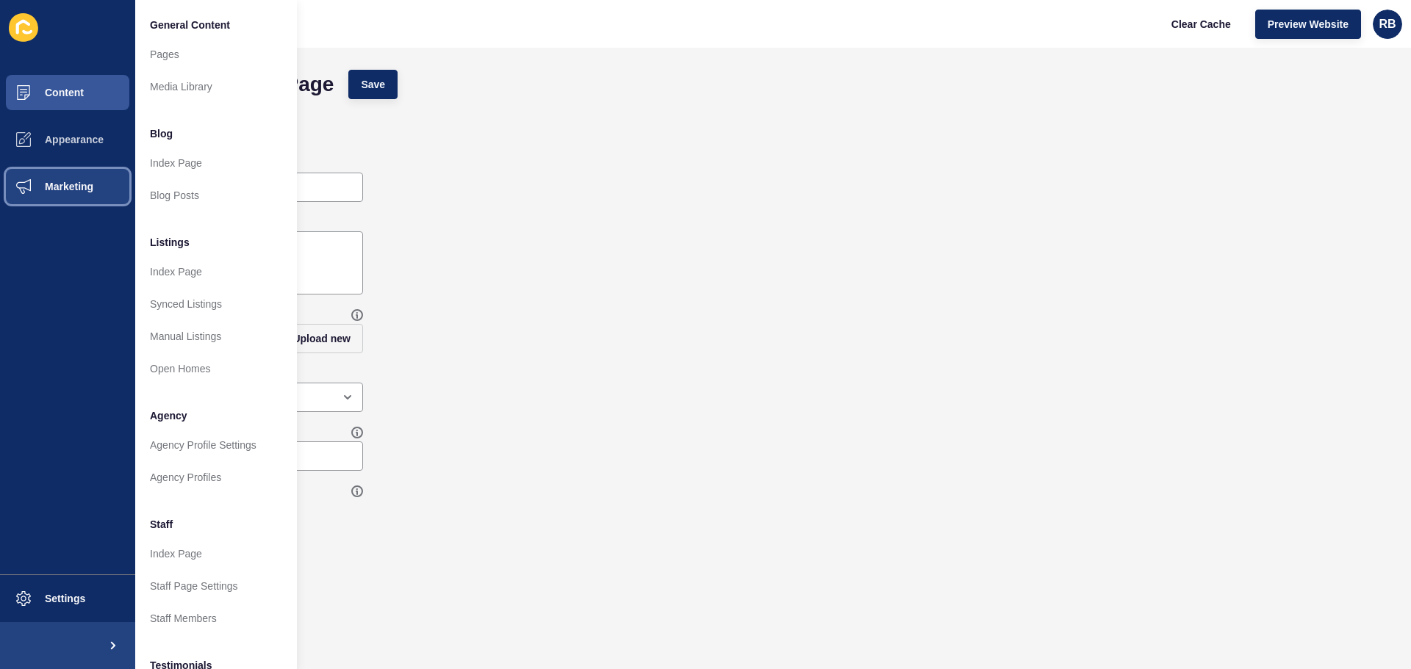
click at [71, 192] on span "Marketing" at bounding box center [46, 187] width 96 height 12
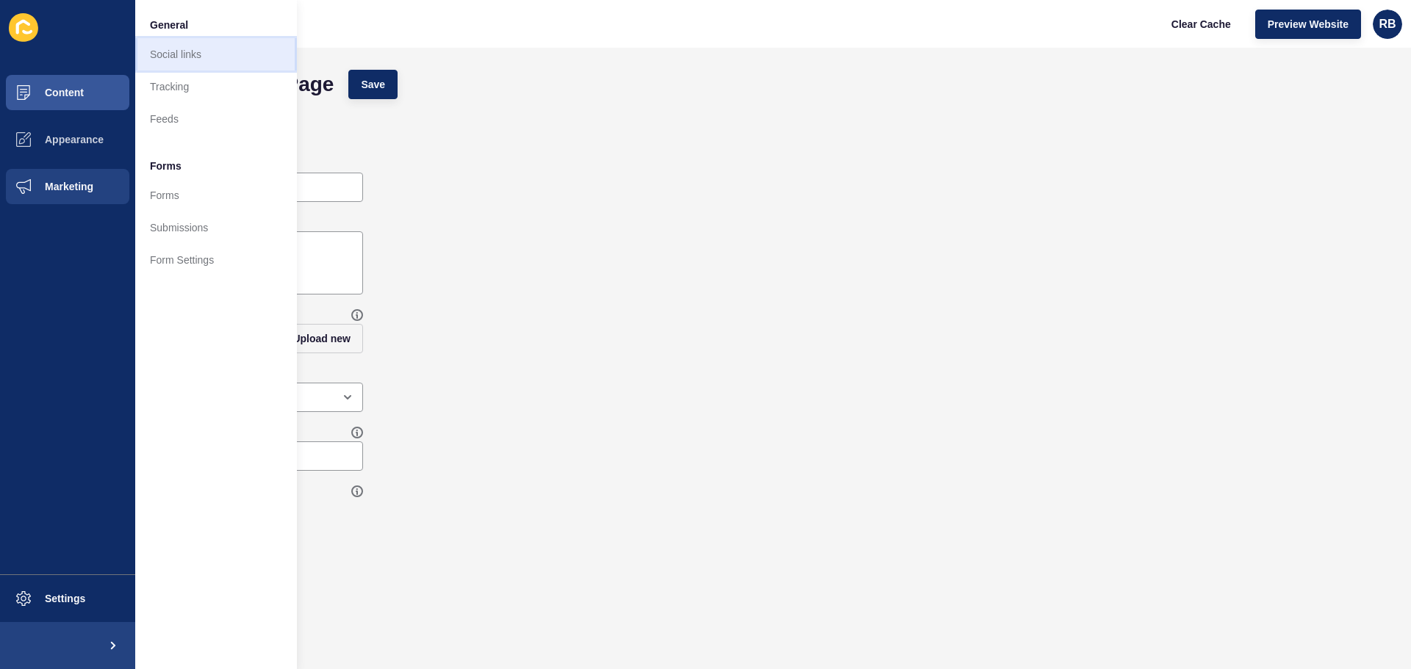
click at [167, 54] on link "Social links" at bounding box center [216, 54] width 162 height 32
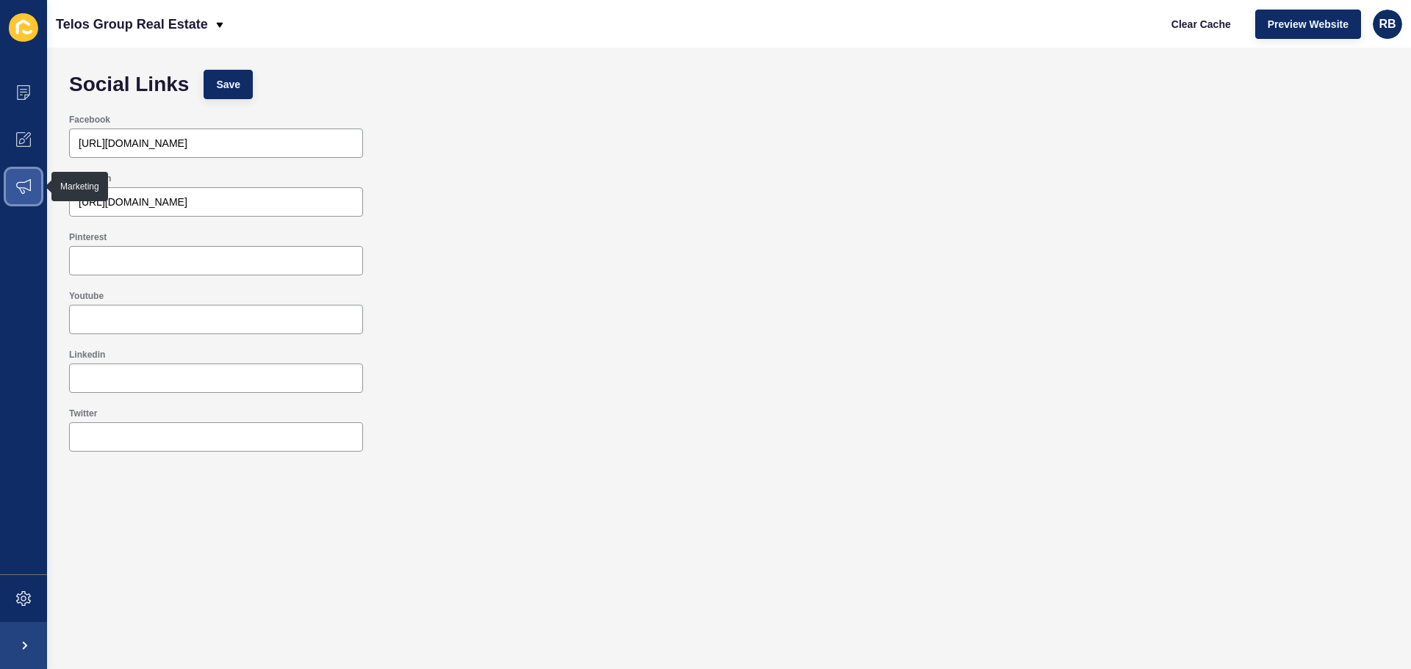
click at [26, 185] on icon at bounding box center [23, 186] width 15 height 15
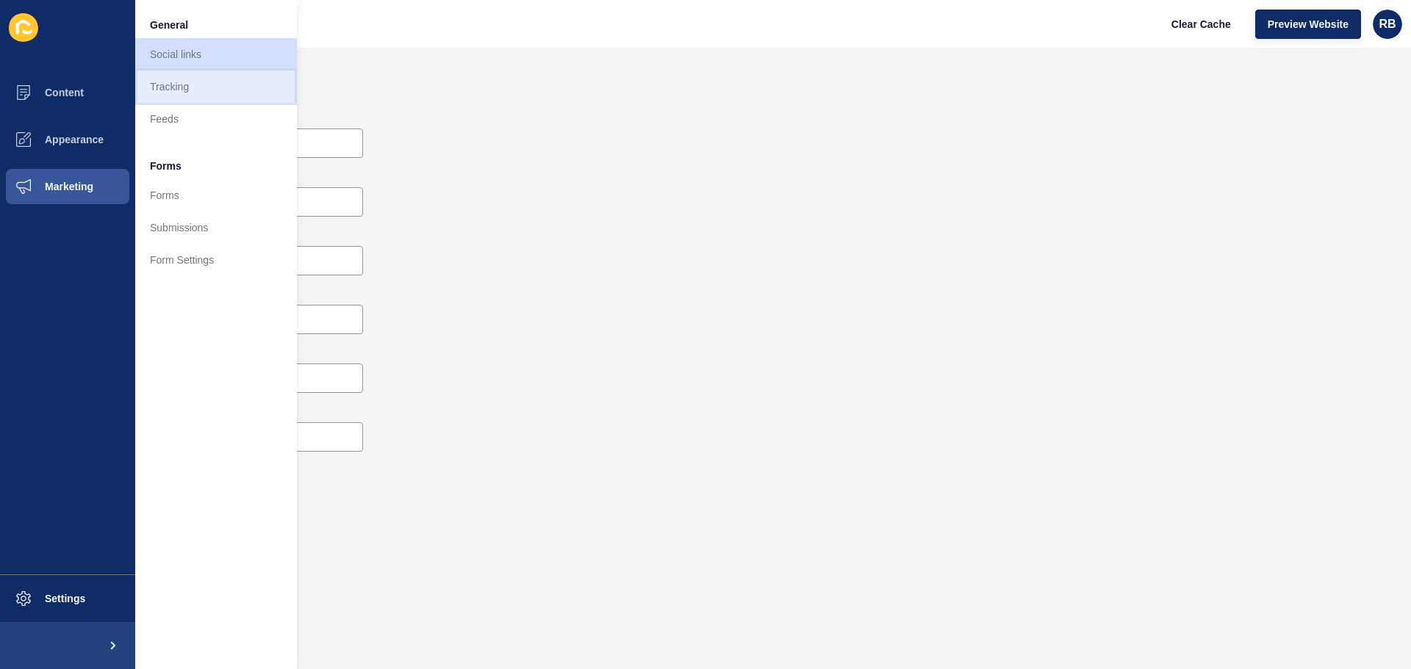
click at [182, 95] on link "Tracking" at bounding box center [216, 87] width 162 height 32
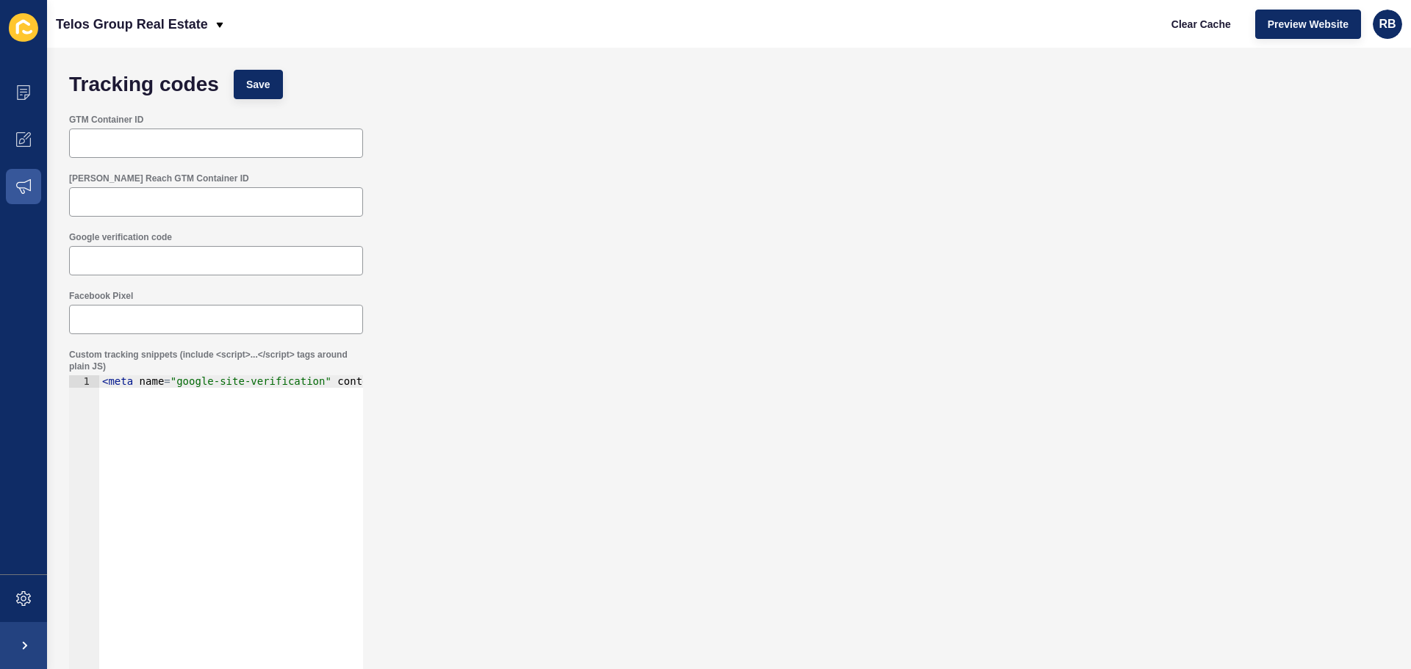
type textarea "<meta name="google-site-verification" content="JFKiUfEAVXd3fBcFg0rx95-iUhOqDfNr…"
drag, startPoint x: 114, startPoint y: 381, endPoint x: 320, endPoint y: 374, distance: 205.9
click at [320, 374] on div "Custom tracking snippets (include <script>...</script> tags around plain JS) <m…" at bounding box center [216, 509] width 297 height 323
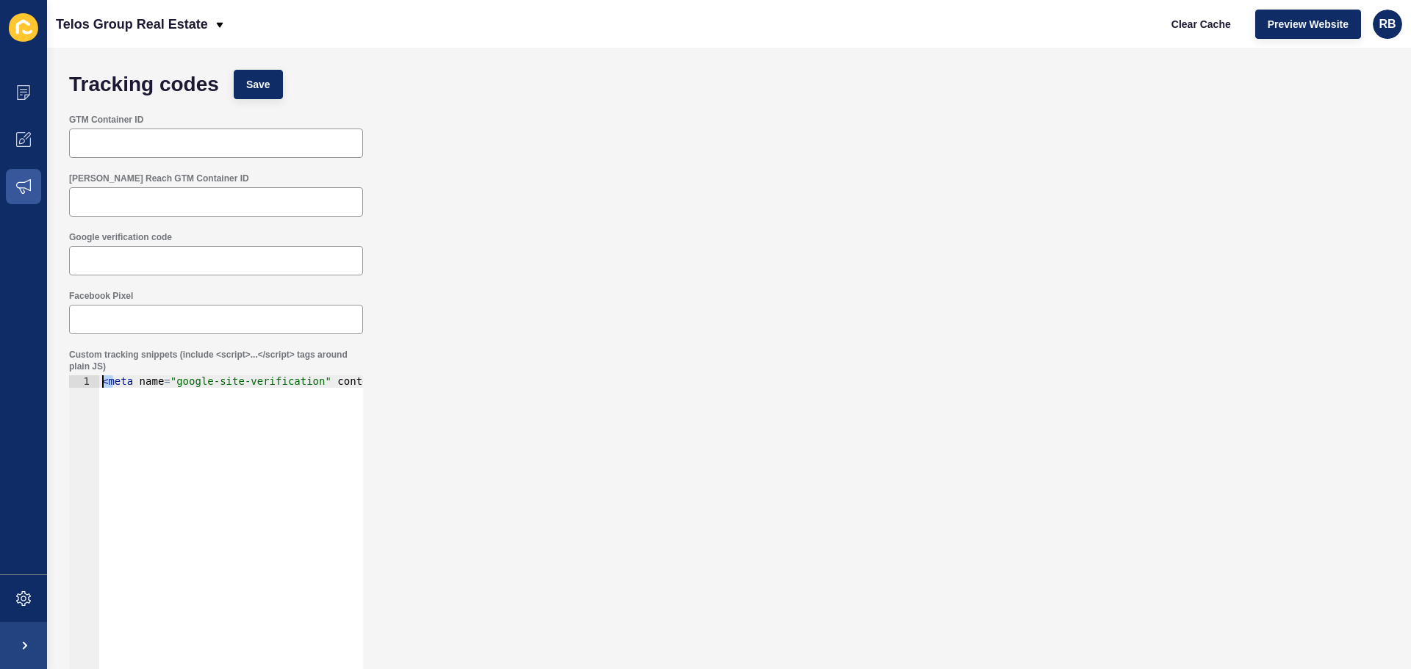
click at [320, 377] on div "< meta name = "google-site-verification" content = "JFKiUfEAVXd3fBcFg0rx95-iUhO…" at bounding box center [368, 530] width 538 height 308
click at [18, 179] on icon at bounding box center [23, 186] width 15 height 15
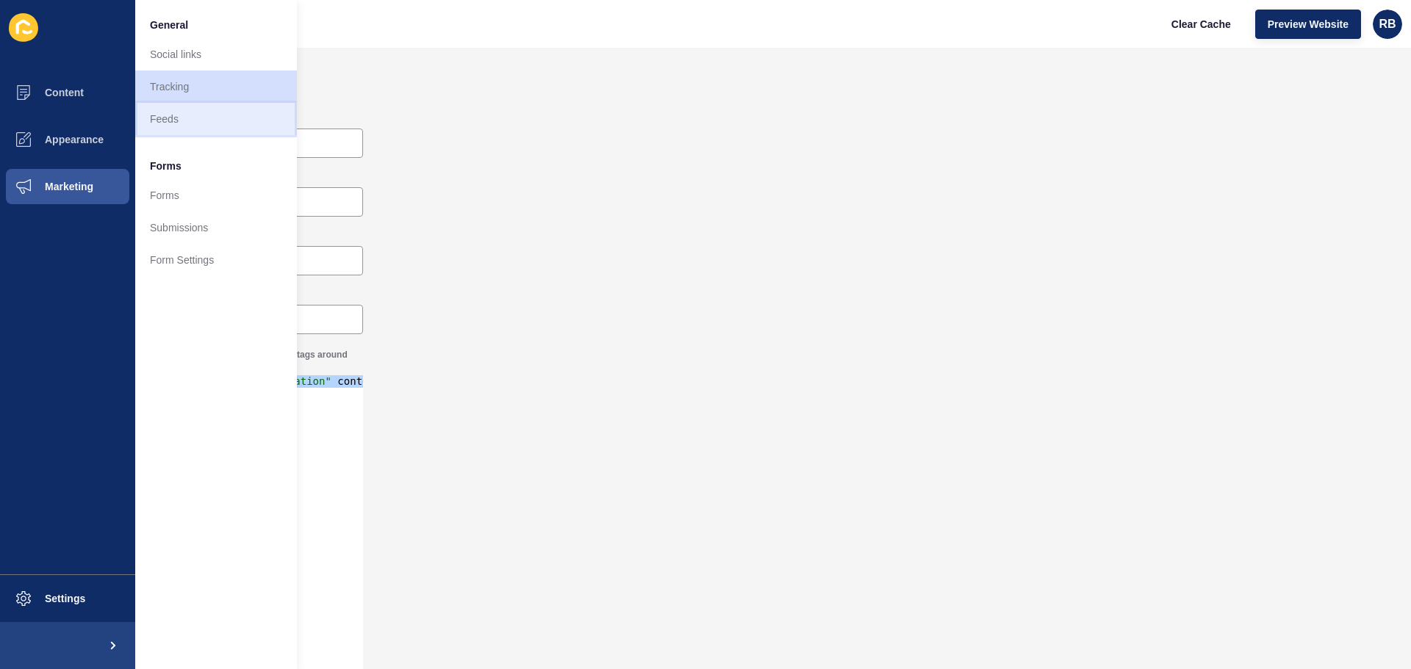
click at [178, 123] on link "Feeds" at bounding box center [216, 119] width 162 height 32
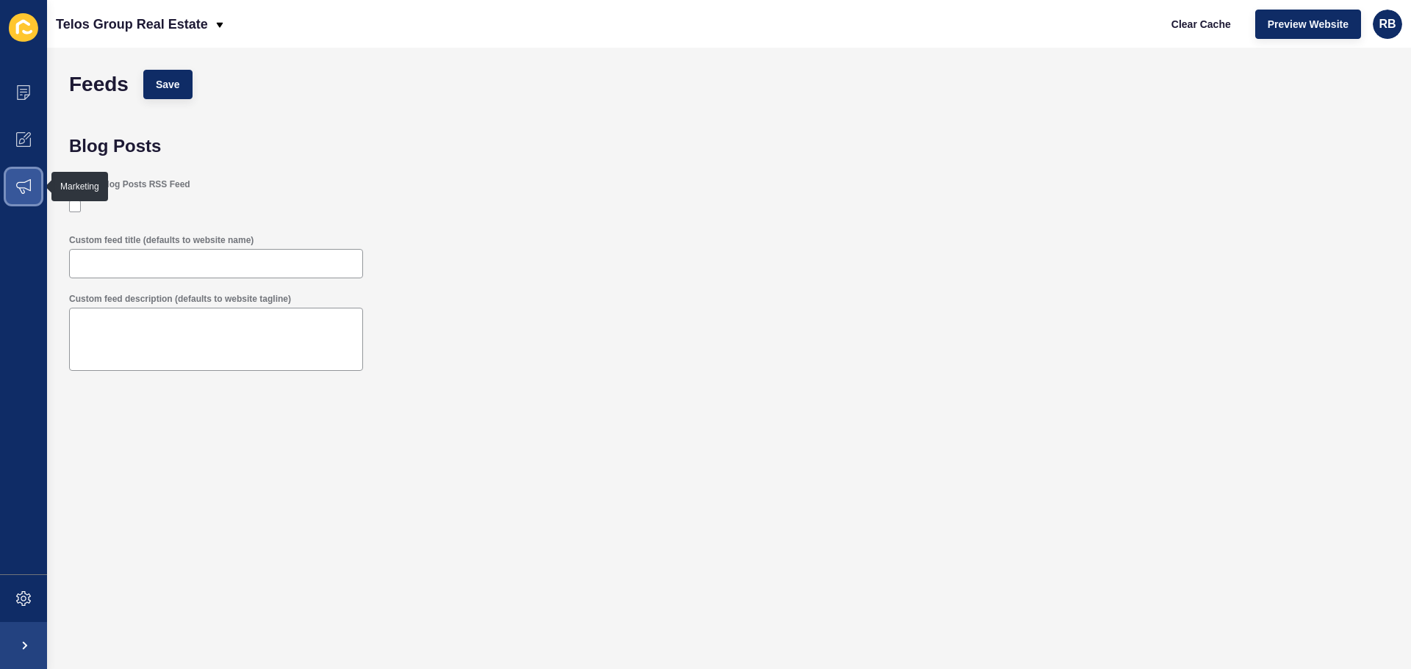
click at [21, 170] on span at bounding box center [23, 186] width 47 height 47
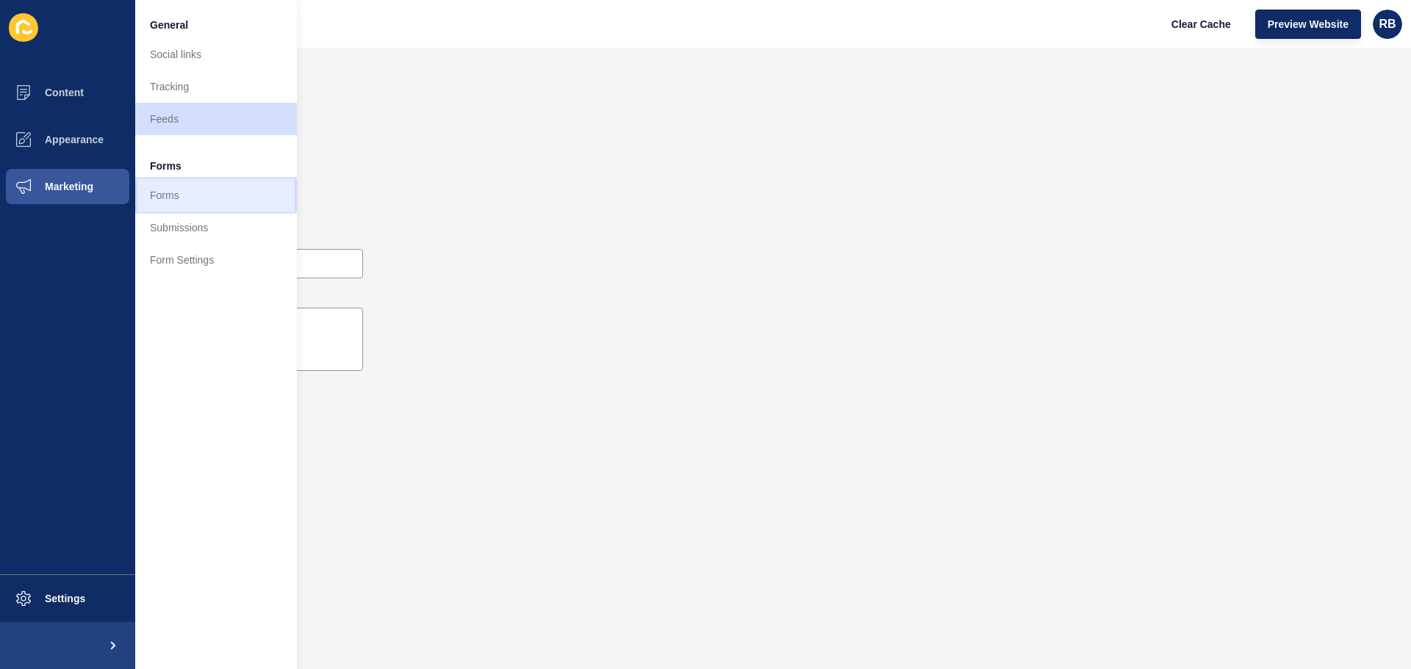
click at [187, 189] on link "Forms" at bounding box center [216, 195] width 162 height 32
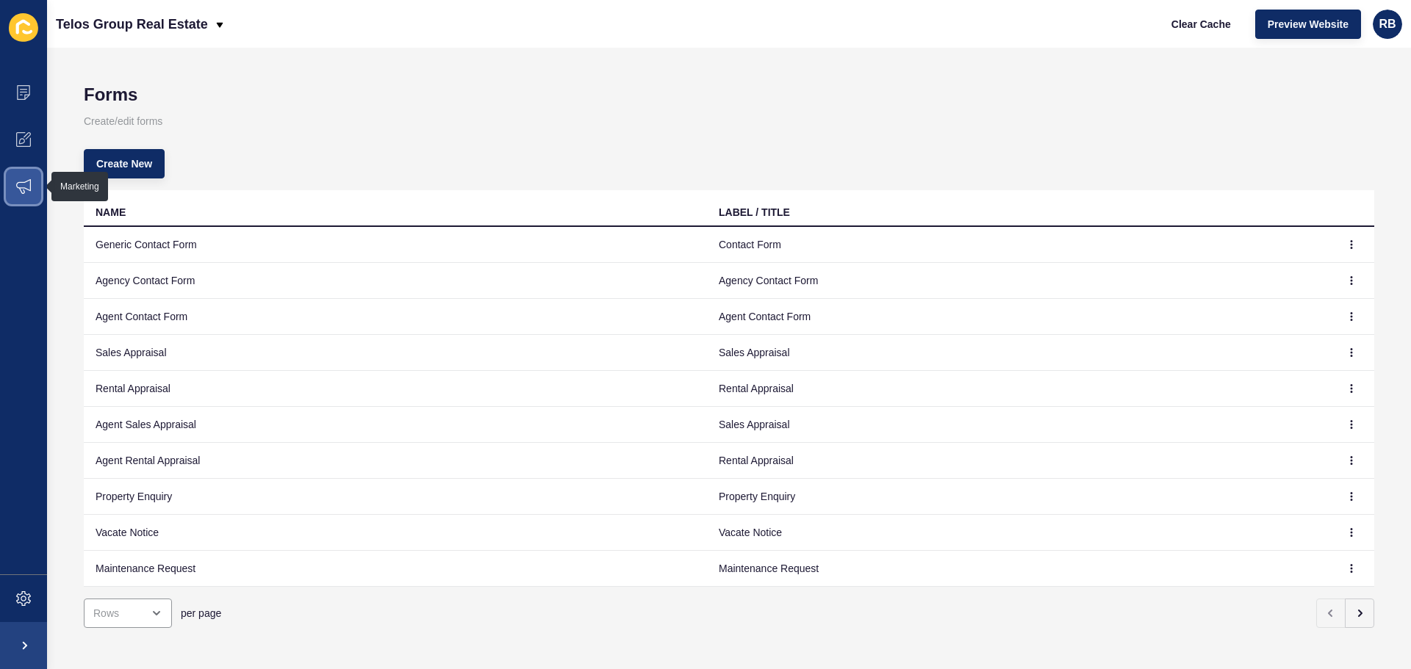
click at [20, 194] on span at bounding box center [23, 186] width 47 height 47
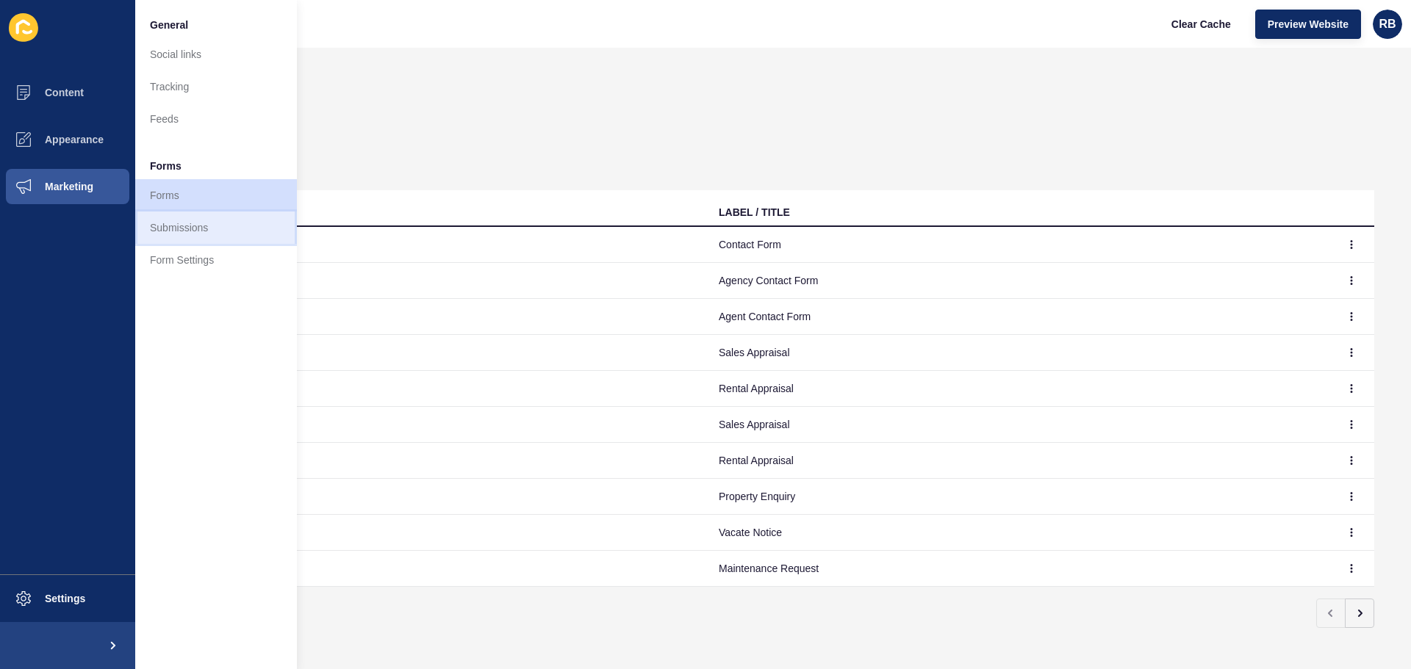
click at [178, 220] on link "Submissions" at bounding box center [216, 228] width 162 height 32
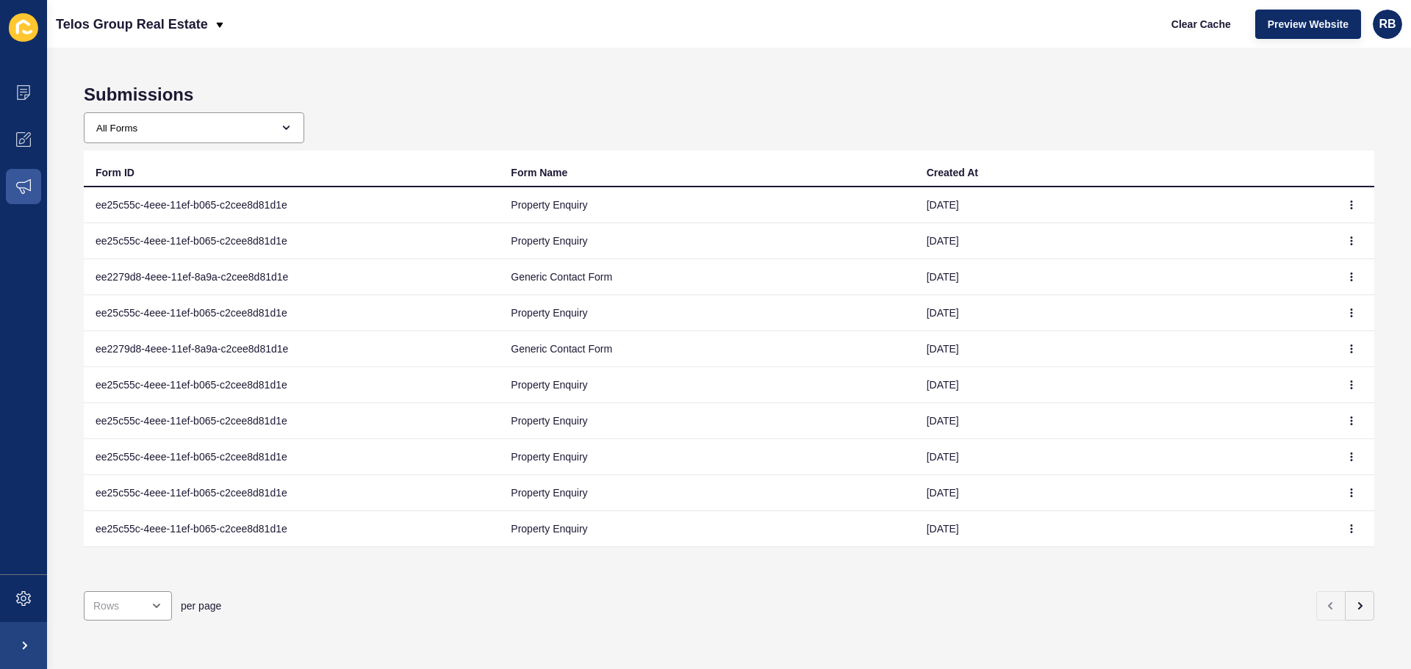
click at [205, 212] on td "ee25c55c-4eee-11ef-b065-c2cee8d81d1e" at bounding box center [291, 205] width 415 height 36
click at [1345, 198] on button "button" at bounding box center [1351, 205] width 22 height 21
click at [1275, 229] on link "View" at bounding box center [1300, 234] width 103 height 32
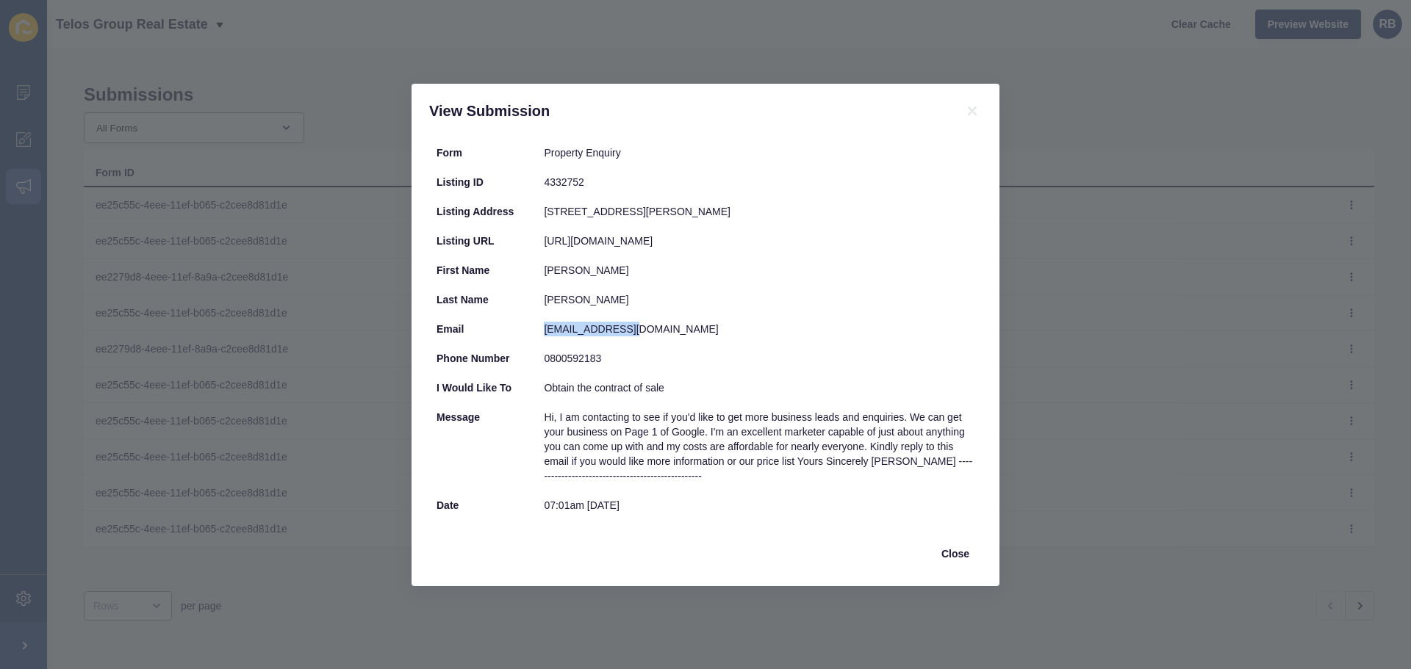
drag, startPoint x: 544, startPoint y: 328, endPoint x: 626, endPoint y: 331, distance: 82.4
click at [626, 331] on div "visionmediacraft@gmail.com" at bounding box center [759, 329] width 431 height 15
click at [941, 551] on span "Close" at bounding box center [955, 554] width 28 height 15
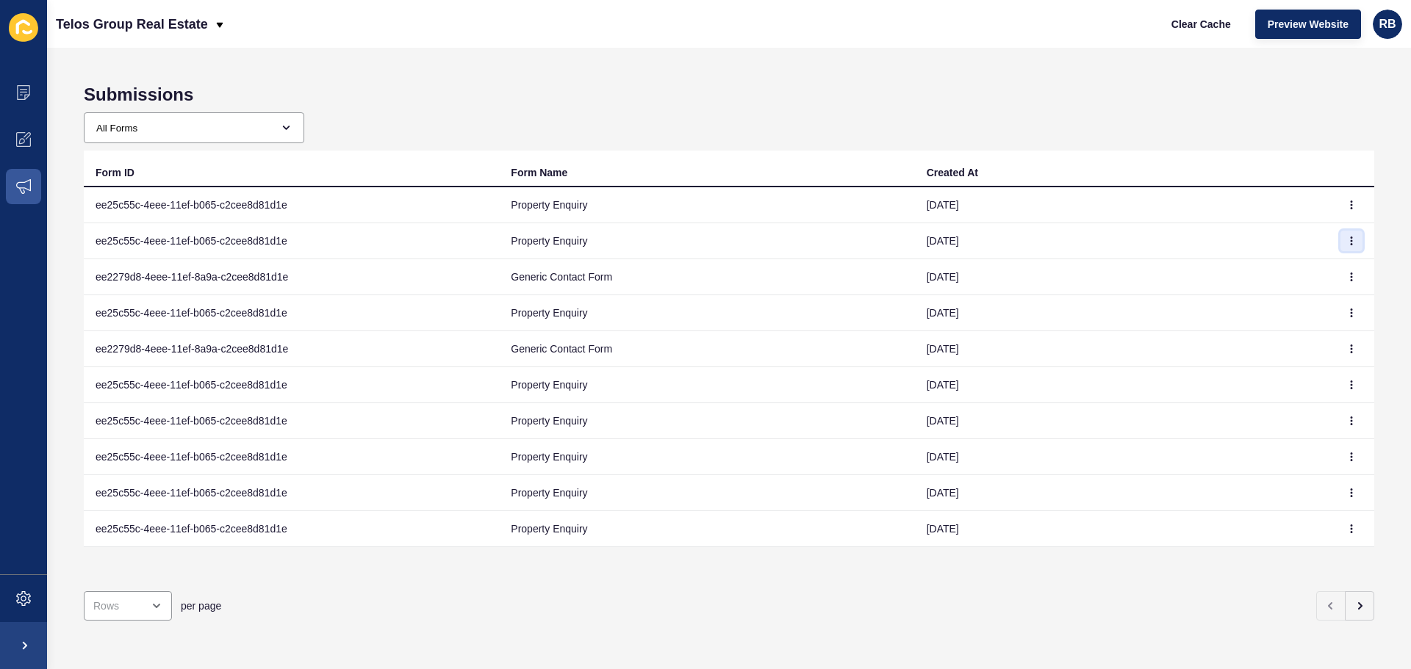
click at [1347, 237] on icon "button" at bounding box center [1351, 241] width 9 height 9
click at [1259, 268] on link "View" at bounding box center [1300, 270] width 103 height 32
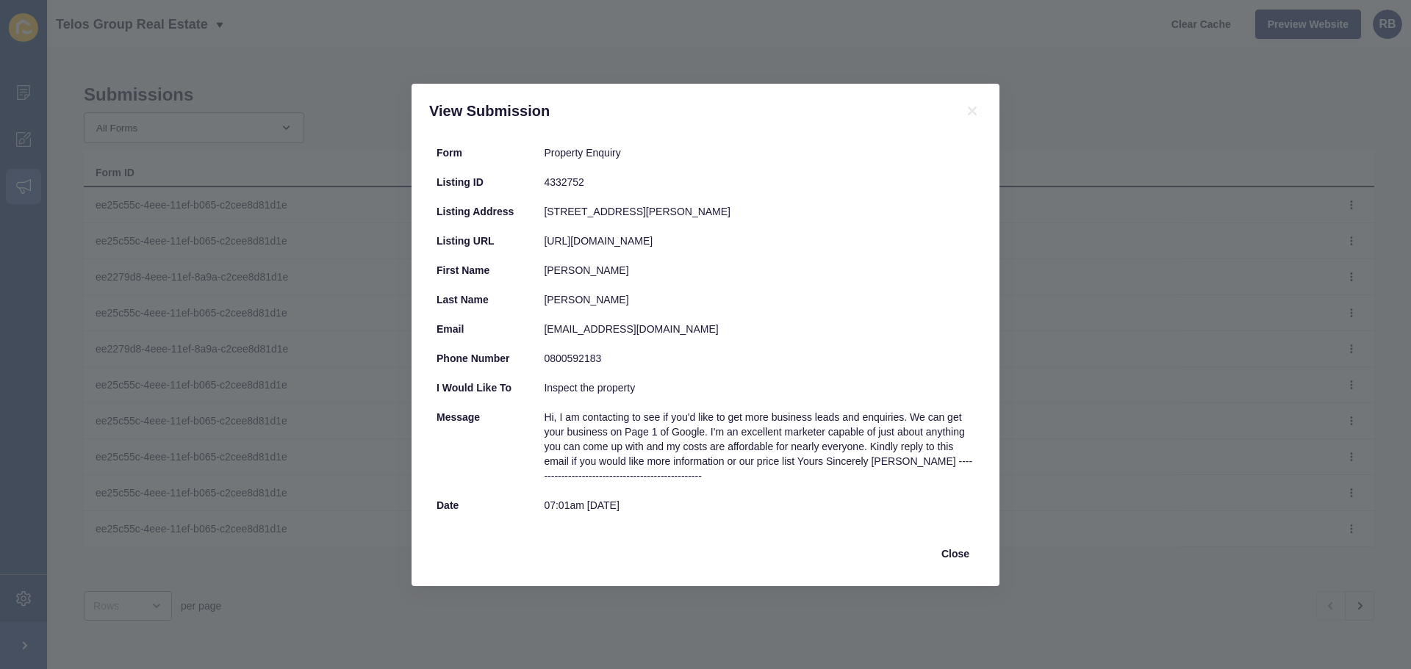
click at [1109, 321] on div "View Submission Form Property Enquiry Listing ID 4332752 Listing Address 16 Ken…" at bounding box center [705, 334] width 1411 height 669
click at [974, 105] on icon at bounding box center [972, 111] width 18 height 18
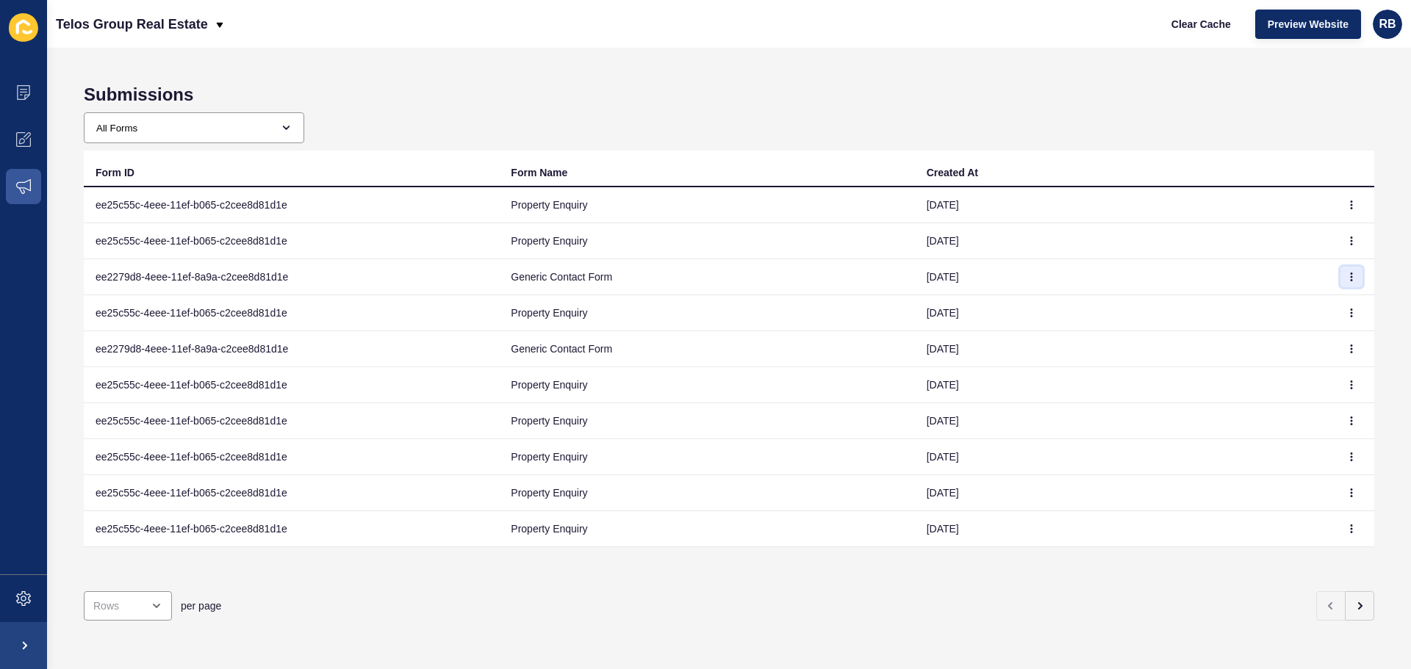
click at [1347, 280] on icon "button" at bounding box center [1351, 277] width 9 height 9
click at [1279, 305] on link "View" at bounding box center [1300, 306] width 103 height 32
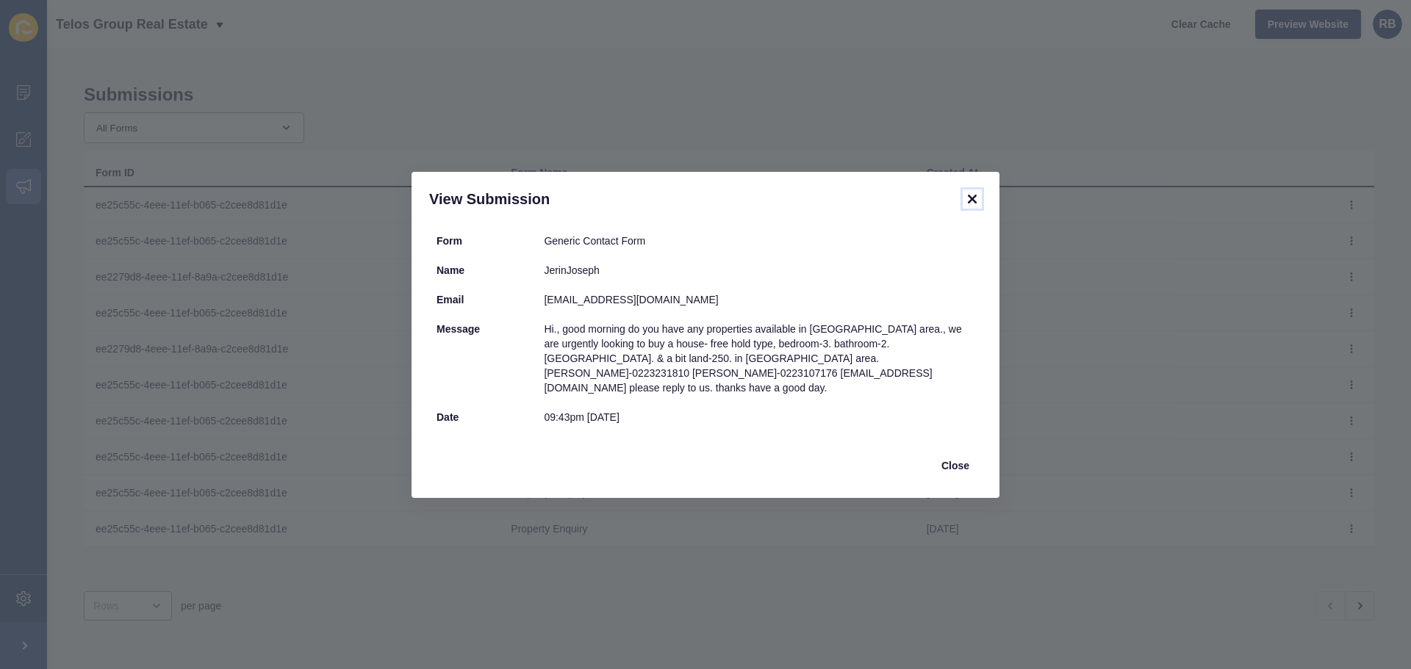
click at [971, 204] on icon at bounding box center [972, 199] width 18 height 18
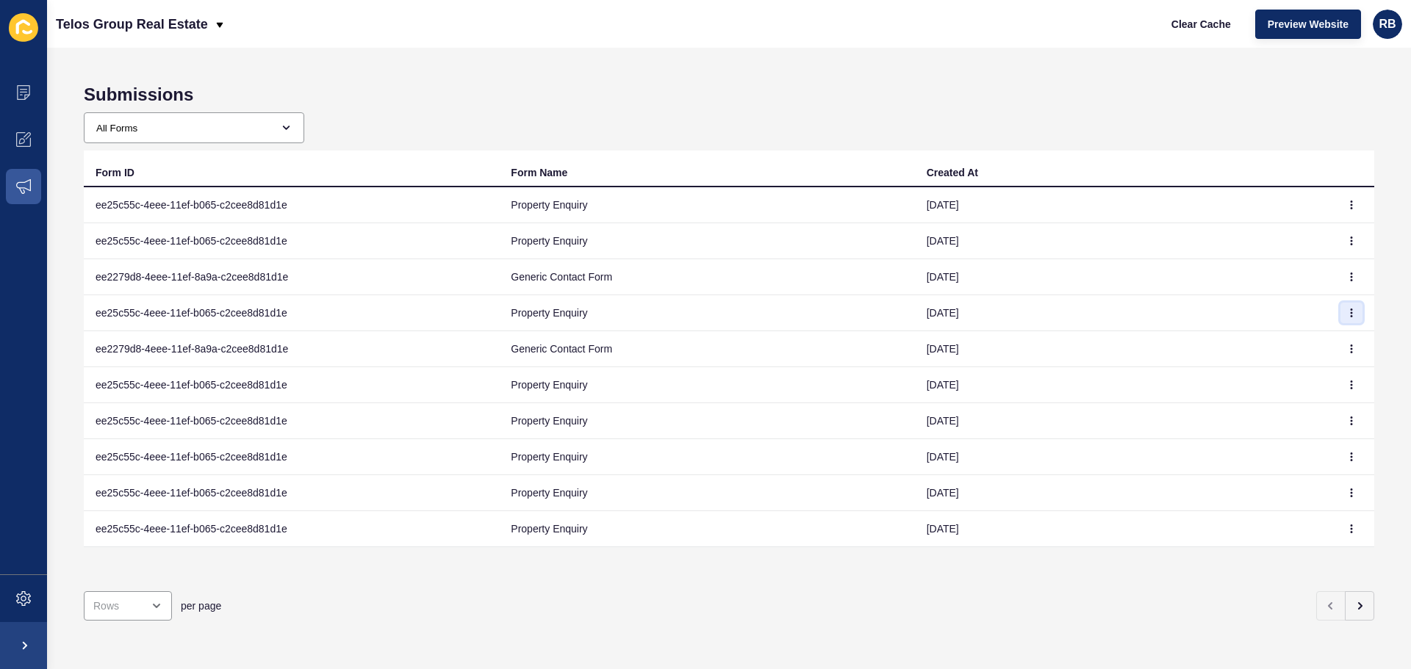
click at [1340, 315] on button "button" at bounding box center [1351, 313] width 22 height 21
click at [1258, 343] on link "View" at bounding box center [1300, 342] width 103 height 32
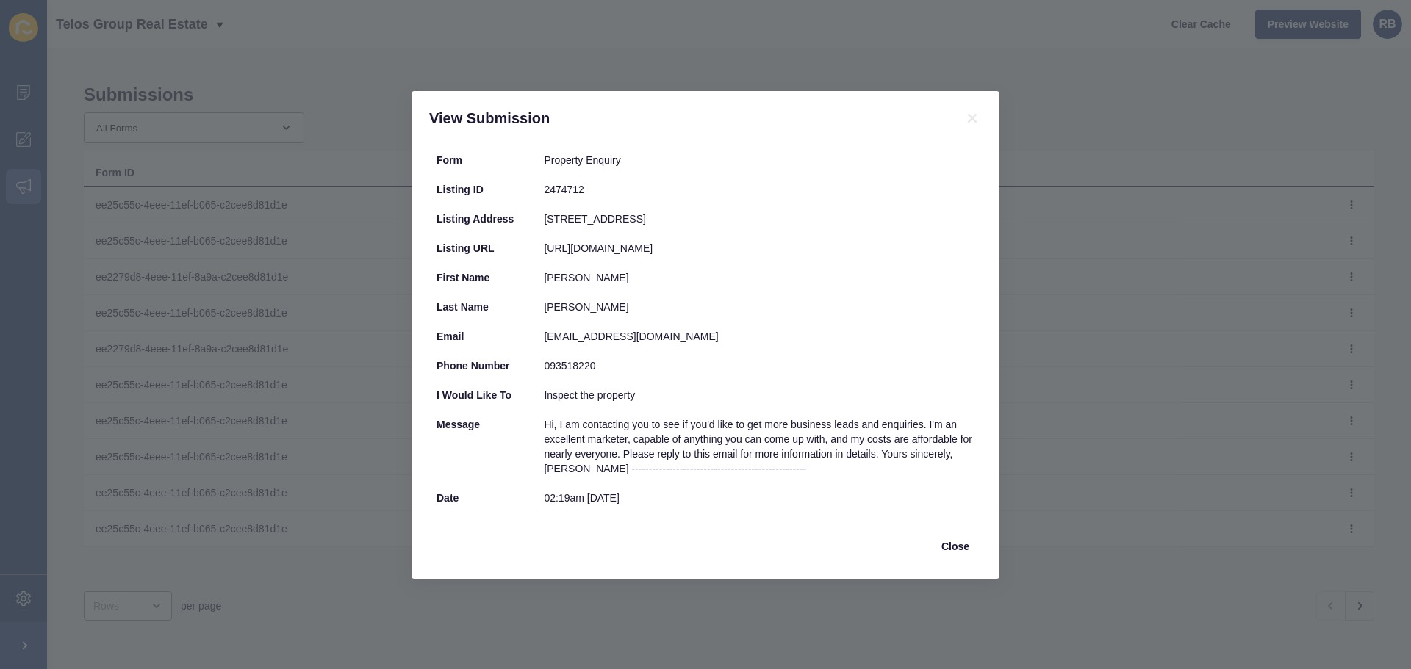
click at [556, 331] on div "digitalknz@gmail.com" at bounding box center [759, 336] width 431 height 15
click at [1046, 265] on div "View Submission Form Property Enquiry Listing ID 2474712 Listing Address 83 Pan…" at bounding box center [705, 334] width 1411 height 669
click at [968, 123] on icon at bounding box center [972, 118] width 18 height 18
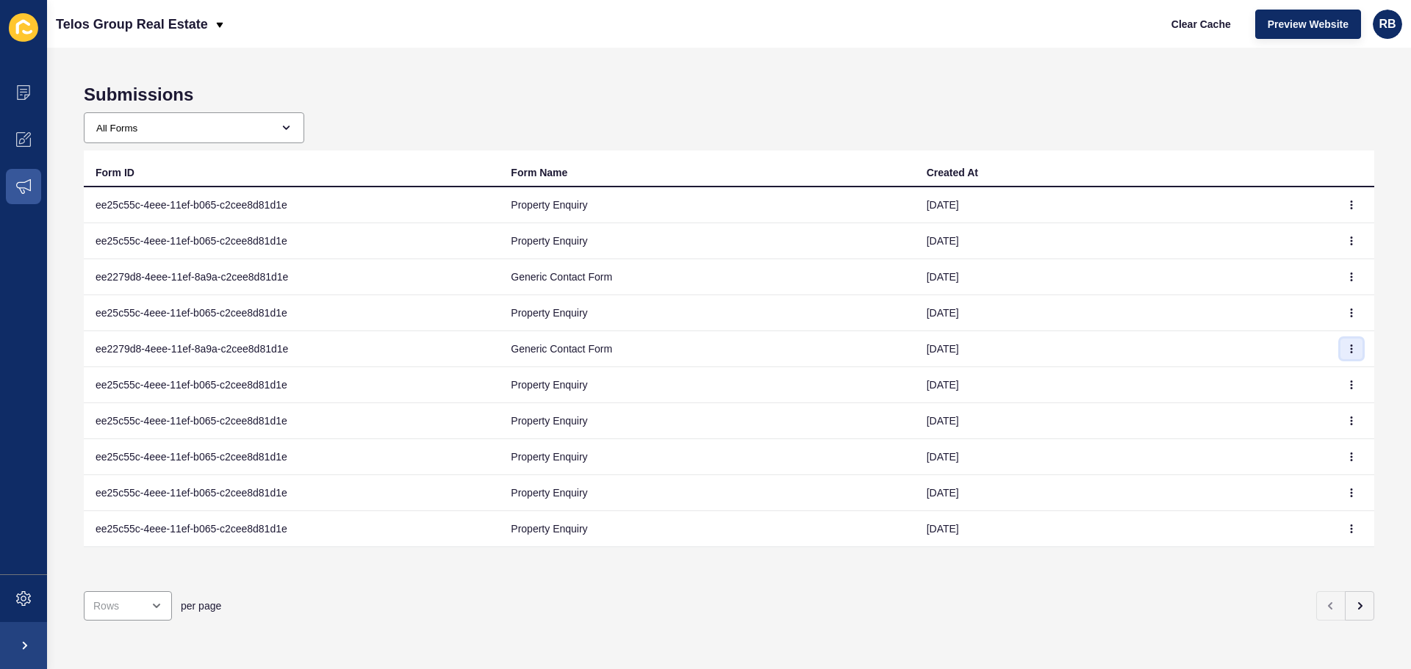
click at [1340, 352] on button "button" at bounding box center [1351, 349] width 22 height 21
click at [1259, 376] on link "View" at bounding box center [1300, 378] width 103 height 32
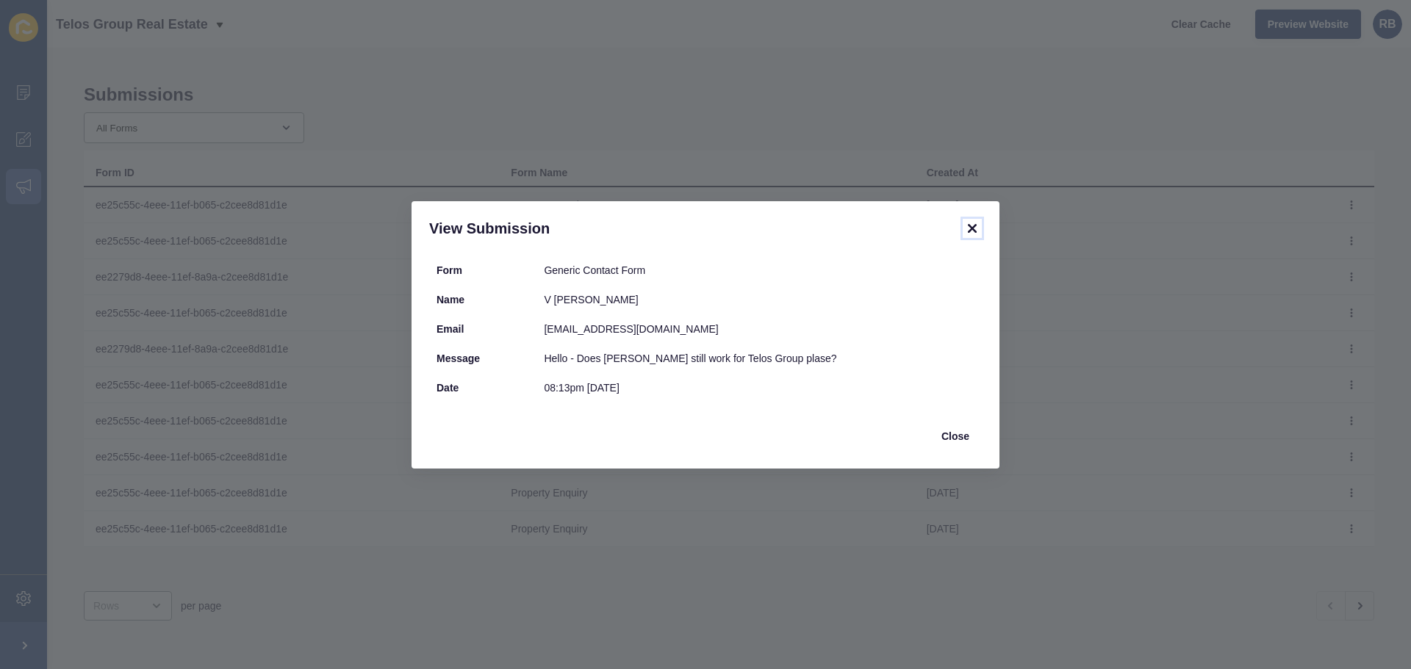
click at [974, 229] on icon at bounding box center [972, 228] width 9 height 9
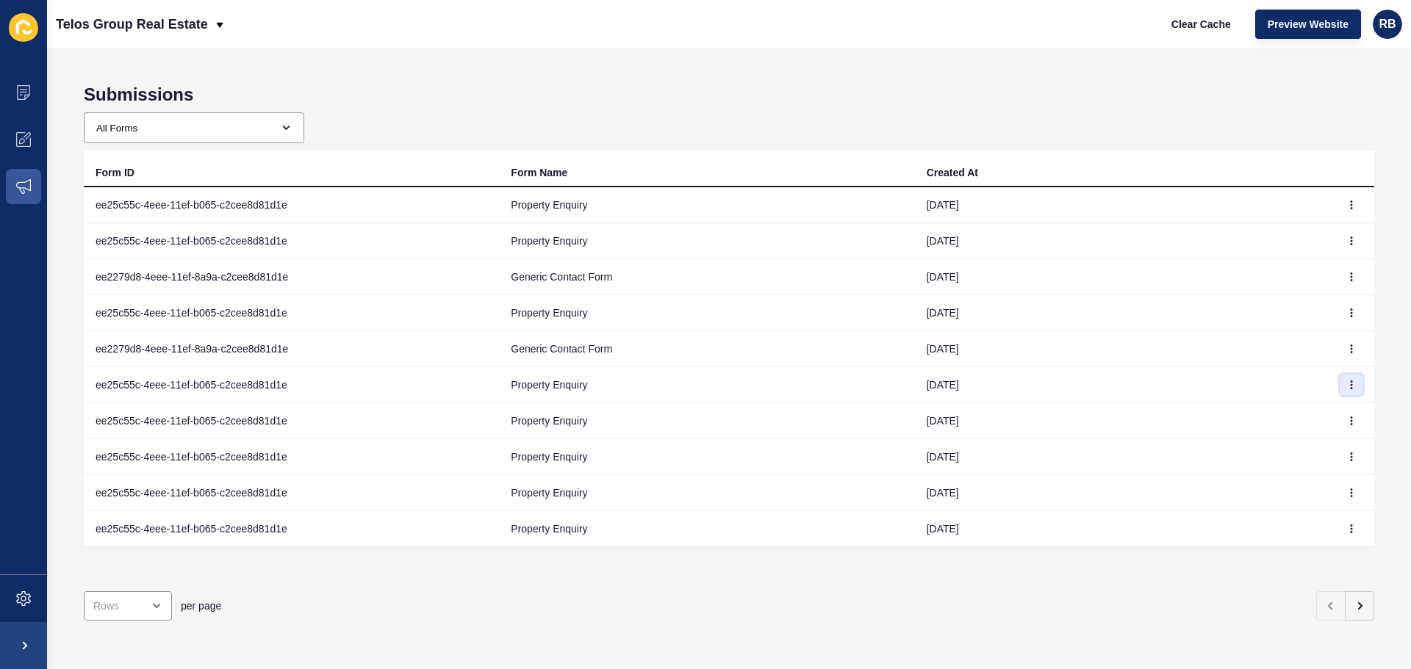
click at [1347, 387] on icon "button" at bounding box center [1351, 385] width 9 height 9
click at [1274, 410] on link "View" at bounding box center [1300, 414] width 103 height 32
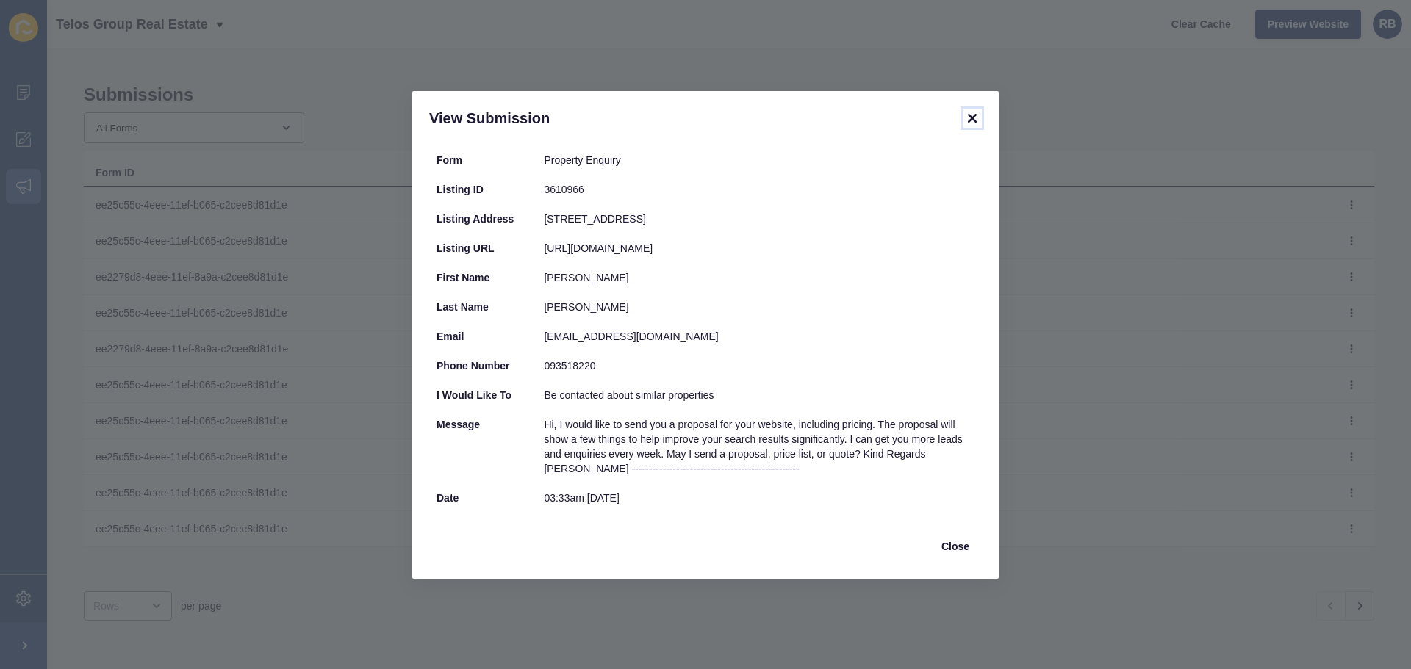
click at [971, 115] on icon at bounding box center [972, 118] width 18 height 18
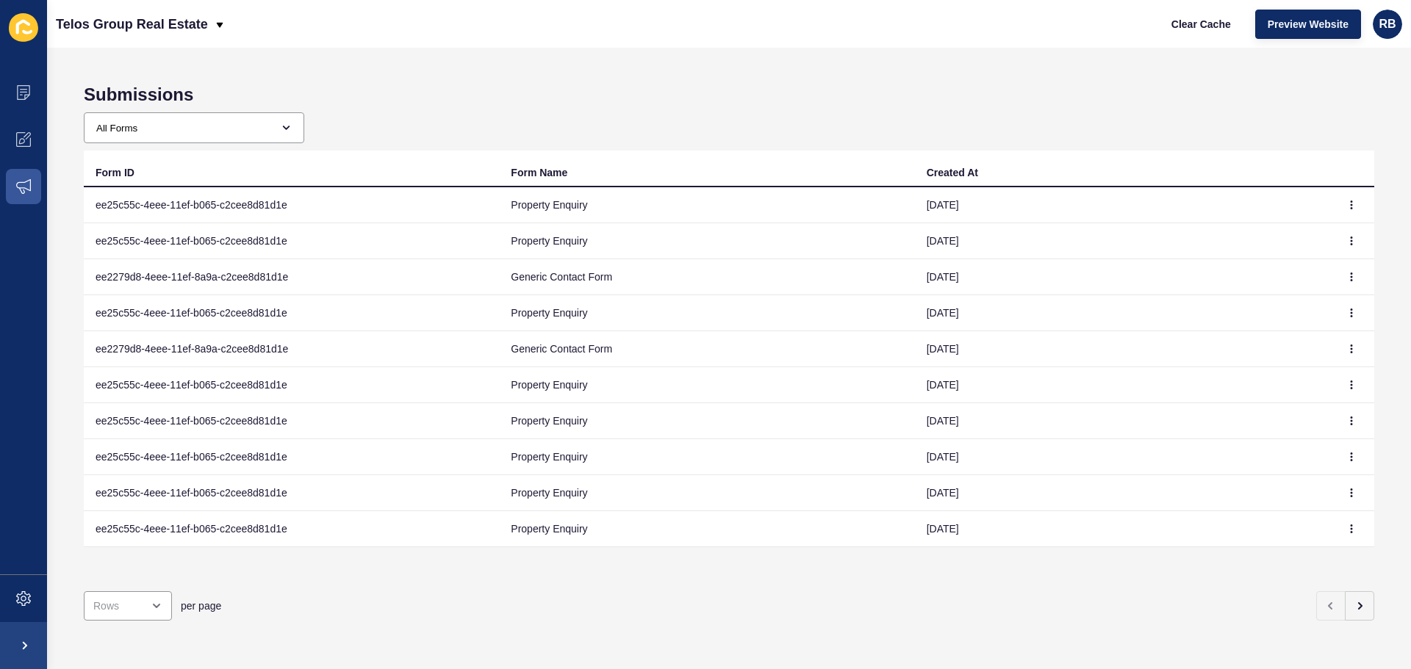
click at [1330, 528] on td at bounding box center [1352, 529] width 44 height 36
click at [1340, 528] on button "button" at bounding box center [1351, 529] width 22 height 21
click at [1293, 553] on link "View" at bounding box center [1300, 558] width 103 height 32
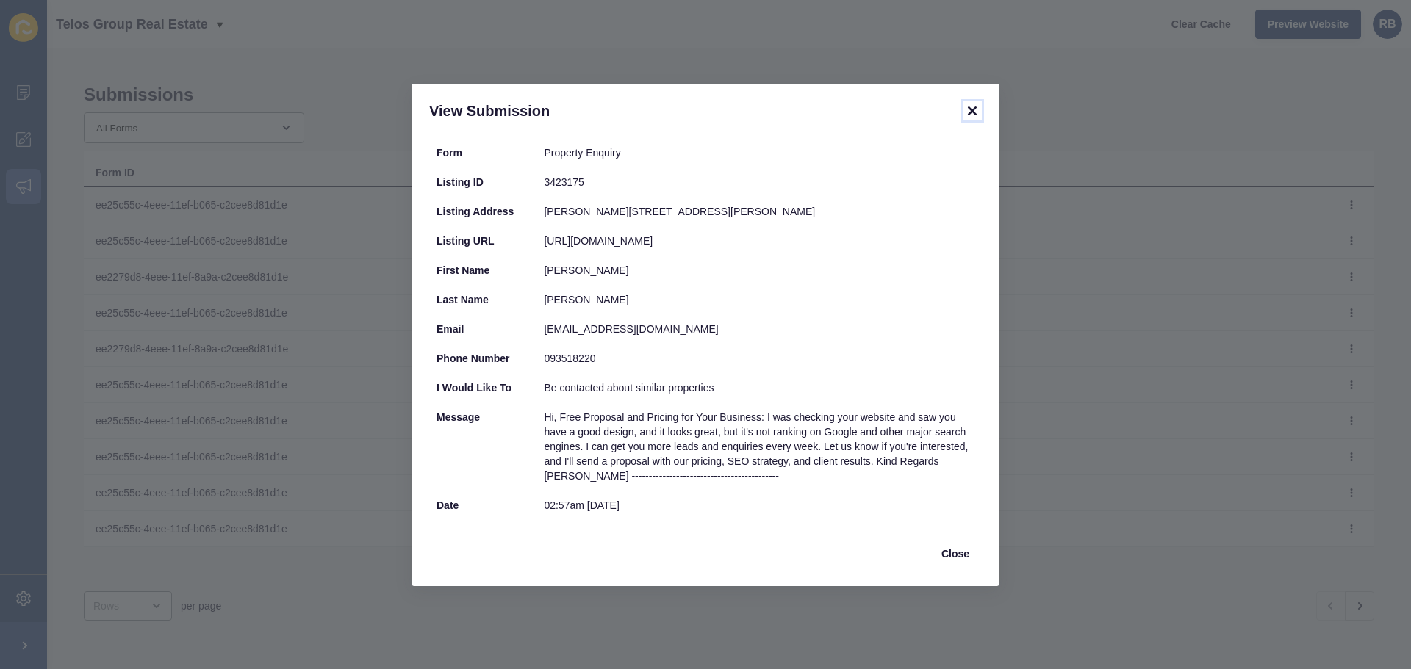
click at [967, 112] on icon at bounding box center [972, 111] width 18 height 18
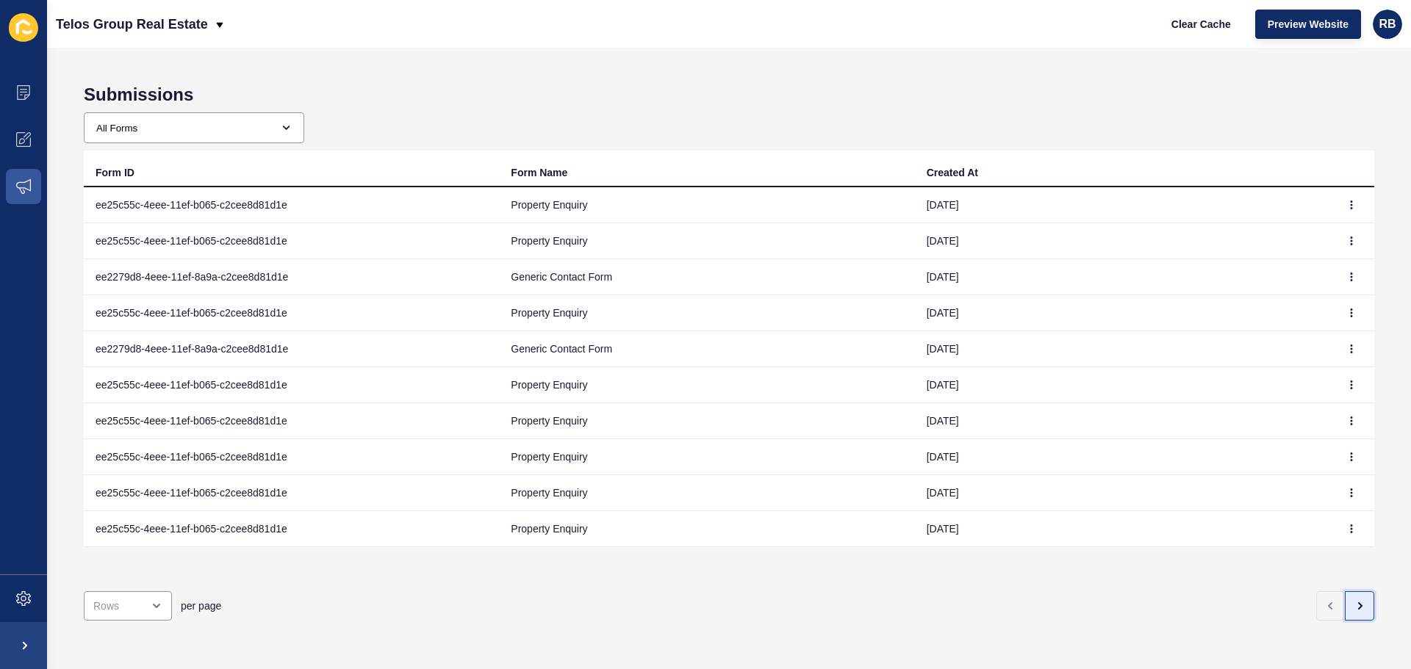
click at [1354, 600] on icon "button" at bounding box center [1360, 606] width 12 height 12
click at [1330, 534] on td at bounding box center [1352, 529] width 44 height 36
click at [1340, 534] on button "button" at bounding box center [1351, 529] width 22 height 21
click at [1280, 553] on link "View" at bounding box center [1300, 558] width 103 height 32
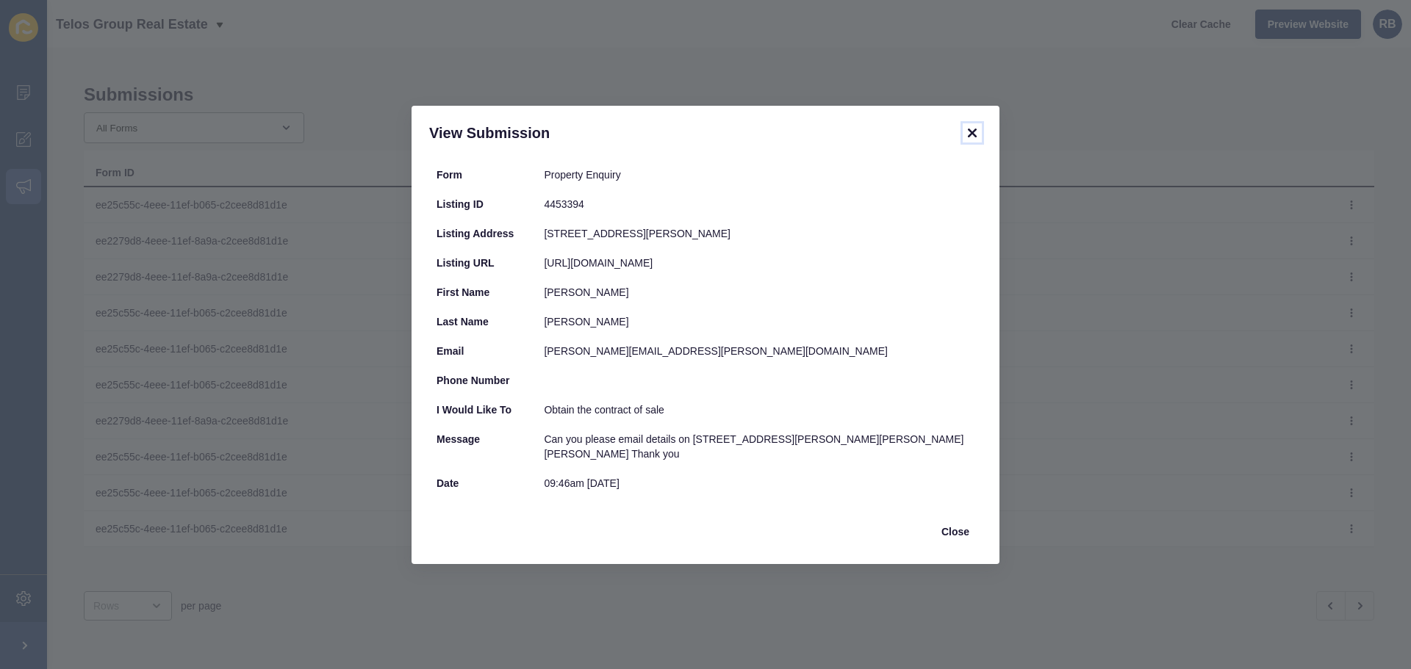
click at [969, 134] on icon at bounding box center [972, 133] width 18 height 18
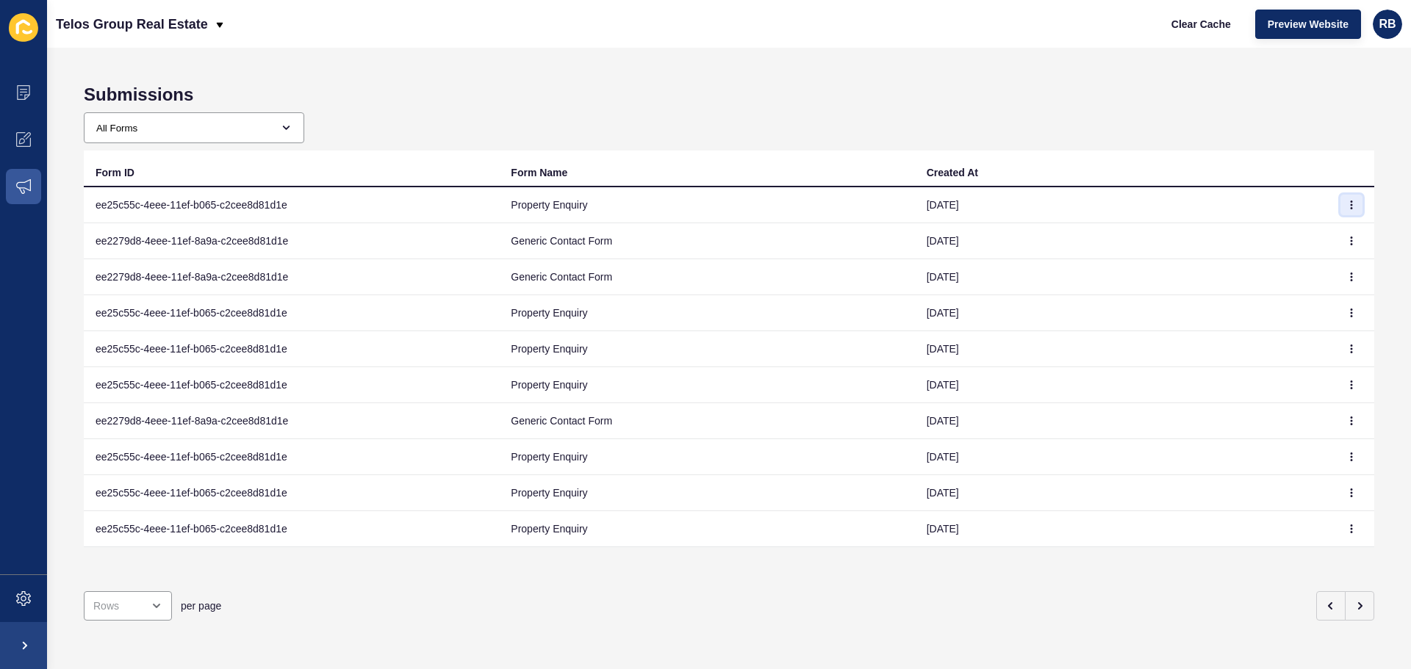
click at [1340, 201] on button "button" at bounding box center [1351, 205] width 22 height 21
click at [1274, 231] on link "View" at bounding box center [1300, 234] width 103 height 32
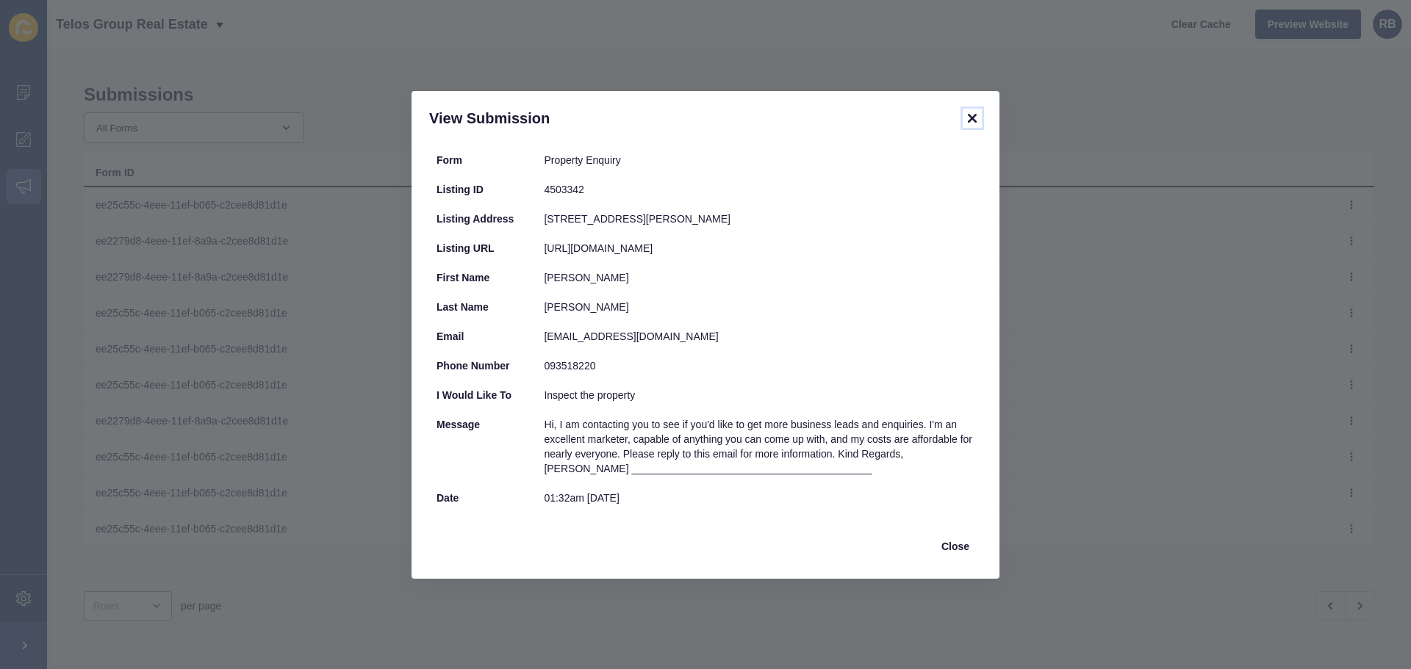
click at [978, 115] on icon at bounding box center [972, 118] width 18 height 18
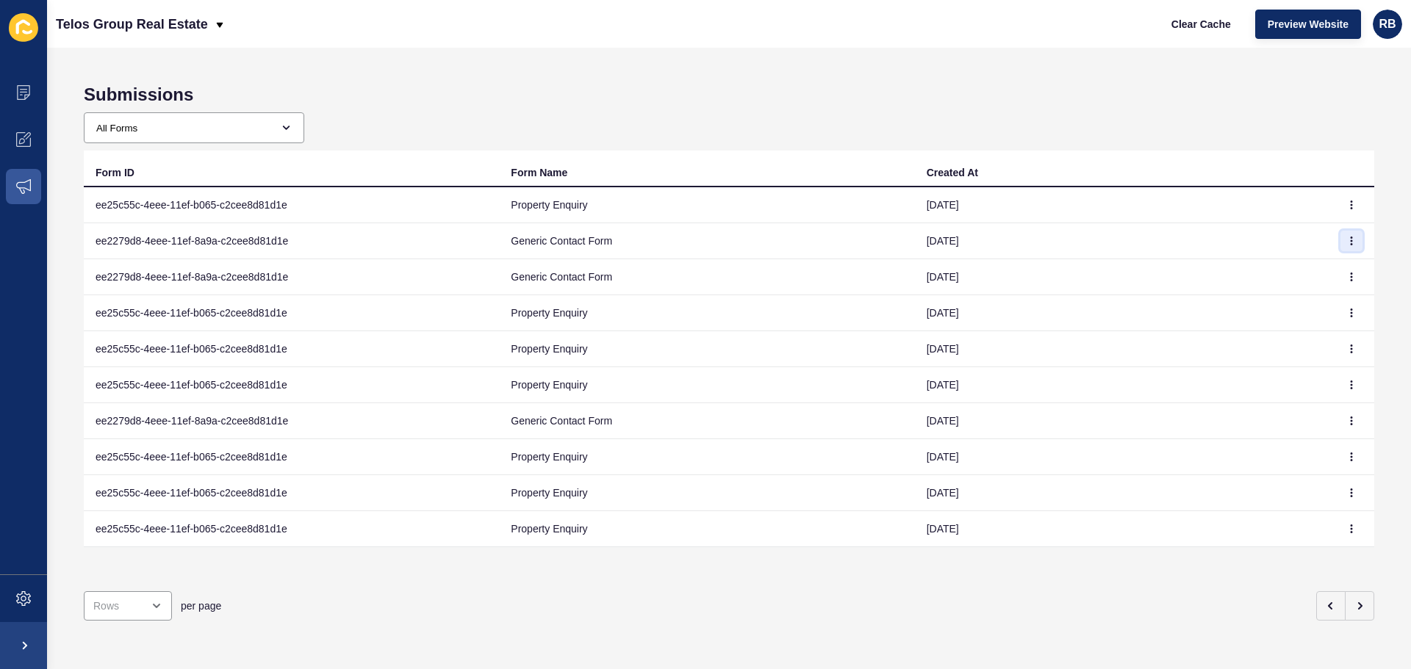
click at [1347, 241] on icon "button" at bounding box center [1351, 241] width 9 height 9
click at [1283, 275] on link "View" at bounding box center [1300, 270] width 103 height 32
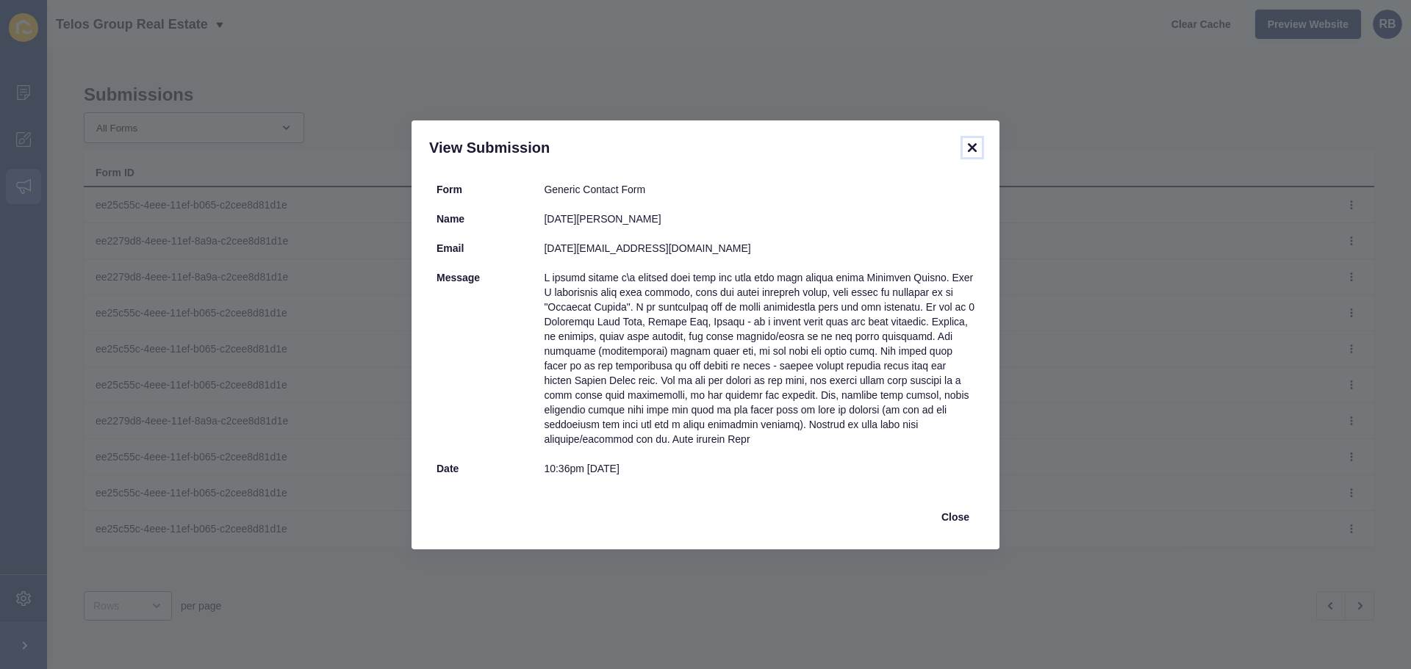
click at [969, 143] on icon at bounding box center [972, 147] width 9 height 9
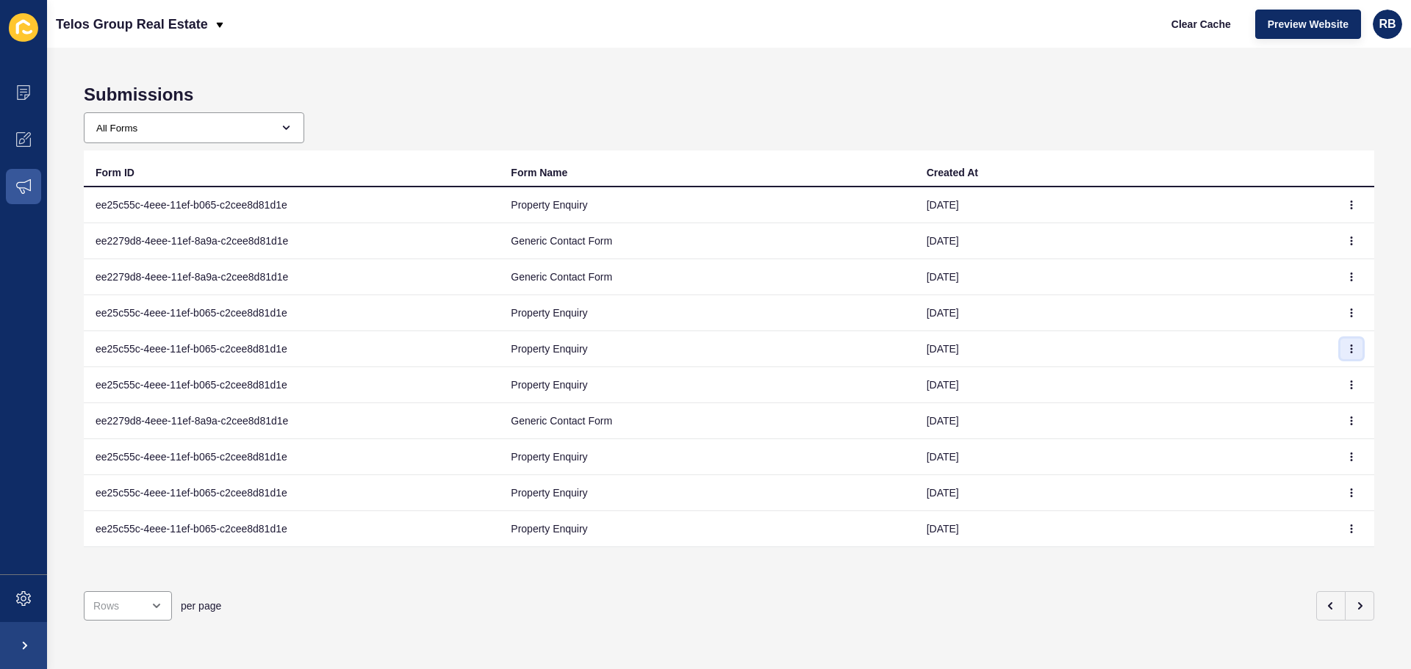
click at [1340, 343] on button "button" at bounding box center [1351, 349] width 22 height 21
click at [1279, 383] on link "View" at bounding box center [1300, 378] width 103 height 32
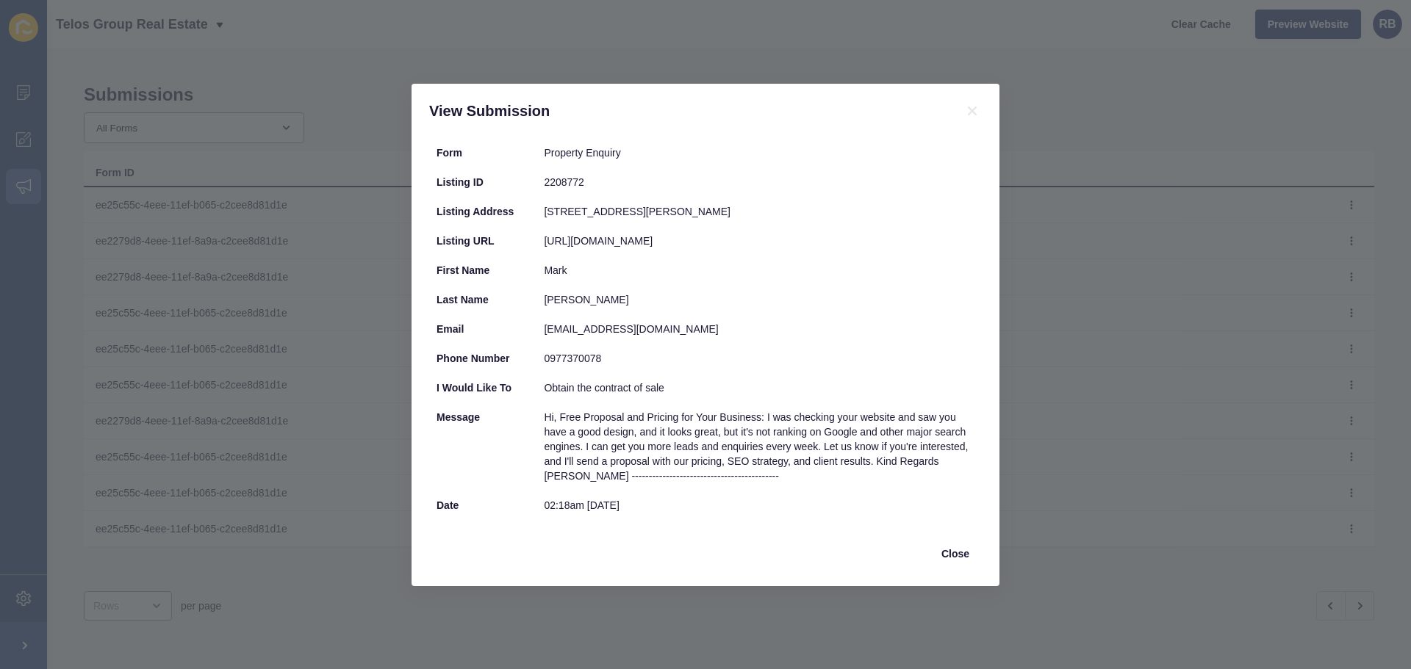
click at [592, 331] on div "creativevaluemedia@gmail.com" at bounding box center [759, 329] width 431 height 15
drag, startPoint x: 592, startPoint y: 331, endPoint x: 568, endPoint y: 326, distance: 24.1
click at [568, 326] on div "creativevaluemedia@gmail.com" at bounding box center [759, 329] width 431 height 15
click at [971, 113] on icon at bounding box center [972, 111] width 18 height 18
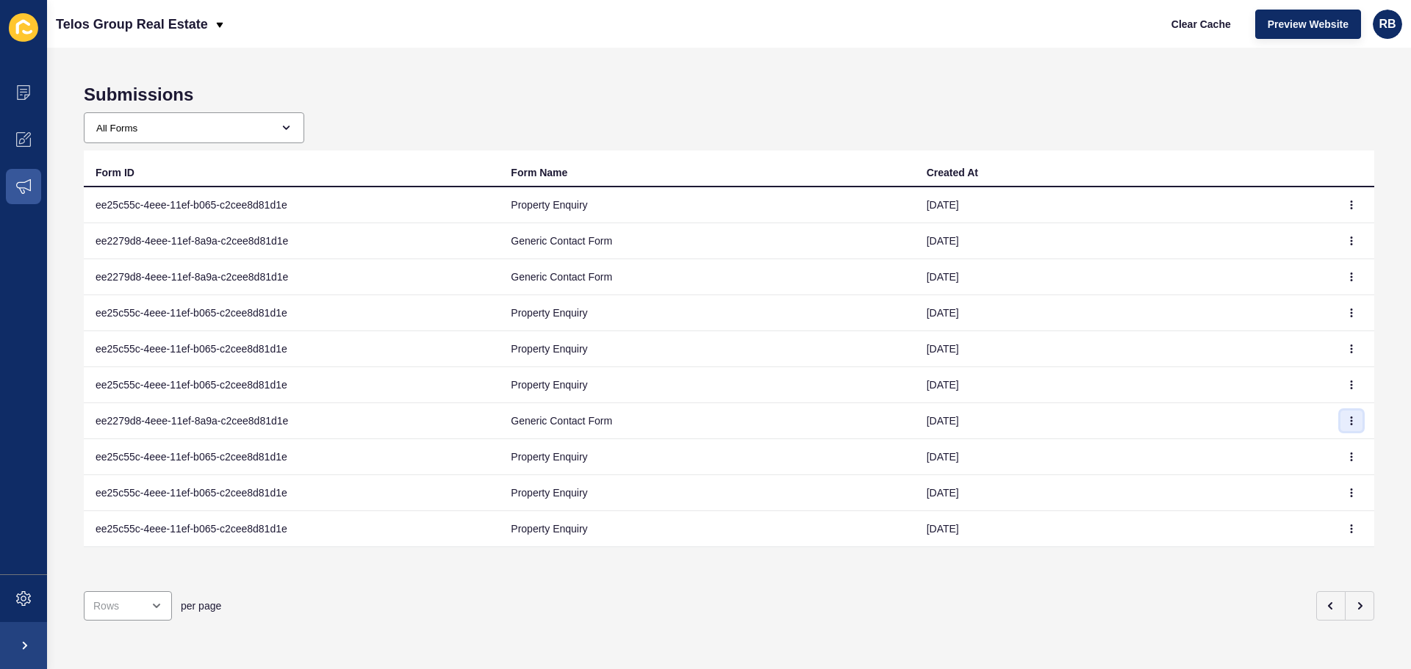
click at [1340, 428] on button "button" at bounding box center [1351, 421] width 22 height 21
click at [1274, 449] on link "View" at bounding box center [1300, 450] width 103 height 32
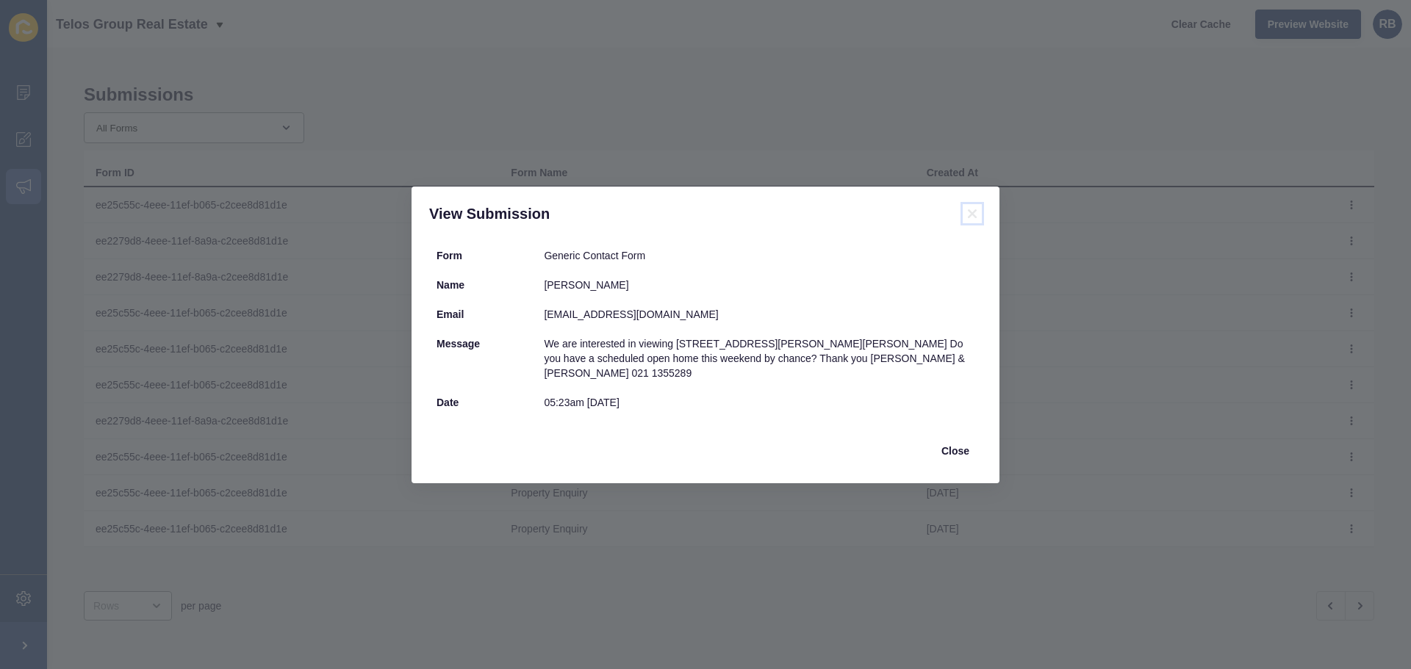
drag, startPoint x: 970, startPoint y: 219, endPoint x: 904, endPoint y: 254, distance: 75.0
click at [971, 219] on icon at bounding box center [972, 214] width 18 height 18
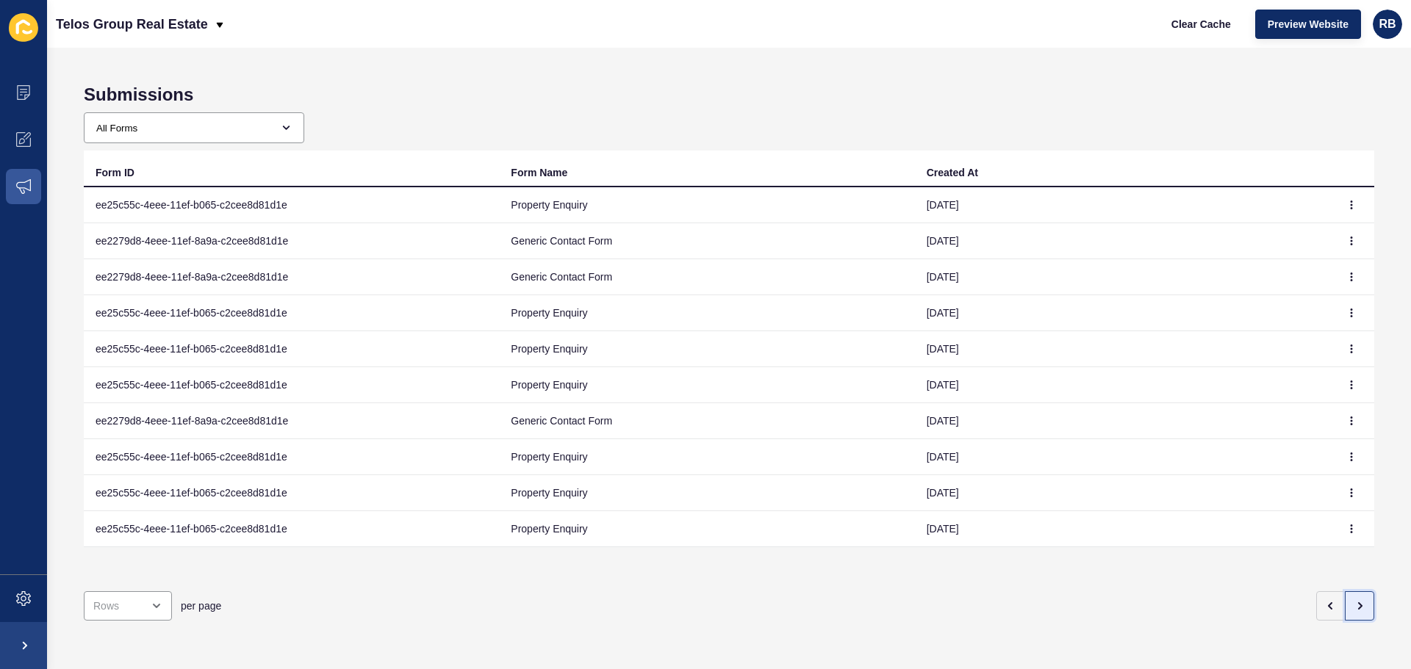
click at [1354, 600] on icon "button" at bounding box center [1360, 606] width 12 height 12
click at [1347, 420] on icon "button" at bounding box center [1351, 421] width 9 height 9
click at [1292, 445] on link "View" at bounding box center [1300, 450] width 103 height 32
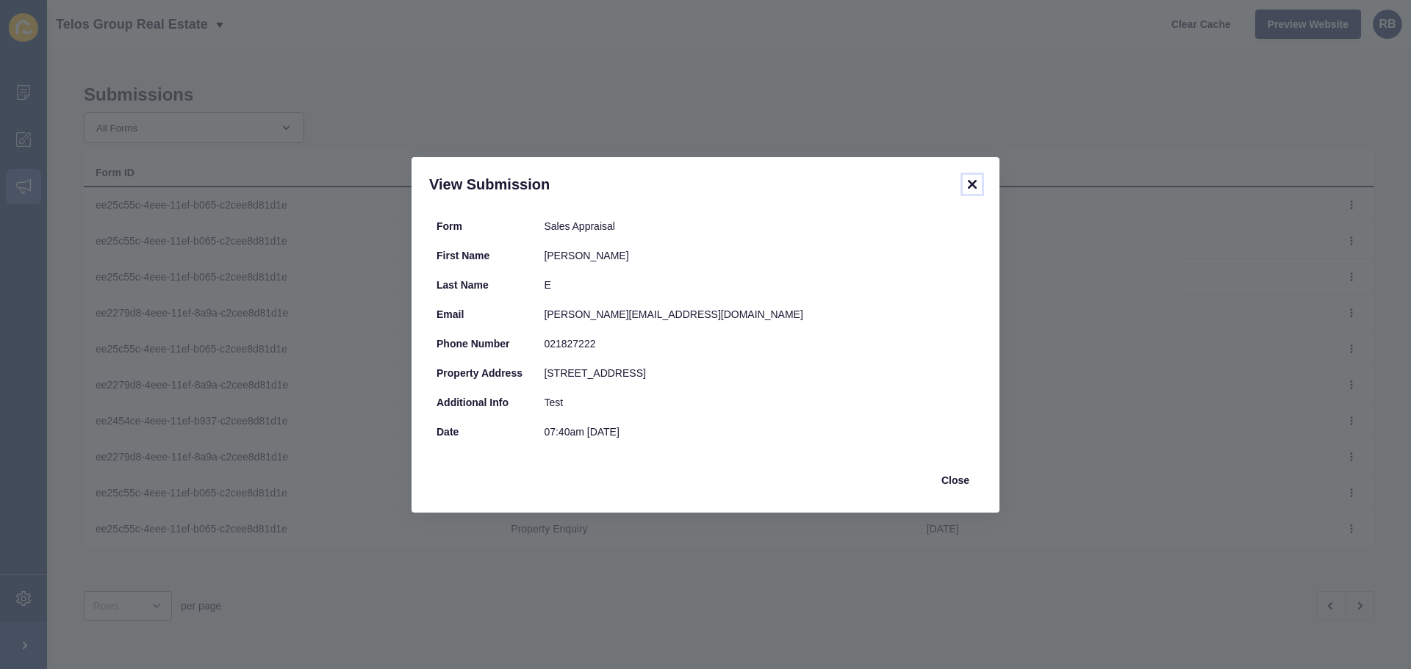
click at [977, 184] on icon at bounding box center [972, 185] width 18 height 18
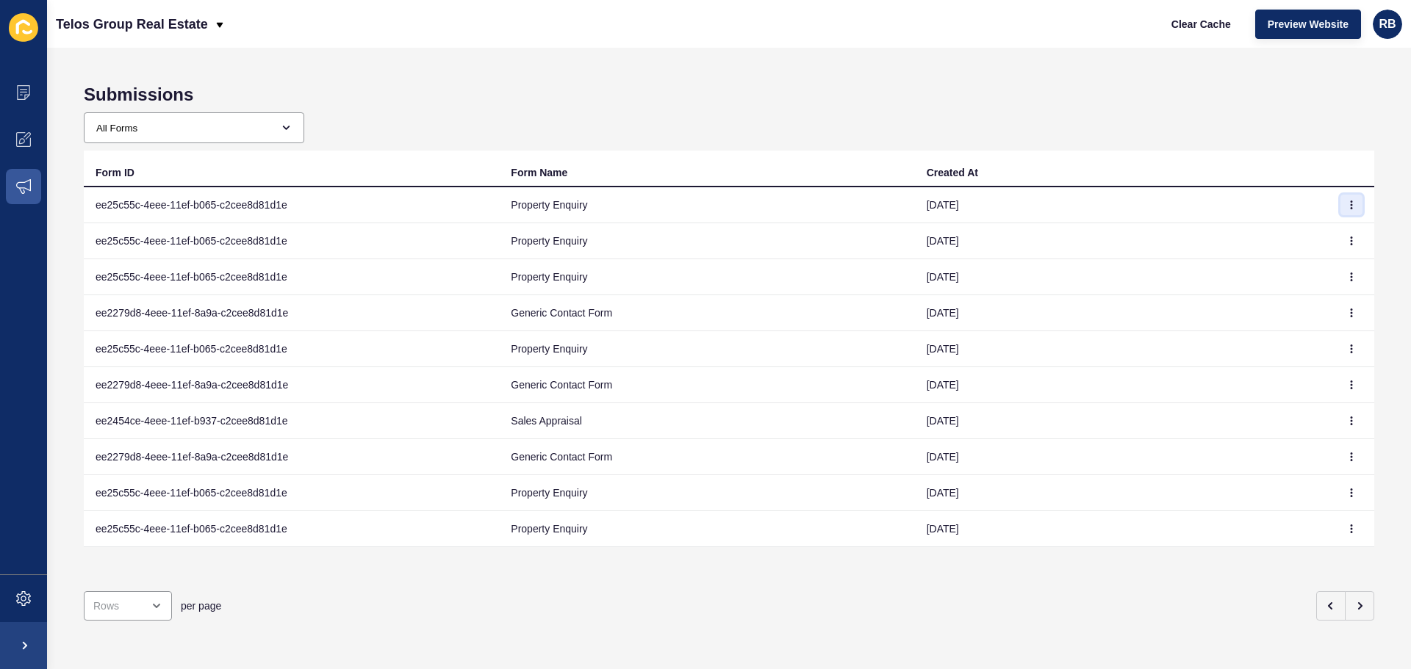
click at [1347, 206] on icon "button" at bounding box center [1351, 205] width 9 height 9
click at [1299, 232] on link "View" at bounding box center [1300, 234] width 103 height 32
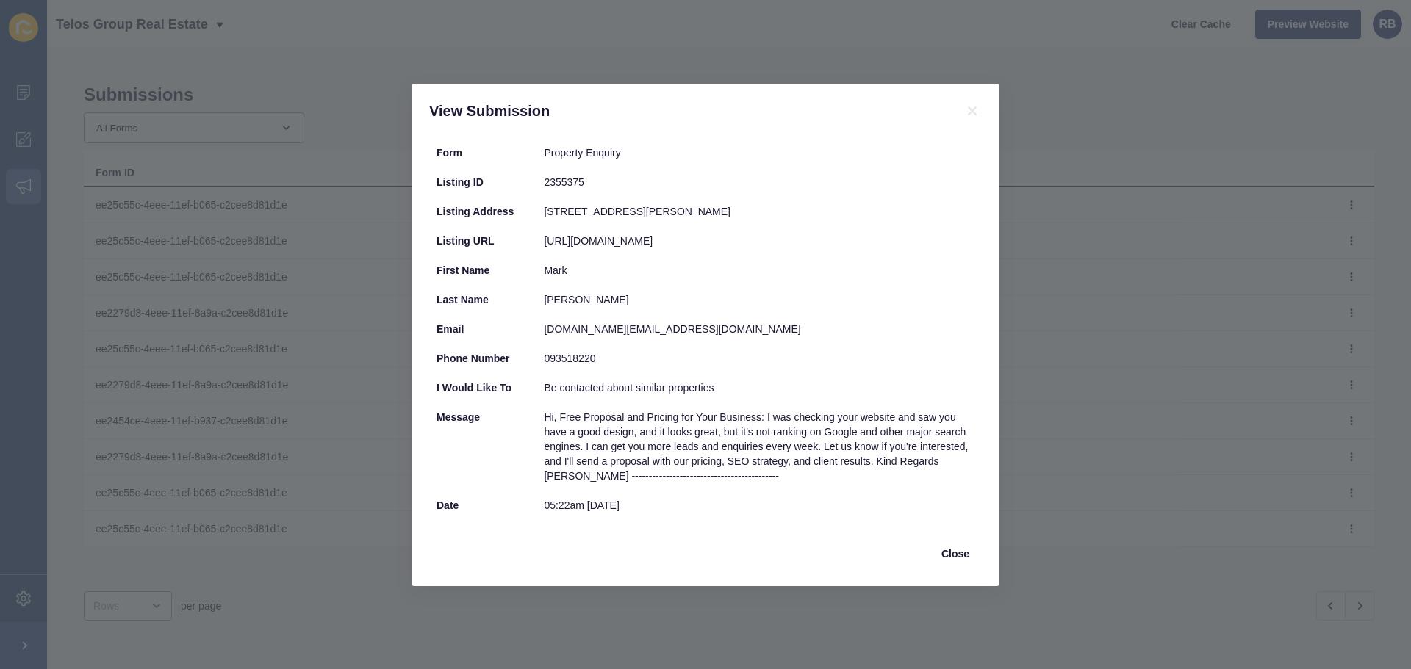
click at [969, 121] on div "View Submission" at bounding box center [706, 111] width 588 height 54
click at [974, 112] on icon at bounding box center [972, 111] width 9 height 9
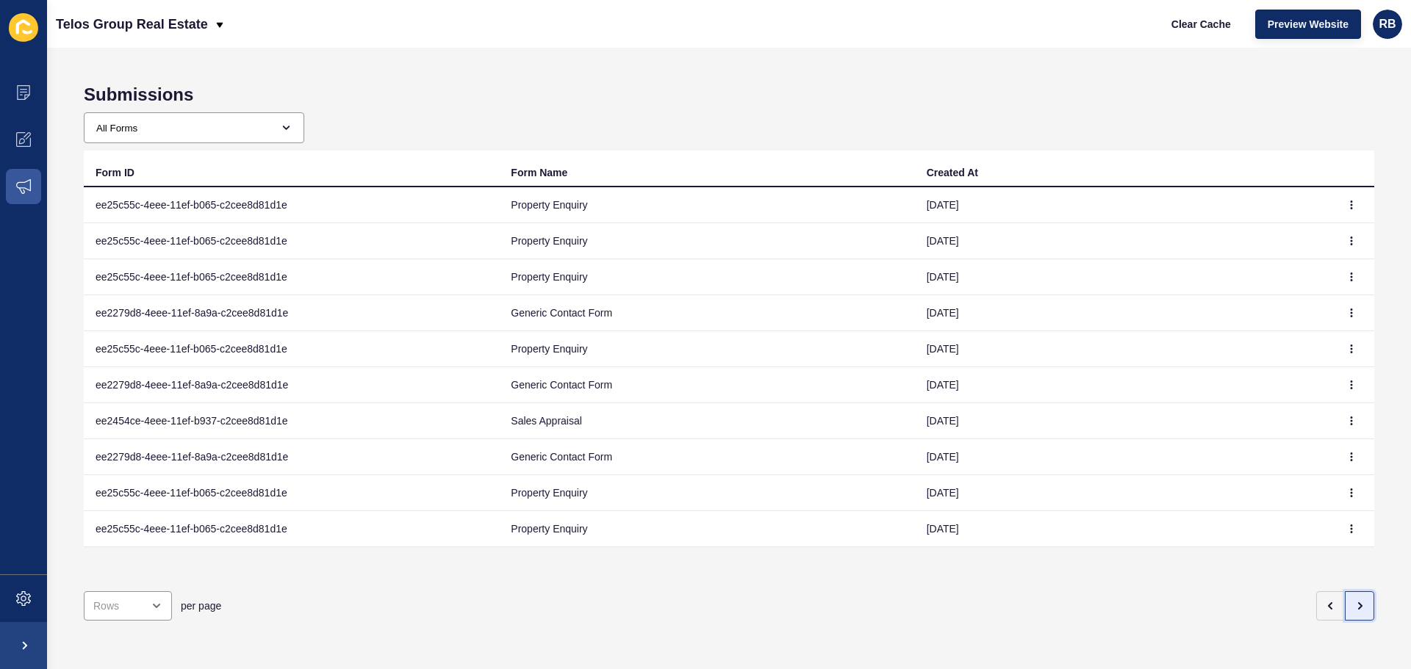
click at [1345, 592] on button "button" at bounding box center [1359, 606] width 29 height 29
click at [1340, 306] on button "button" at bounding box center [1351, 313] width 22 height 21
click at [1278, 323] on td "12 May 2025" at bounding box center [1122, 313] width 415 height 36
click at [1340, 313] on button "button" at bounding box center [1351, 313] width 22 height 21
click at [1290, 343] on link "View" at bounding box center [1300, 342] width 103 height 32
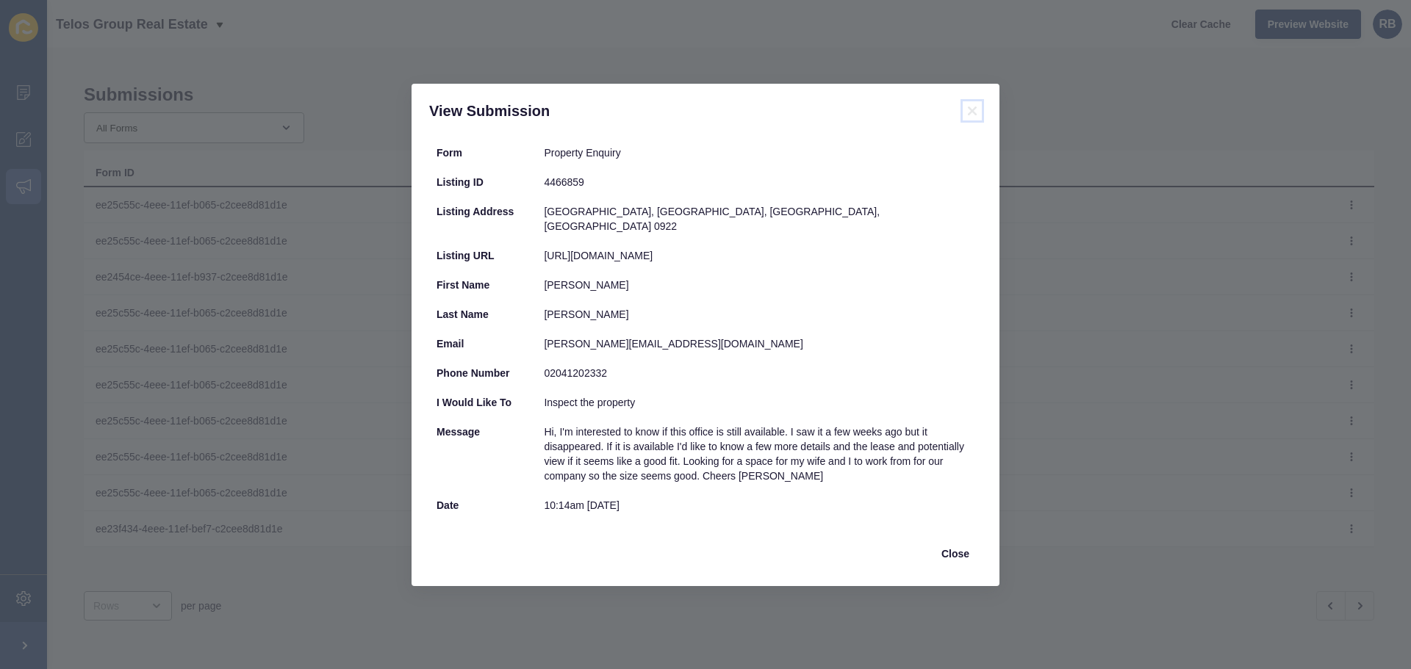
click at [974, 118] on icon at bounding box center [972, 111] width 18 height 18
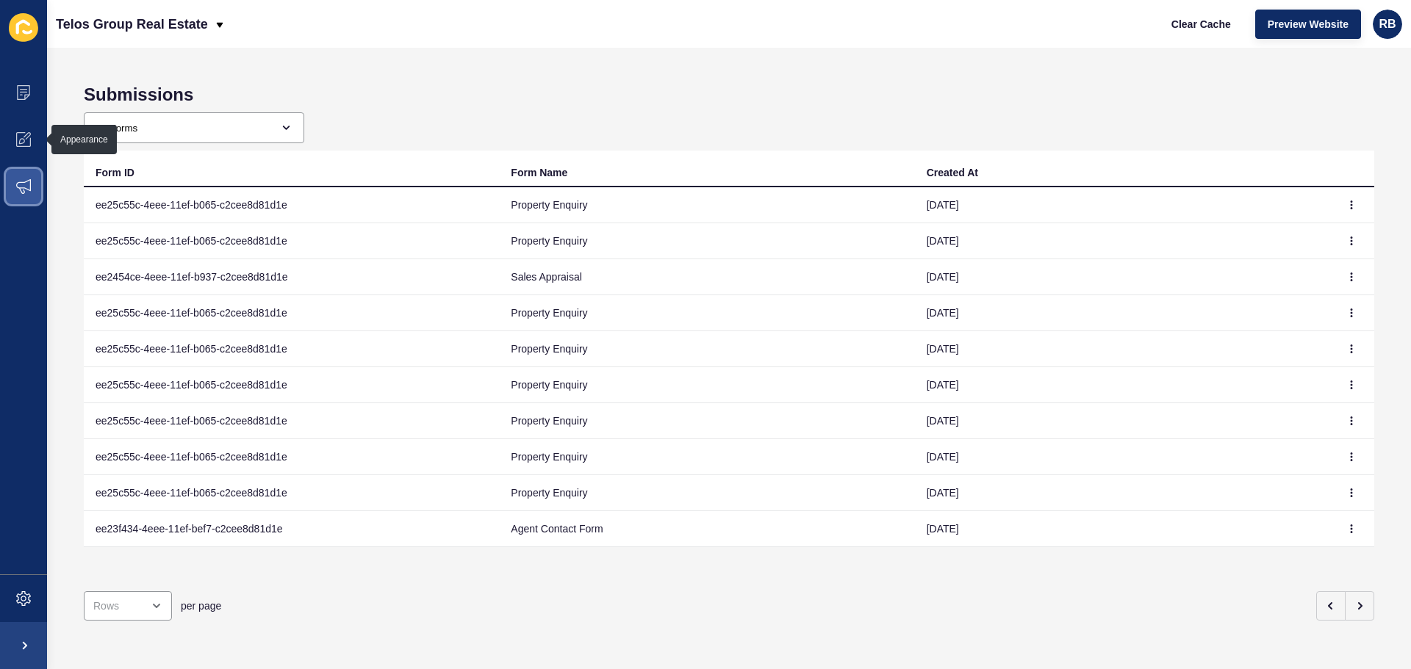
click at [21, 176] on span at bounding box center [23, 186] width 47 height 47
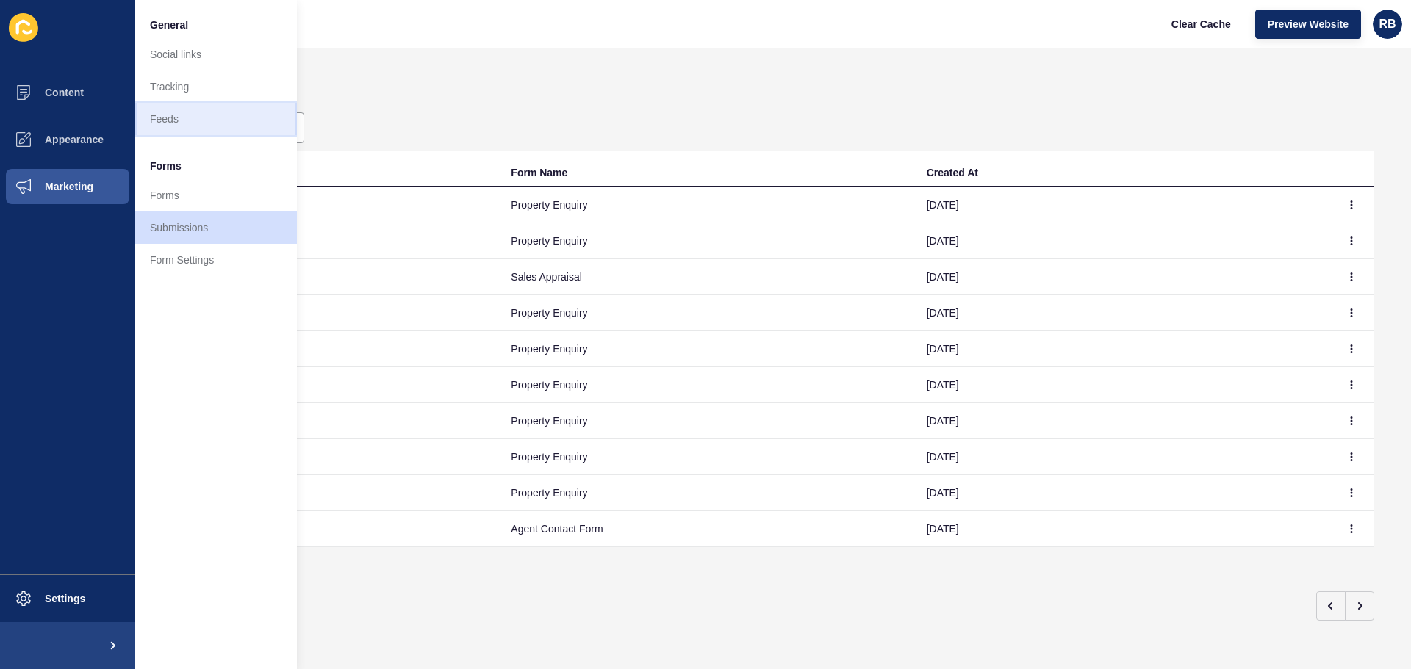
click at [176, 125] on link "Feeds" at bounding box center [216, 119] width 162 height 32
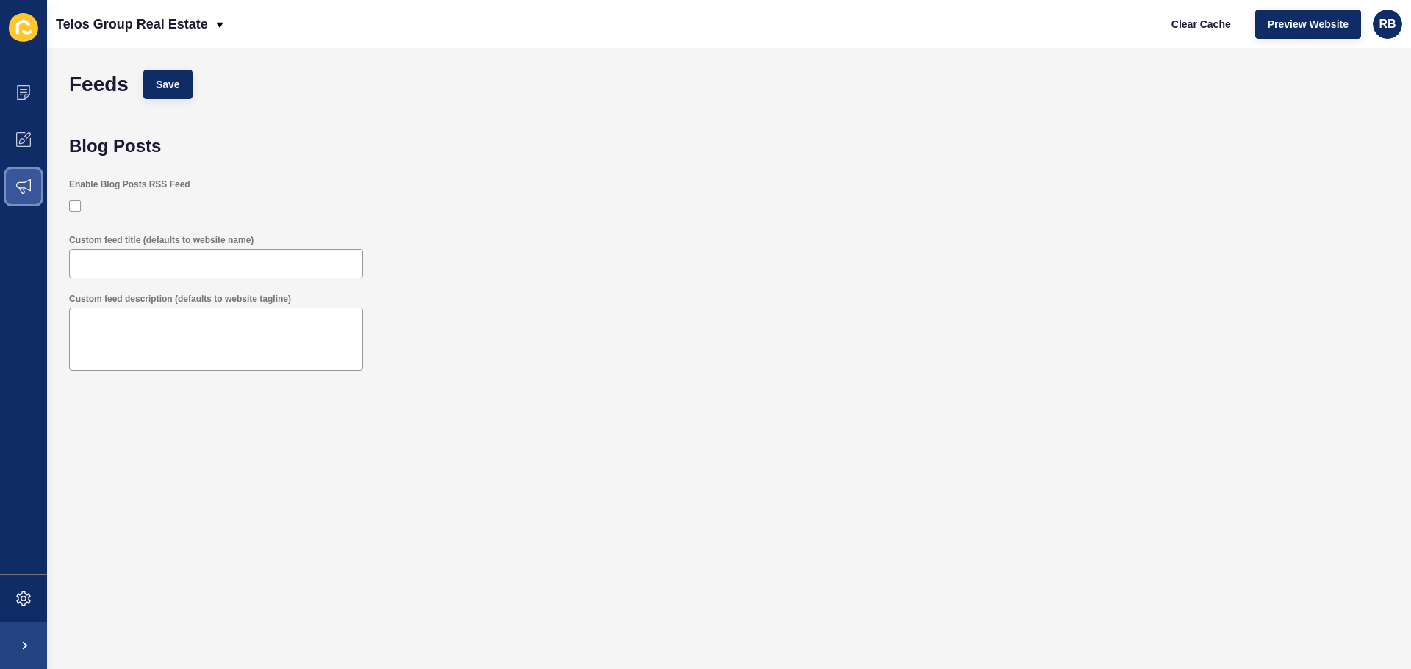
click at [29, 184] on icon at bounding box center [23, 186] width 15 height 15
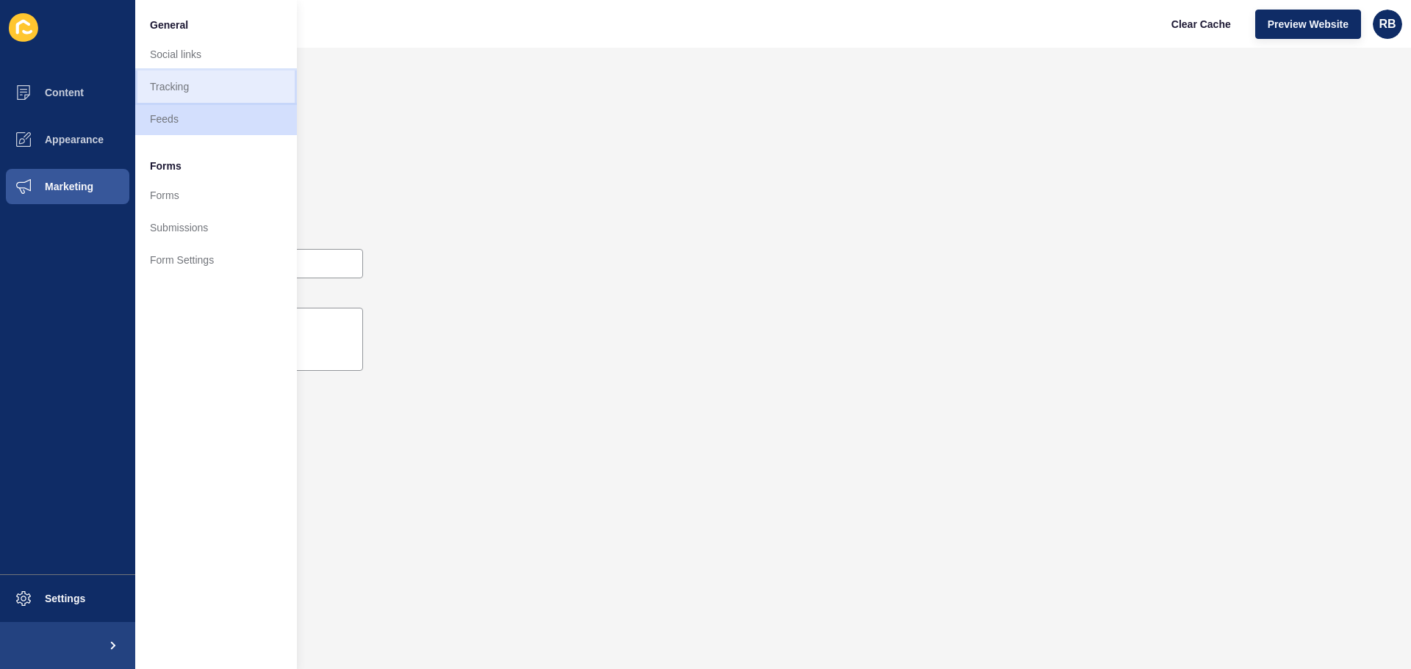
click at [173, 90] on link "Tracking" at bounding box center [216, 87] width 162 height 32
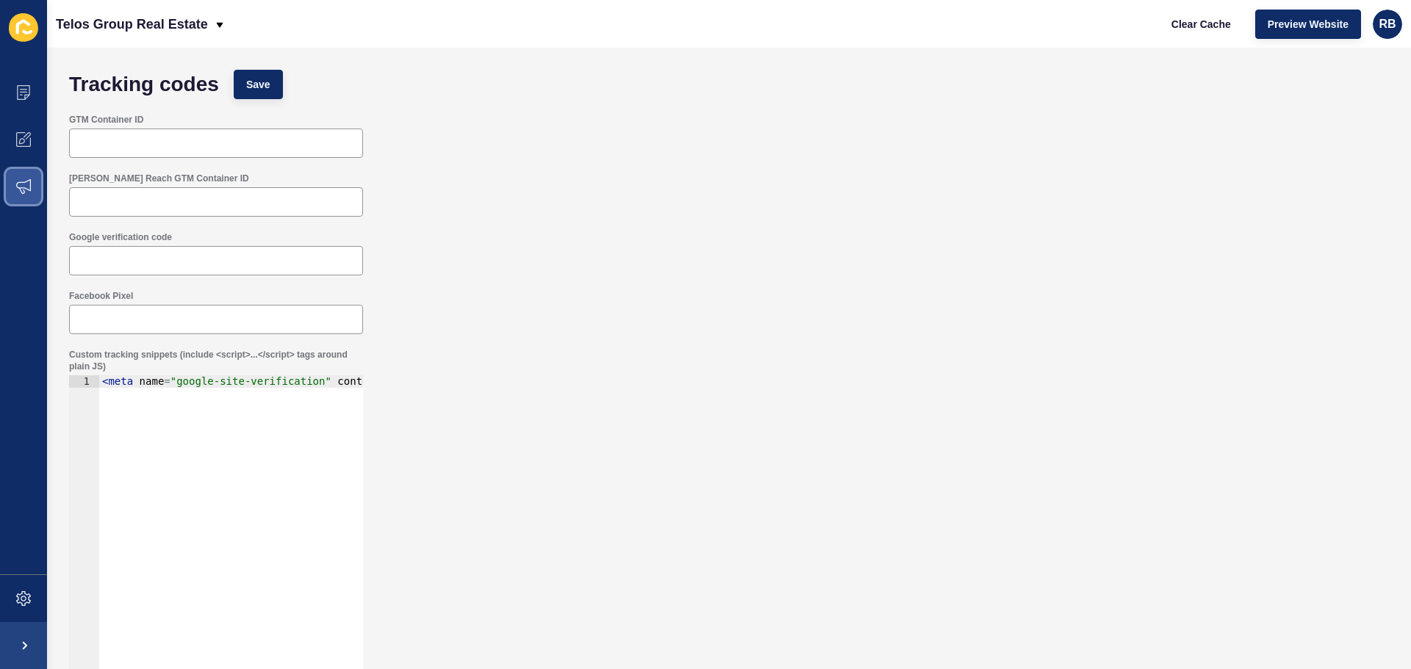
click at [17, 184] on icon at bounding box center [23, 186] width 15 height 15
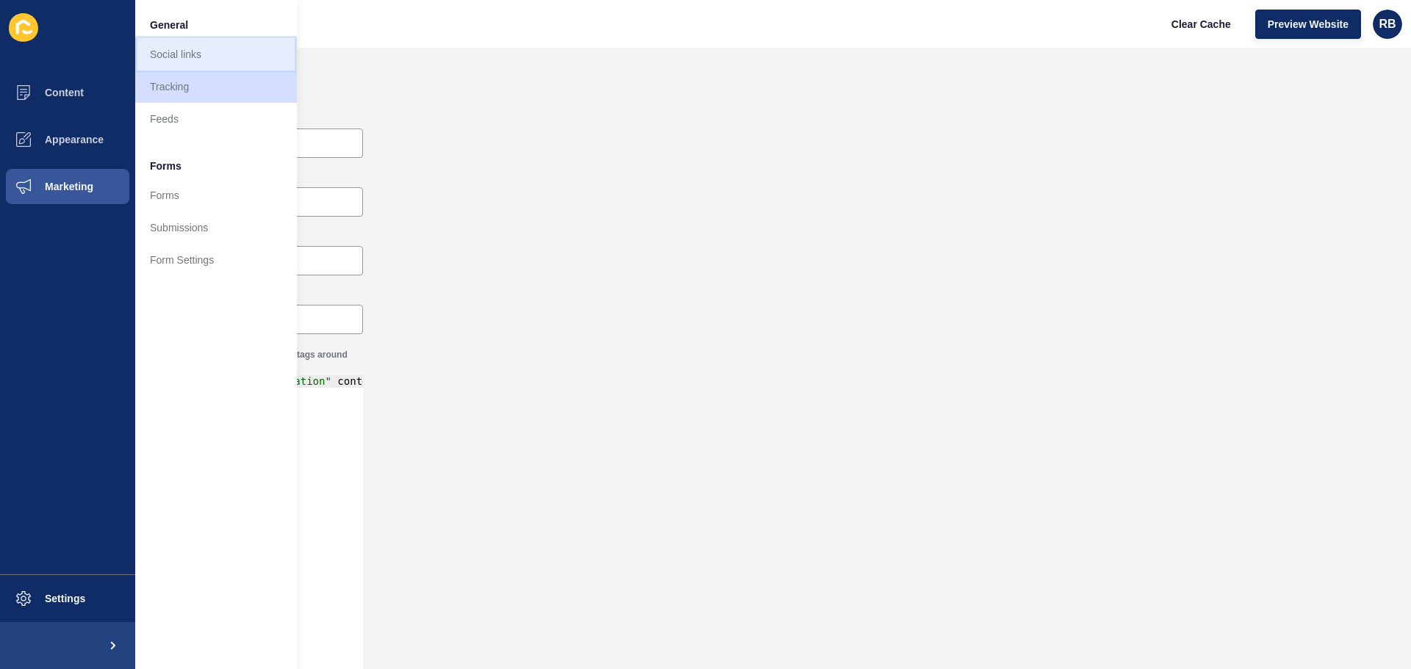
click at [158, 54] on link "Social links" at bounding box center [216, 54] width 162 height 32
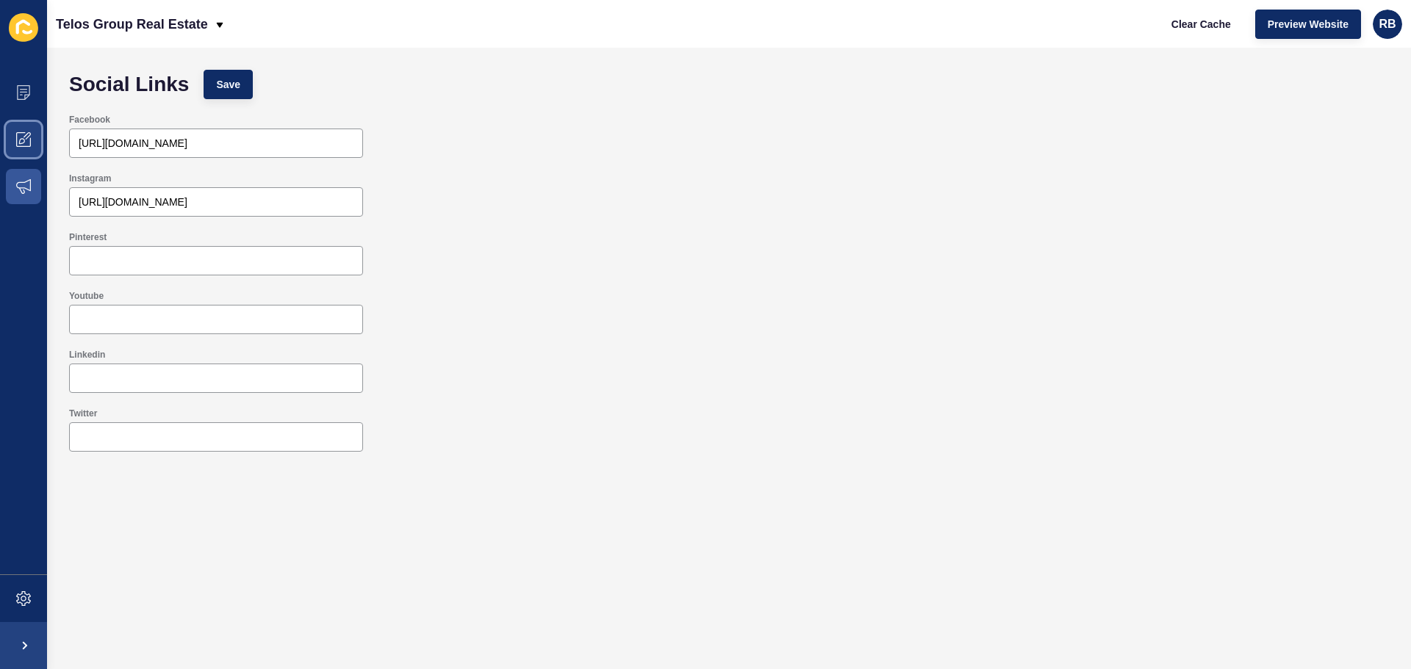
click at [27, 142] on icon at bounding box center [23, 139] width 15 height 15
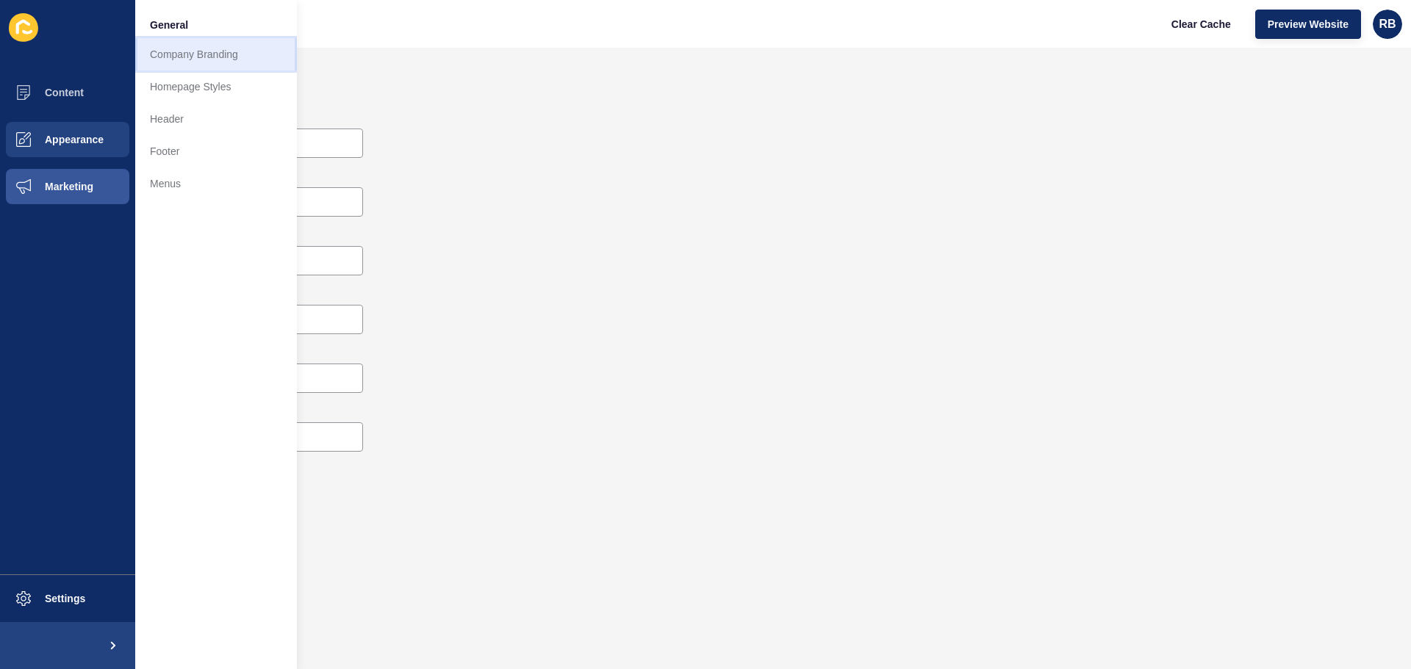
click at [169, 61] on link "Company Branding" at bounding box center [216, 54] width 162 height 32
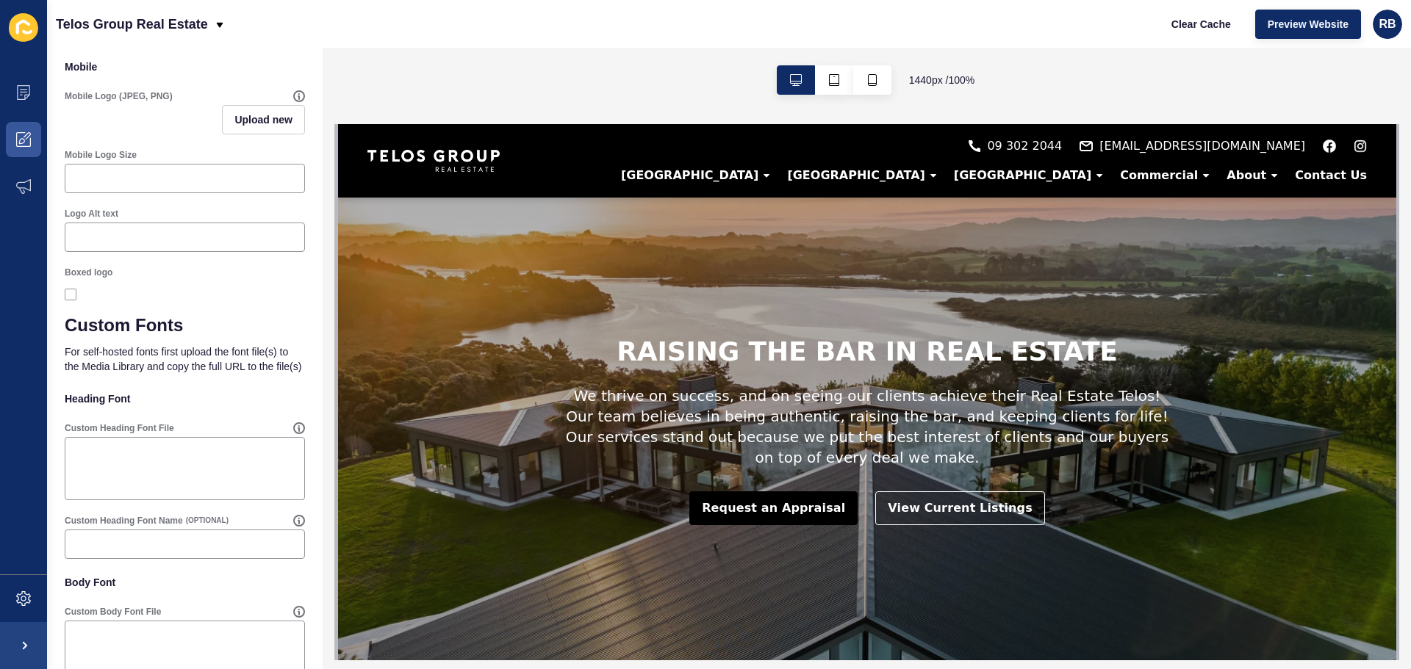
scroll to position [548, 0]
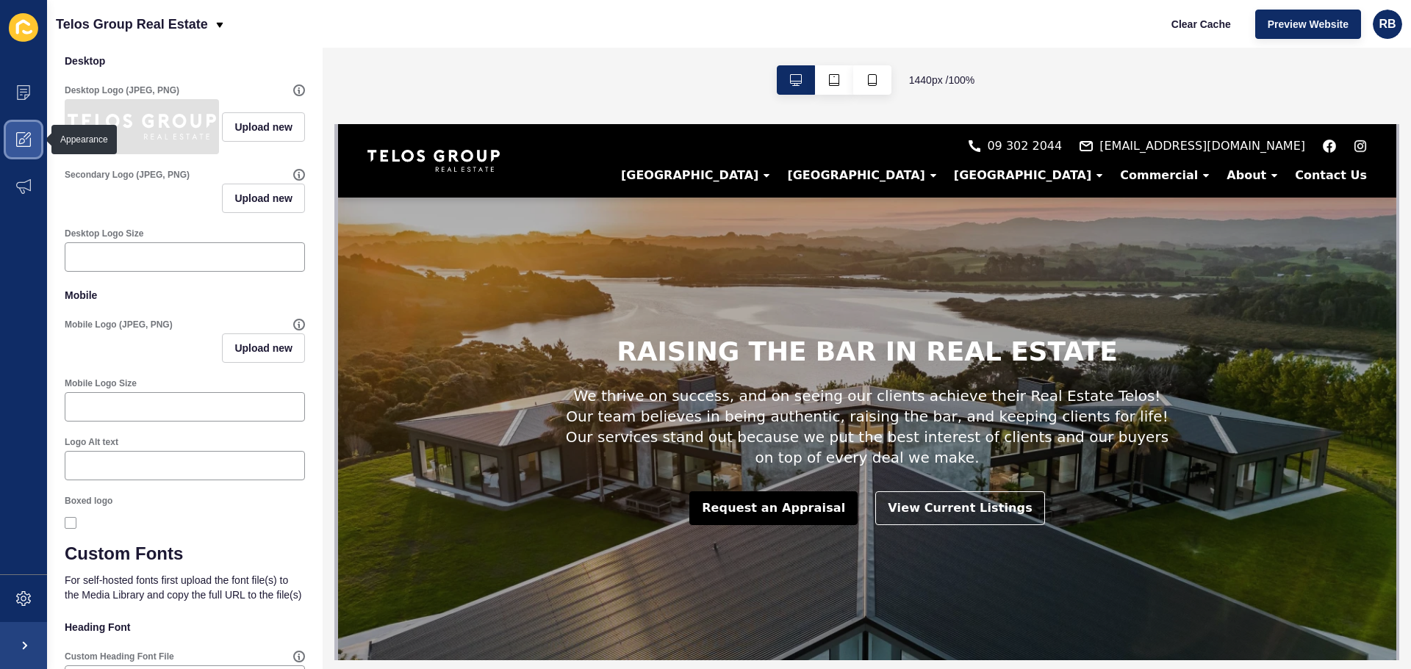
click at [20, 143] on icon at bounding box center [22, 141] width 6 height 6
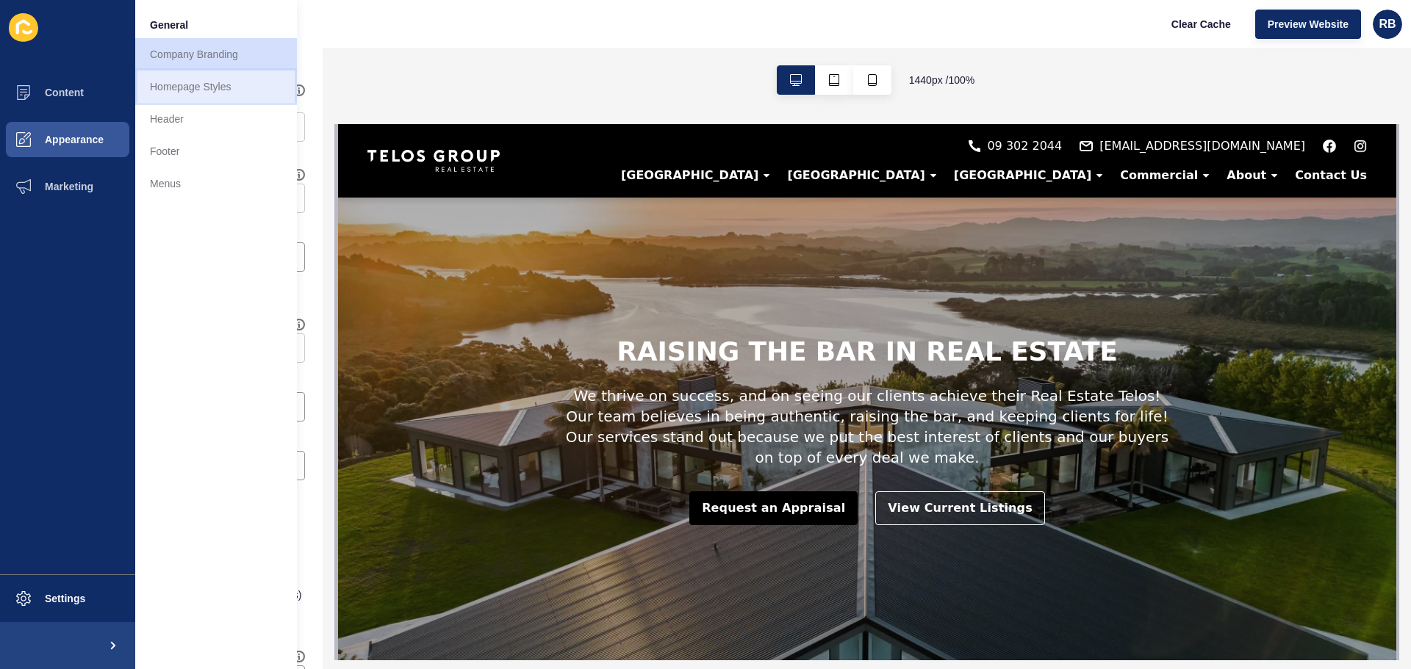
click at [166, 92] on link "Homepage Styles" at bounding box center [216, 87] width 162 height 32
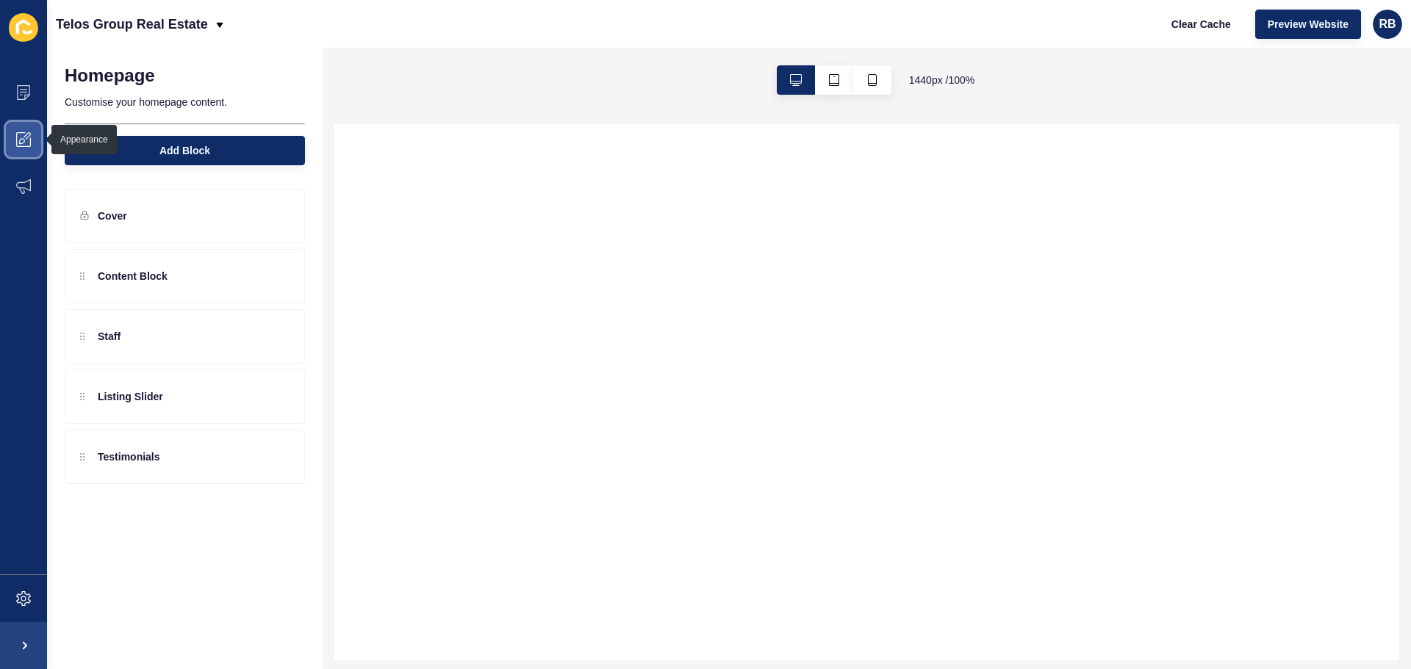
click at [22, 133] on icon at bounding box center [23, 139] width 15 height 15
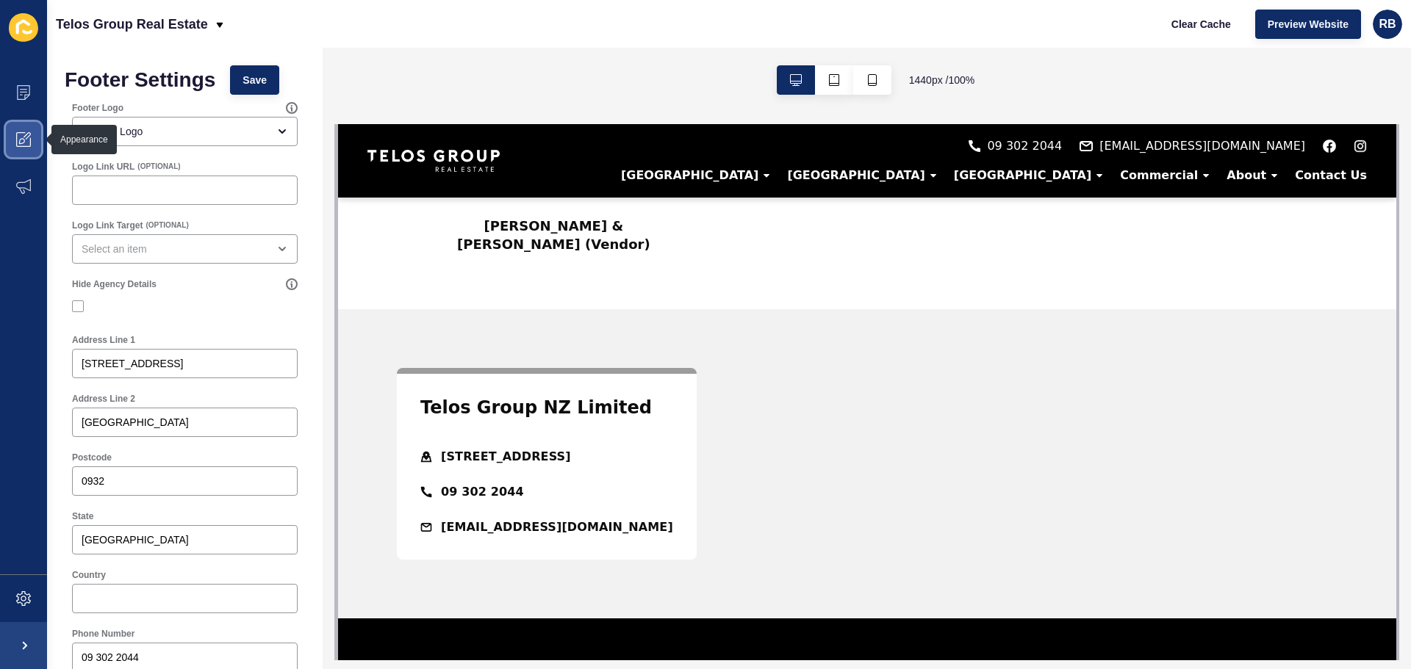
click at [26, 139] on icon at bounding box center [27, 135] width 7 height 7
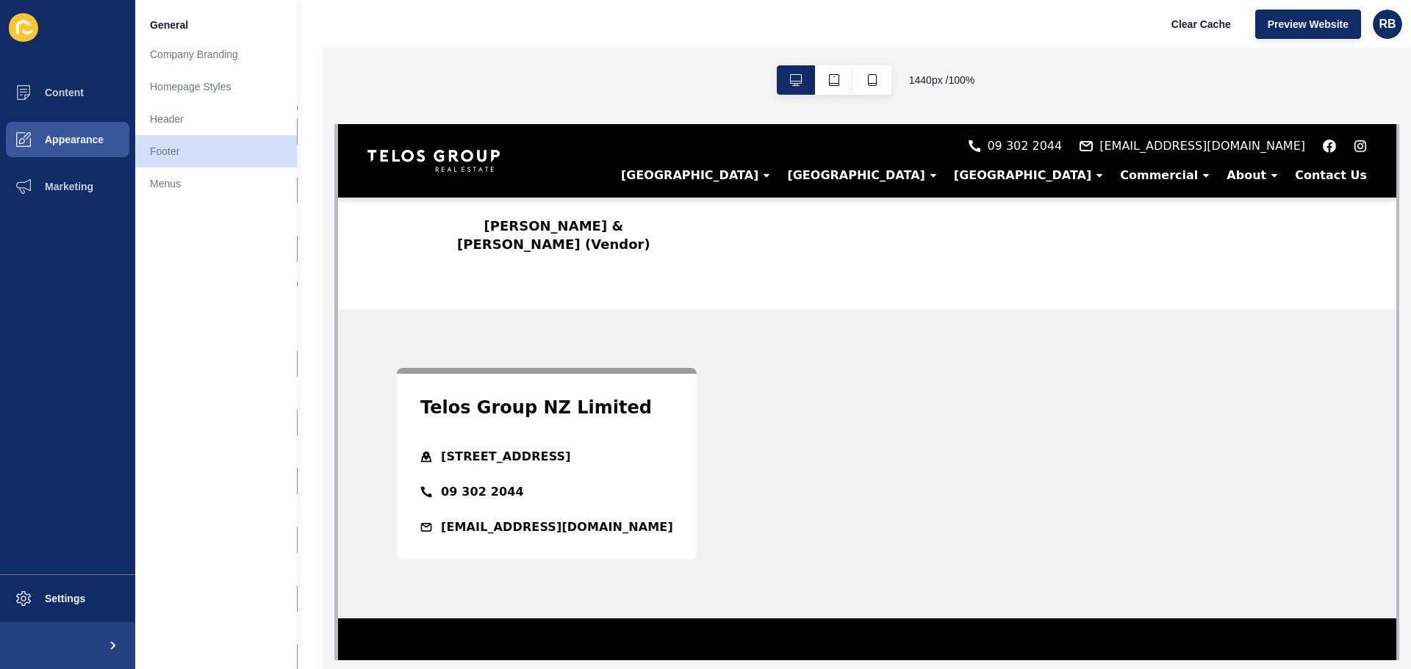
click at [33, 281] on ul "Content Appearance Marketing" at bounding box center [67, 322] width 135 height 506
click at [191, 149] on link "Footer" at bounding box center [216, 151] width 162 height 32
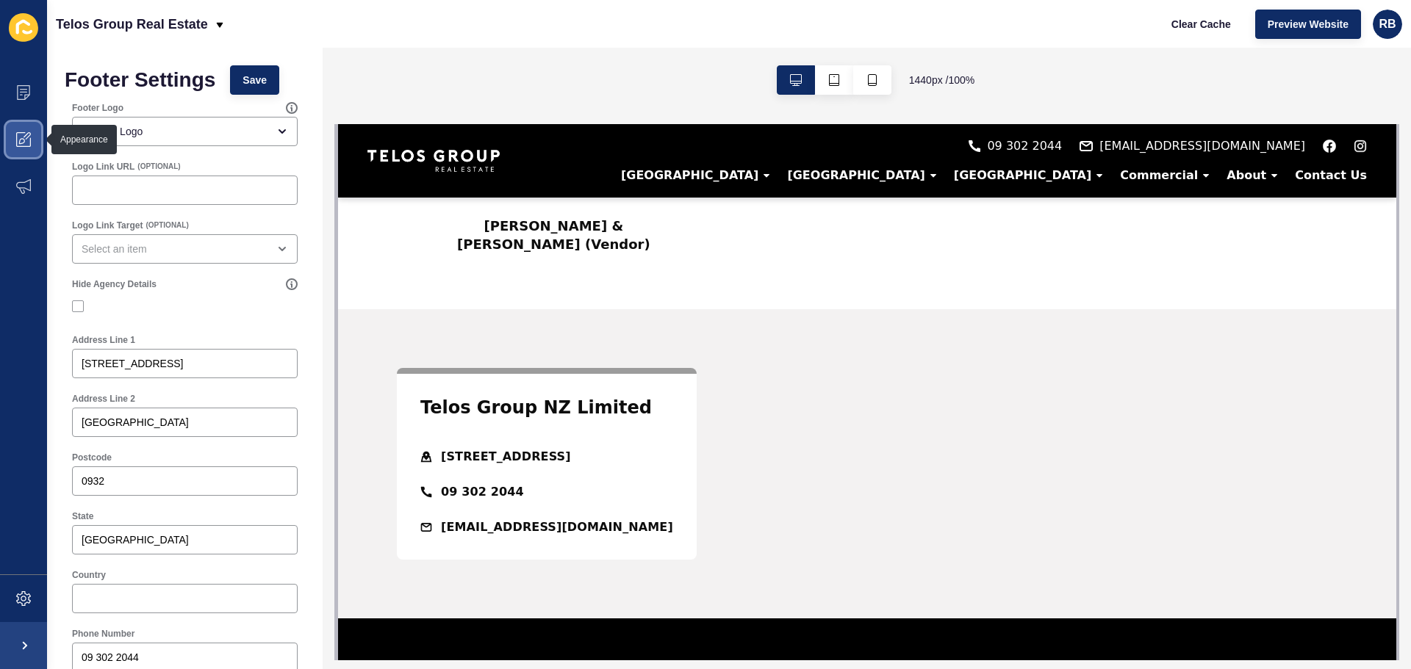
click at [18, 140] on icon at bounding box center [23, 139] width 15 height 15
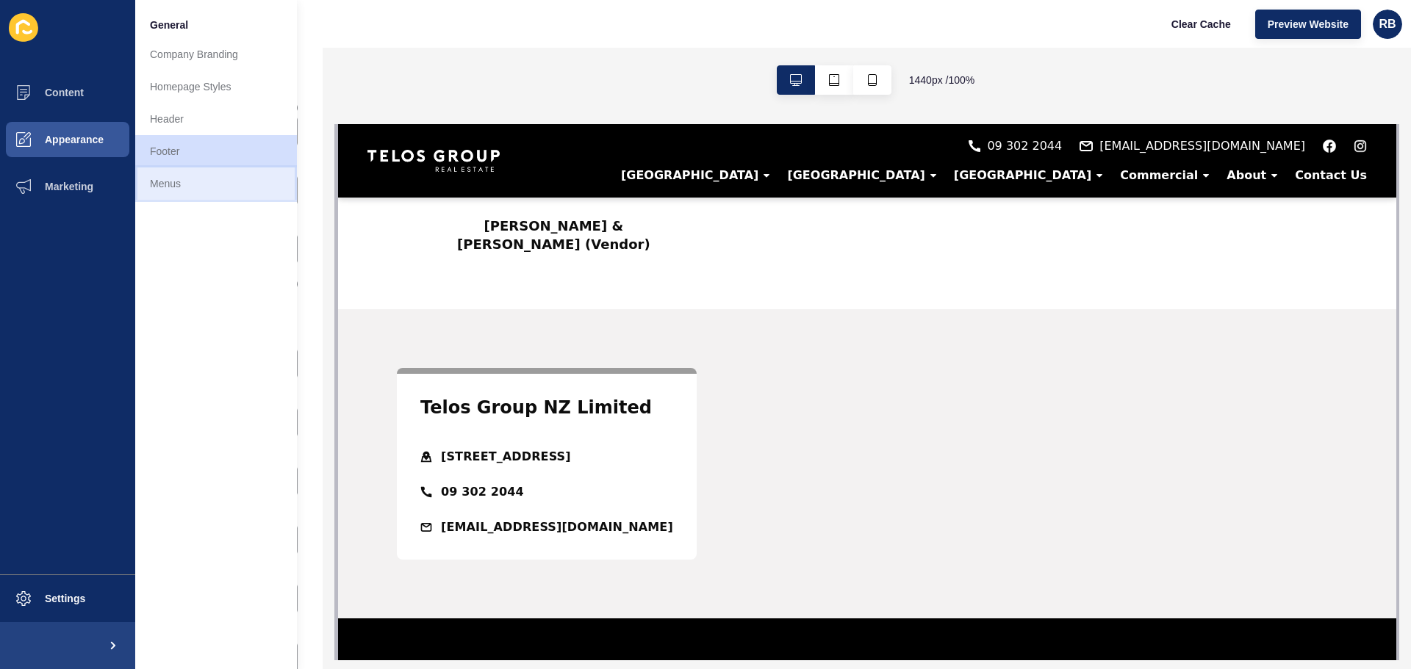
click at [171, 175] on link "Menus" at bounding box center [216, 184] width 162 height 32
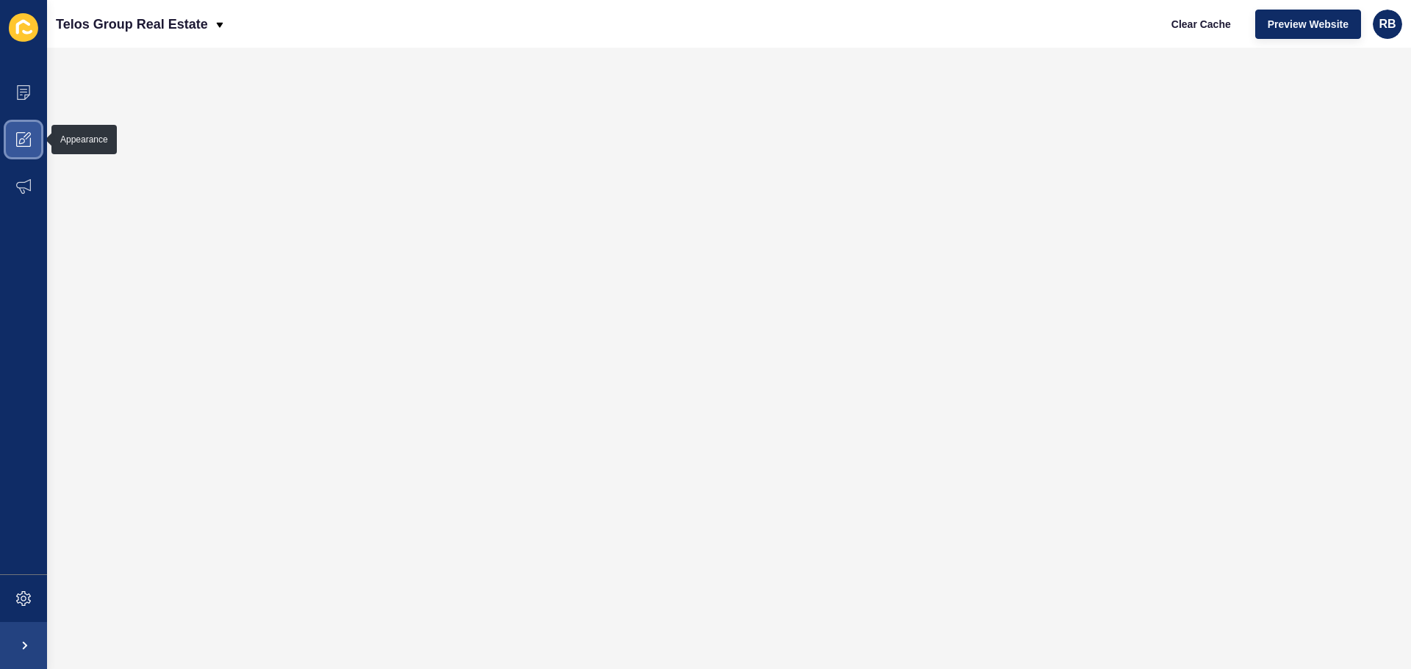
click at [29, 130] on span at bounding box center [23, 139] width 47 height 47
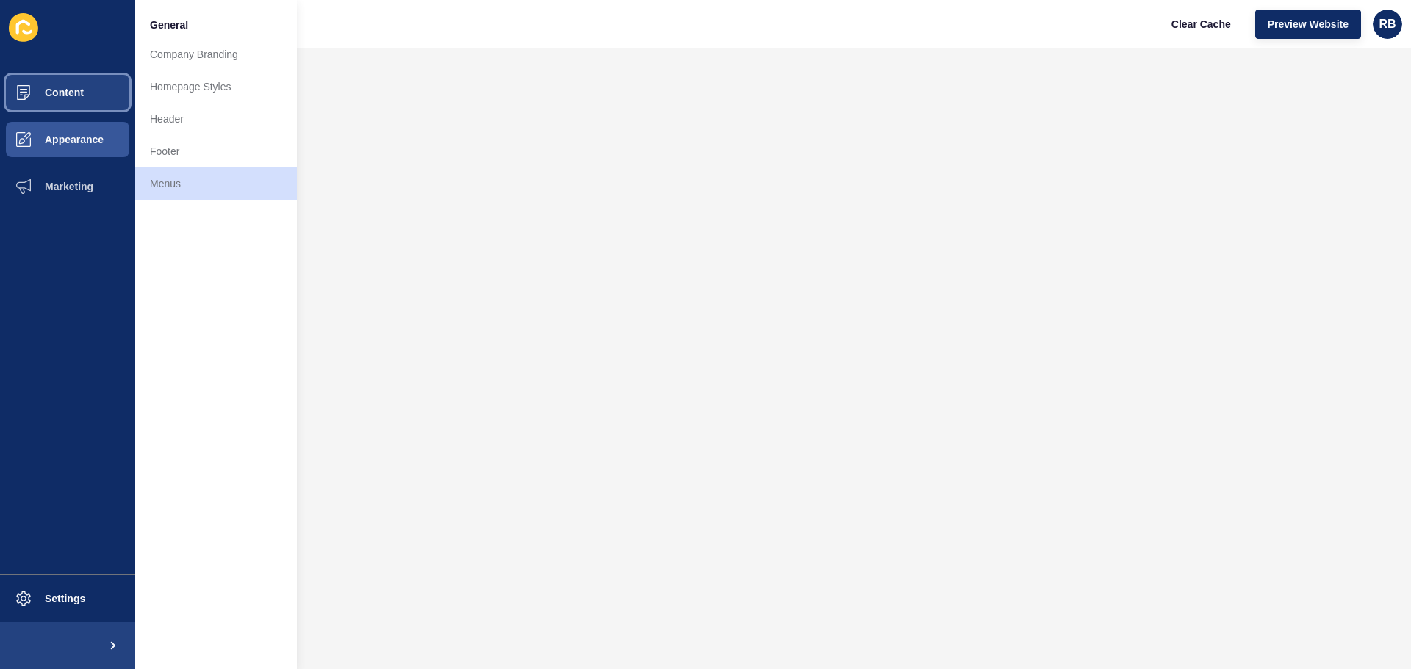
click at [82, 92] on span "Content" at bounding box center [41, 93] width 86 height 12
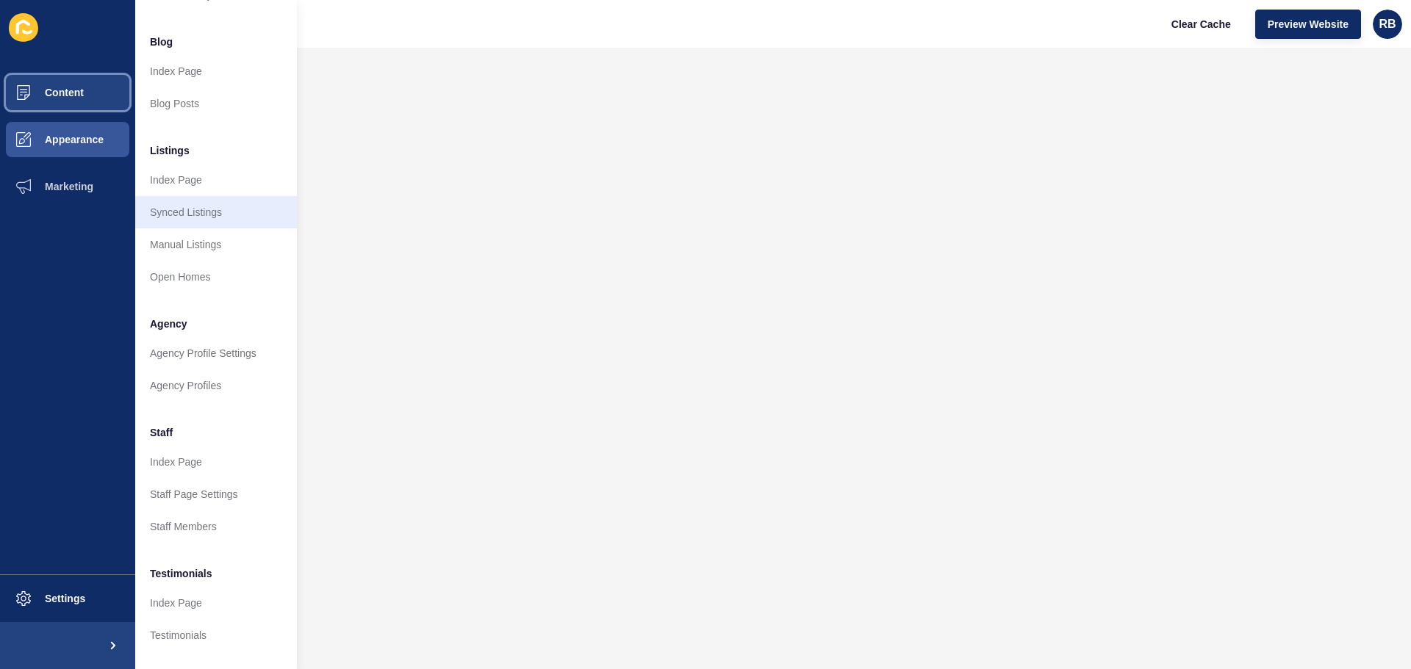
scroll to position [203, 0]
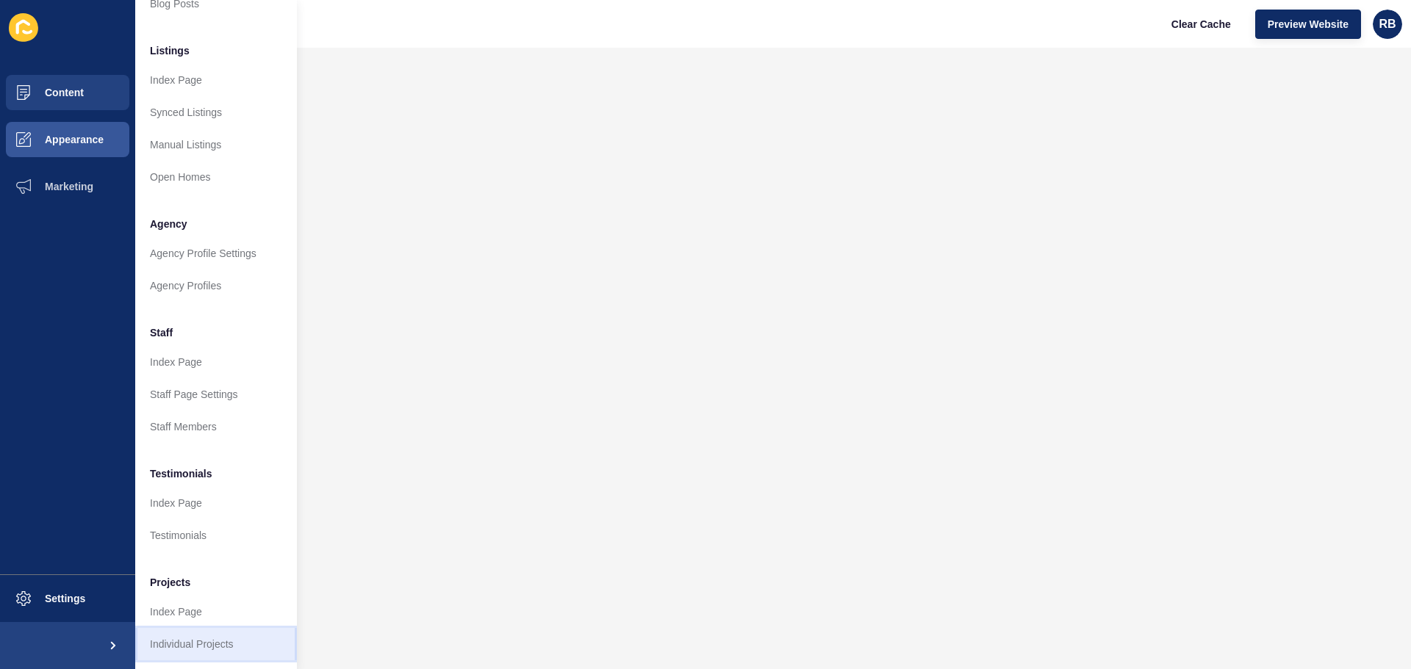
click at [179, 636] on link "Individual Projects" at bounding box center [216, 644] width 162 height 32
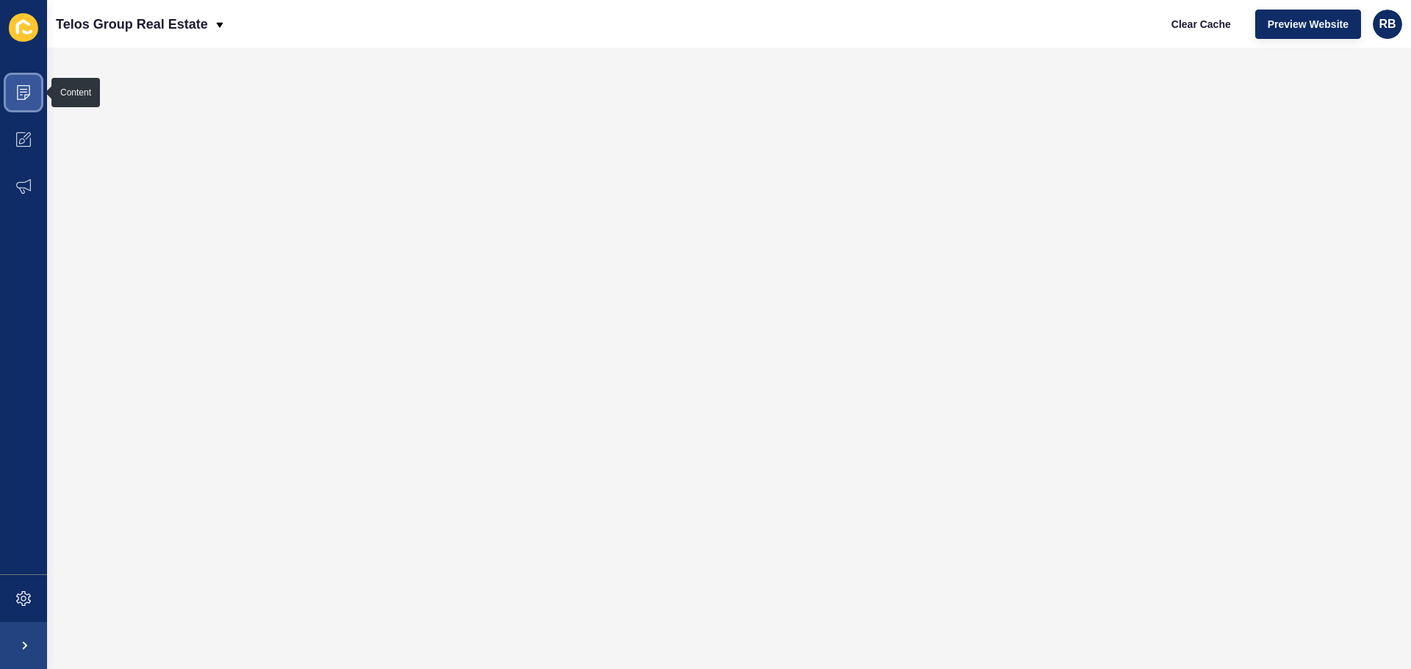
click at [27, 89] on icon at bounding box center [23, 92] width 15 height 15
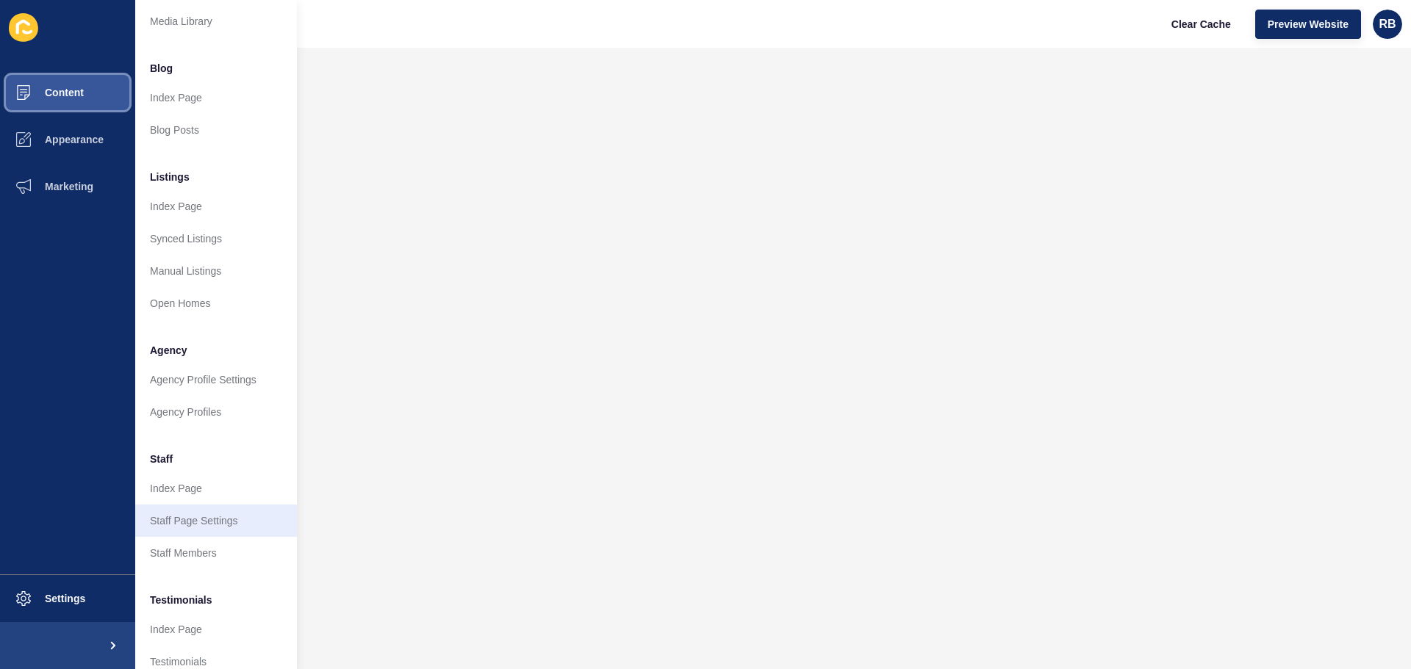
scroll to position [203, 0]
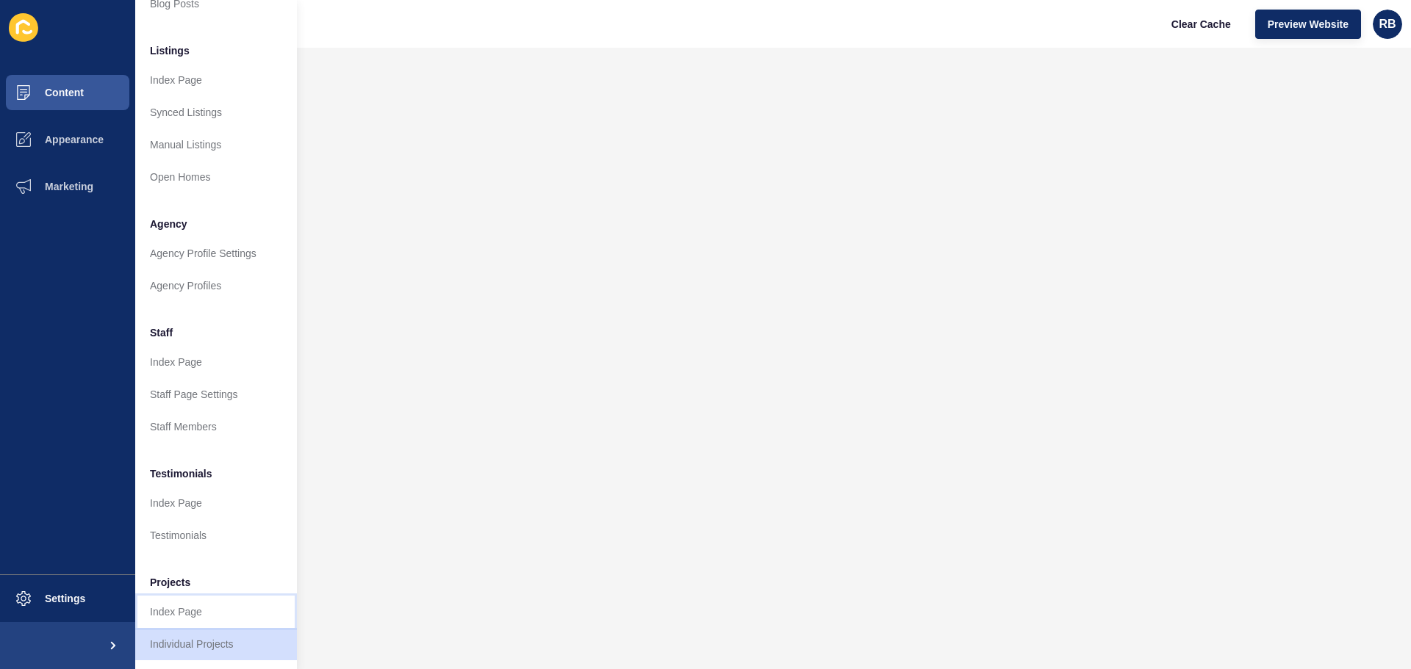
drag, startPoint x: 173, startPoint y: 599, endPoint x: 150, endPoint y: 515, distance: 87.0
click at [173, 599] on link "Index Page" at bounding box center [216, 612] width 162 height 32
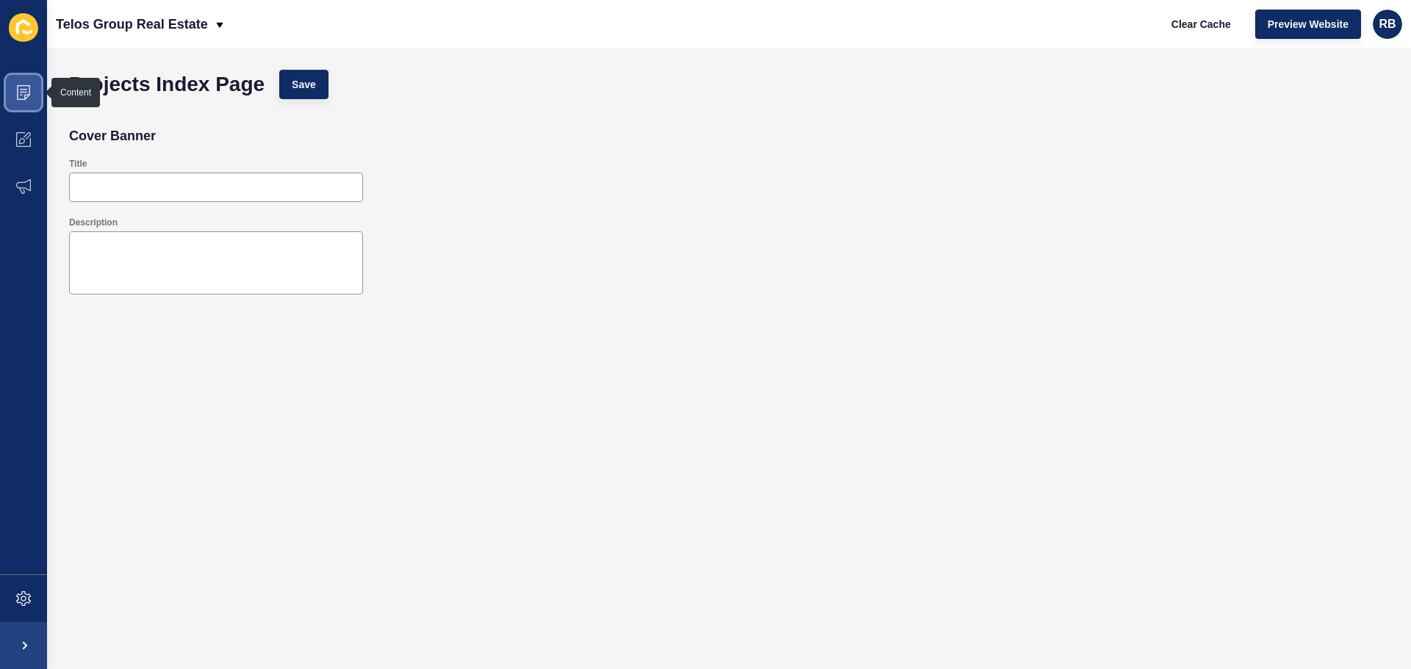
click at [15, 81] on span at bounding box center [23, 92] width 47 height 47
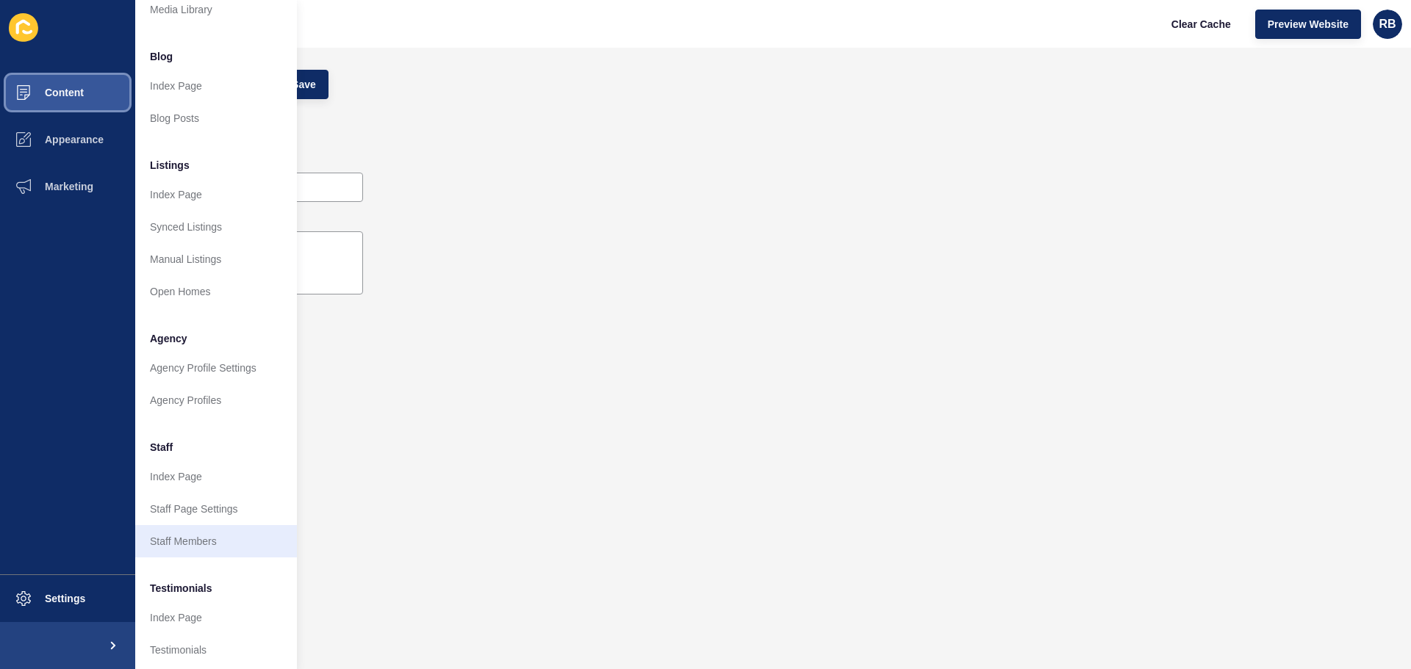
scroll to position [203, 0]
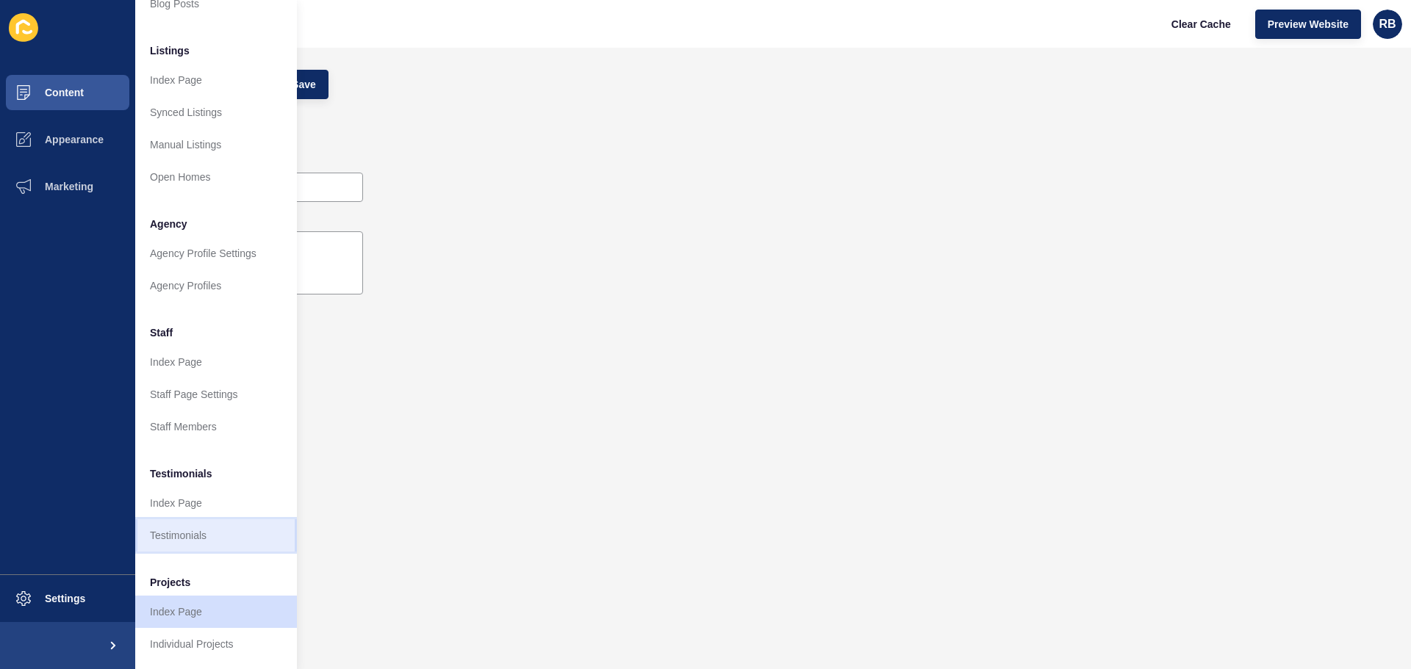
click at [174, 520] on link "Testimonials" at bounding box center [216, 536] width 162 height 32
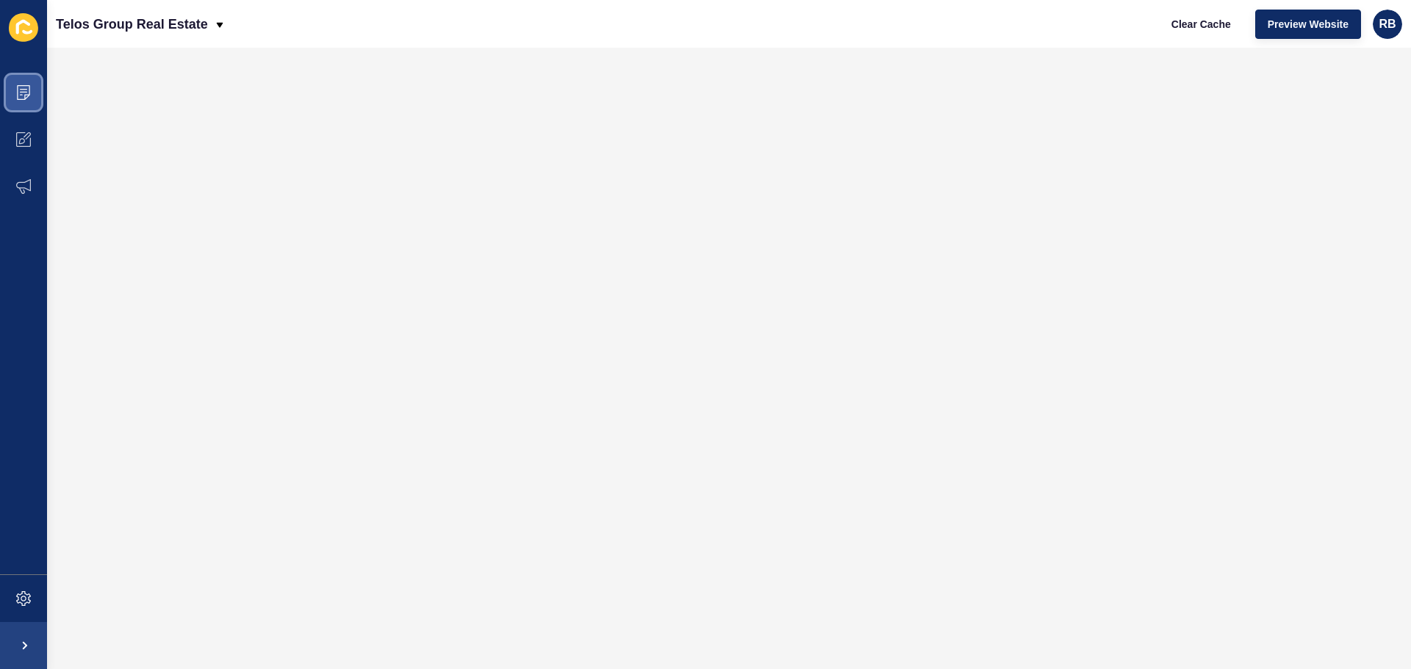
click at [22, 90] on icon at bounding box center [23, 89] width 7 height 1
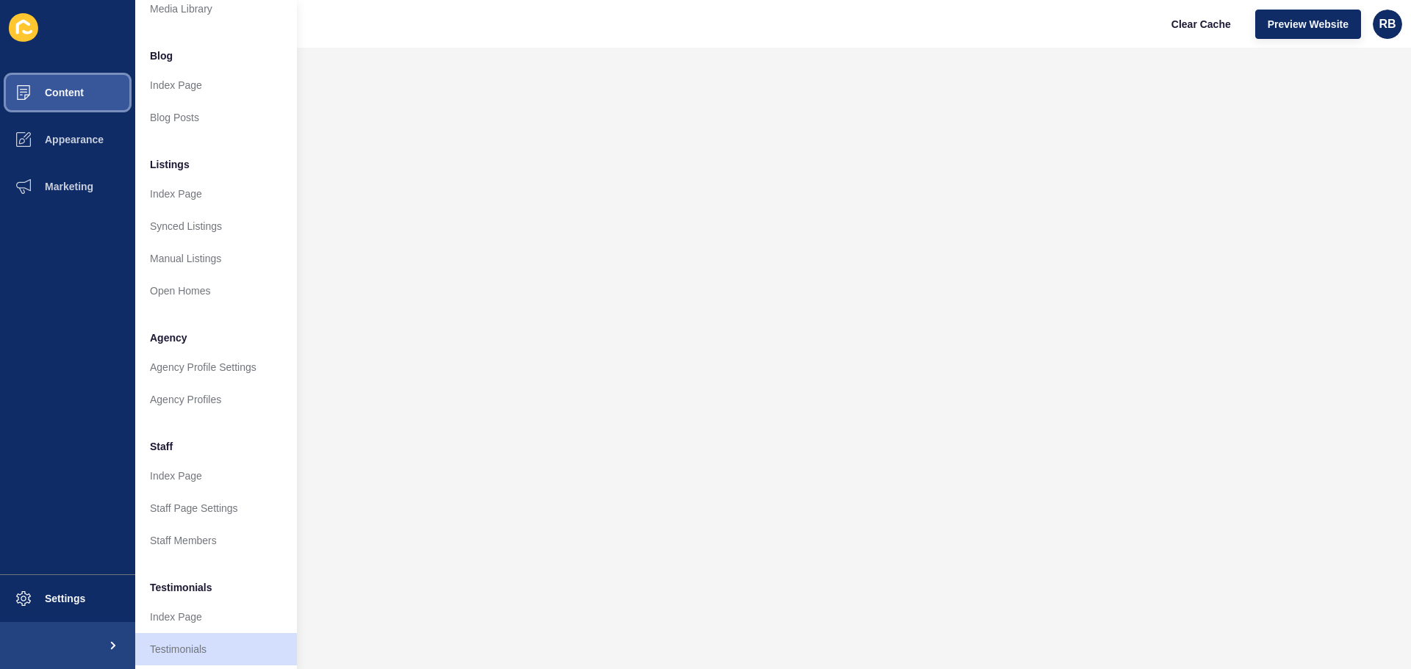
scroll to position [203, 0]
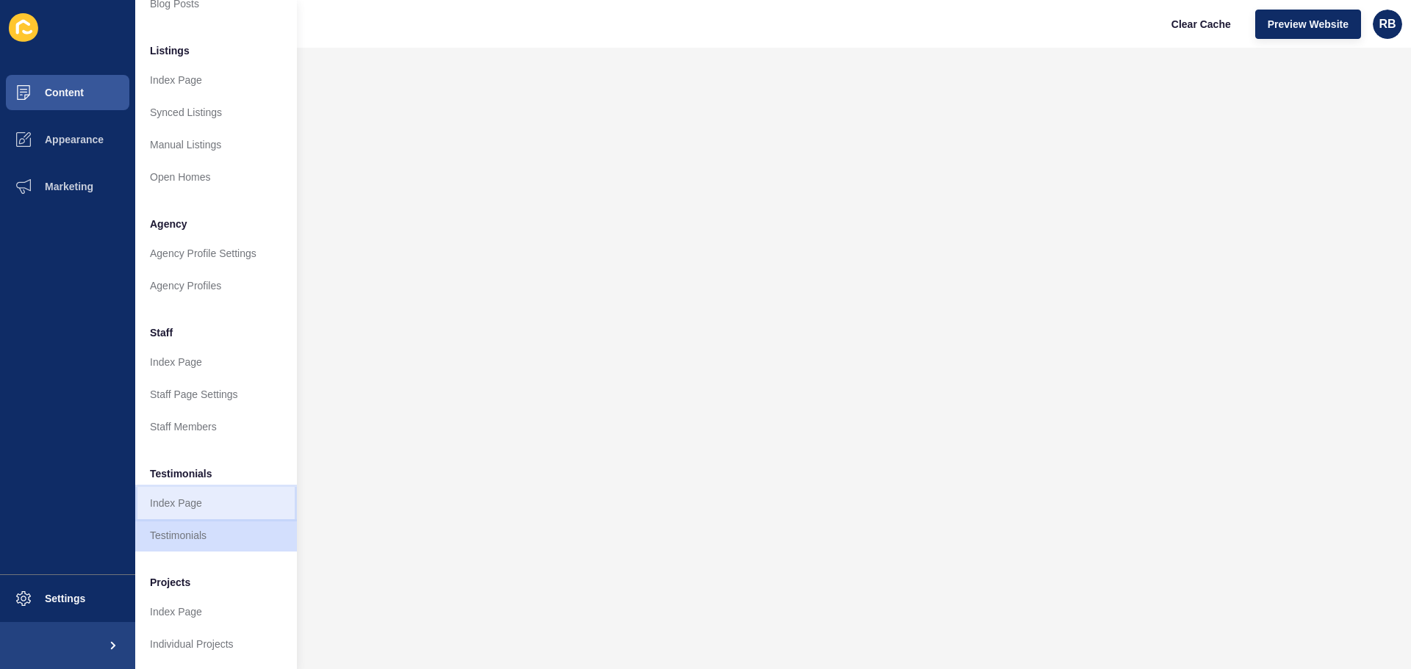
click at [203, 487] on link "Index Page" at bounding box center [216, 503] width 162 height 32
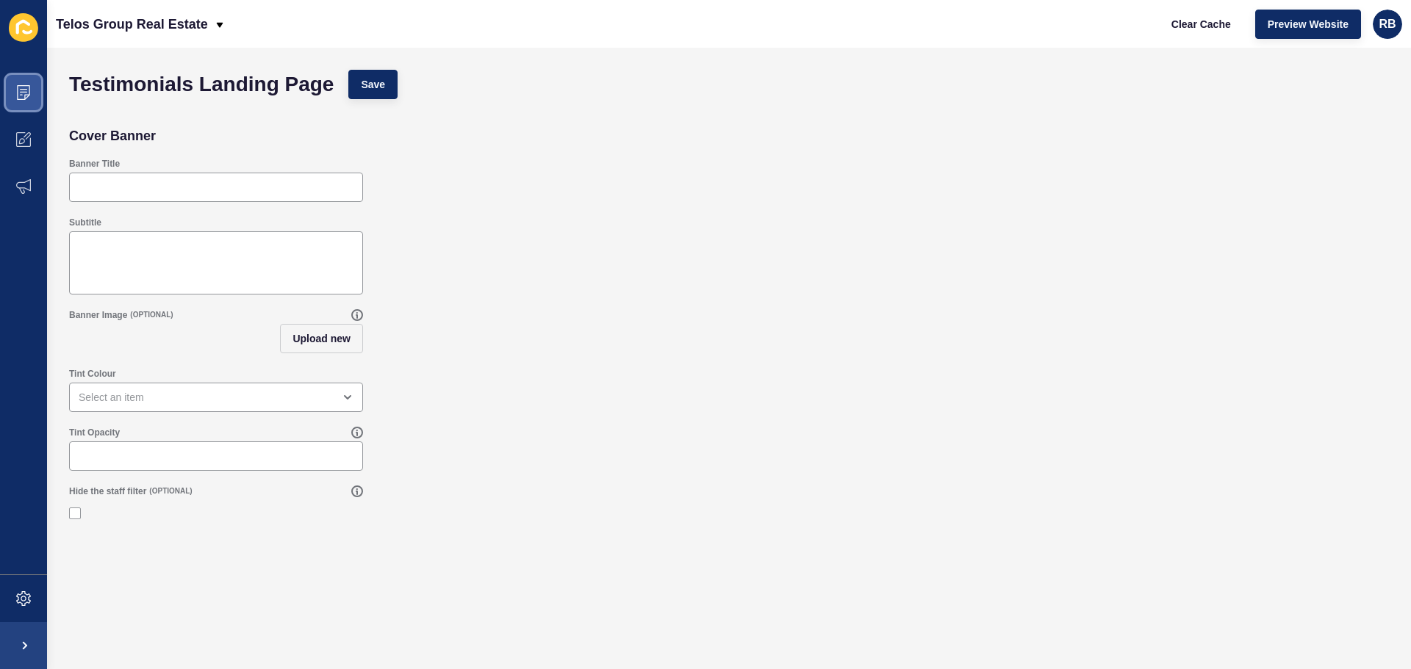
click at [17, 73] on span at bounding box center [23, 92] width 47 height 47
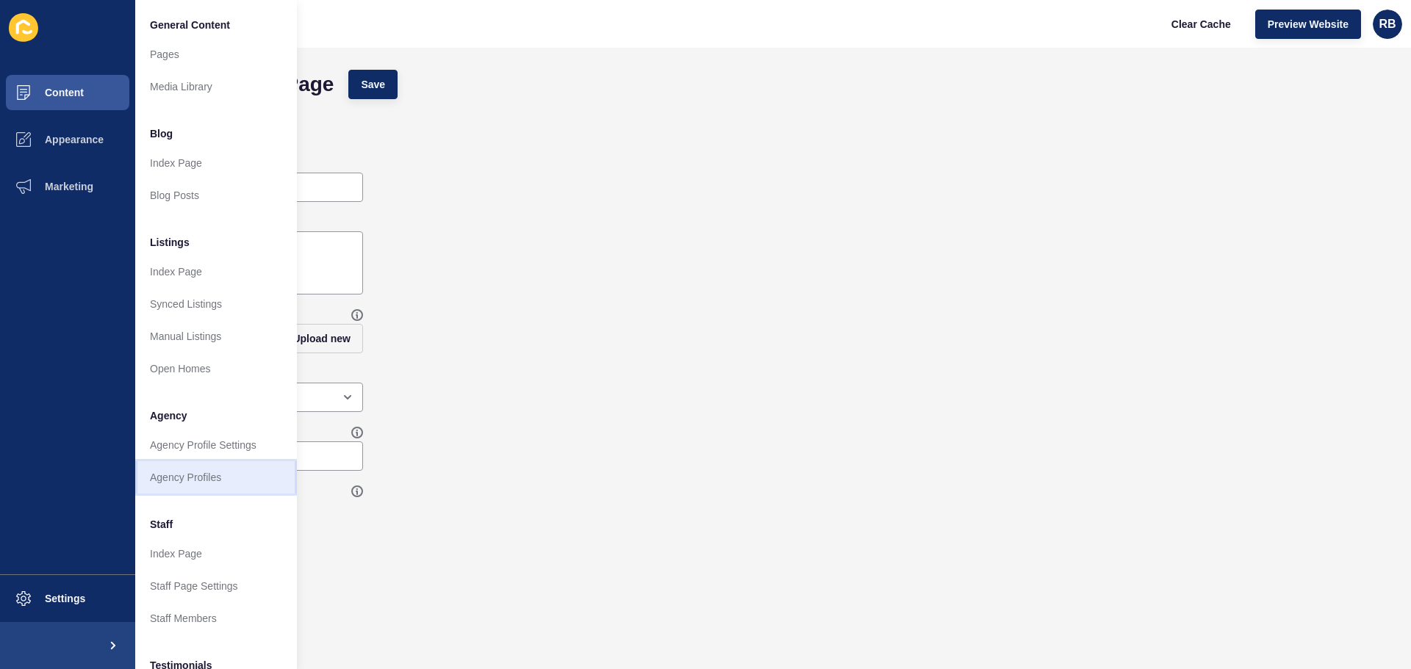
click at [200, 474] on link "Agency Profiles" at bounding box center [216, 477] width 162 height 32
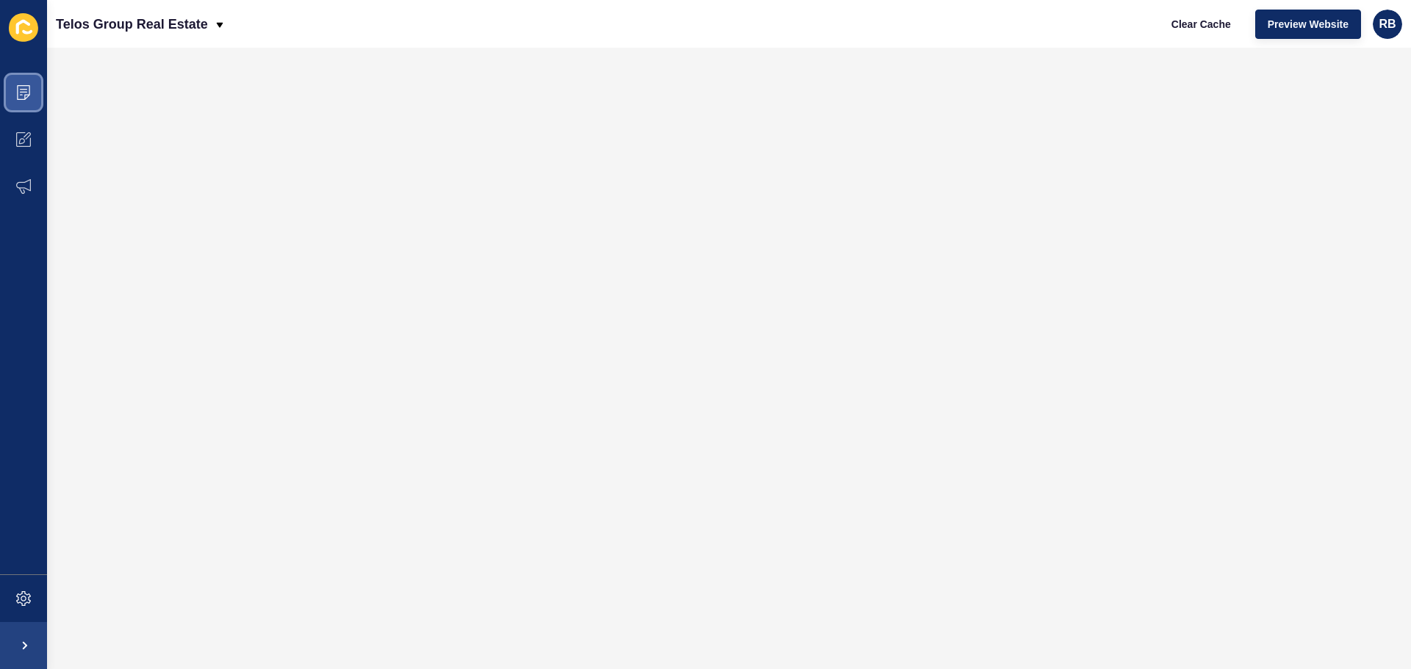
click at [20, 94] on icon at bounding box center [23, 92] width 15 height 15
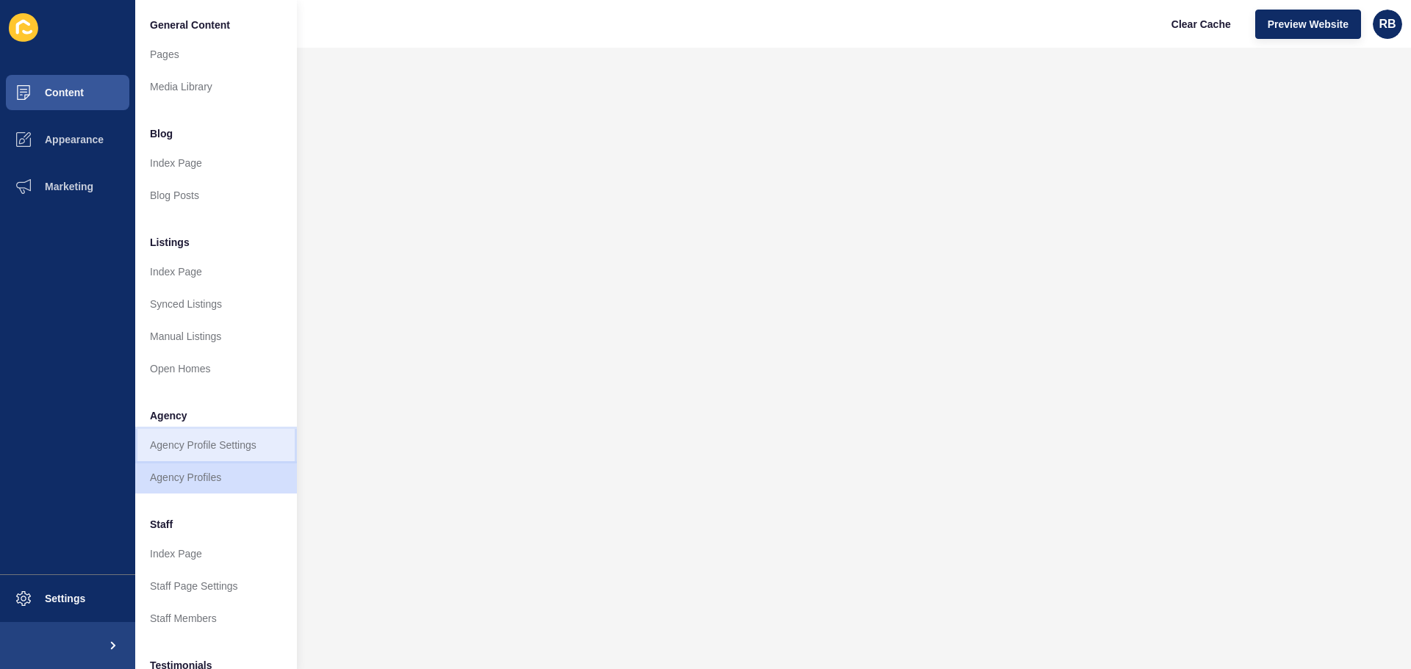
click at [194, 446] on link "Agency Profile Settings" at bounding box center [216, 445] width 162 height 32
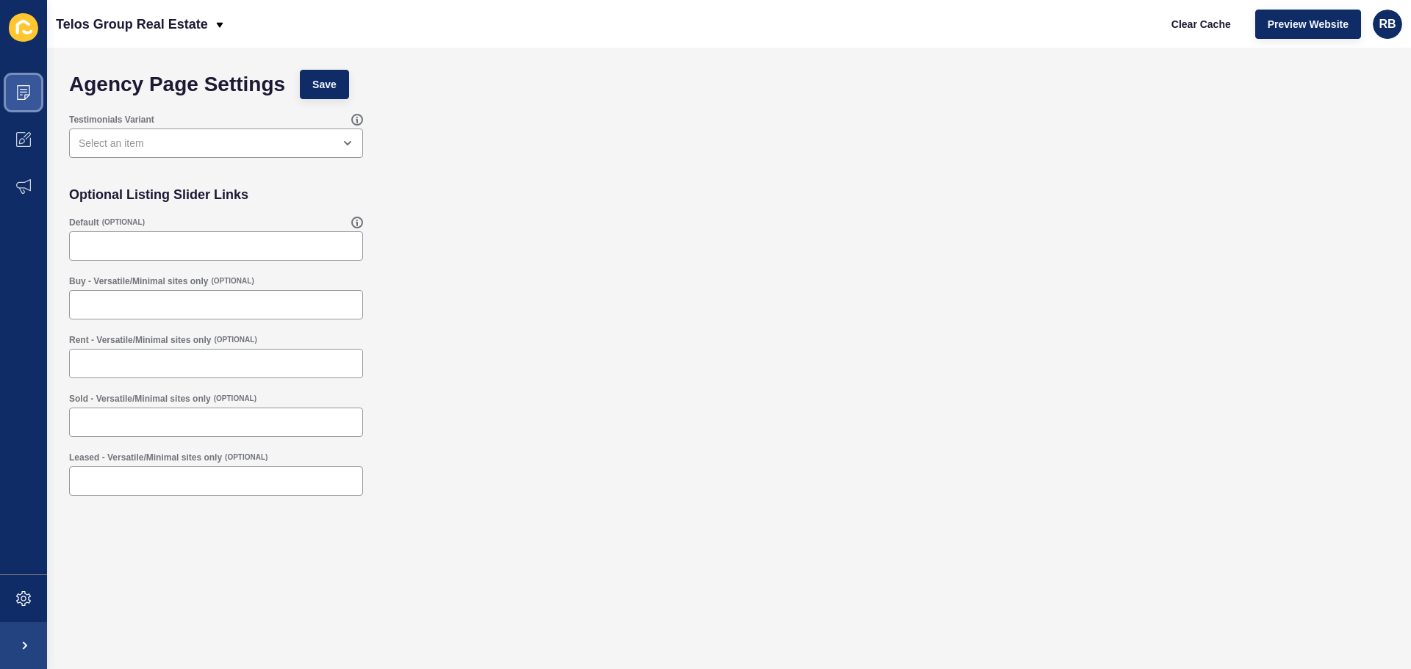
click at [15, 82] on span at bounding box center [23, 92] width 47 height 47
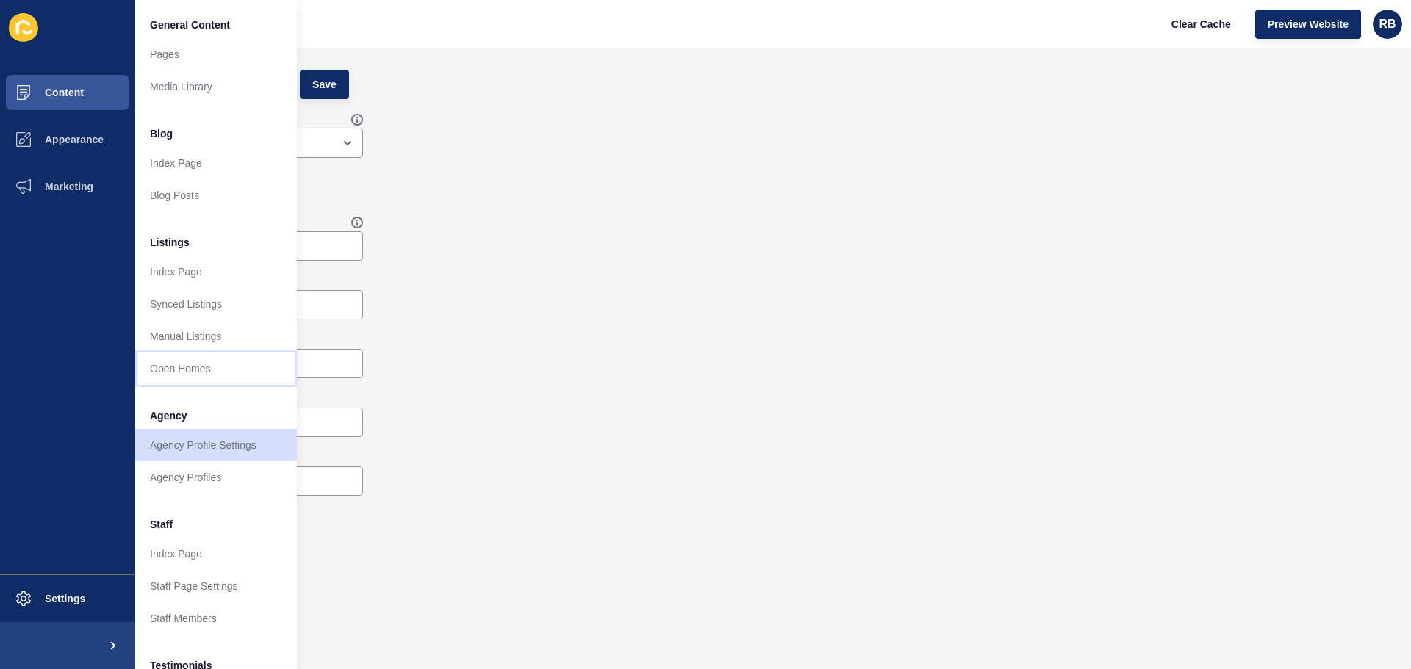
drag, startPoint x: 193, startPoint y: 363, endPoint x: 173, endPoint y: 307, distance: 59.3
click at [193, 363] on link "Open Homes" at bounding box center [216, 369] width 162 height 32
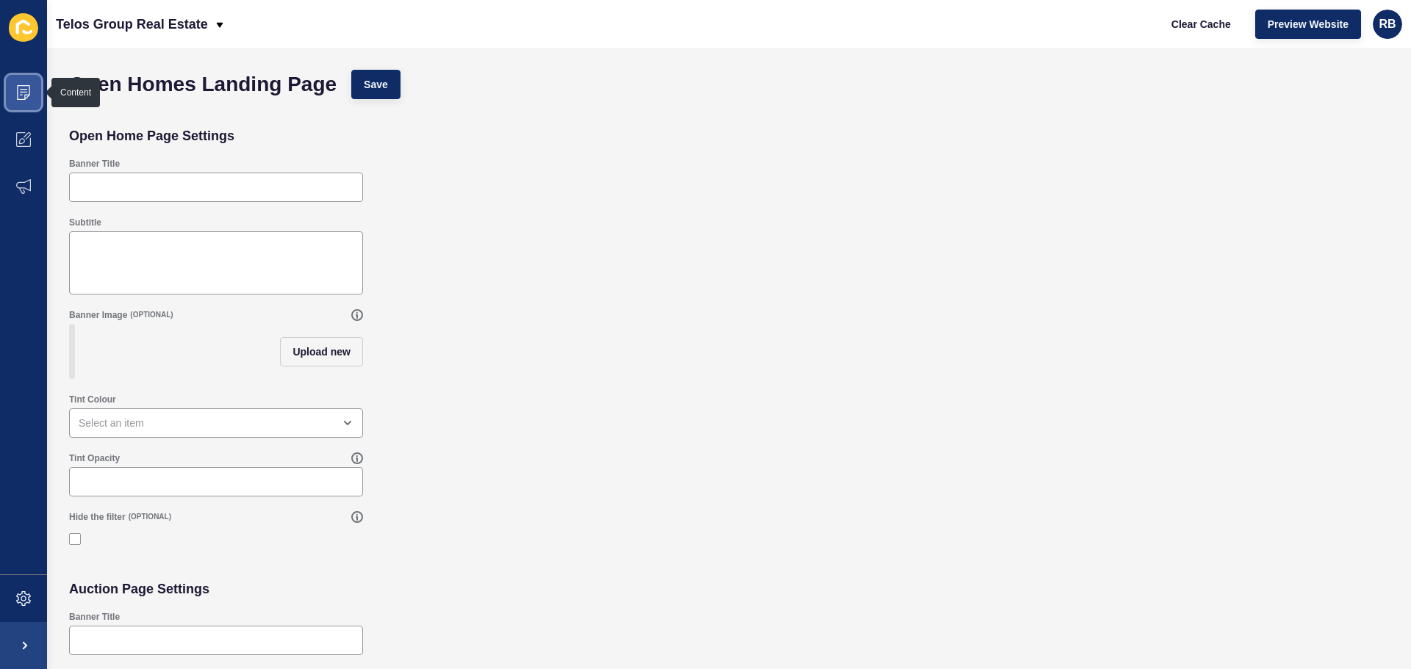
click at [25, 101] on span at bounding box center [23, 92] width 47 height 47
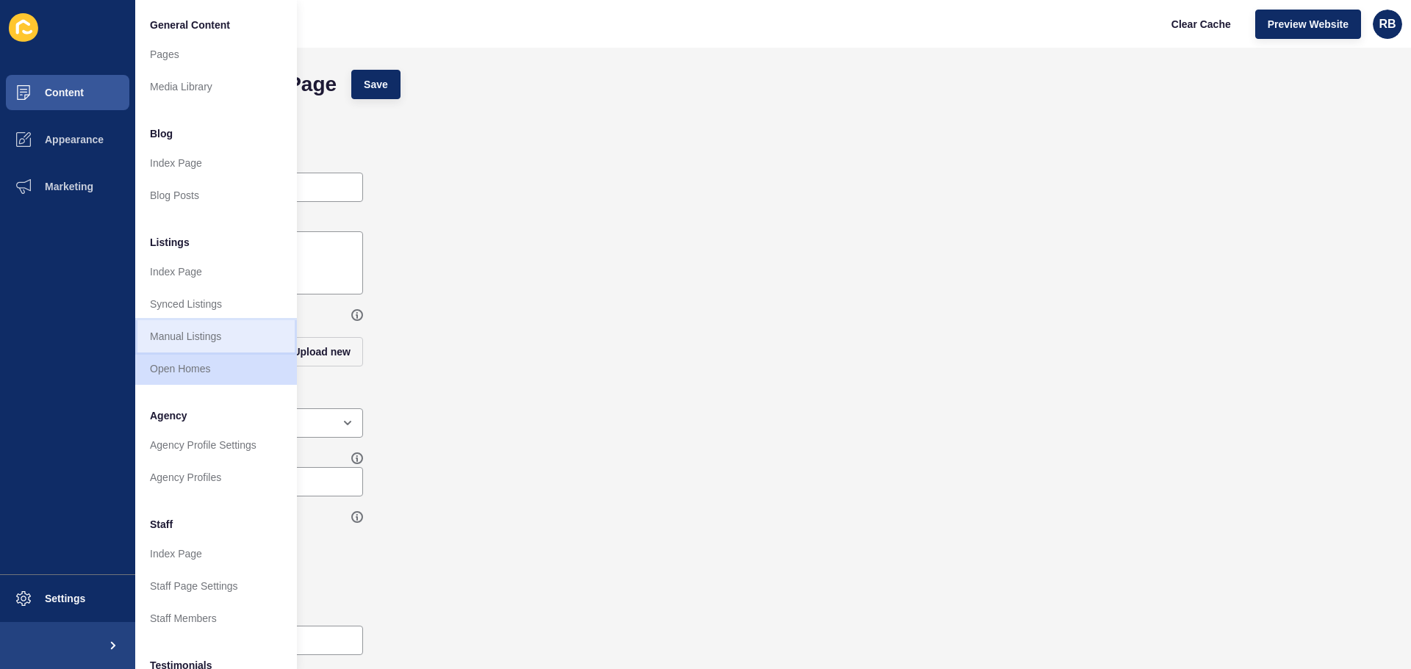
click at [165, 340] on link "Manual Listings" at bounding box center [216, 336] width 162 height 32
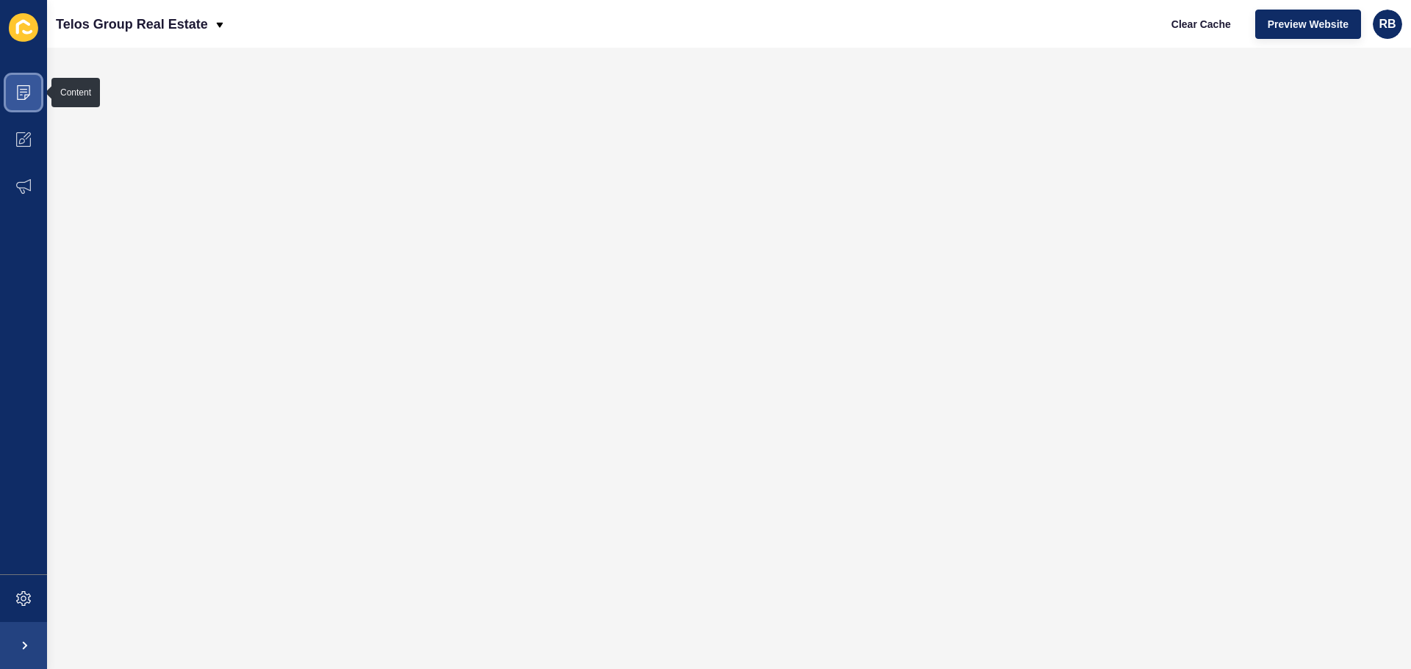
click at [20, 89] on icon at bounding box center [23, 92] width 15 height 15
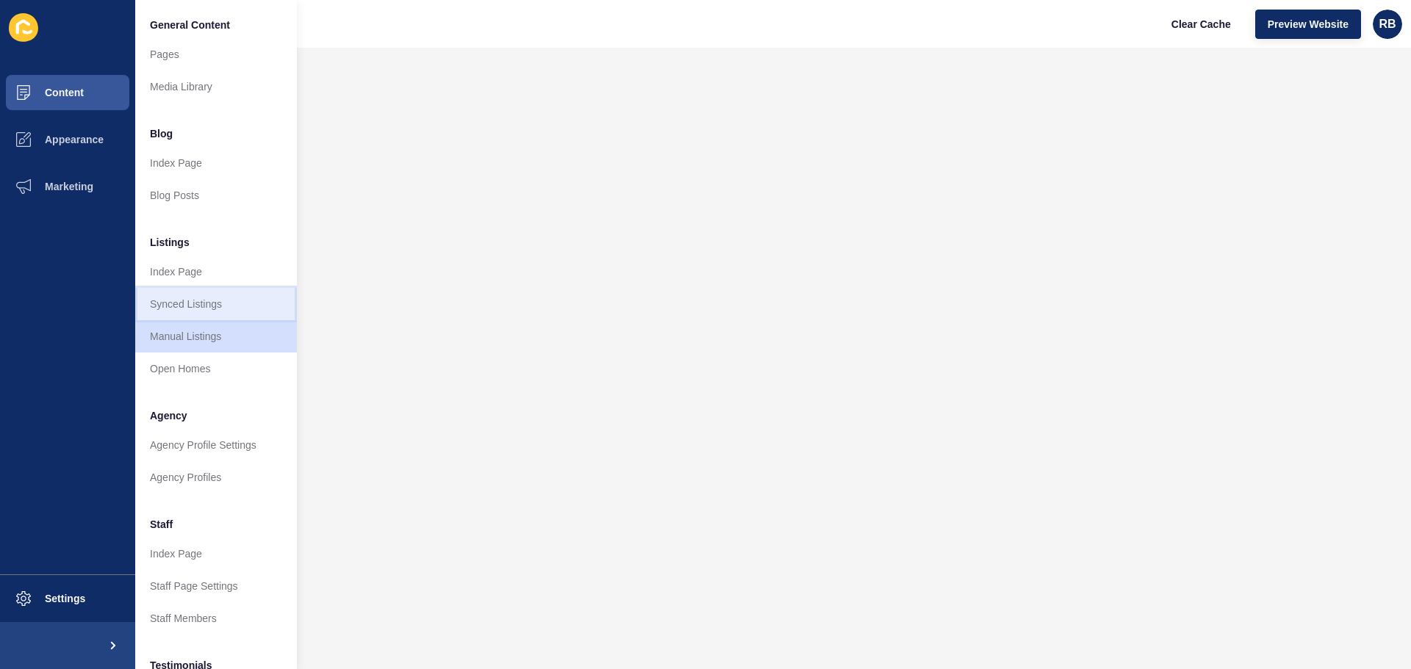
click at [159, 298] on link "Synced Listings" at bounding box center [216, 304] width 162 height 32
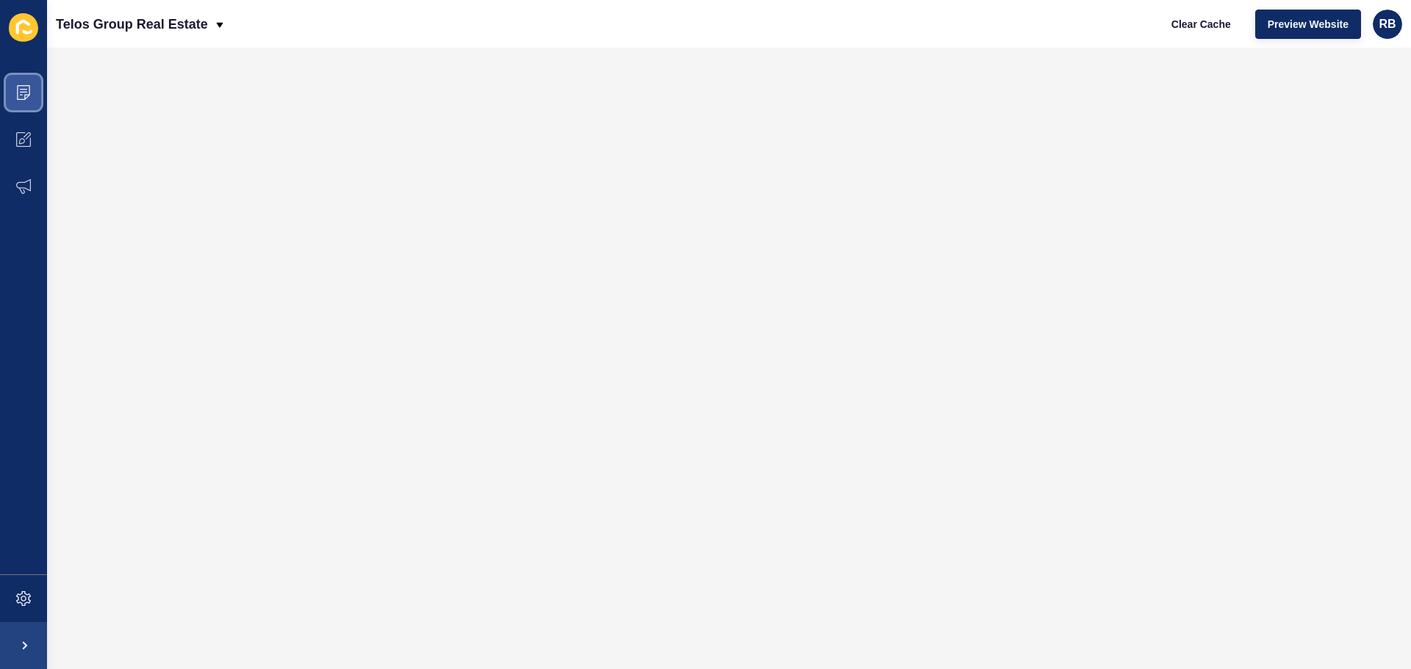
click at [19, 93] on icon at bounding box center [23, 92] width 15 height 15
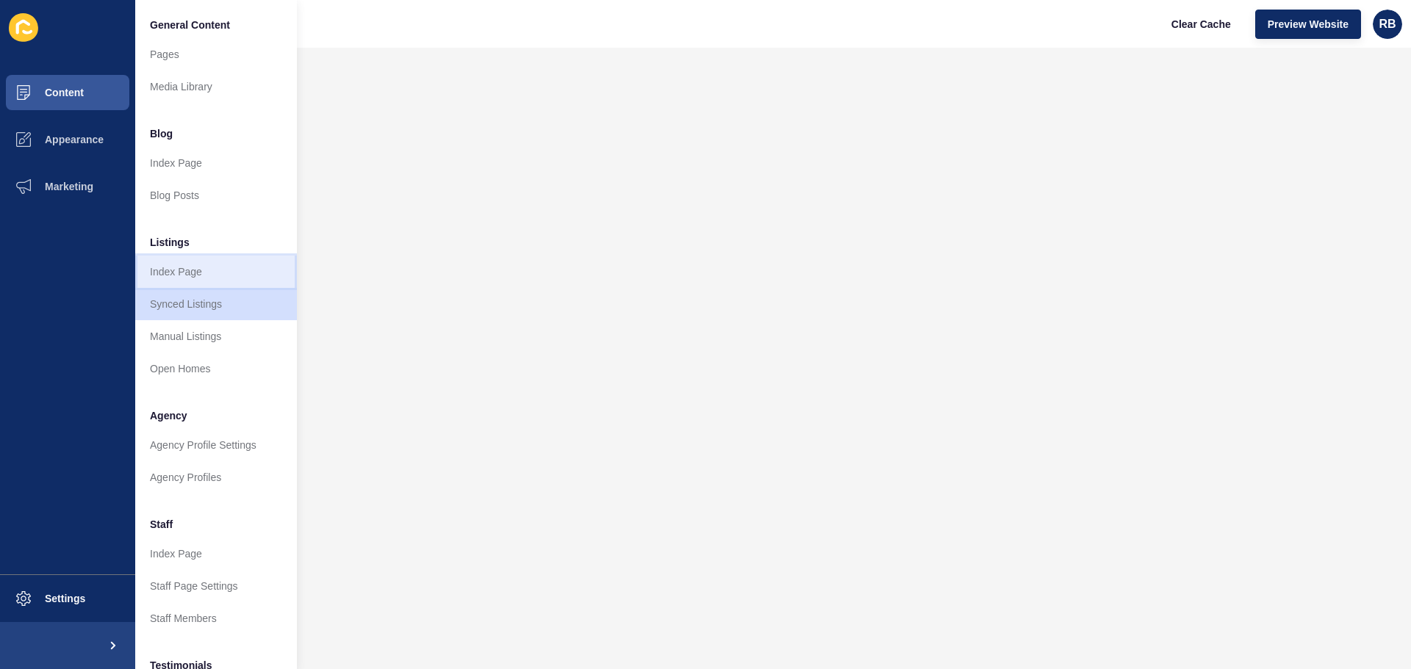
click at [164, 265] on link "Index Page" at bounding box center [216, 272] width 162 height 32
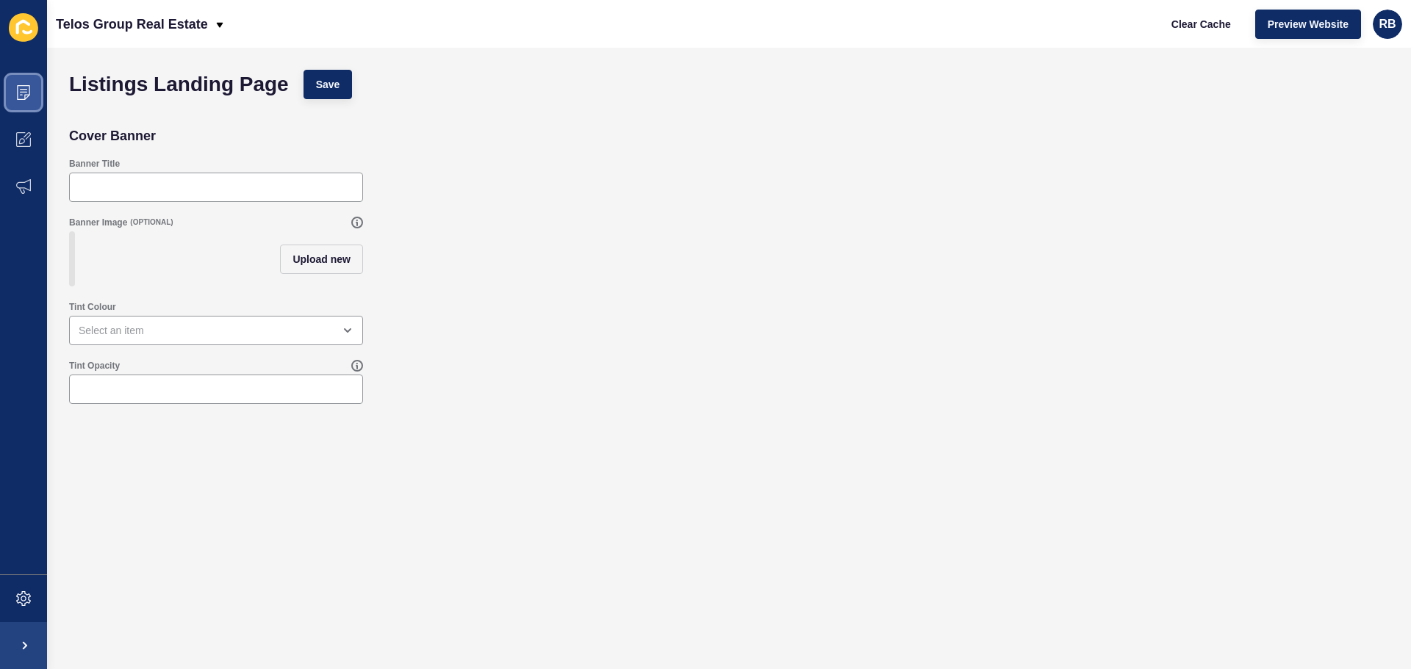
click at [26, 90] on icon at bounding box center [23, 89] width 7 height 1
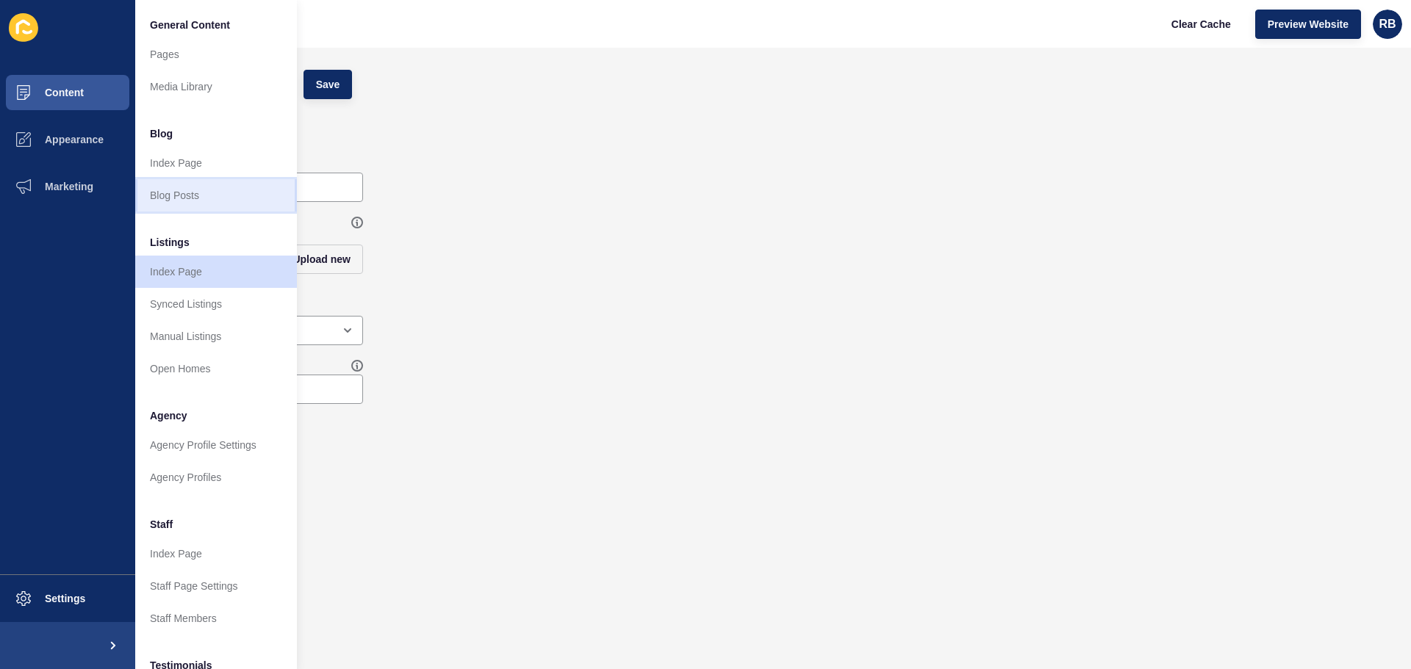
click at [162, 195] on link "Blog Posts" at bounding box center [216, 195] width 162 height 32
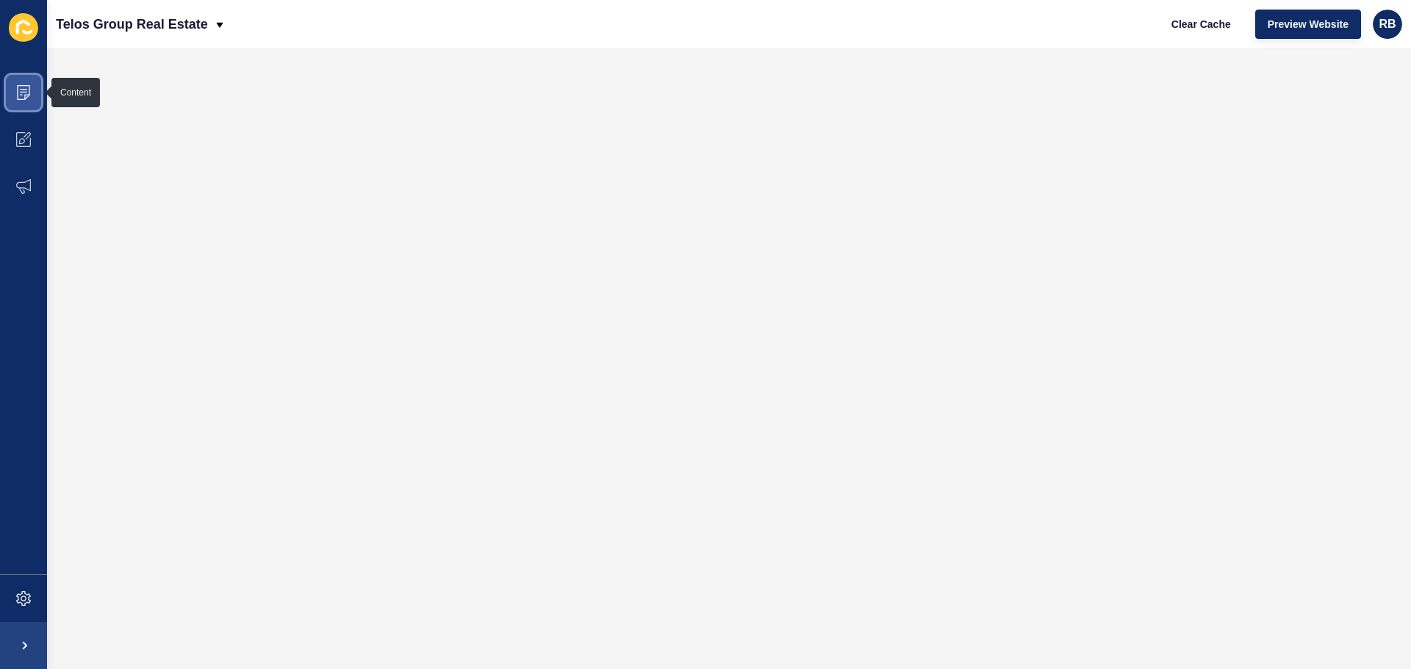
click at [21, 86] on icon at bounding box center [23, 92] width 13 height 15
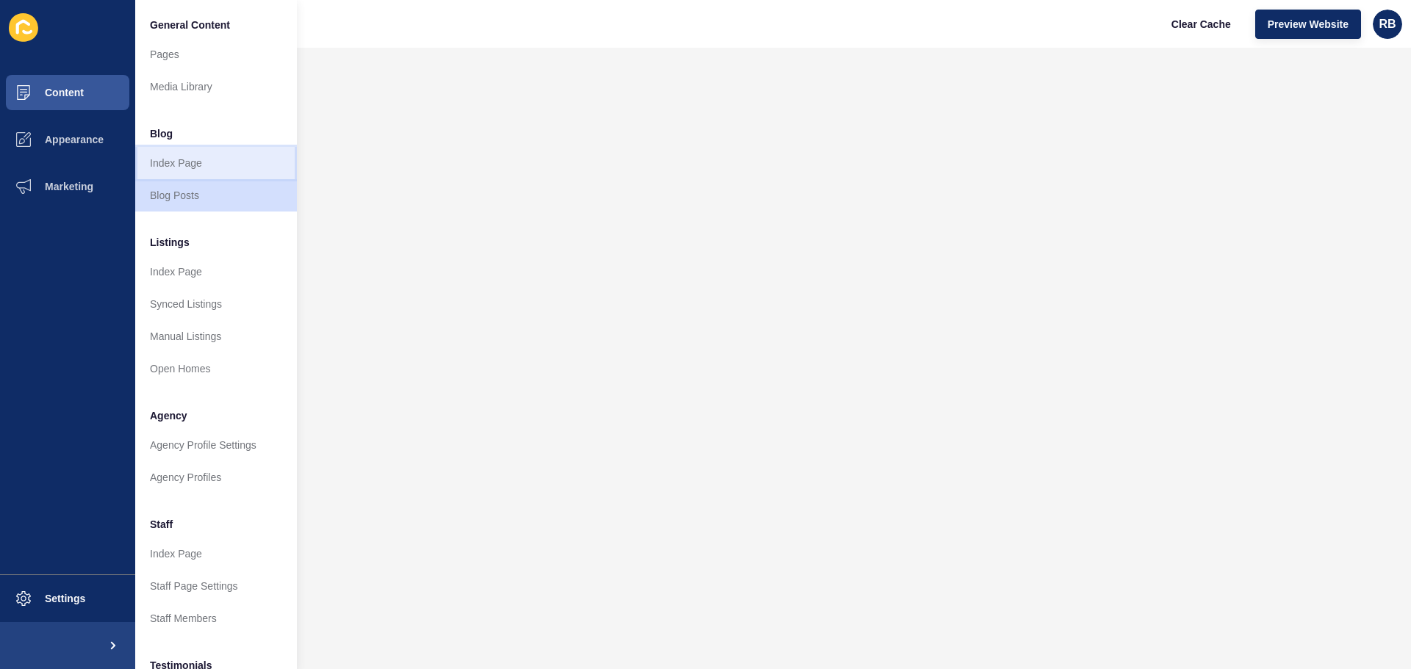
click at [151, 168] on link "Index Page" at bounding box center [216, 163] width 162 height 32
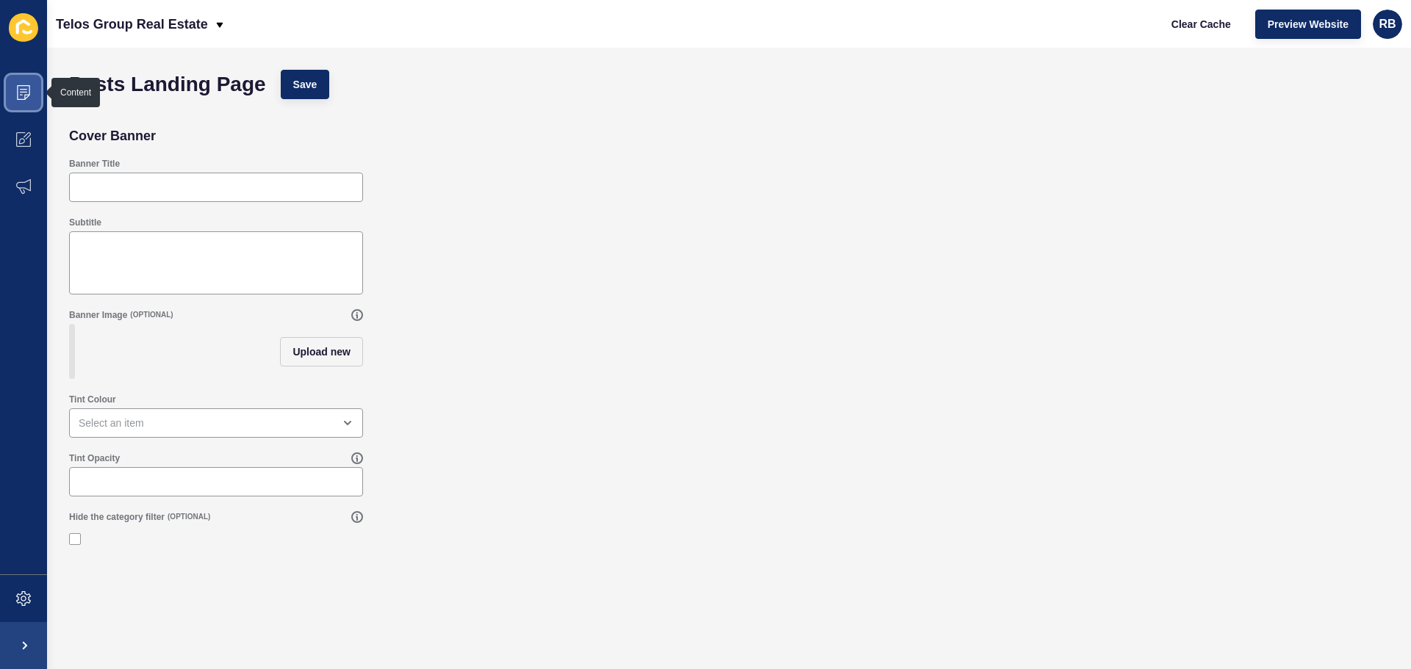
click at [24, 90] on icon at bounding box center [23, 89] width 7 height 1
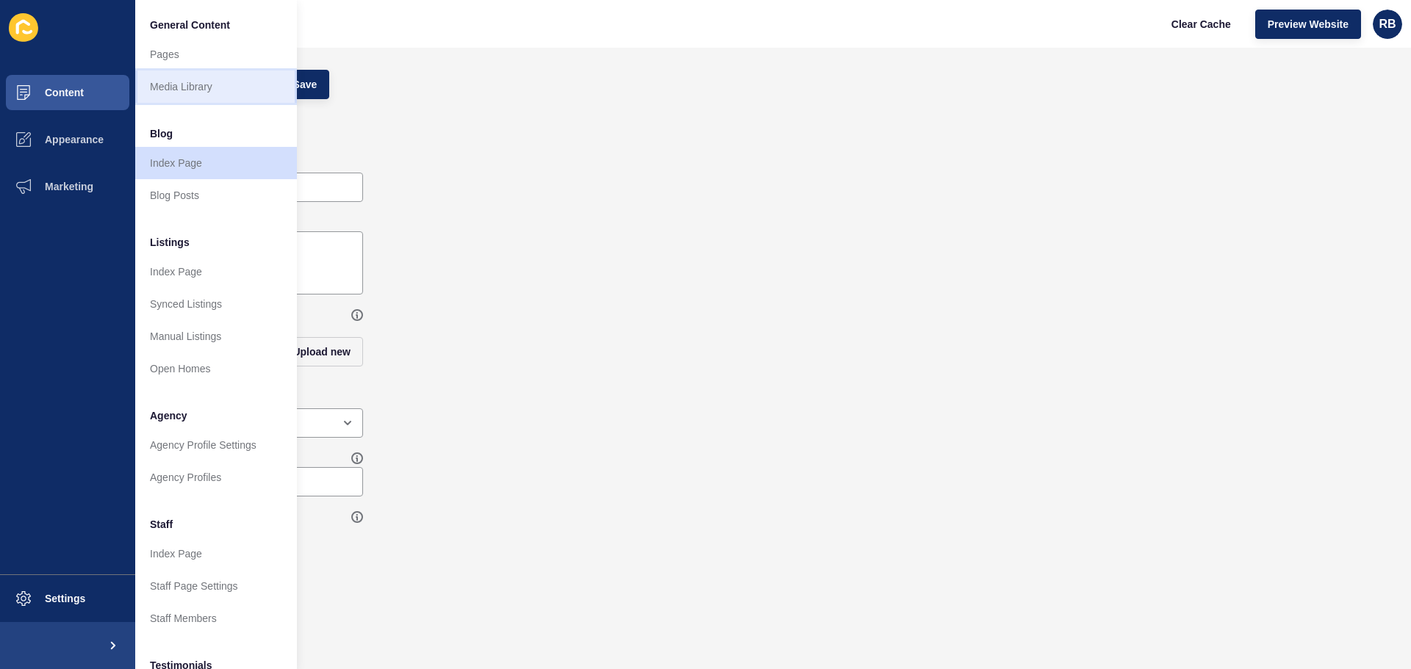
click at [169, 96] on link "Media Library" at bounding box center [216, 87] width 162 height 32
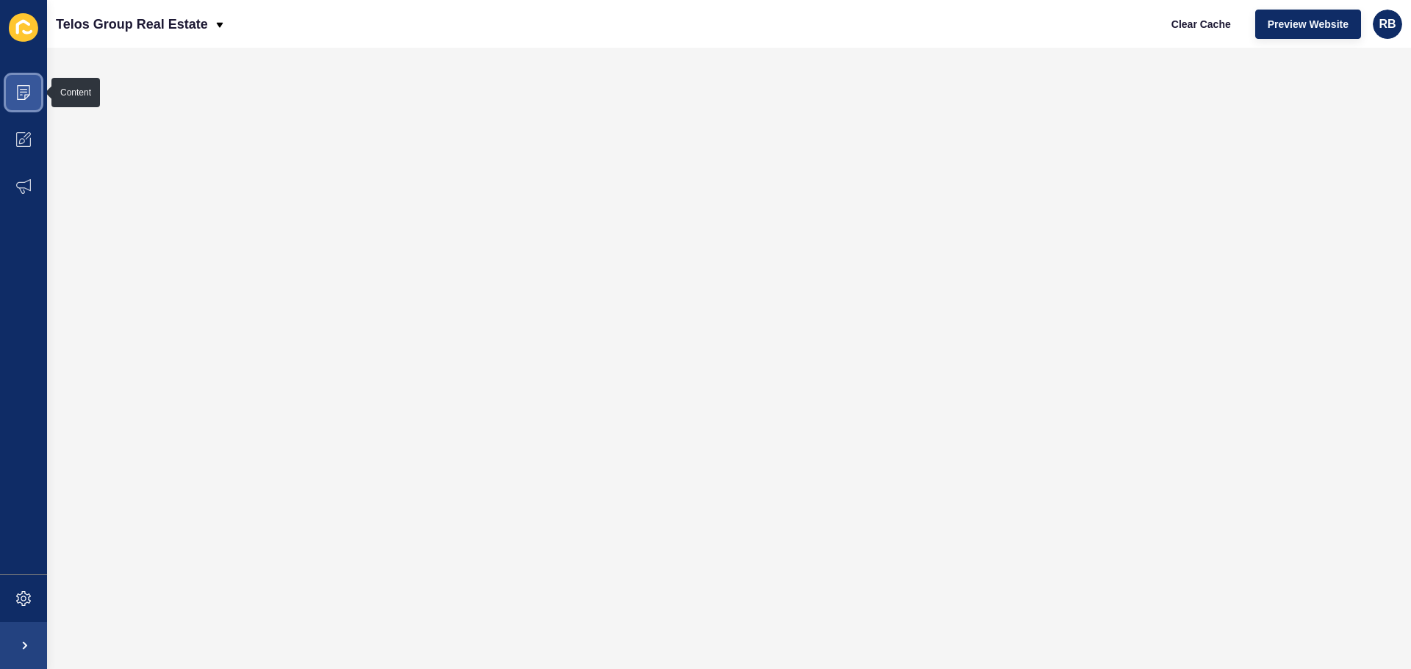
click at [17, 94] on icon at bounding box center [23, 92] width 15 height 15
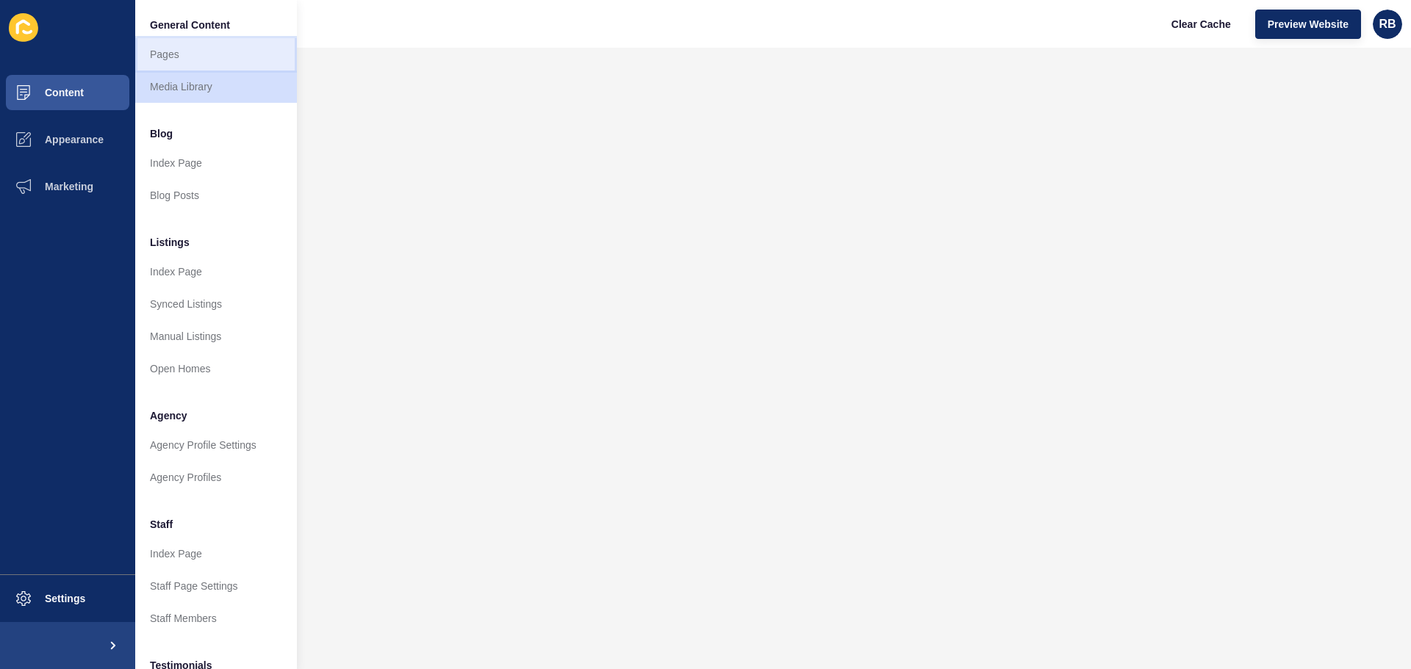
click at [162, 57] on link "Pages" at bounding box center [216, 54] width 162 height 32
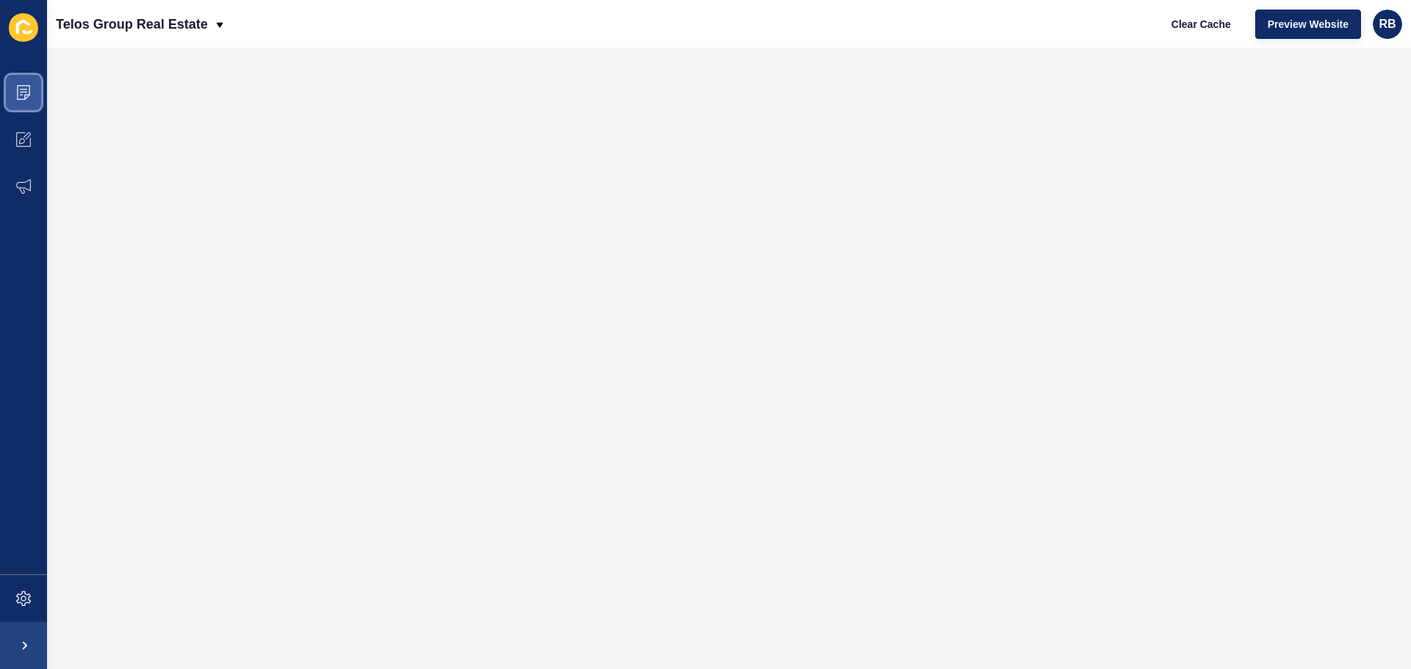
click at [11, 89] on span at bounding box center [23, 92] width 47 height 47
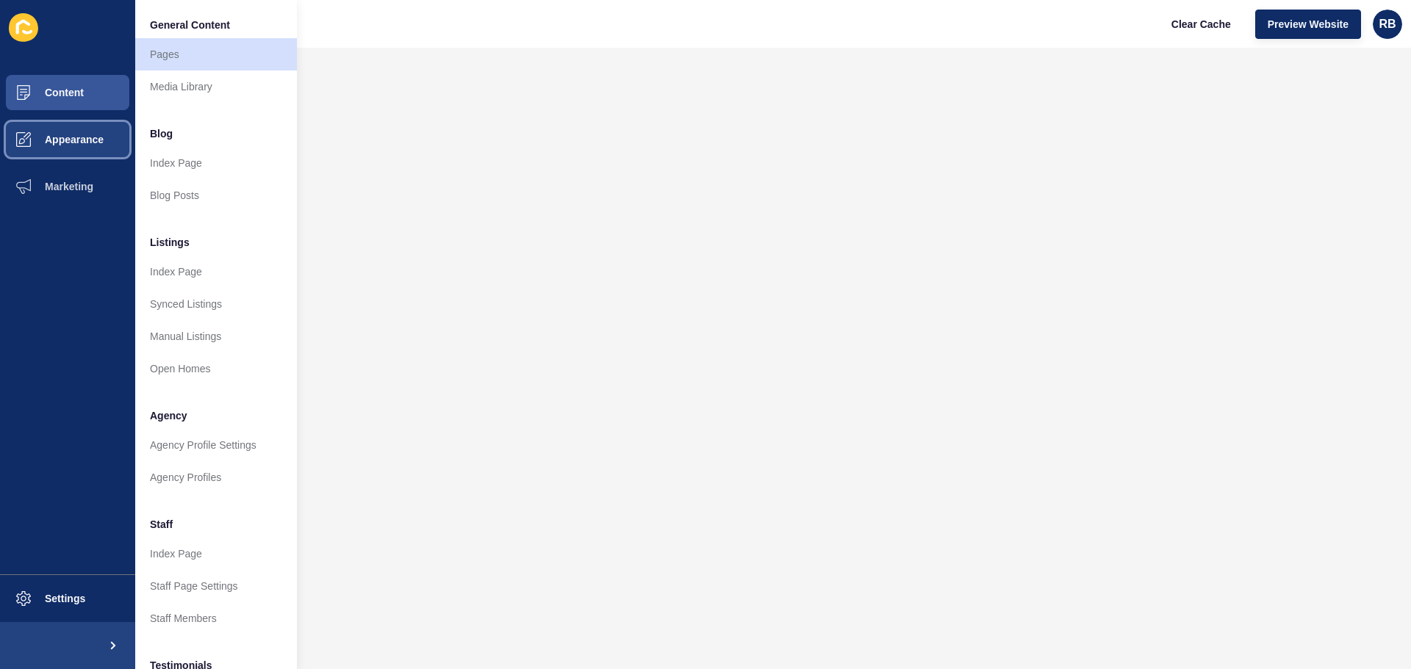
click at [52, 135] on span "Appearance" at bounding box center [51, 140] width 106 height 12
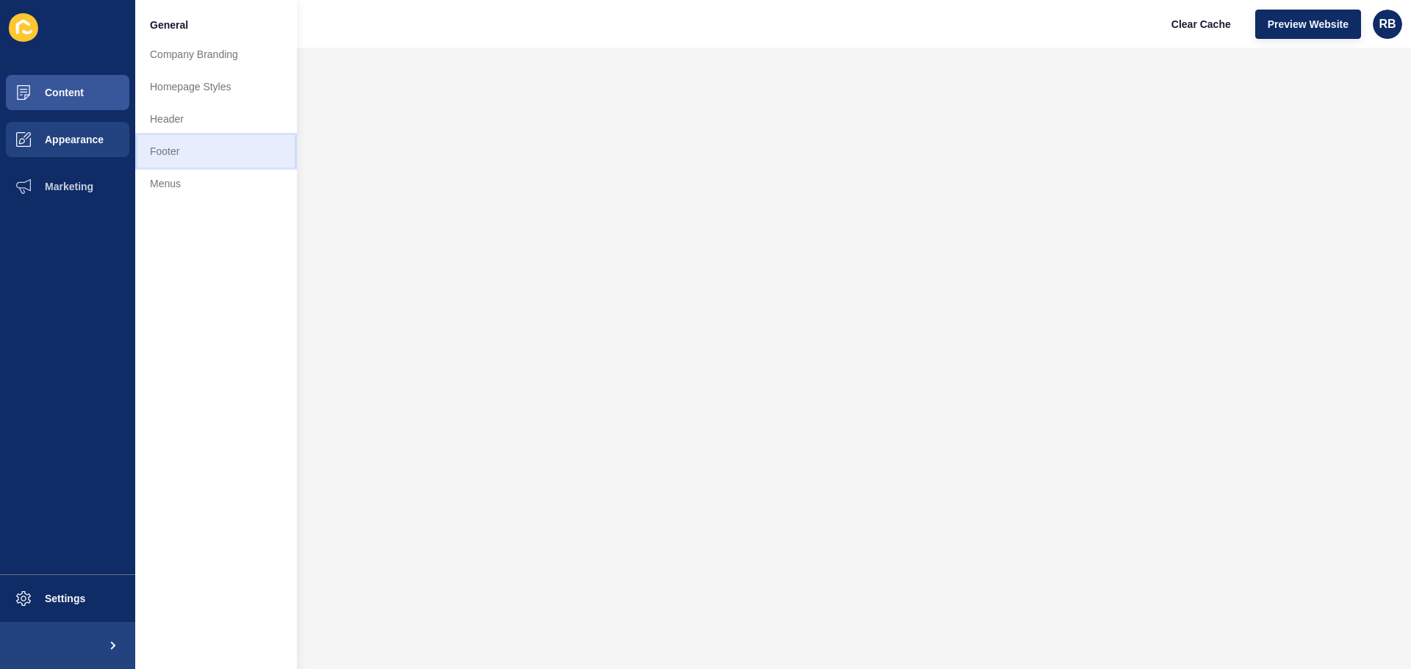
click at [170, 151] on link "Footer" at bounding box center [216, 151] width 162 height 32
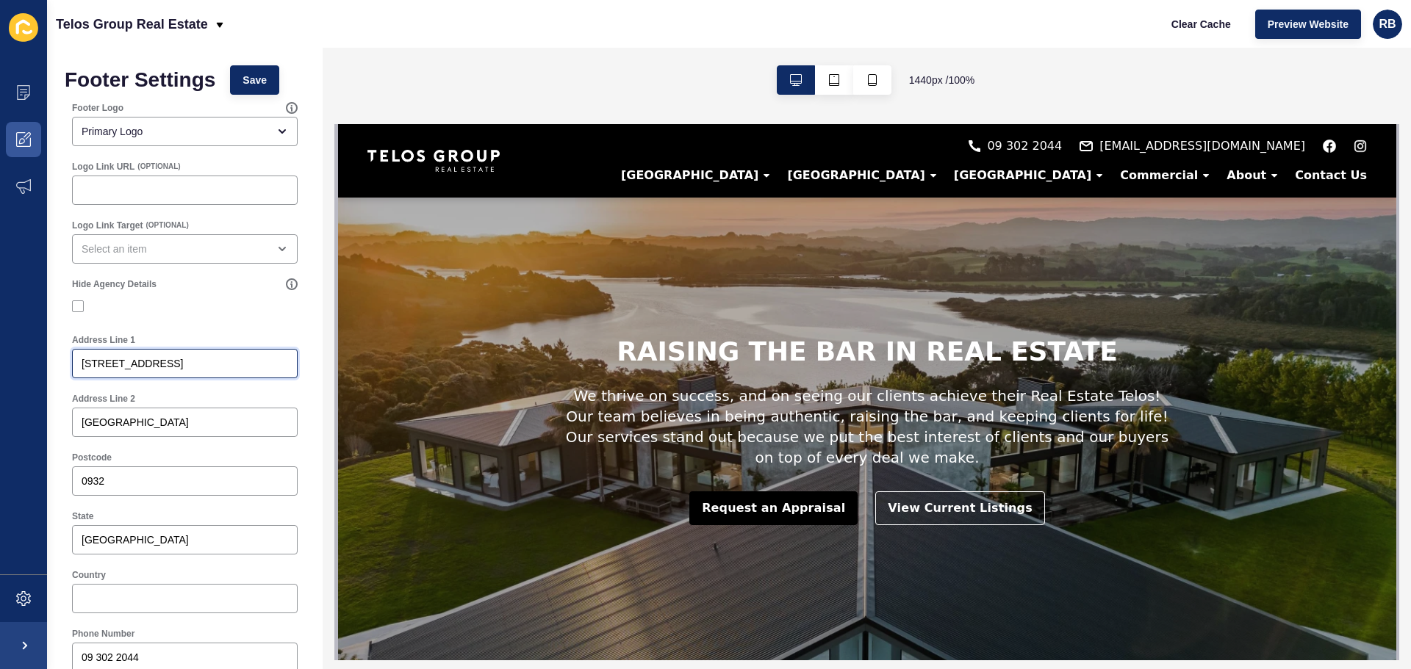
click at [244, 365] on input "[STREET_ADDRESS]" at bounding box center [185, 363] width 206 height 15
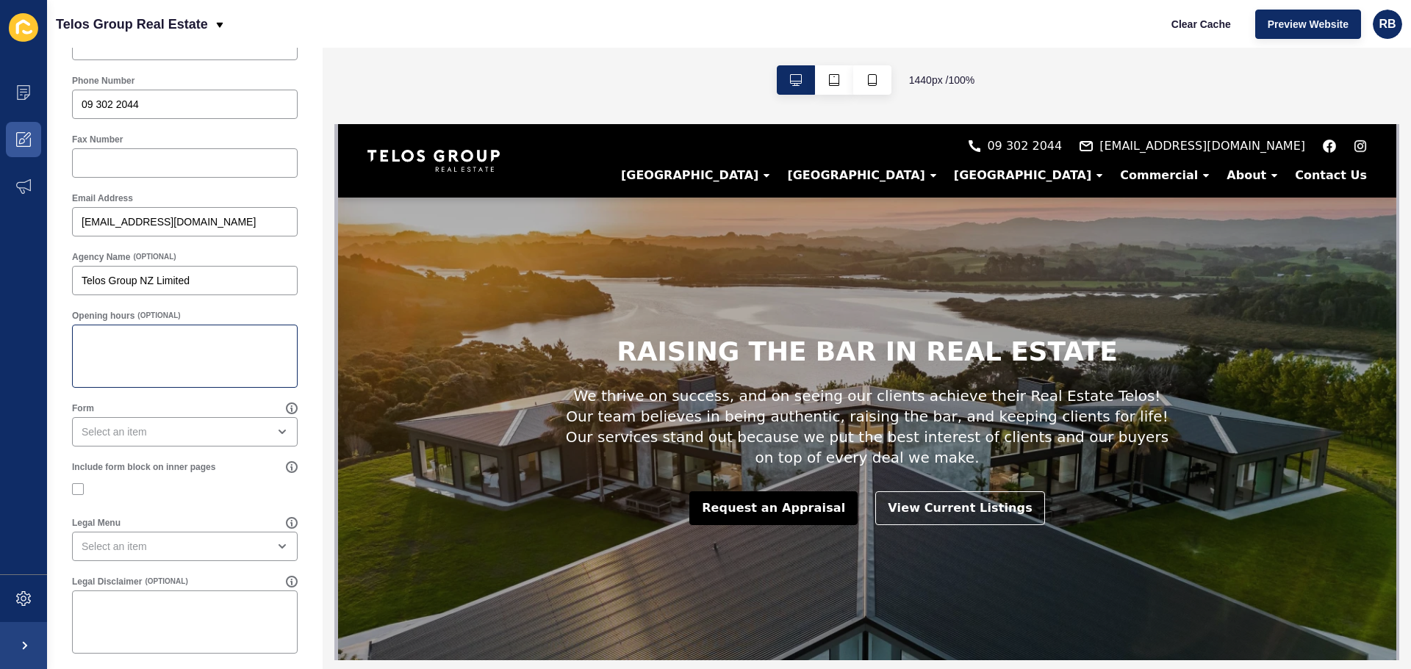
scroll to position [563, 0]
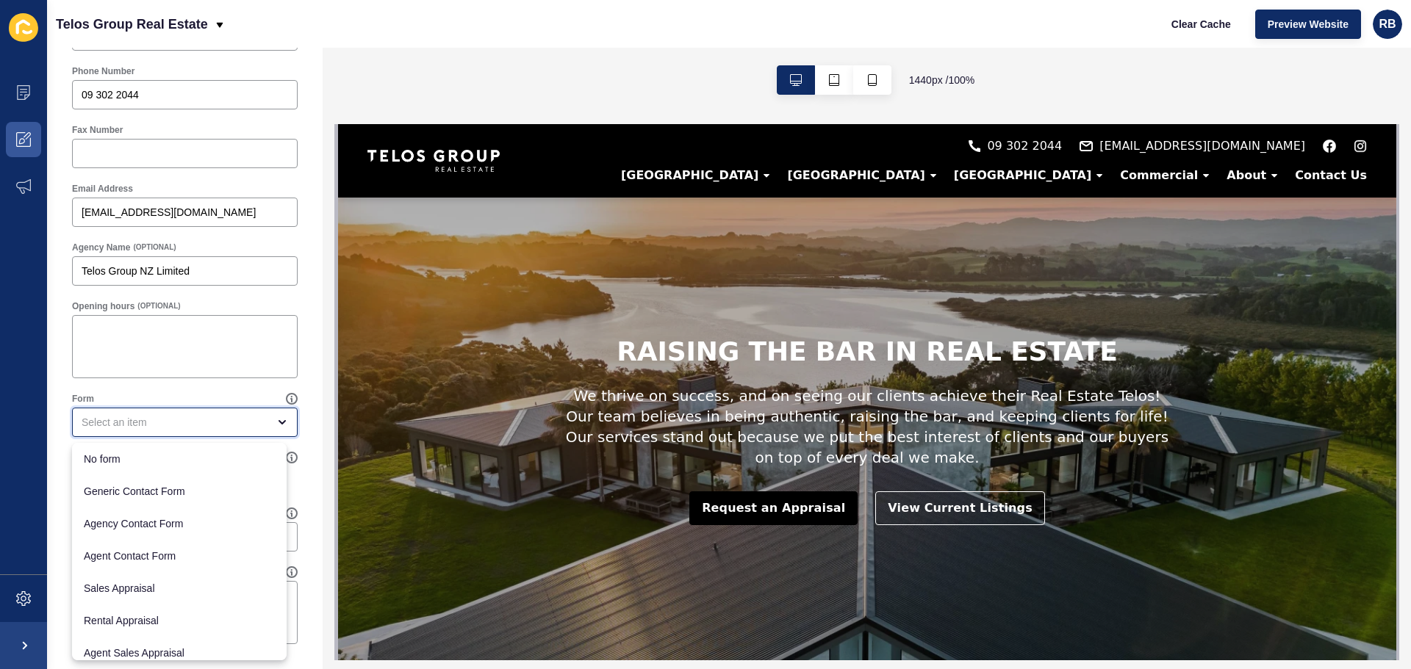
click at [112, 416] on div "close menu" at bounding box center [175, 422] width 186 height 15
click at [114, 417] on div "close menu" at bounding box center [175, 422] width 186 height 15
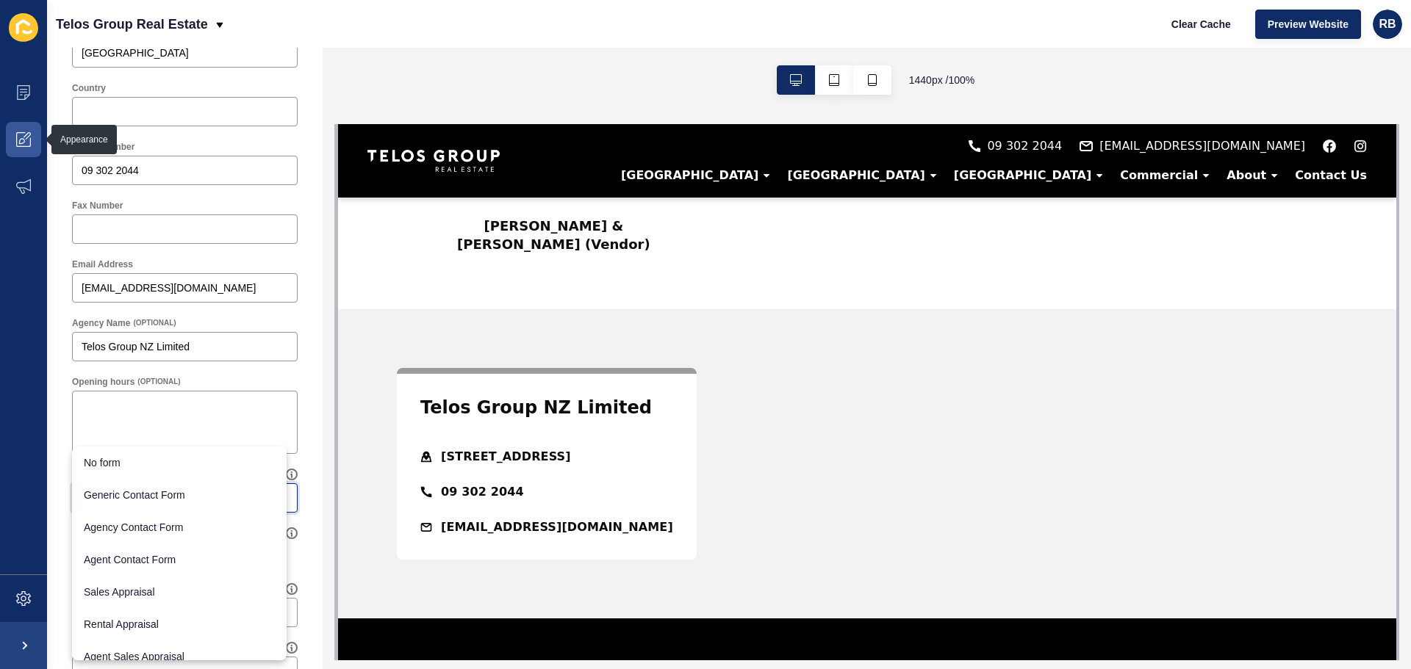
scroll to position [0, 0]
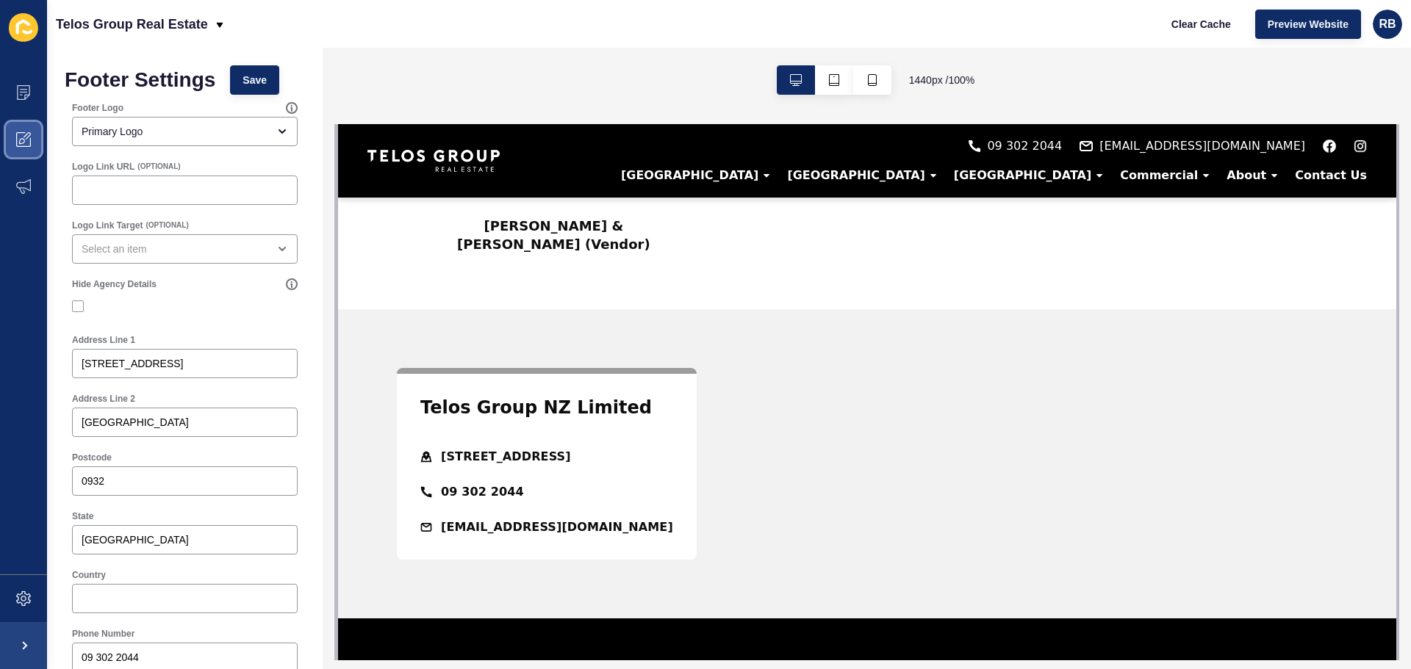
click at [25, 135] on icon at bounding box center [23, 139] width 15 height 15
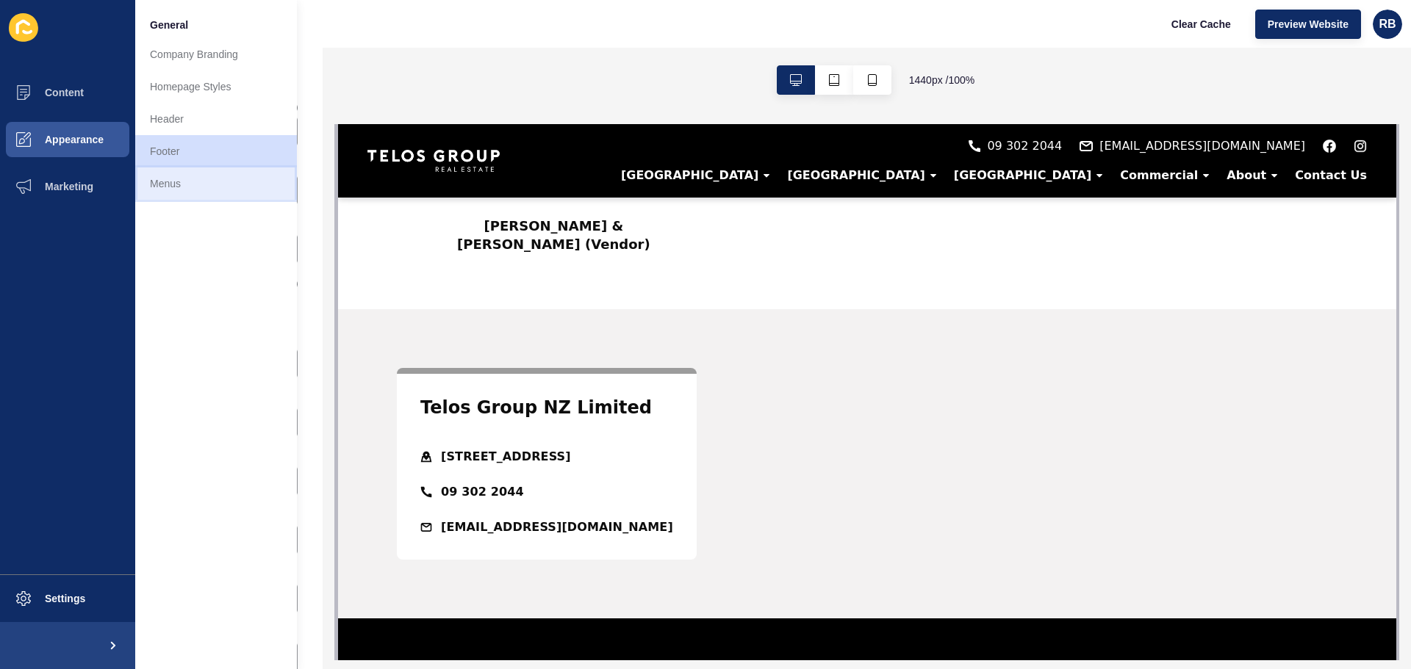
click at [186, 182] on link "Menus" at bounding box center [216, 184] width 162 height 32
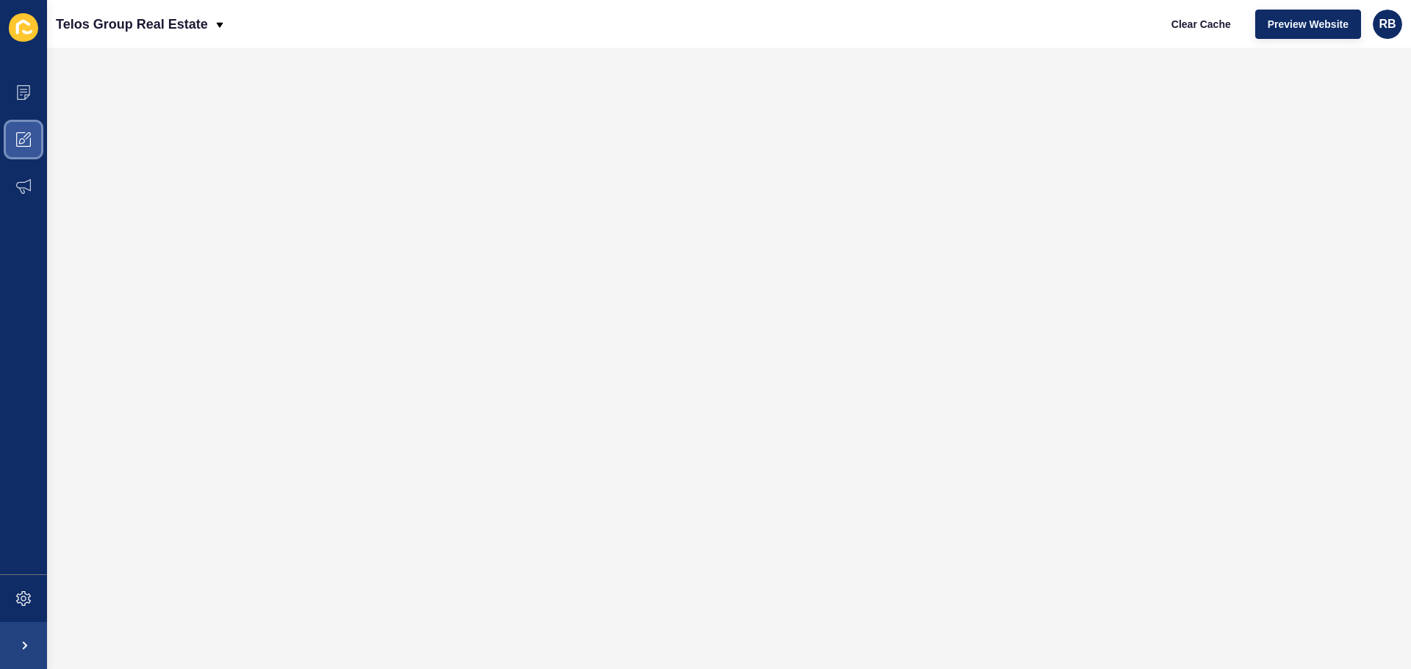
click at [27, 122] on span at bounding box center [23, 139] width 47 height 47
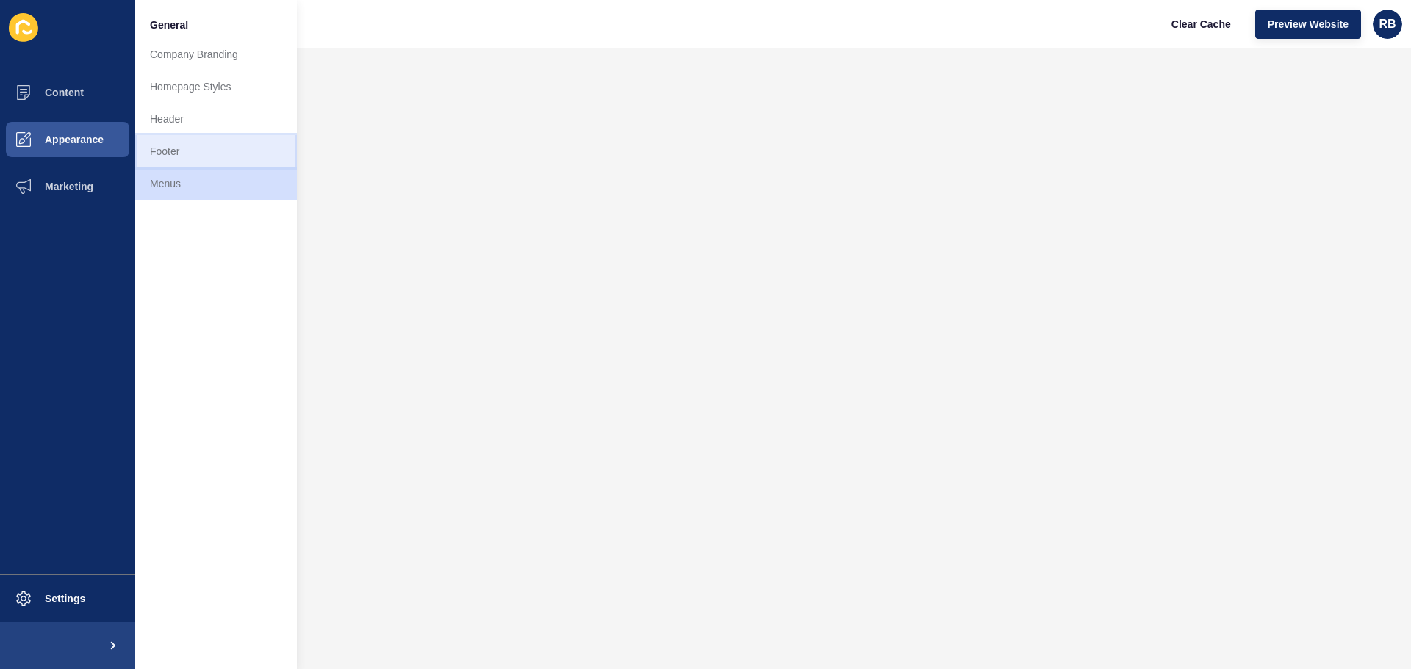
click at [184, 157] on link "Footer" at bounding box center [216, 151] width 162 height 32
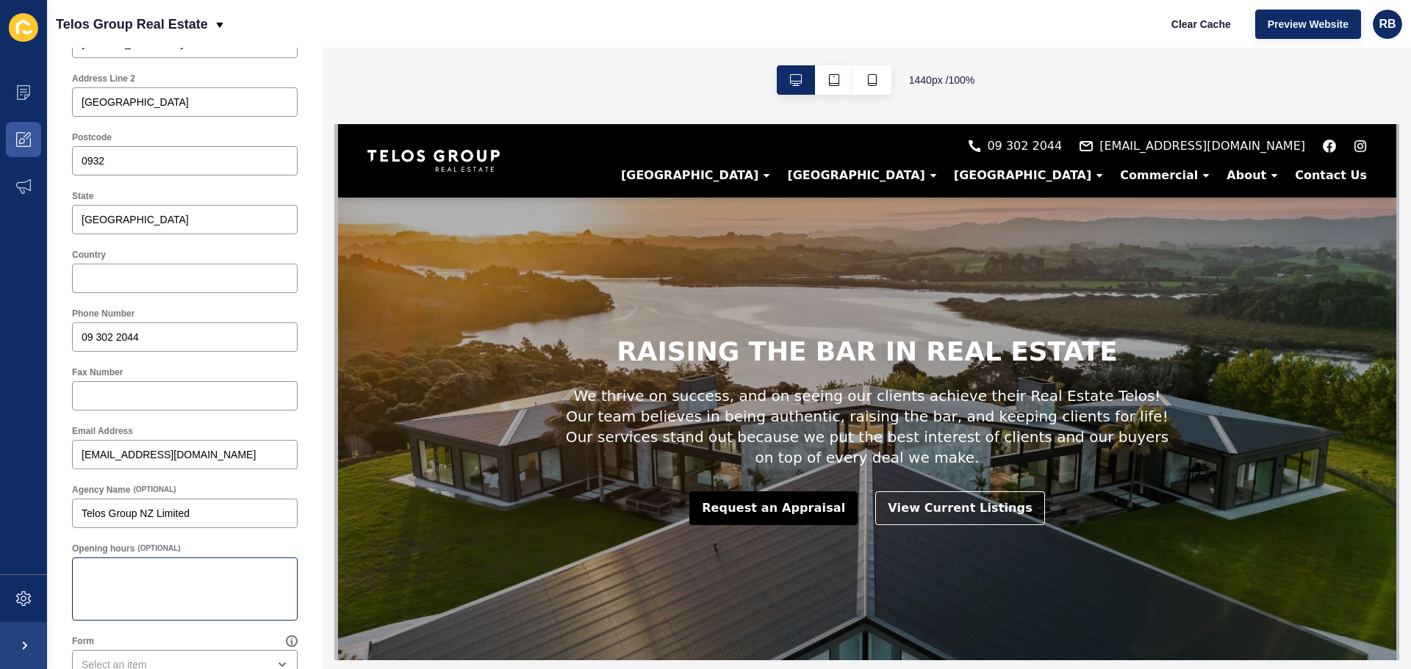
scroll to position [49, 0]
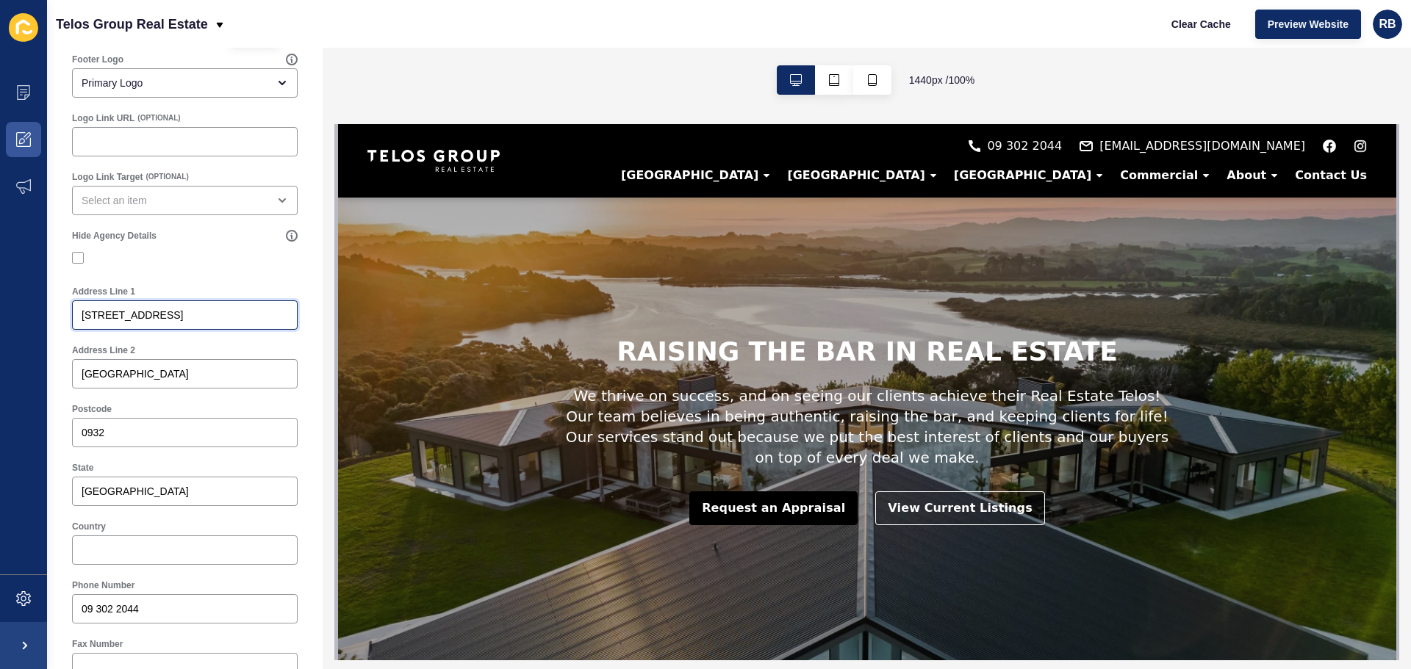
click at [232, 320] on input "[STREET_ADDRESS]" at bounding box center [185, 315] width 206 height 15
paste input "[STREET_ADDRESS][PERSON_NAME]"
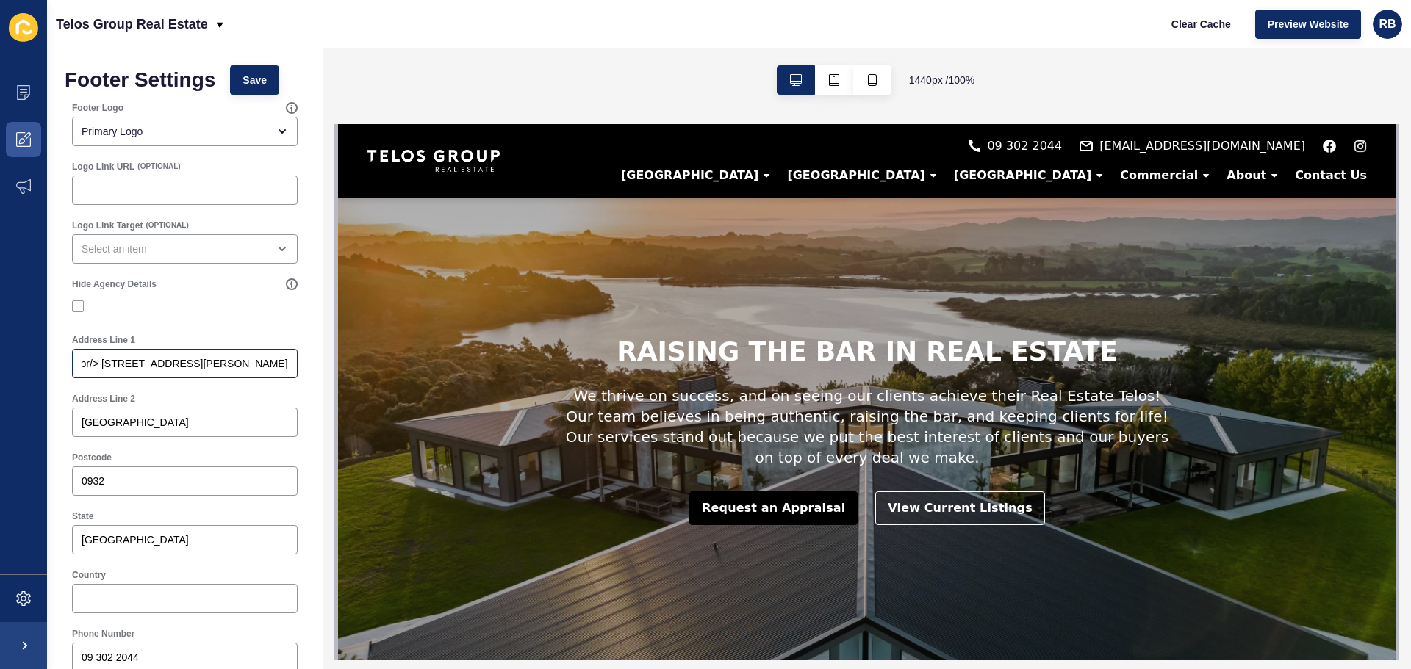
scroll to position [0, 0]
drag, startPoint x: 173, startPoint y: 351, endPoint x: 98, endPoint y: 361, distance: 76.3
click at [87, 359] on div "[STREET_ADDRESS] <br/> [STREET_ADDRESS][PERSON_NAME]" at bounding box center [185, 363] width 226 height 29
click at [134, 364] on input "[STREET_ADDRESS] <br/> [STREET_ADDRESS][PERSON_NAME]" at bounding box center [185, 363] width 206 height 15
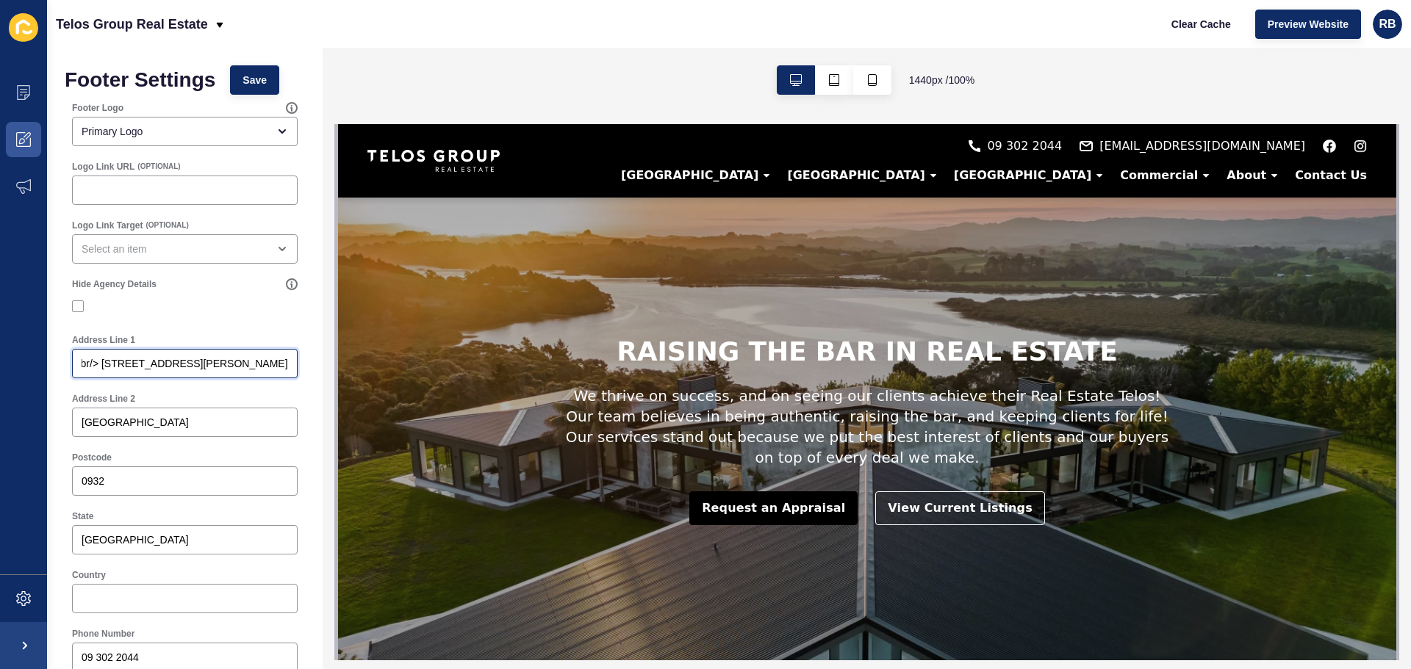
scroll to position [0, 0]
drag, startPoint x: 159, startPoint y: 365, endPoint x: 143, endPoint y: 369, distance: 16.6
click at [143, 369] on input "[STREET_ADDRESS] <br/> [STREET_ADDRESS][PERSON_NAME]" at bounding box center [185, 363] width 206 height 15
click at [249, 86] on span "Save" at bounding box center [255, 80] width 24 height 15
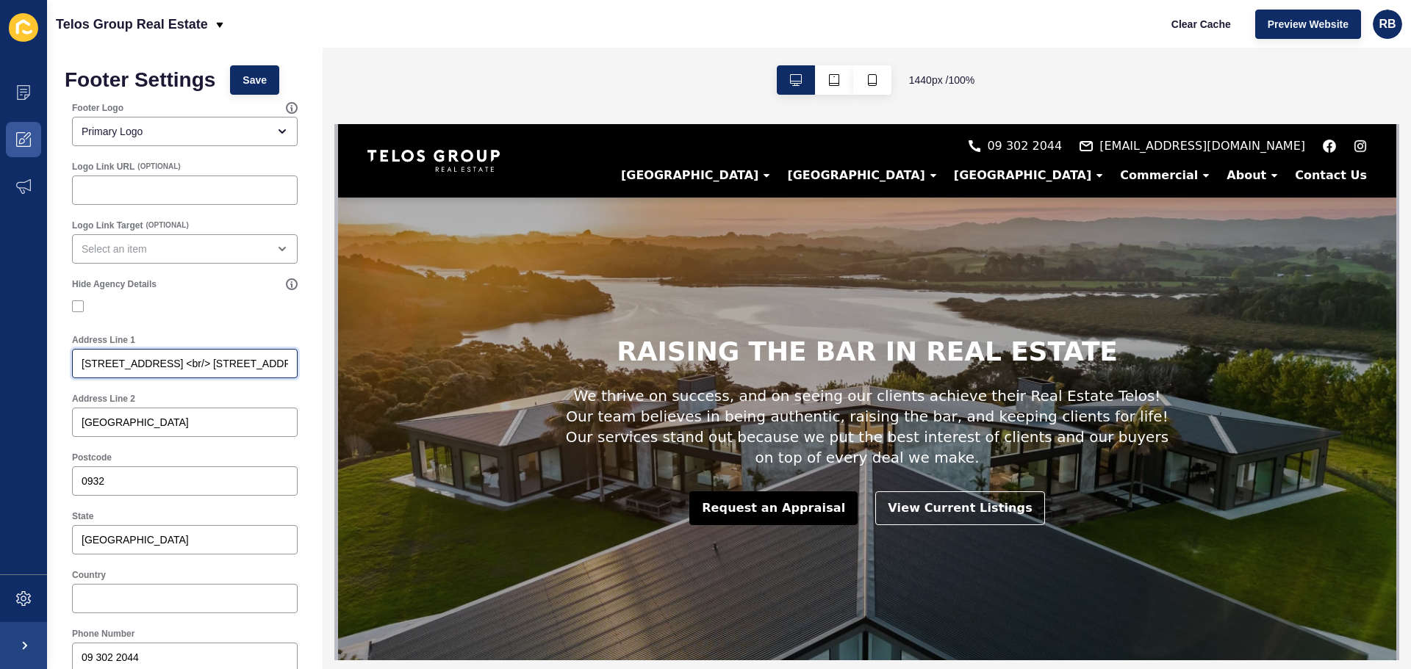
scroll to position [0, 186]
drag, startPoint x: 561, startPoint y: 486, endPoint x: 389, endPoint y: 362, distance: 211.7
type input "[STREET_ADDRESS]"
click at [245, 82] on button "Save" at bounding box center [254, 79] width 49 height 29
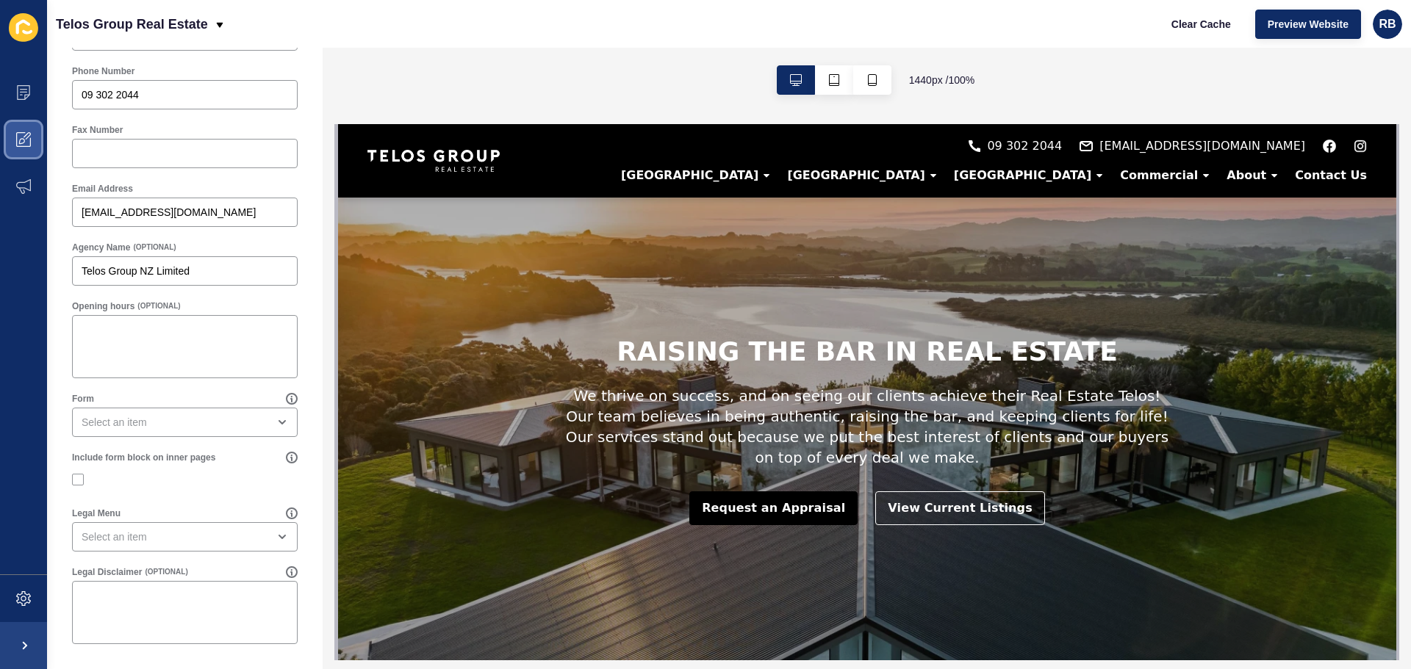
click at [34, 131] on span at bounding box center [23, 139] width 47 height 47
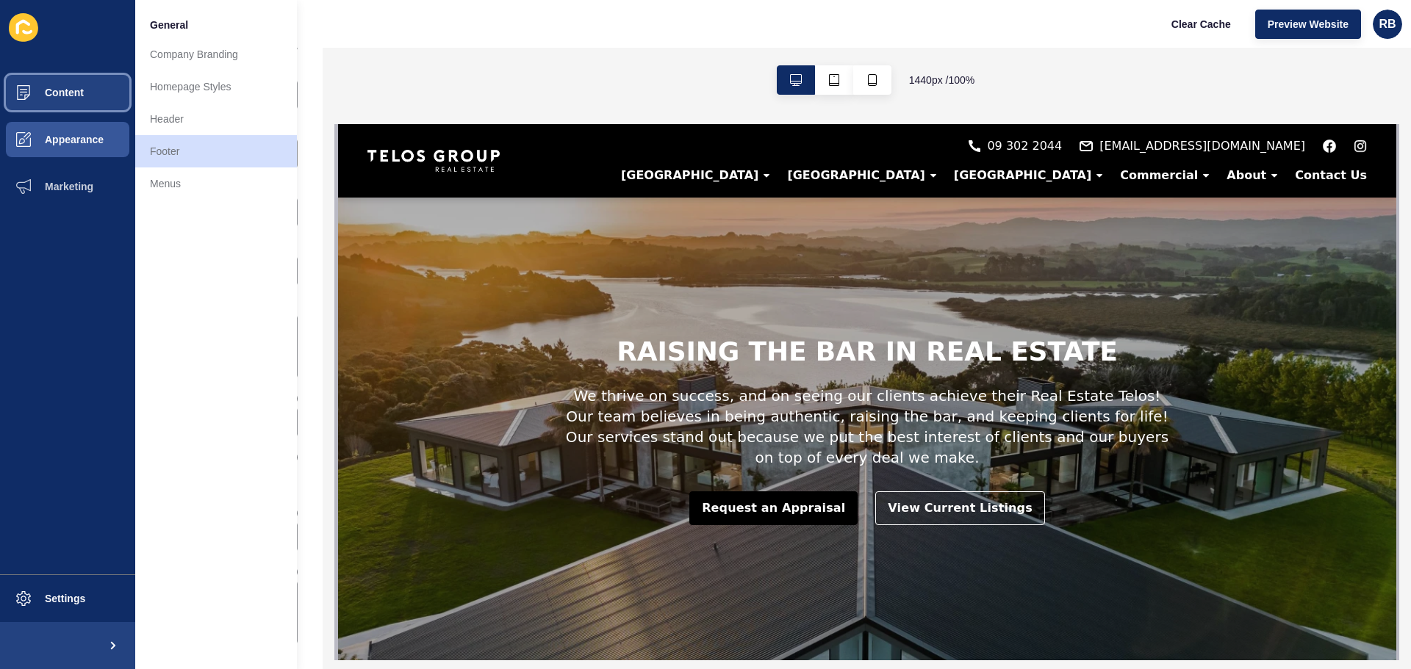
click at [72, 97] on span "Content" at bounding box center [41, 93] width 86 height 12
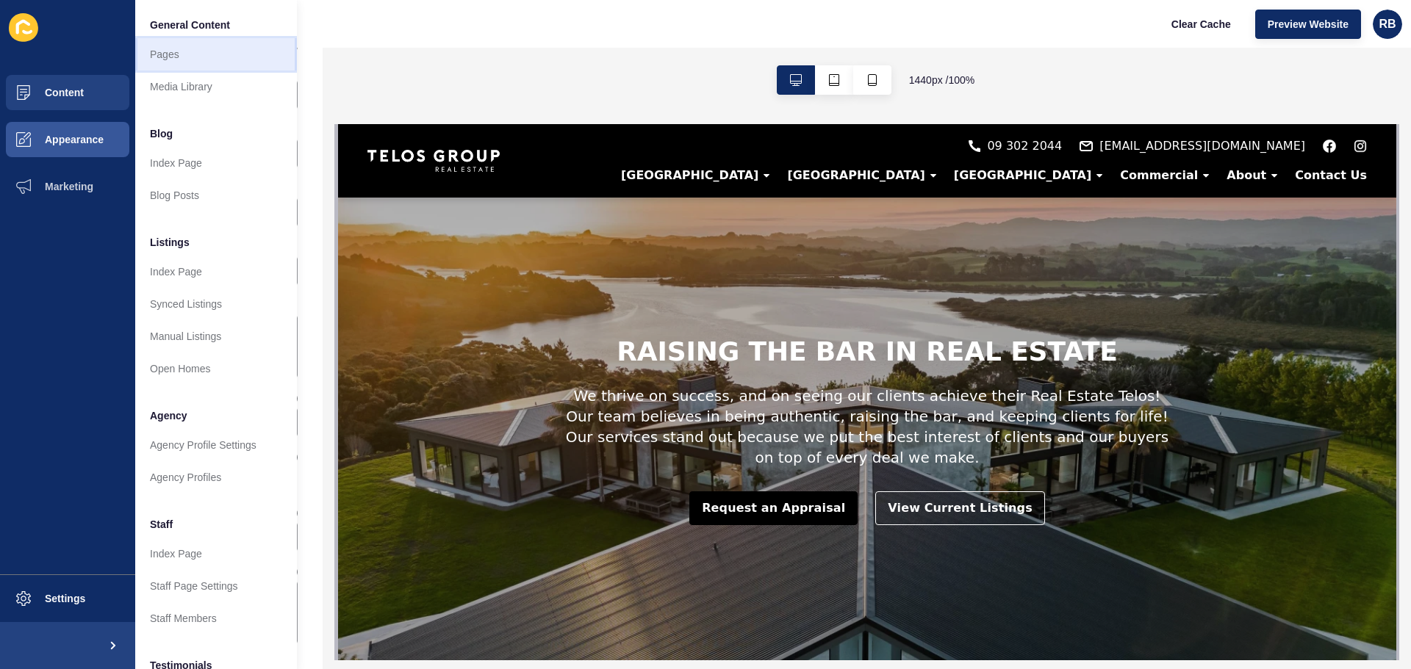
click at [179, 52] on link "Pages" at bounding box center [216, 54] width 162 height 32
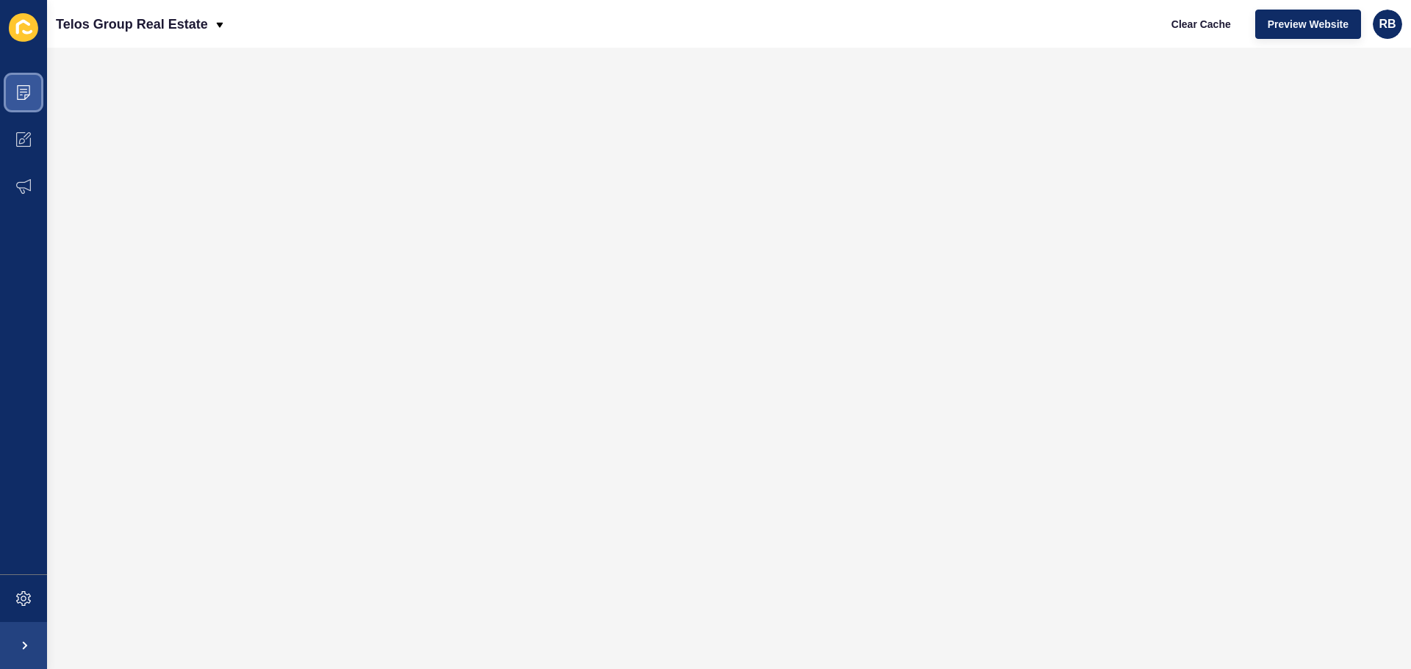
click at [26, 96] on icon at bounding box center [23, 92] width 15 height 15
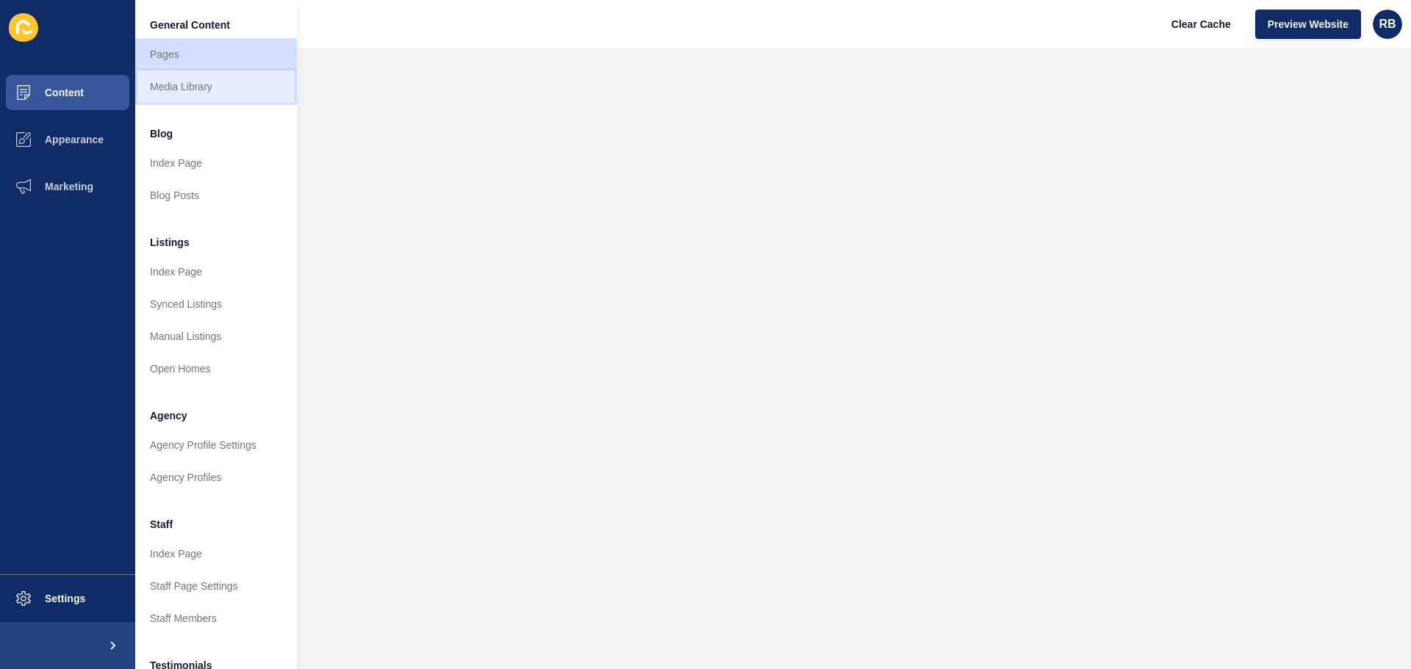
click at [165, 91] on link "Media Library" at bounding box center [216, 87] width 162 height 32
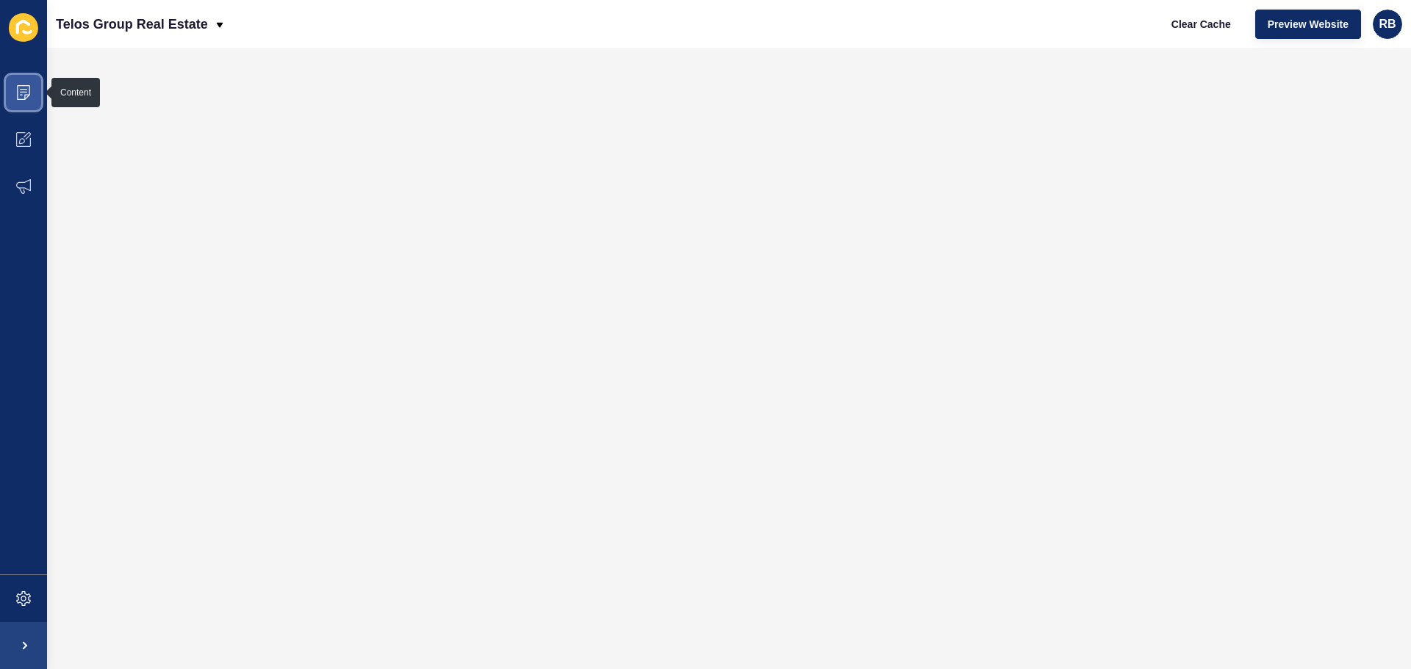
click at [23, 96] on icon at bounding box center [23, 92] width 15 height 15
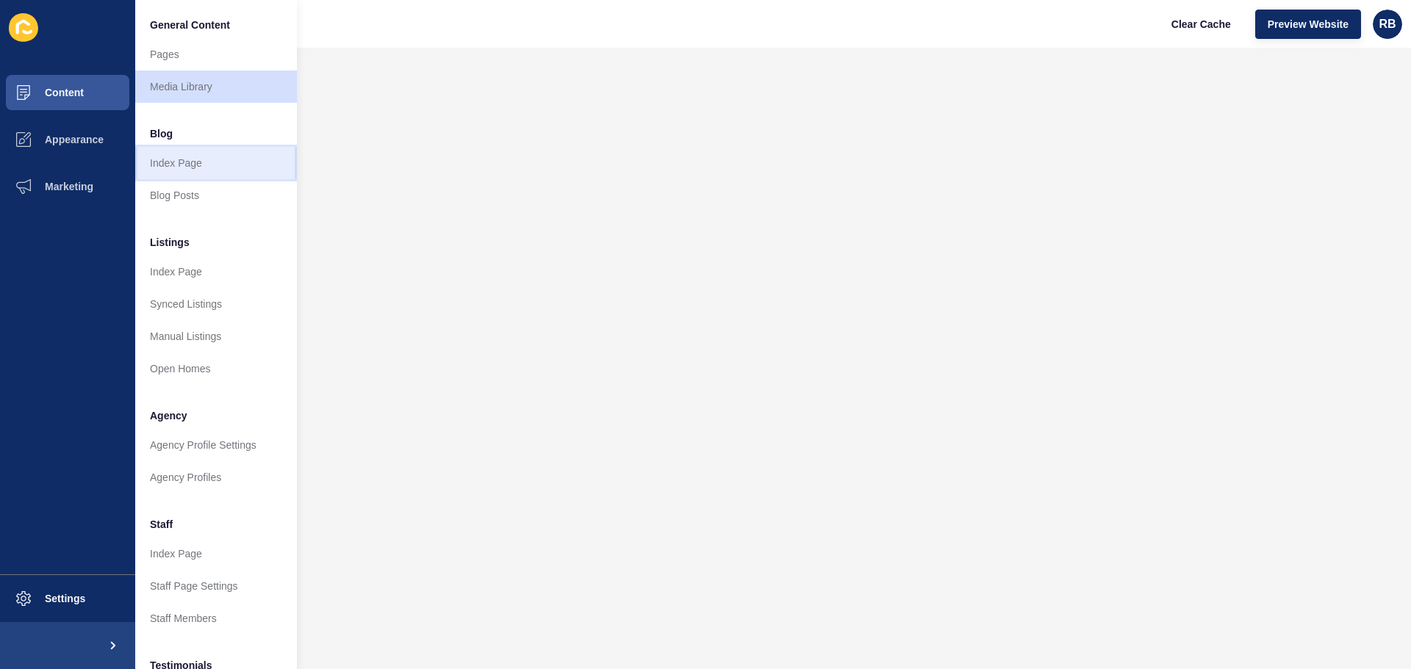
click at [173, 155] on link "Index Page" at bounding box center [216, 163] width 162 height 32
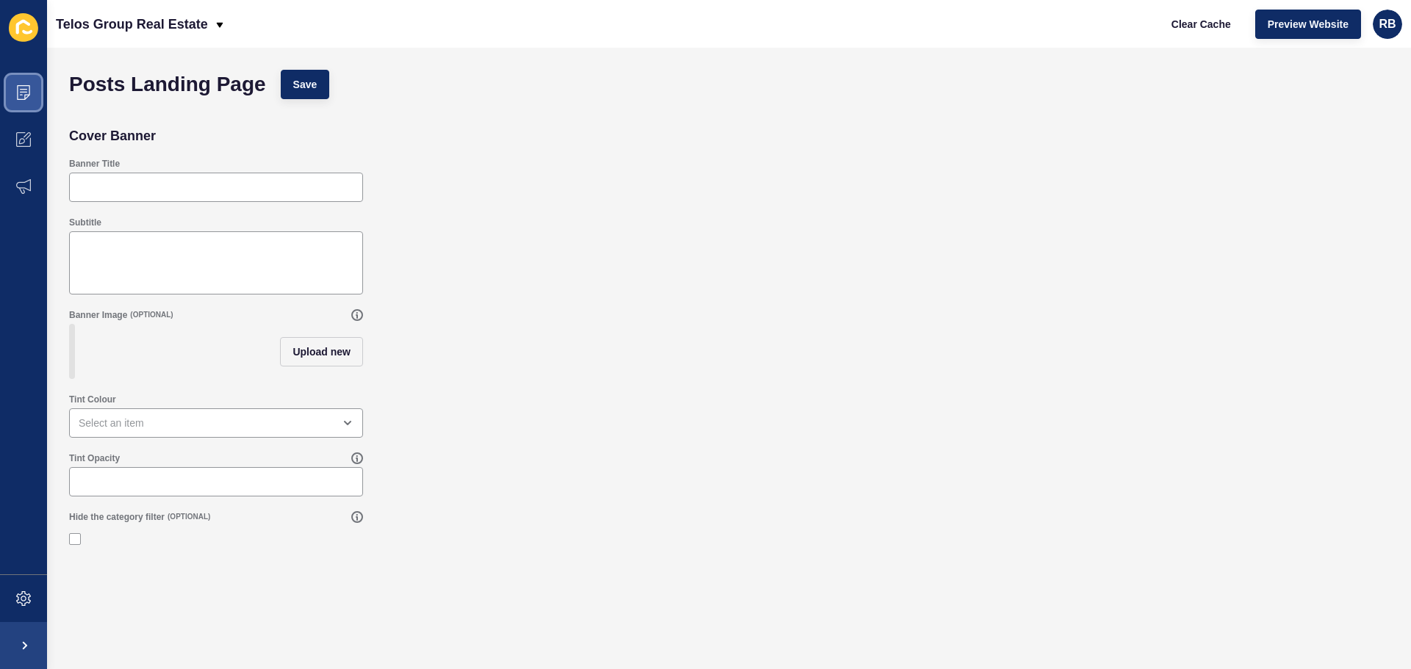
click at [21, 98] on icon at bounding box center [23, 92] width 15 height 15
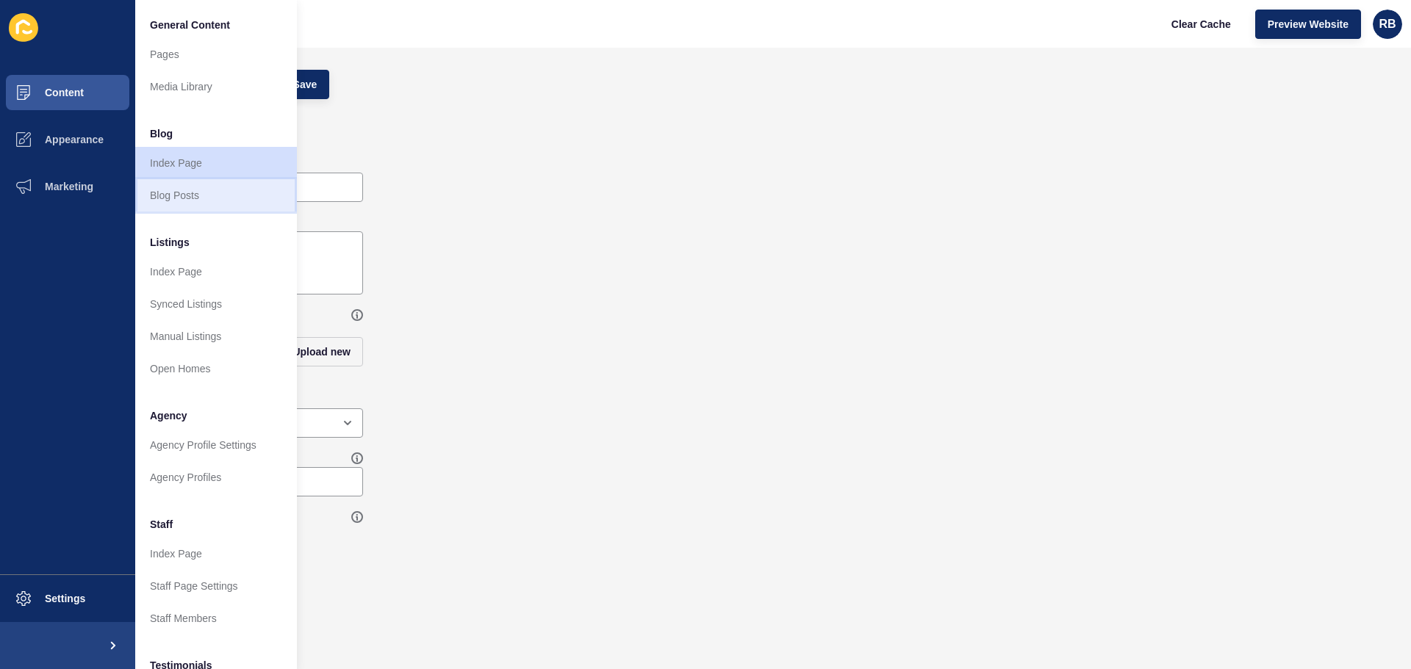
click at [160, 185] on link "Blog Posts" at bounding box center [216, 195] width 162 height 32
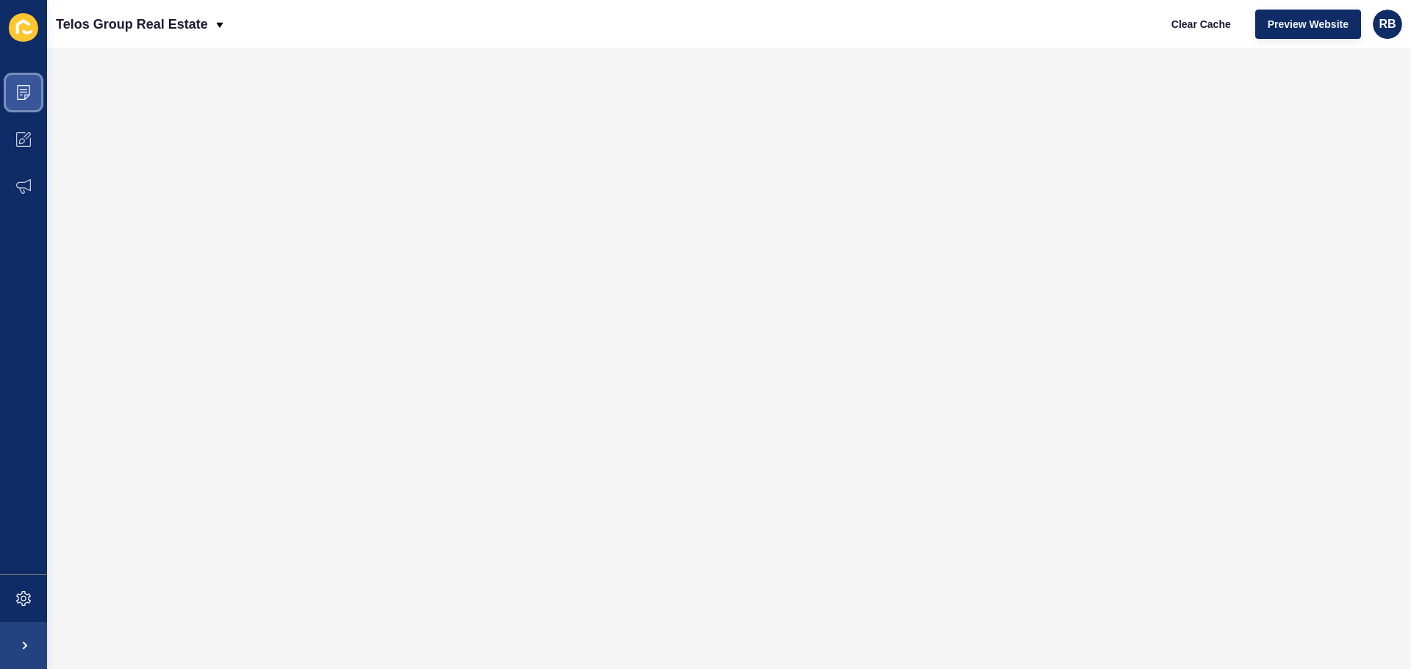
click at [27, 96] on icon at bounding box center [23, 92] width 15 height 15
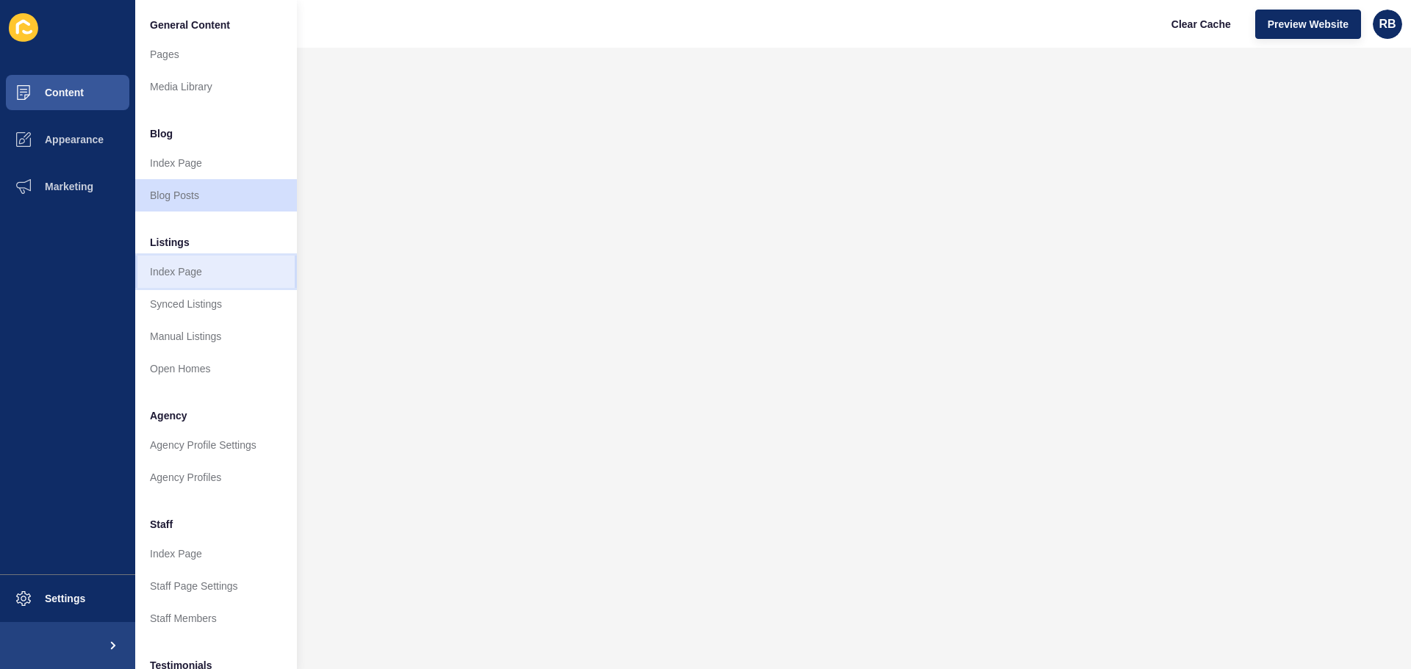
click at [188, 270] on link "Index Page" at bounding box center [216, 272] width 162 height 32
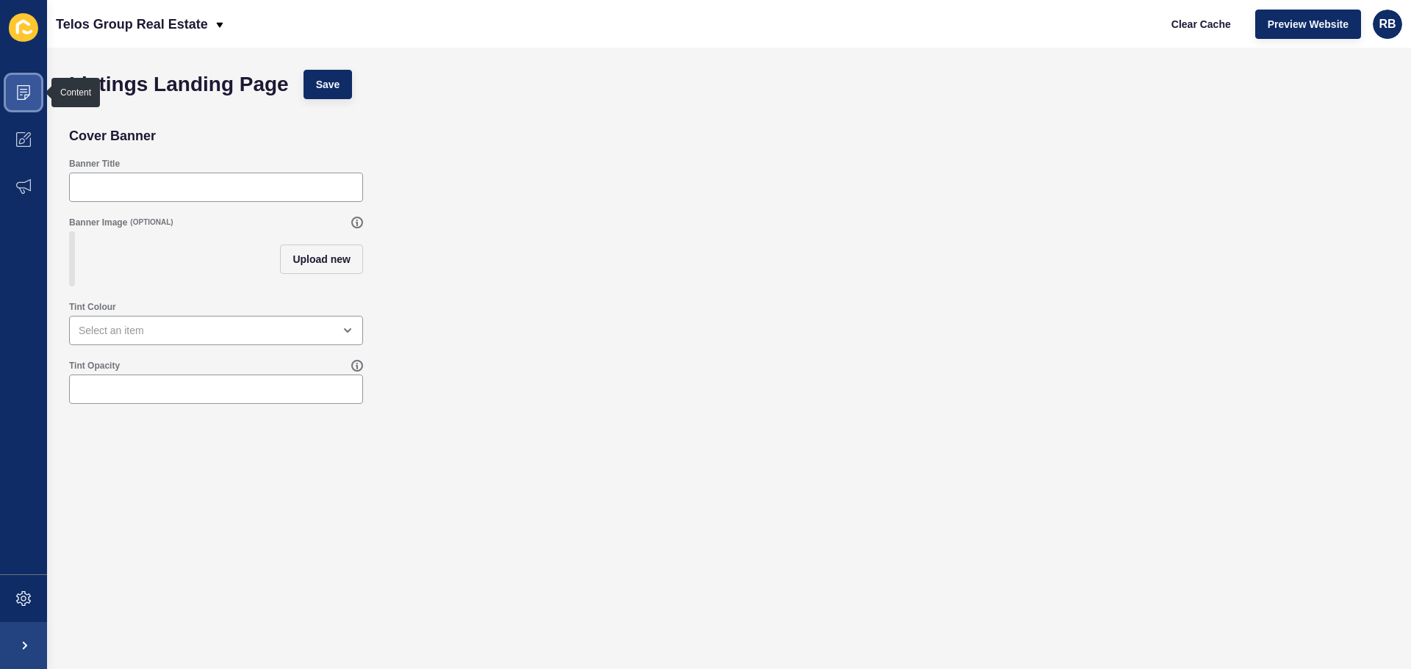
click at [19, 97] on icon at bounding box center [23, 92] width 15 height 15
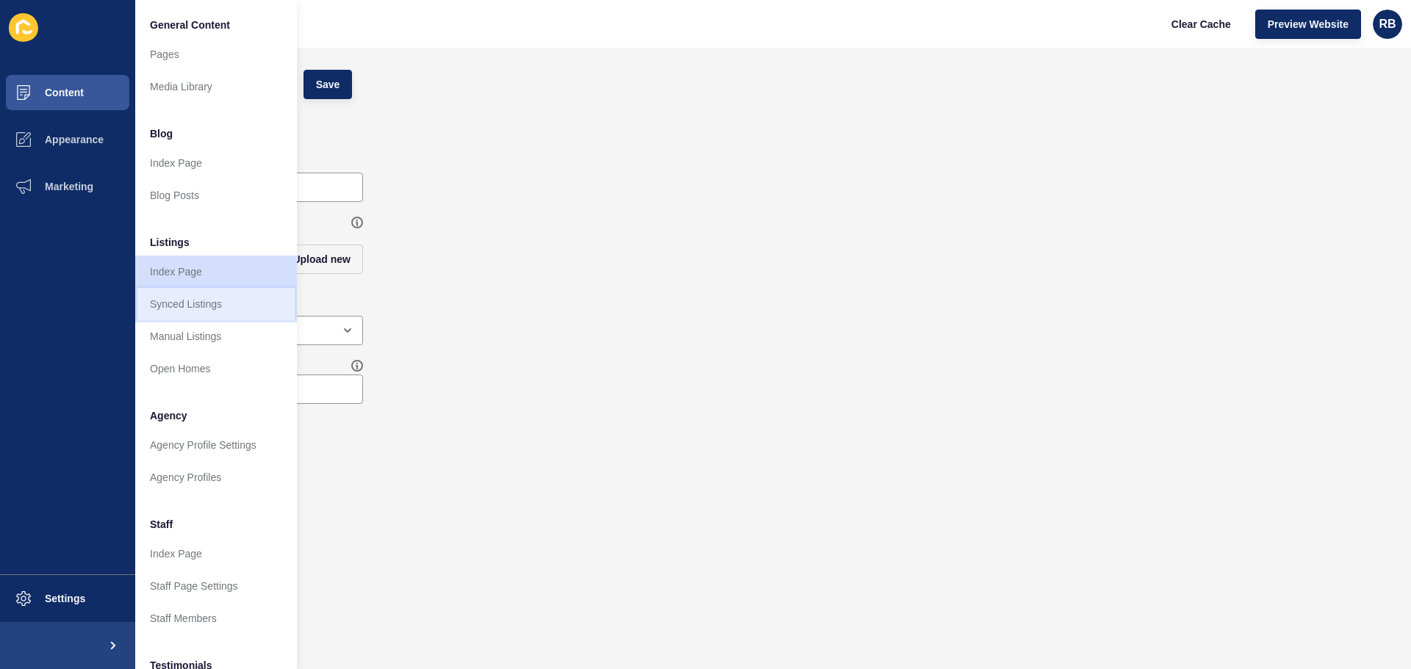
click at [186, 301] on link "Synced Listings" at bounding box center [216, 304] width 162 height 32
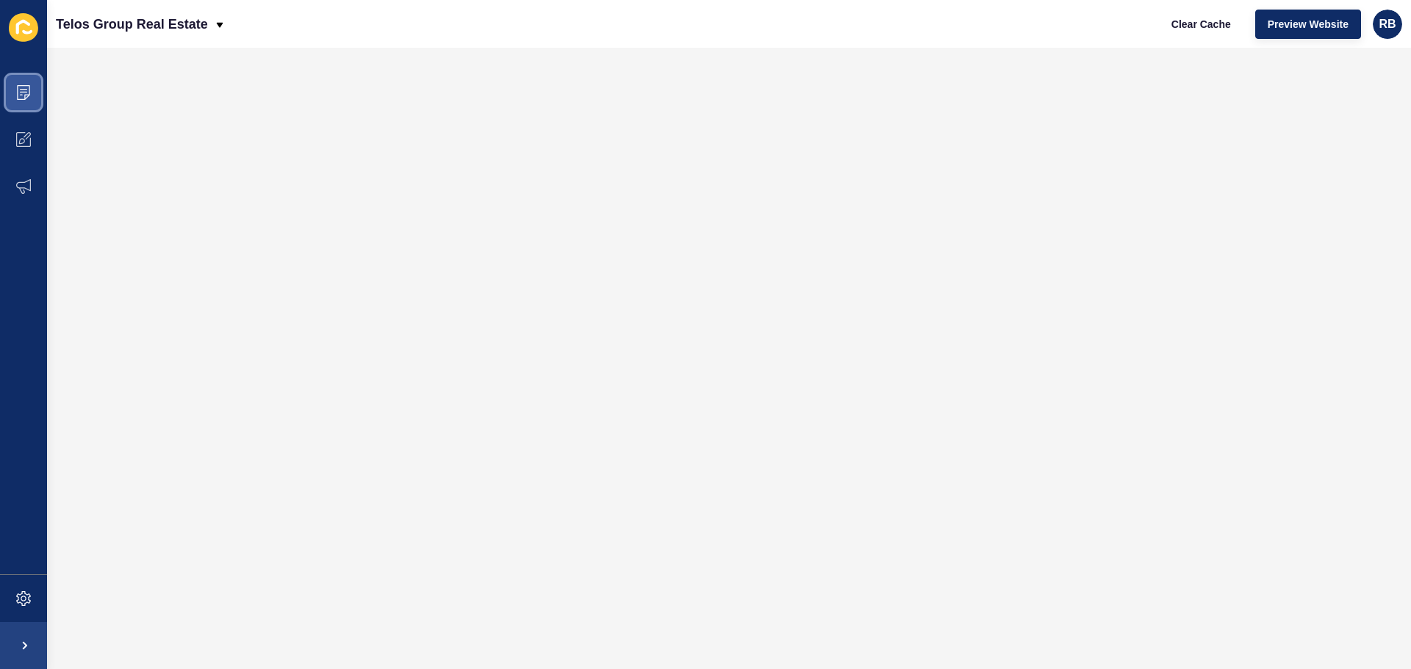
click at [35, 97] on span at bounding box center [23, 92] width 47 height 47
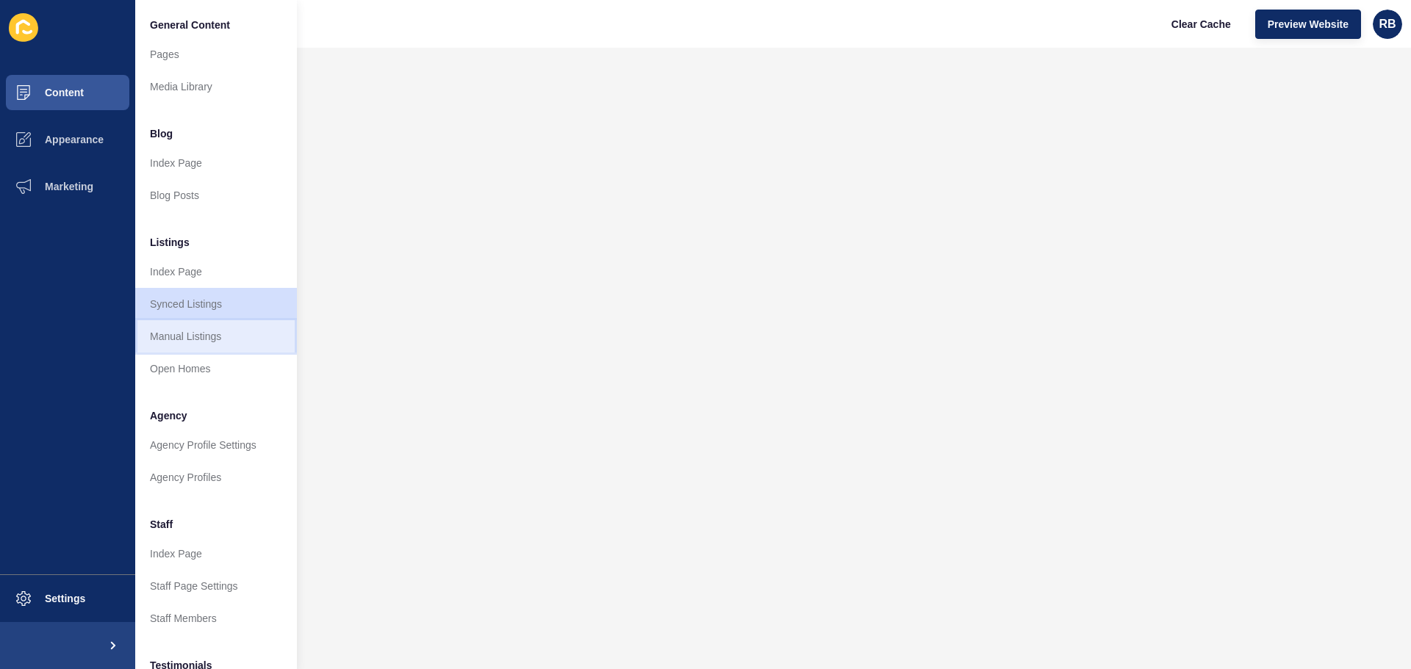
click at [162, 333] on link "Manual Listings" at bounding box center [216, 336] width 162 height 32
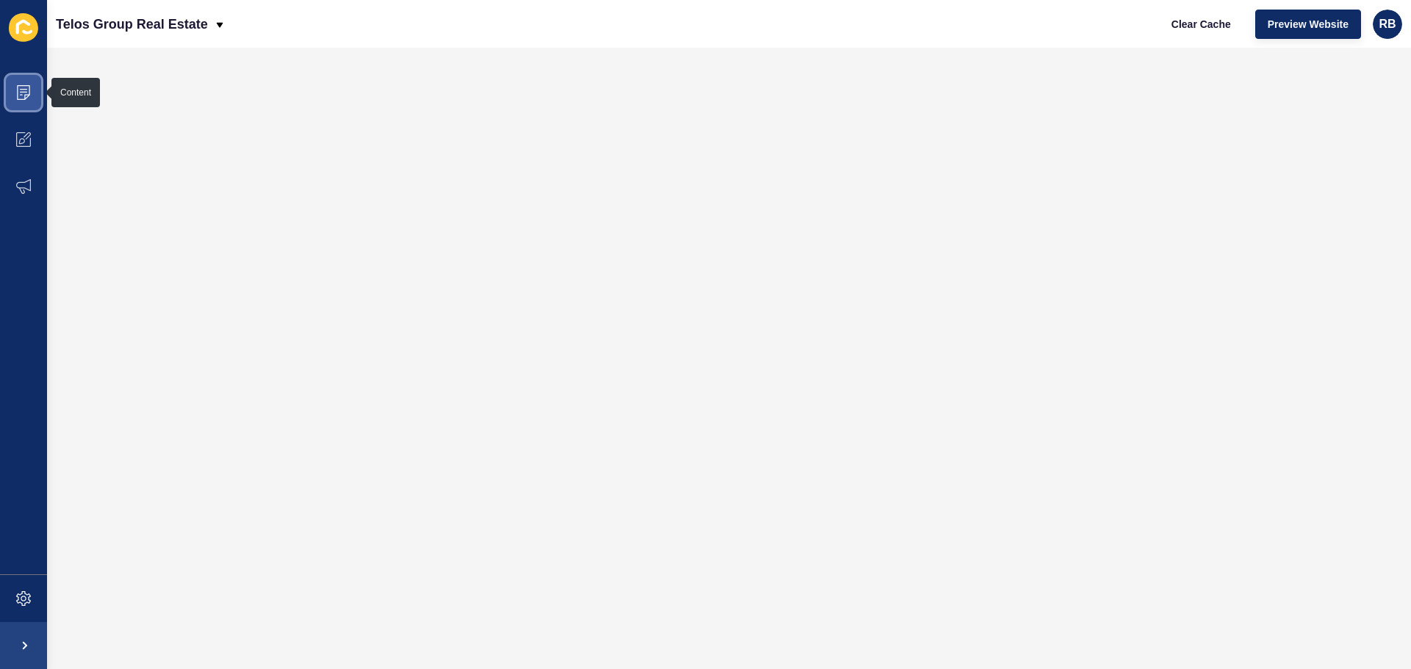
click at [18, 82] on span at bounding box center [23, 92] width 47 height 47
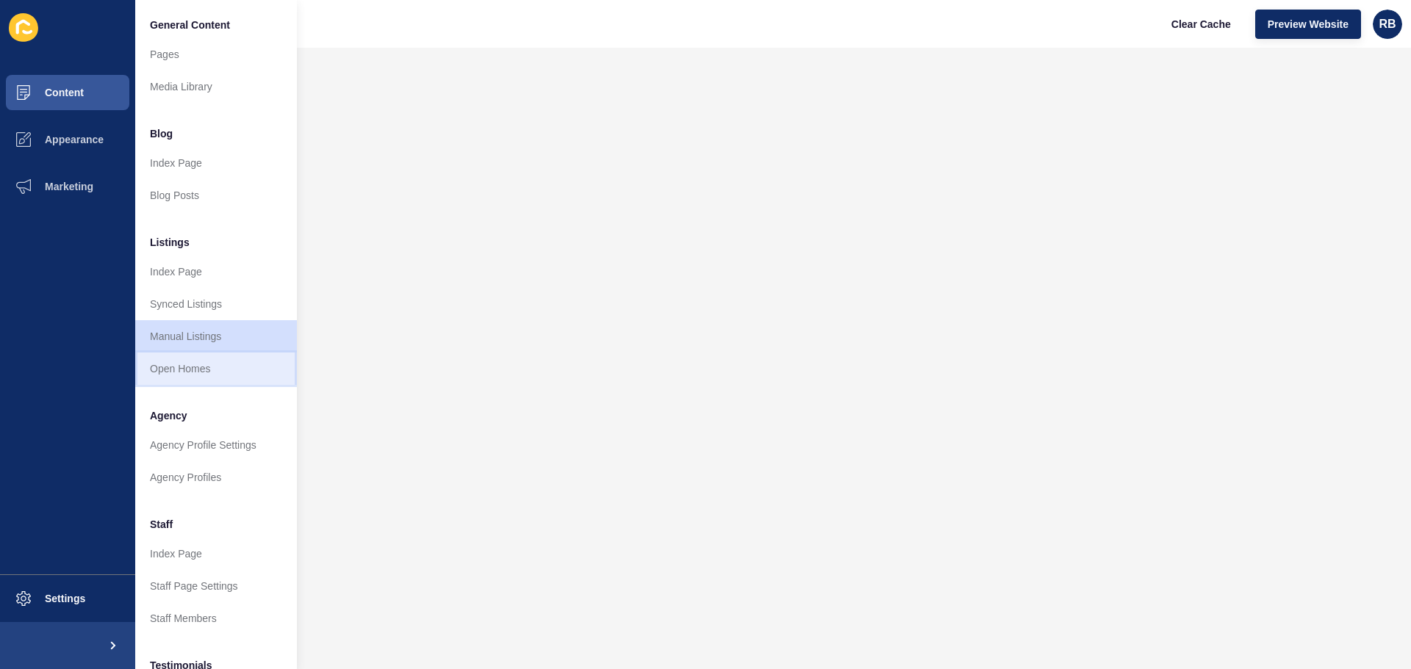
click at [169, 361] on link "Open Homes" at bounding box center [216, 369] width 162 height 32
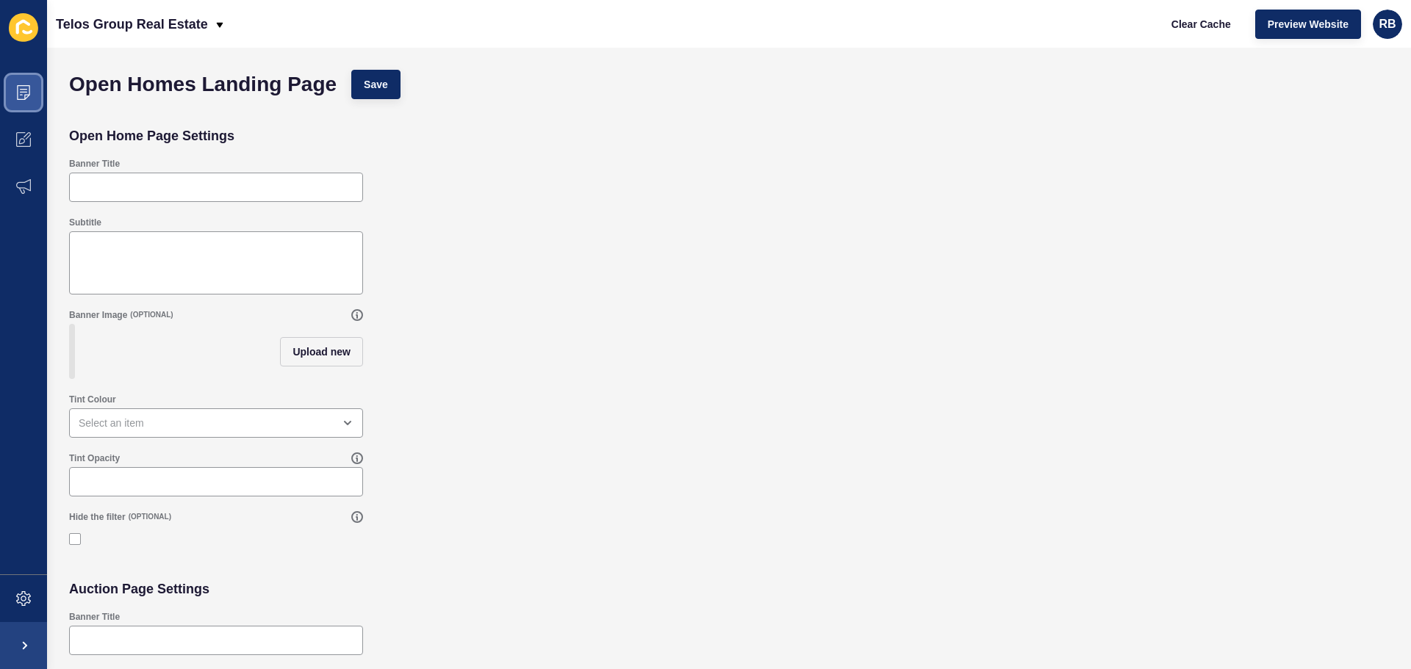
click at [21, 93] on icon at bounding box center [23, 92] width 15 height 15
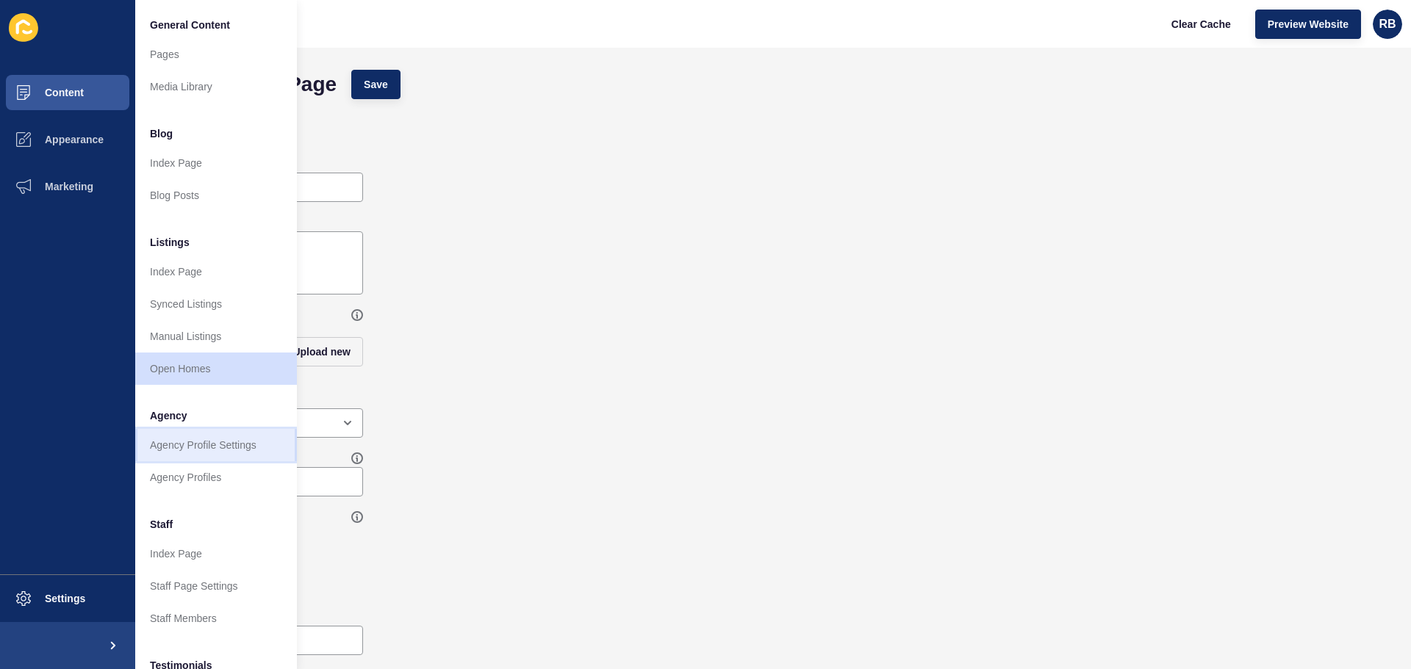
click at [200, 443] on link "Agency Profile Settings" at bounding box center [216, 445] width 162 height 32
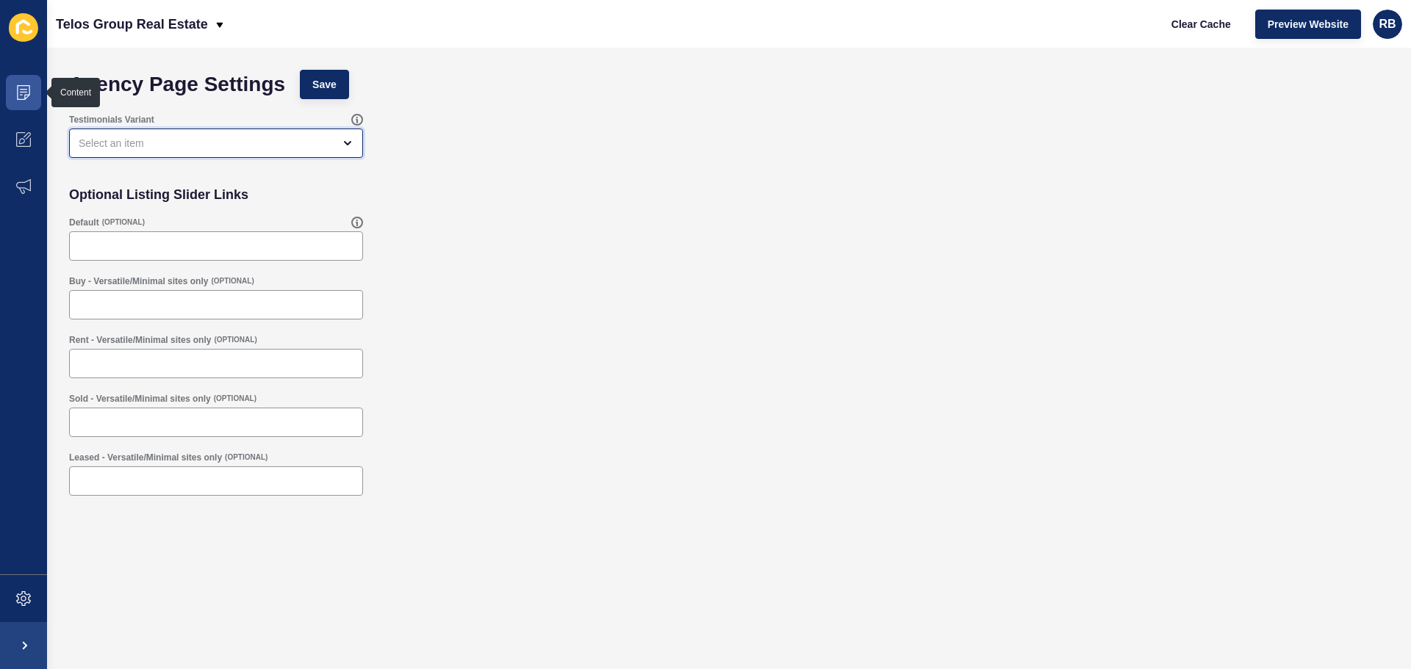
click at [99, 135] on div "open menu" at bounding box center [216, 143] width 294 height 29
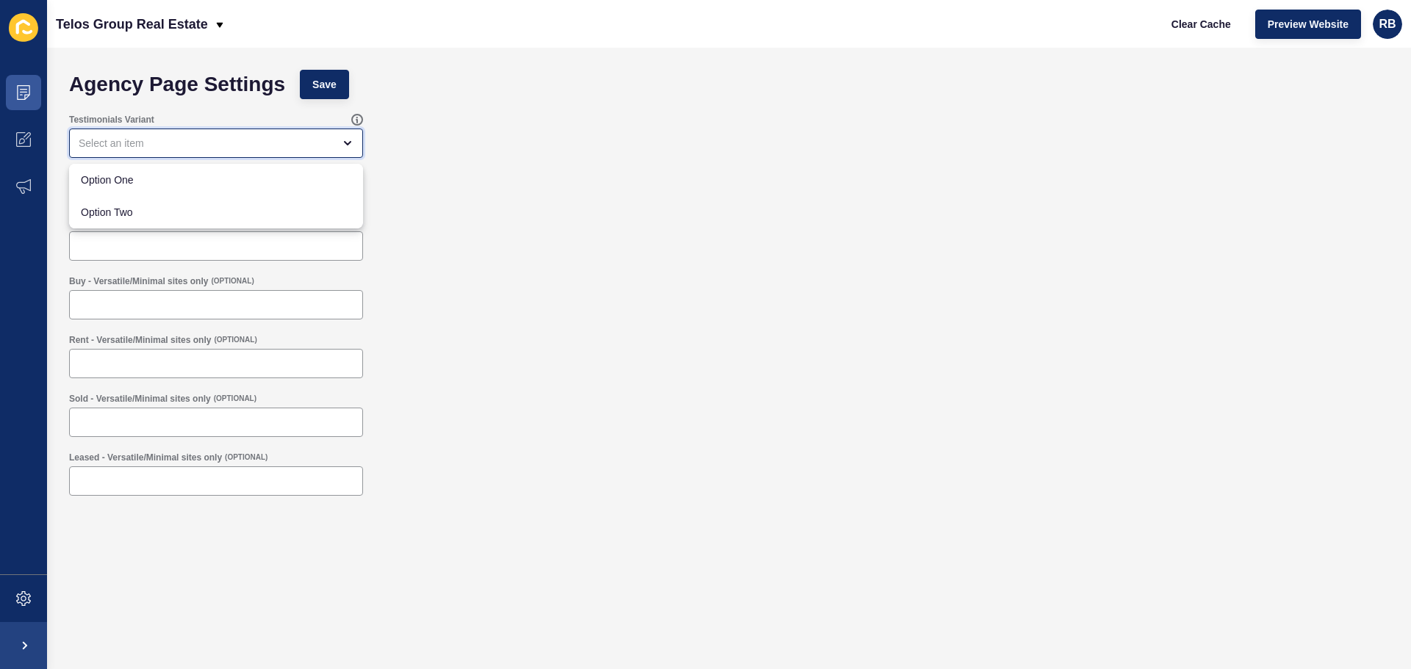
click at [109, 140] on div "close menu" at bounding box center [206, 143] width 254 height 15
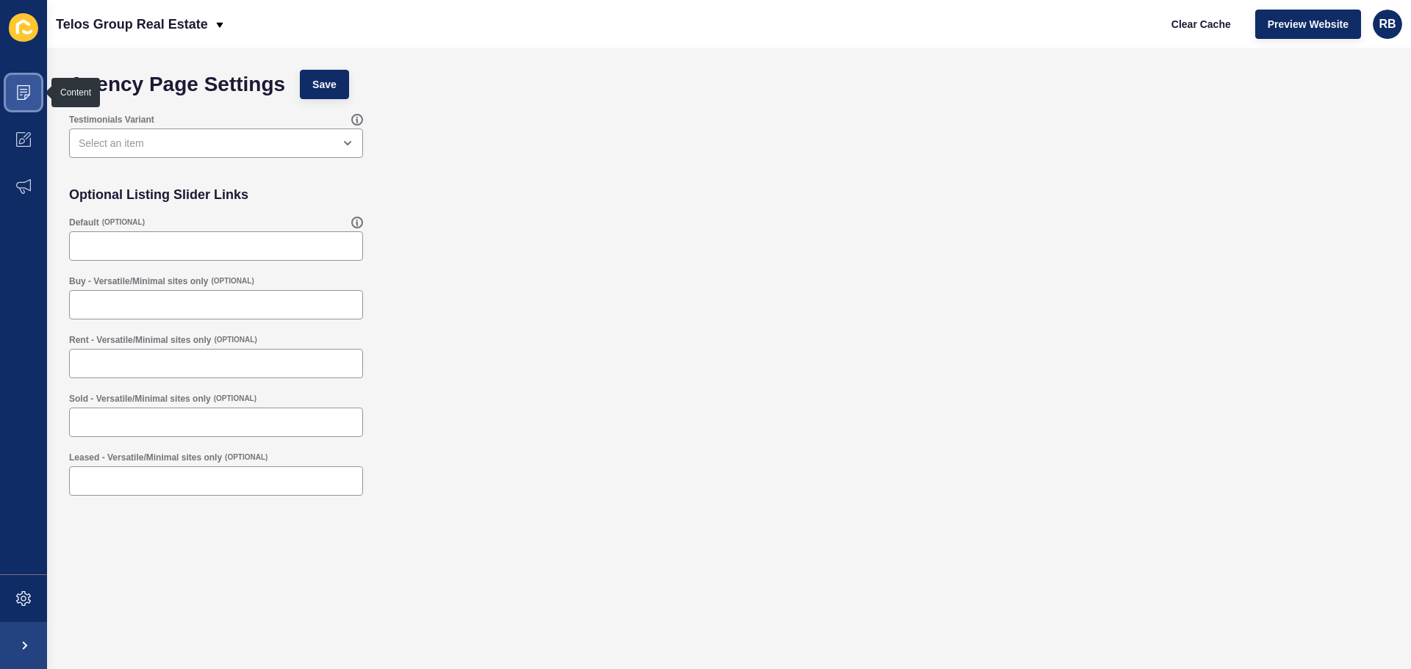
click at [20, 99] on icon at bounding box center [23, 92] width 13 height 15
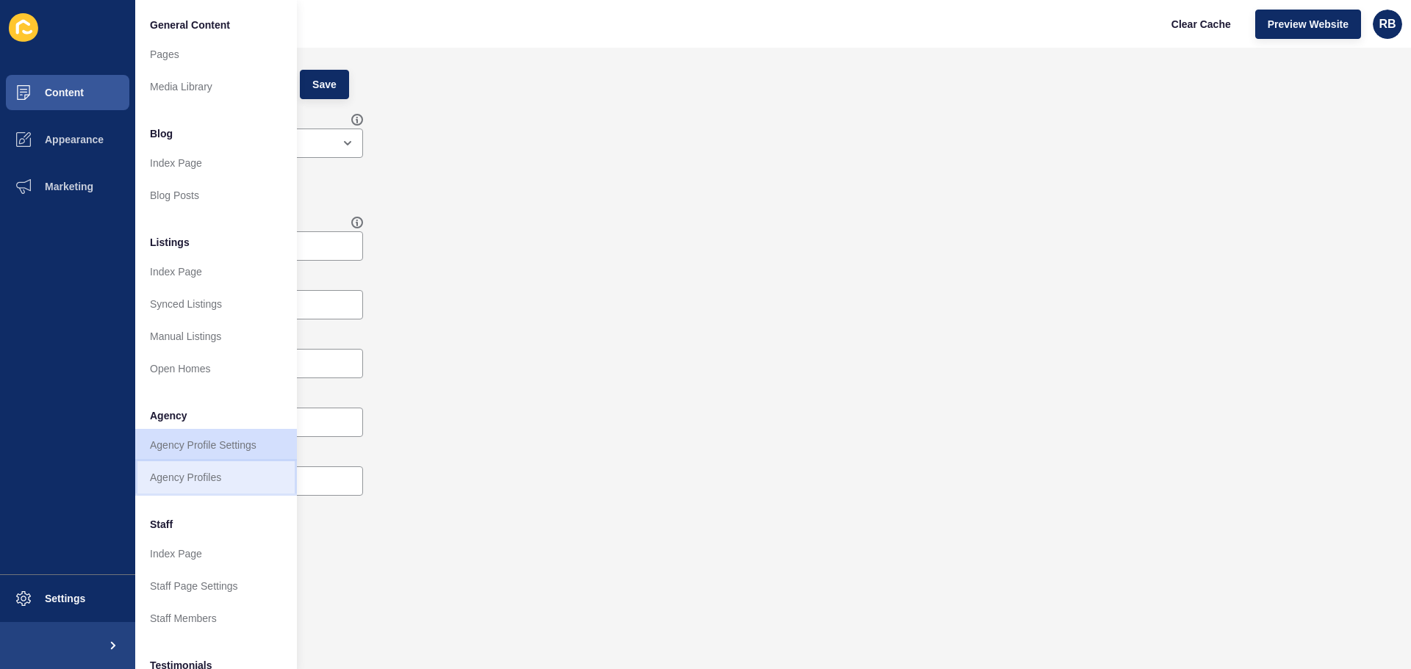
click at [195, 478] on link "Agency Profiles" at bounding box center [216, 477] width 162 height 32
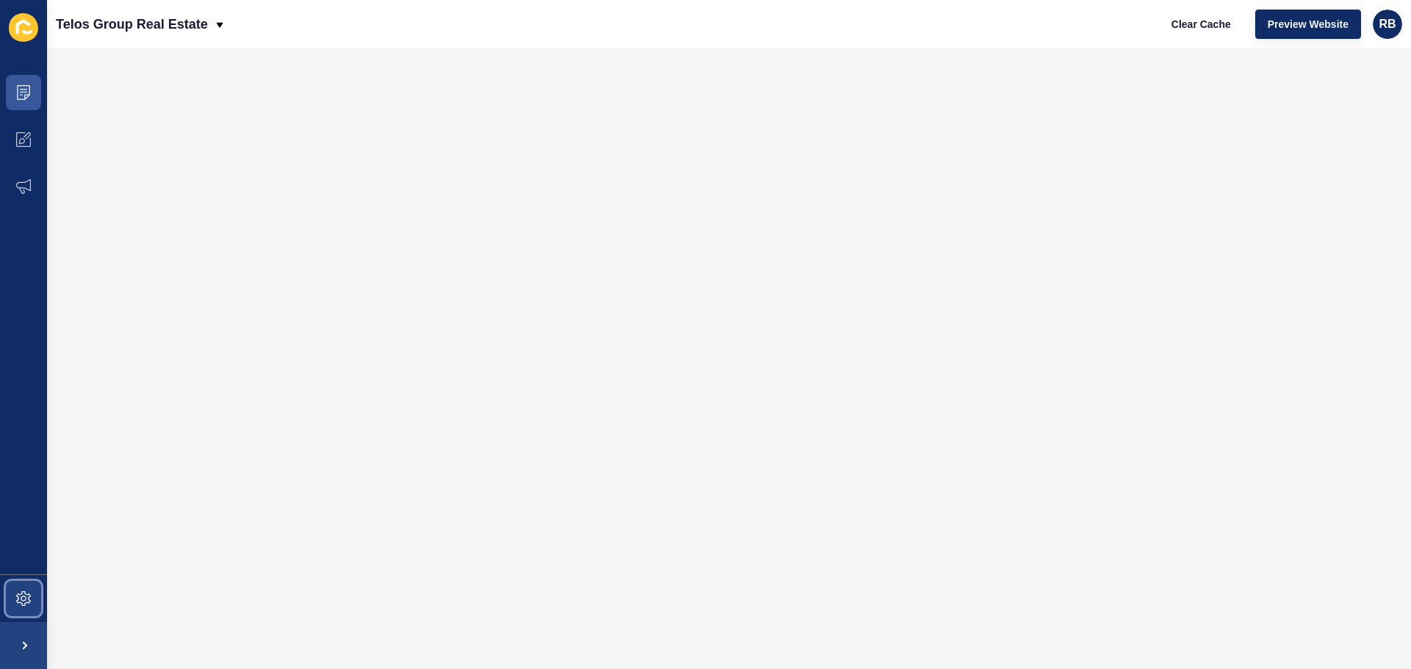
click at [17, 604] on icon at bounding box center [23, 599] width 15 height 15
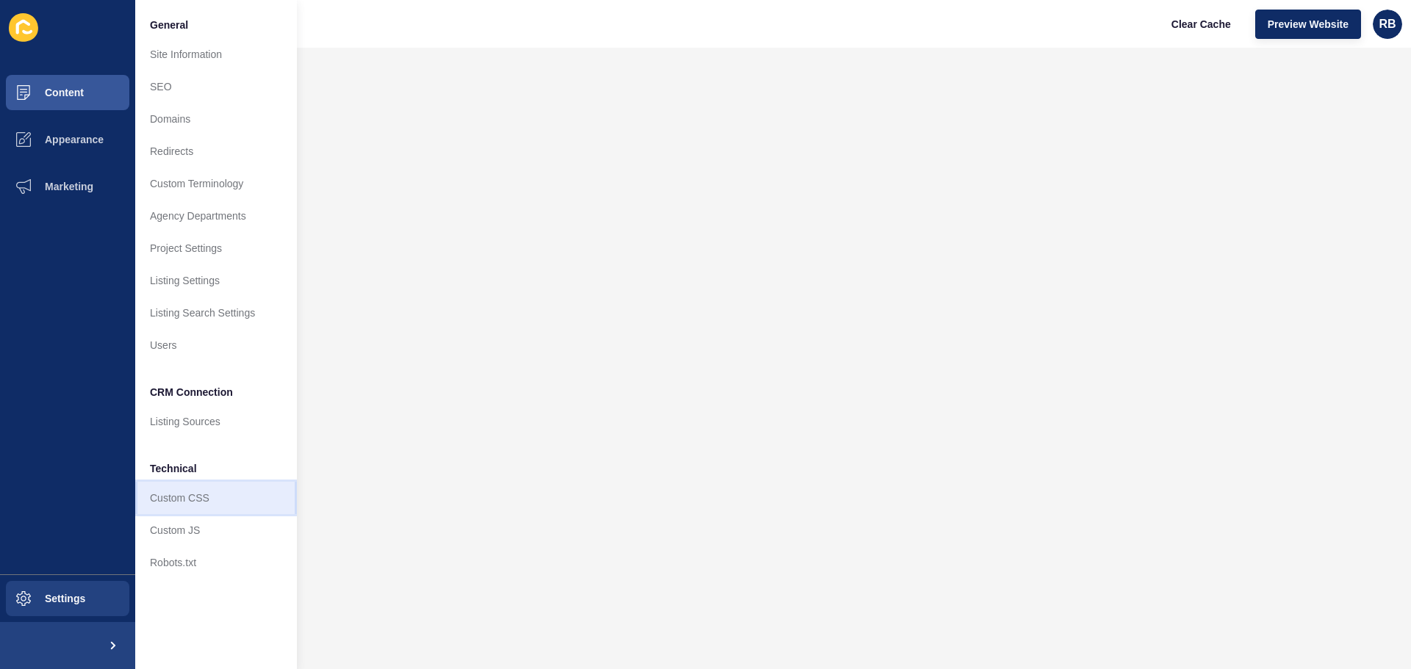
click at [168, 502] on link "Custom CSS" at bounding box center [216, 498] width 162 height 32
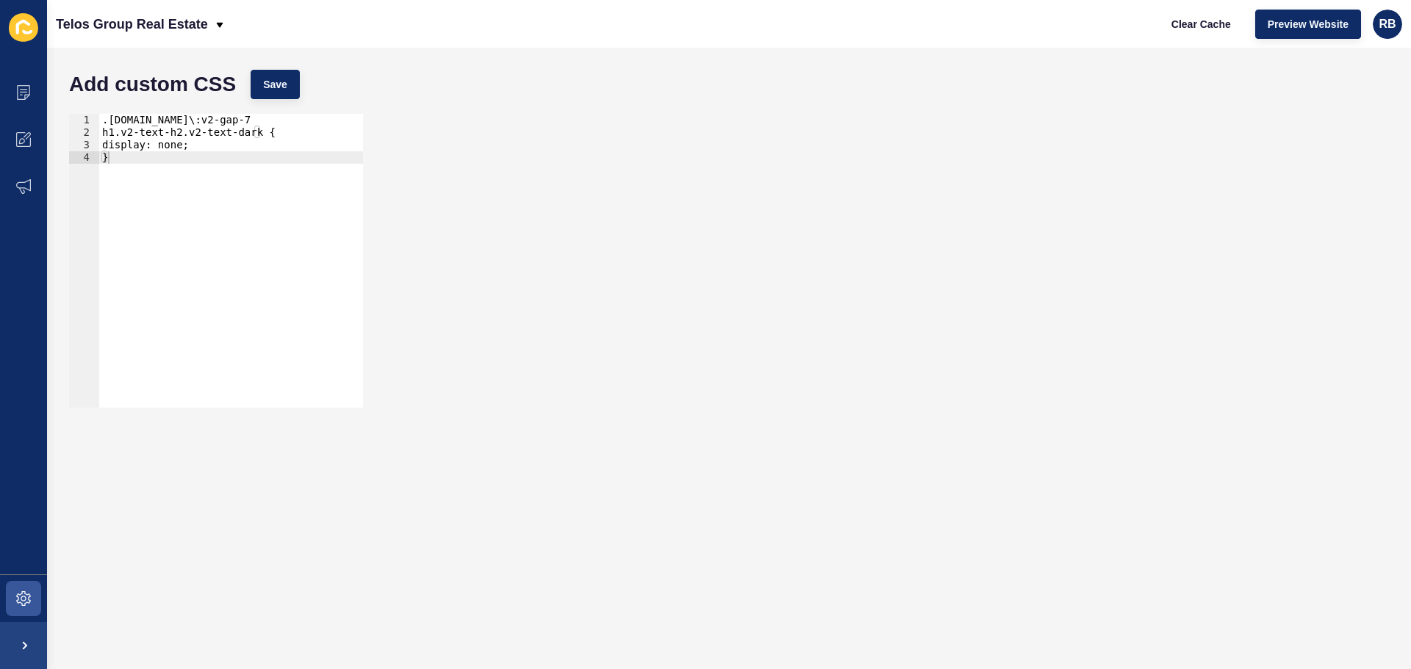
type textarea "}"
click at [195, 259] on div ".[DOMAIN_NAME]\:v2-gap-7 h1.v2-text-h2.v2-text-dark { display: none; }" at bounding box center [255, 268] width 312 height 308
paste textarea "}"
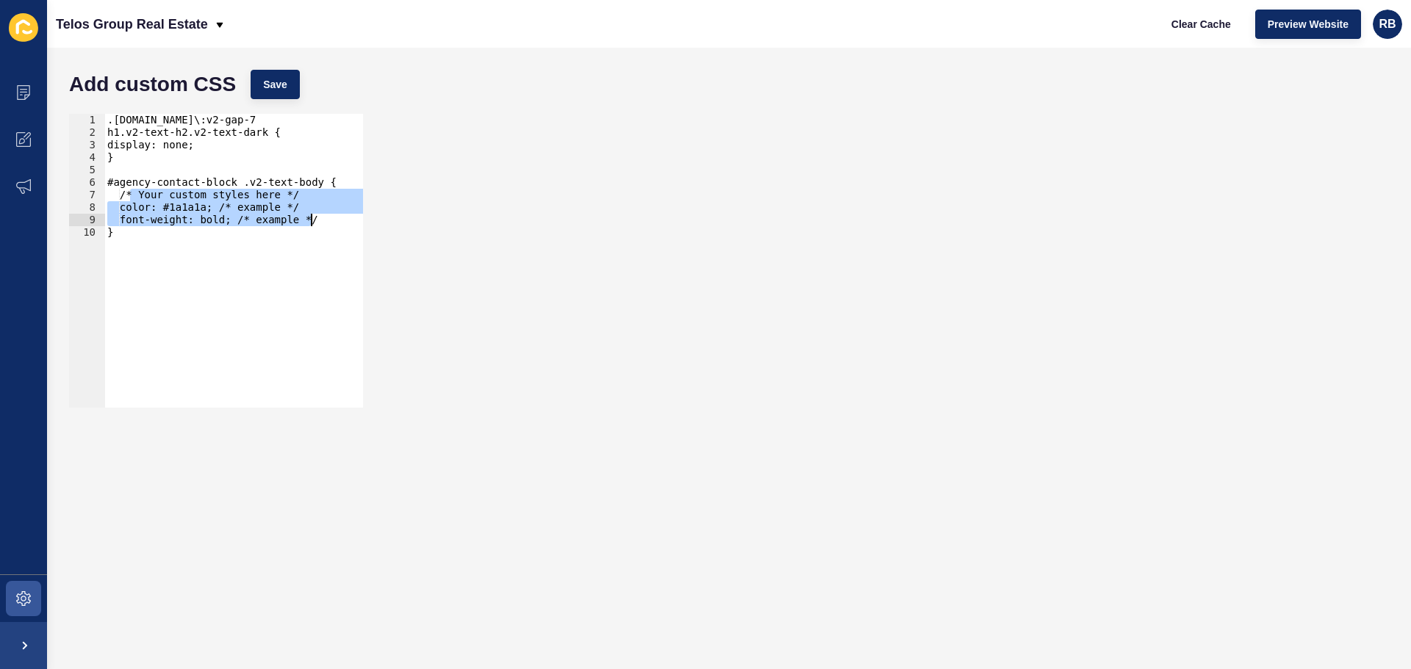
drag, startPoint x: 132, startPoint y: 195, endPoint x: 324, endPoint y: 220, distance: 193.4
click at [324, 220] on div ".[DOMAIN_NAME]\:v2-gap-7 h1.v2-text-h2.v2-text-dark { display: none; } #agency-…" at bounding box center [260, 268] width 312 height 308
type textarea "color: #1a1a1a; /* example */ font-weight: bold; /* example */"
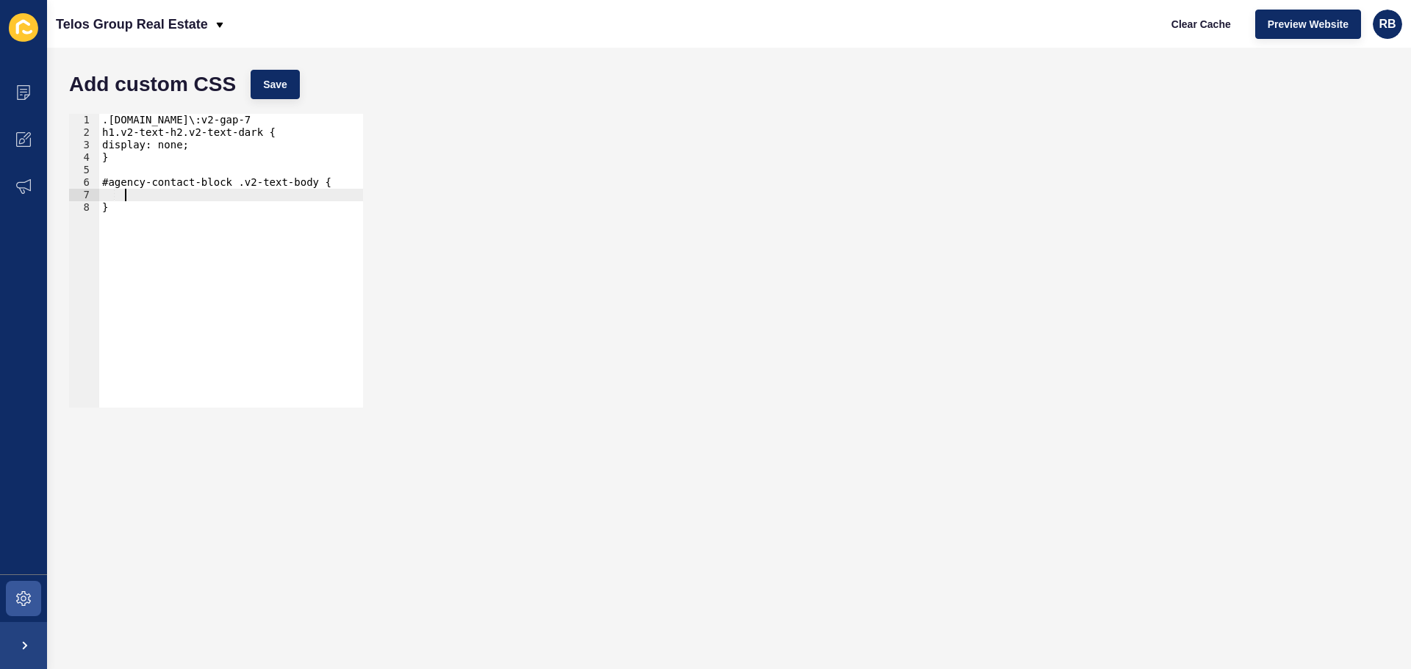
paste textarea "white-space: pre-line;"
type textarea "white-space: pre-line;"
type textarea "margin-top: -30px;"
click at [282, 88] on span "Save" at bounding box center [275, 84] width 24 height 15
